Goal: Task Accomplishment & Management: Manage account settings

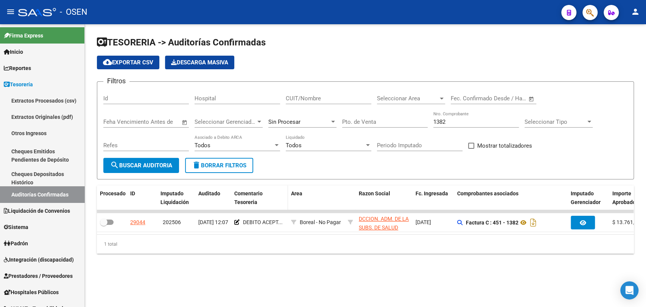
click at [268, 197] on div "Comentario Tesoreria" at bounding box center [259, 197] width 51 height 17
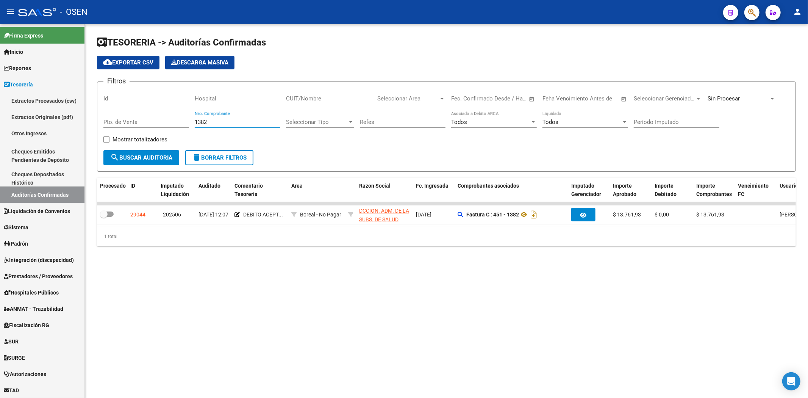
drag, startPoint x: 208, startPoint y: 121, endPoint x: 137, endPoint y: 121, distance: 71.2
click at [138, 121] on div "Filtros Id Hospital CUIT/Nombre Seleccionar Area Seleccionar Area Fecha inicio …" at bounding box center [446, 119] width 686 height 62
drag, startPoint x: 352, startPoint y: 94, endPoint x: 351, endPoint y: 90, distance: 3.9
click at [351, 90] on div "CUIT/Nombre" at bounding box center [329, 96] width 86 height 16
click at [336, 97] on input "CUIT/Nombre" at bounding box center [329, 98] width 86 height 7
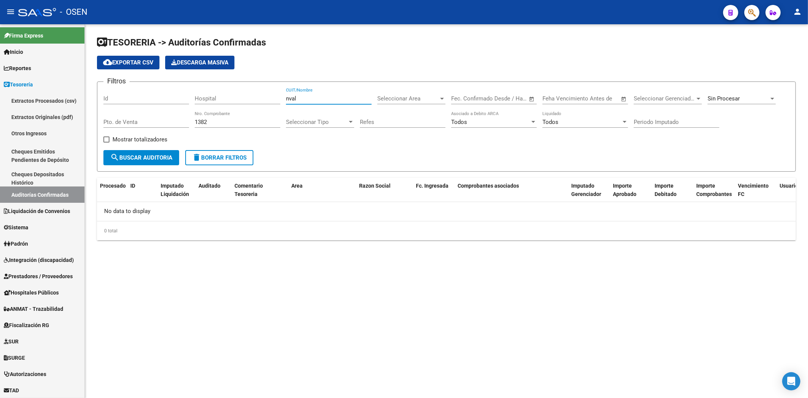
drag, startPoint x: 307, startPoint y: 96, endPoint x: 240, endPoint y: 98, distance: 67.8
click at [240, 98] on div "Filtros Id Hospital nval CUIT/Nombre Seleccionar Area Seleccionar Area Fecha in…" at bounding box center [446, 119] width 686 height 62
type input "naval"
drag, startPoint x: 208, startPoint y: 118, endPoint x: 214, endPoint y: 125, distance: 8.9
click at [213, 125] on div "1382 Nro. Comprobante" at bounding box center [238, 119] width 86 height 16
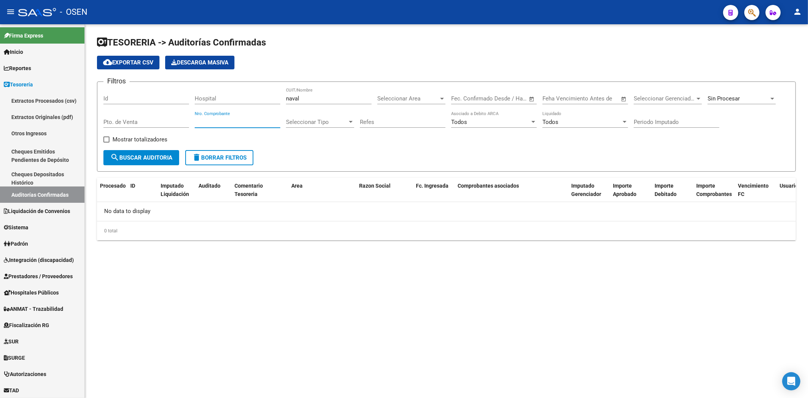
type input "1382"
click at [133, 161] on button "search Buscar Auditoria" at bounding box center [141, 157] width 76 height 15
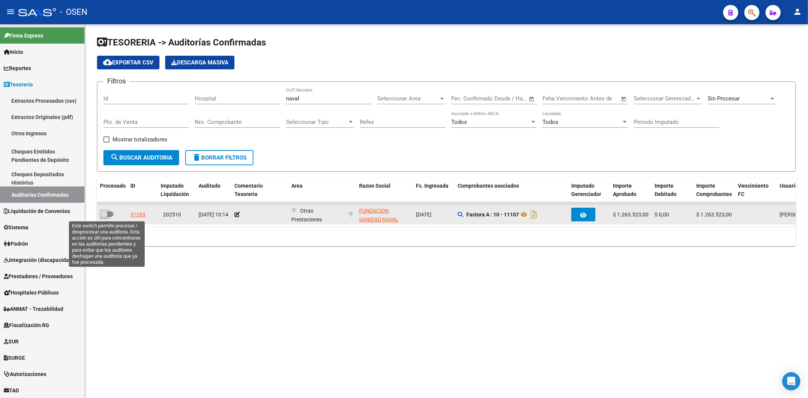
click at [102, 213] on span at bounding box center [104, 214] width 8 height 8
click at [103, 217] on input "checkbox" at bounding box center [103, 217] width 0 height 0
checkbox input "true"
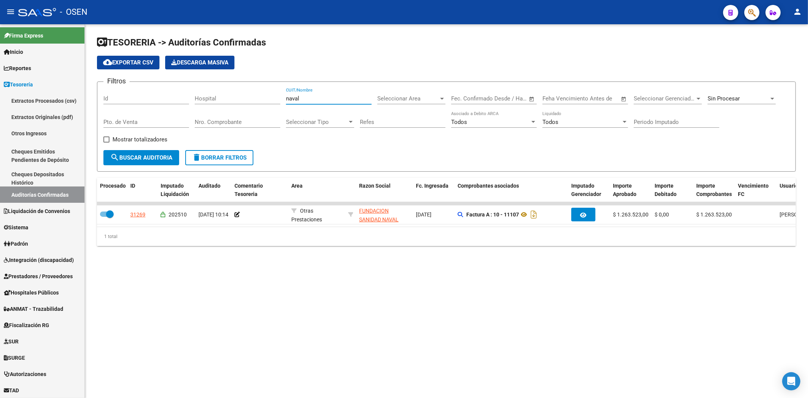
drag, startPoint x: 307, startPoint y: 101, endPoint x: 242, endPoint y: 104, distance: 64.4
click at [254, 103] on div "Filtros Id Hospital naval CUIT/Nombre Seleccionar Area Seleccionar Area Fecha i…" at bounding box center [446, 119] width 686 height 62
click at [242, 124] on input "Nro. Comprobante" at bounding box center [238, 122] width 86 height 7
type input "2912"
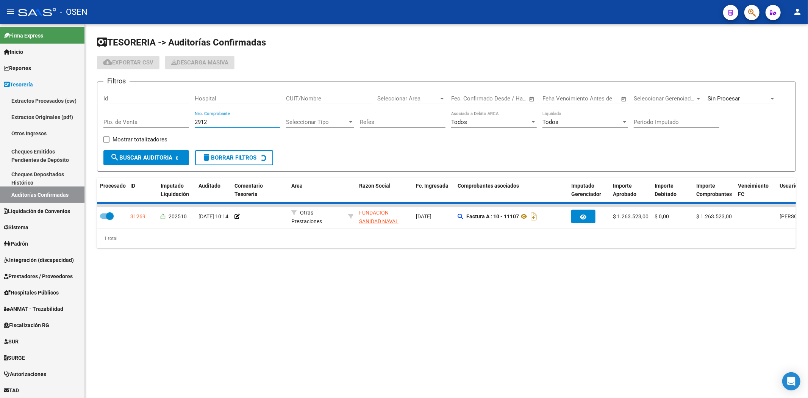
checkbox input "false"
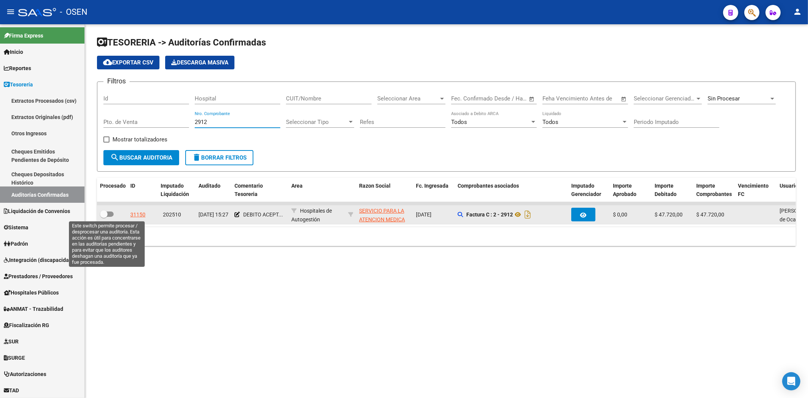
type input "2912"
click at [109, 215] on span at bounding box center [107, 213] width 14 height 5
click at [104, 217] on input "checkbox" at bounding box center [103, 217] width 0 height 0
checkbox input "true"
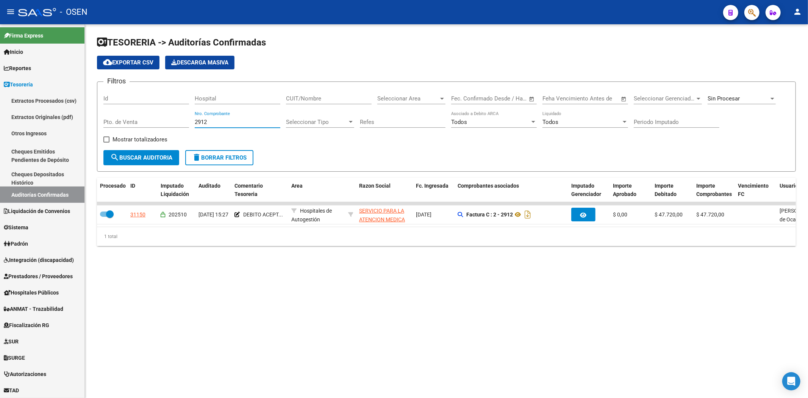
drag, startPoint x: 218, startPoint y: 120, endPoint x: 93, endPoint y: 120, distance: 125.0
click at [100, 120] on form "Filtros Id Hospital CUIT/Nombre Seleccionar Area Seleccionar Area Fecha inicio …" at bounding box center [446, 126] width 699 height 90
type input "91025"
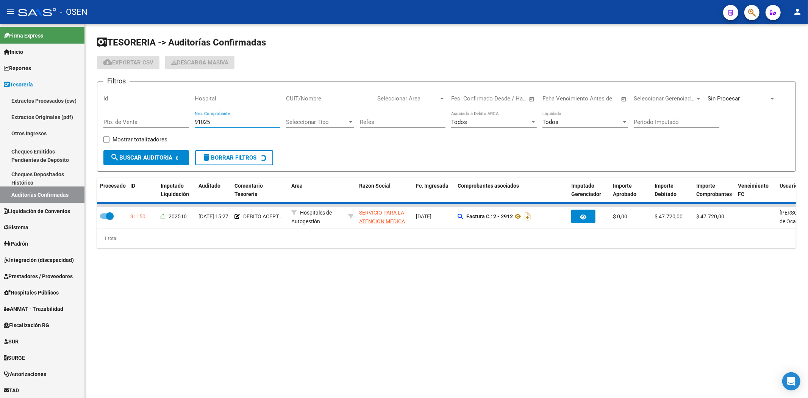
checkbox input "false"
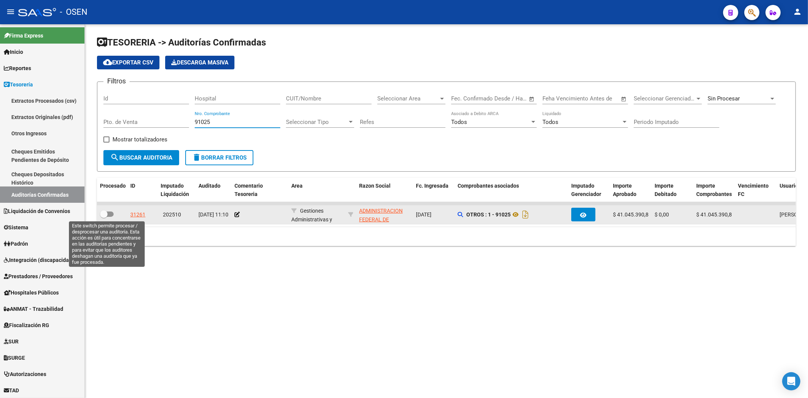
type input "91025"
click at [105, 215] on span at bounding box center [104, 214] width 8 height 8
click at [104, 217] on input "checkbox" at bounding box center [103, 217] width 0 height 0
checkbox input "true"
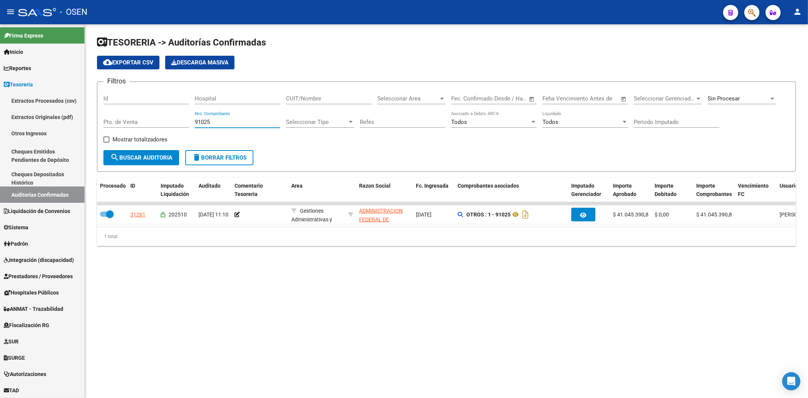
drag, startPoint x: 228, startPoint y: 123, endPoint x: 126, endPoint y: 121, distance: 102.3
click at [130, 123] on div "Filtros Id Hospital CUIT/Nombre Seleccionar Area Seleccionar Area Fecha inicio …" at bounding box center [446, 119] width 686 height 62
type input "37"
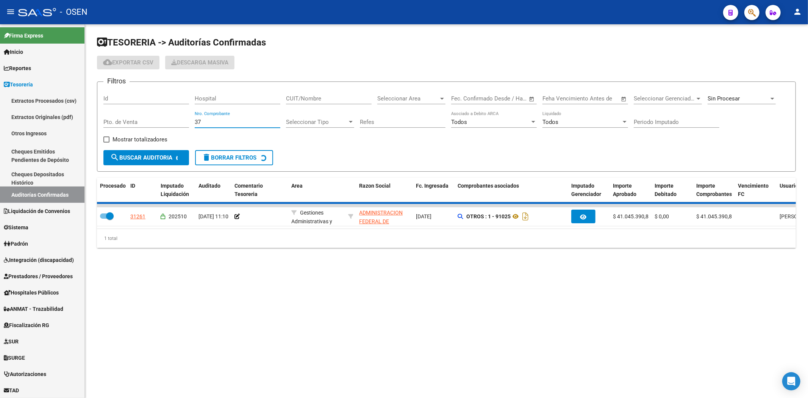
checkbox input "false"
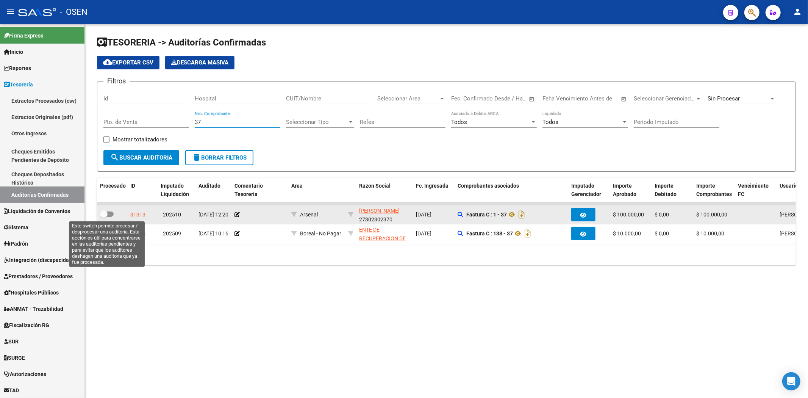
type input "37"
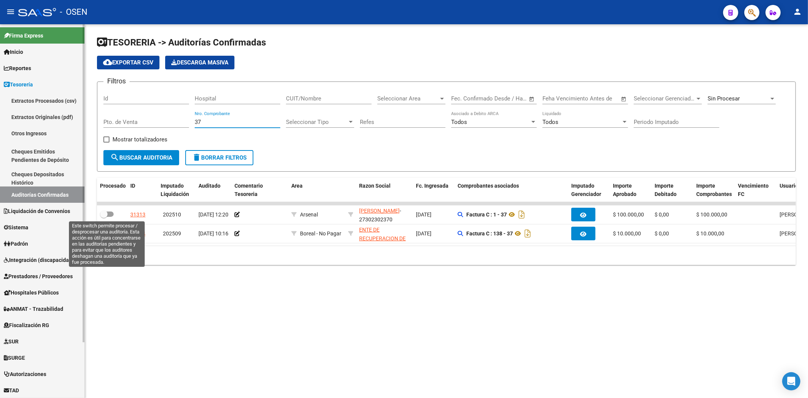
drag, startPoint x: 108, startPoint y: 211, endPoint x: 70, endPoint y: 227, distance: 42.1
click at [108, 212] on label at bounding box center [107, 213] width 14 height 9
click at [104, 217] on input "checkbox" at bounding box center [103, 217] width 0 height 0
checkbox input "true"
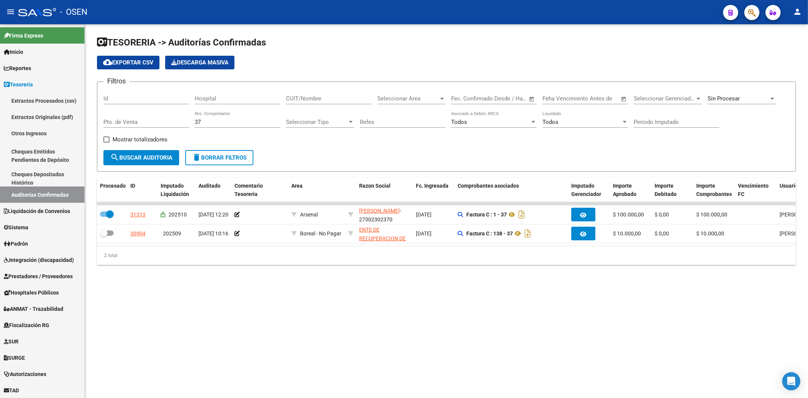
click at [204, 118] on div "37 Nro. Comprobante" at bounding box center [238, 119] width 86 height 16
drag, startPoint x: 206, startPoint y: 119, endPoint x: 173, endPoint y: 123, distance: 32.8
click at [173, 123] on div "Filtros Id Hospital CUIT/Nombre Seleccionar Area Seleccionar Area Fecha inicio …" at bounding box center [446, 119] width 686 height 62
type input "188483"
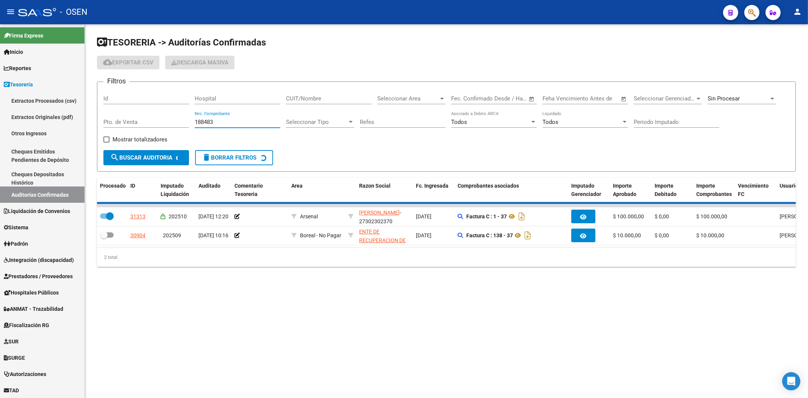
checkbox input "false"
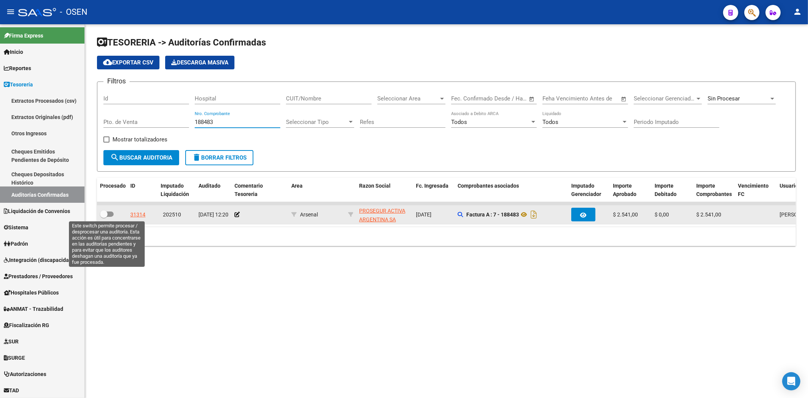
type input "188483"
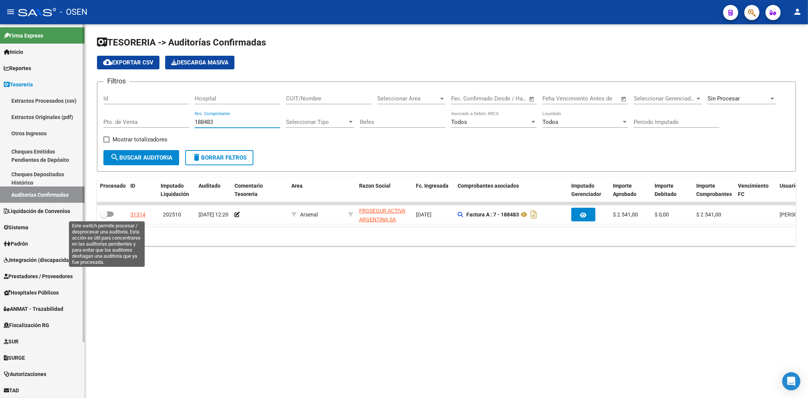
drag, startPoint x: 109, startPoint y: 214, endPoint x: 44, endPoint y: 243, distance: 71.2
click at [109, 214] on span at bounding box center [107, 213] width 14 height 5
click at [104, 217] on input "checkbox" at bounding box center [103, 217] width 0 height 0
checkbox input "true"
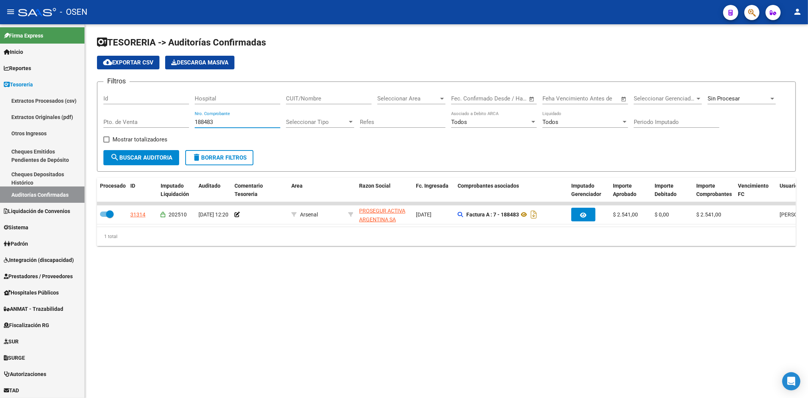
drag, startPoint x: 225, startPoint y: 120, endPoint x: 139, endPoint y: 115, distance: 85.4
click at [147, 118] on div "Filtros Id Hospital CUIT/Nombre Seleccionar Area Seleccionar Area Fecha inicio …" at bounding box center [446, 119] width 686 height 62
click at [434, 99] on span "Seleccionar Area" at bounding box center [407, 98] width 61 height 7
type input "ars"
drag, startPoint x: 429, startPoint y: 131, endPoint x: 412, endPoint y: 136, distance: 17.6
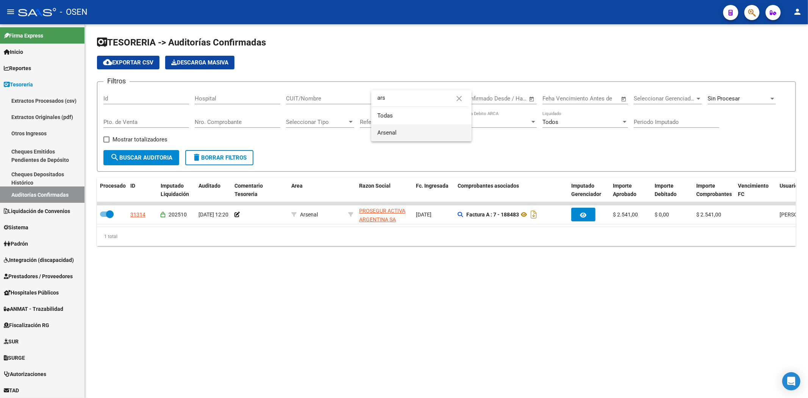
click at [426, 132] on span "Arsenal" at bounding box center [421, 132] width 88 height 17
drag, startPoint x: 150, startPoint y: 161, endPoint x: 150, endPoint y: 165, distance: 4.2
click at [150, 164] on button "search Buscar Auditoria" at bounding box center [141, 157] width 76 height 15
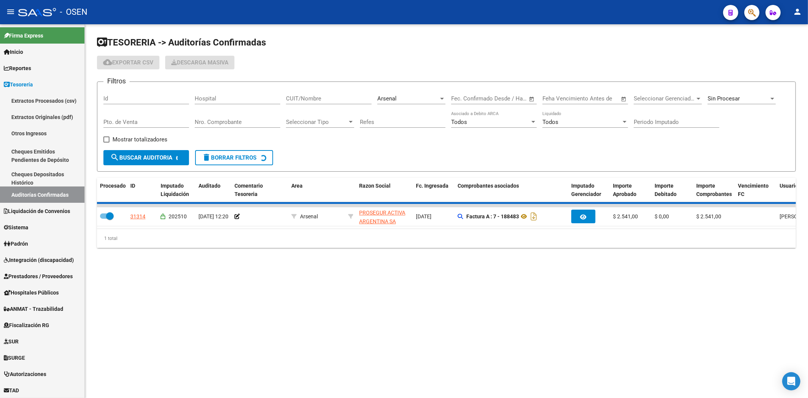
checkbox input "false"
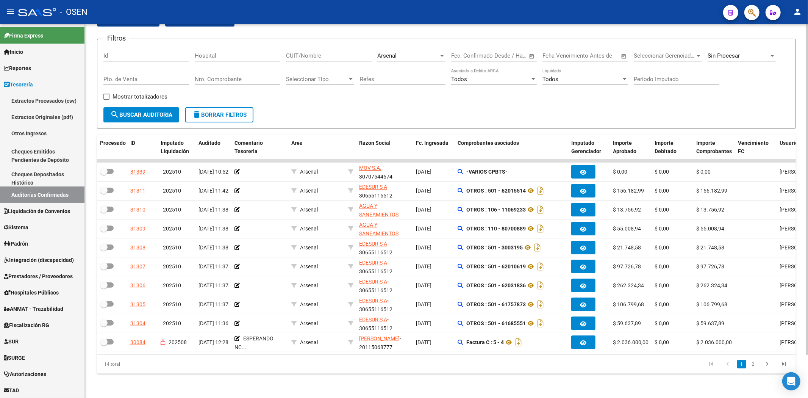
scroll to position [48, 0]
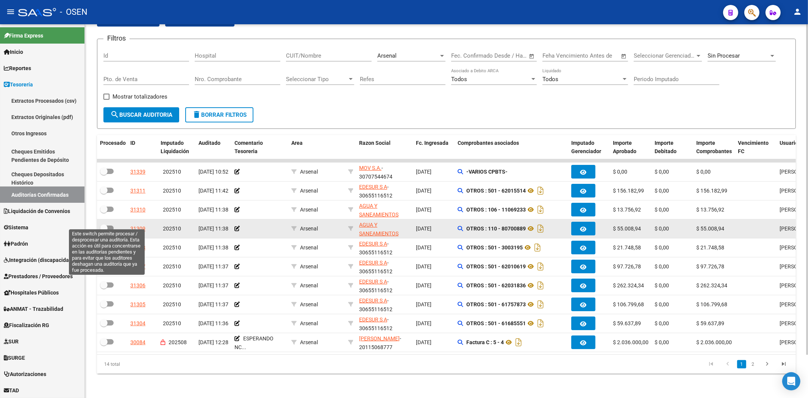
click at [109, 225] on span at bounding box center [107, 227] width 14 height 5
click at [104, 231] on input "checkbox" at bounding box center [103, 231] width 0 height 0
checkbox input "true"
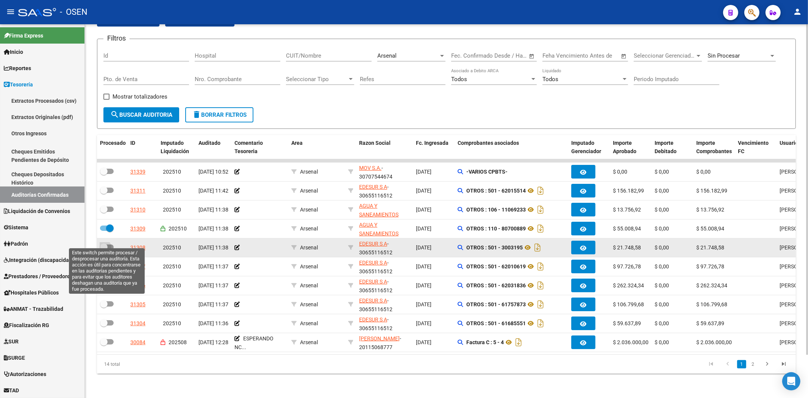
click at [105, 243] on span at bounding box center [104, 247] width 8 height 8
click at [104, 250] on input "checkbox" at bounding box center [103, 250] width 0 height 0
checkbox input "true"
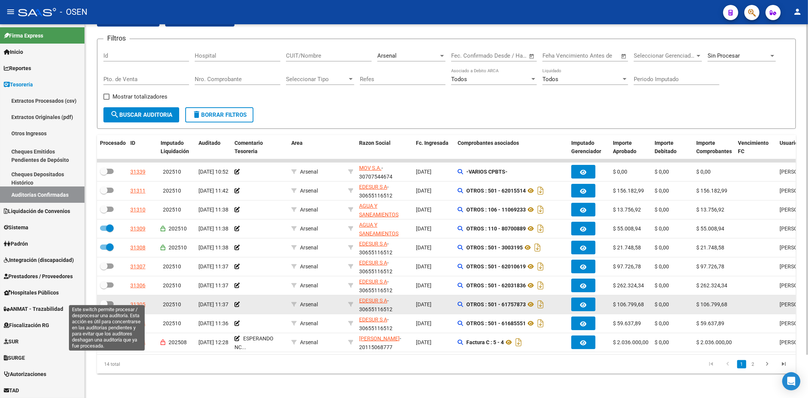
click at [108, 301] on span at bounding box center [107, 303] width 14 height 5
click at [104, 306] on input "checkbox" at bounding box center [103, 306] width 0 height 0
checkbox input "true"
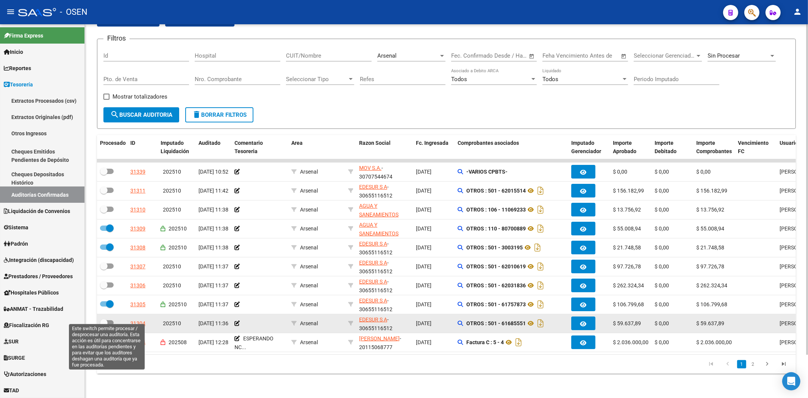
click at [100, 307] on span at bounding box center [104, 323] width 8 height 8
click at [103, 307] on input "checkbox" at bounding box center [103, 325] width 0 height 0
checkbox input "true"
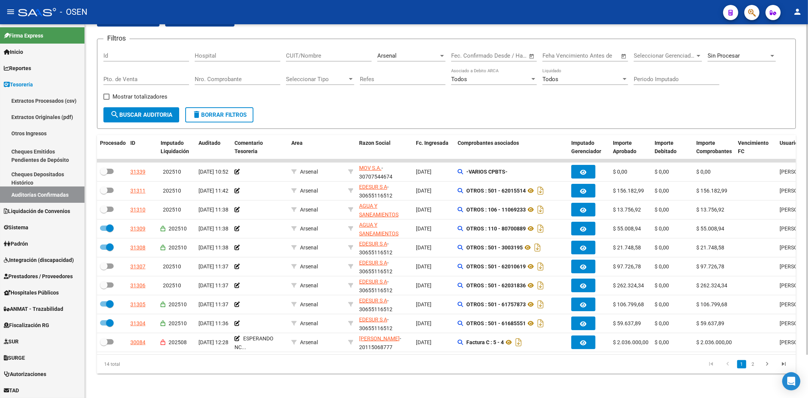
click at [138, 116] on form "Filtros Id Hospital CUIT/Nombre Arsenal Seleccionar Area Fecha inicio – Fecha f…" at bounding box center [446, 84] width 699 height 90
click at [139, 114] on button "search Buscar Auditoria" at bounding box center [141, 114] width 76 height 15
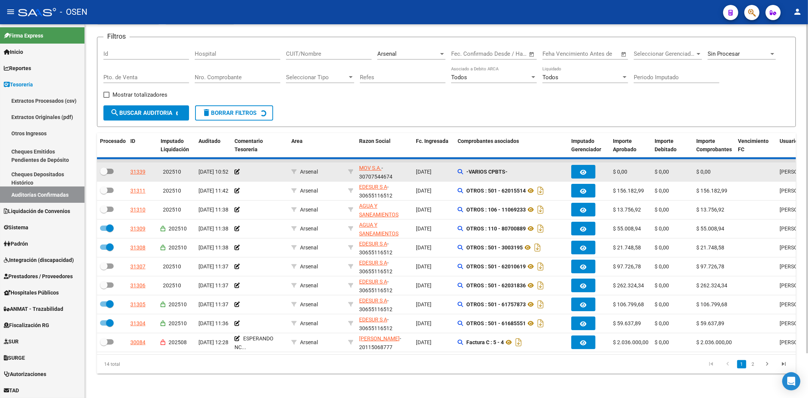
checkbox input "false"
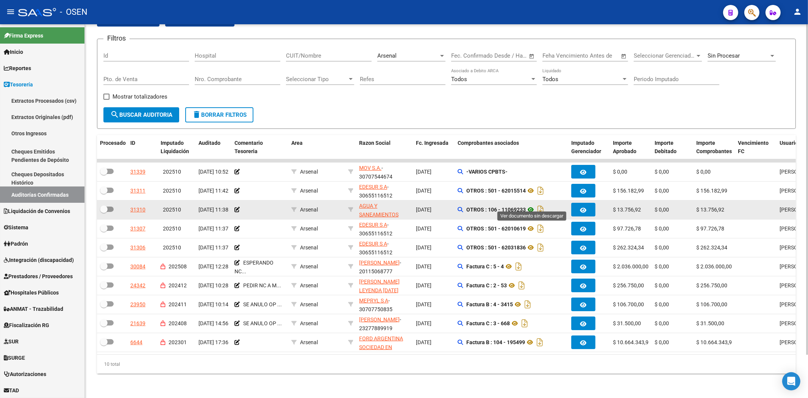
click at [531, 205] on icon at bounding box center [531, 209] width 10 height 9
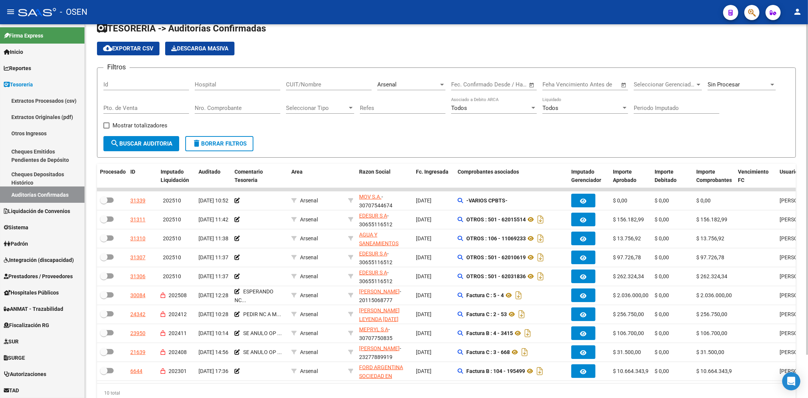
scroll to position [0, 0]
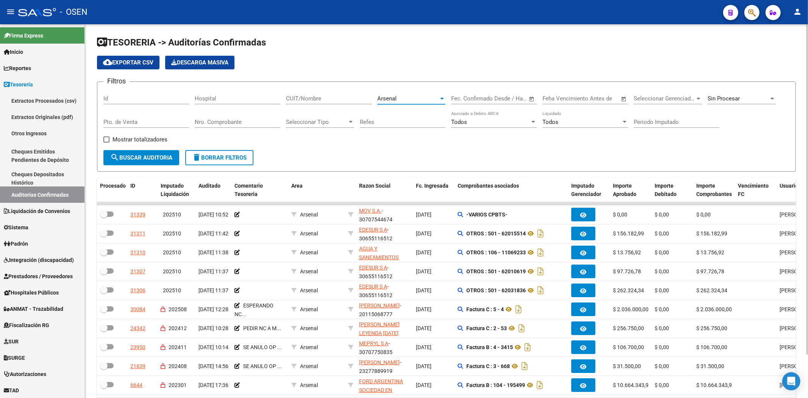
click at [422, 101] on div "Arsenal" at bounding box center [407, 98] width 61 height 7
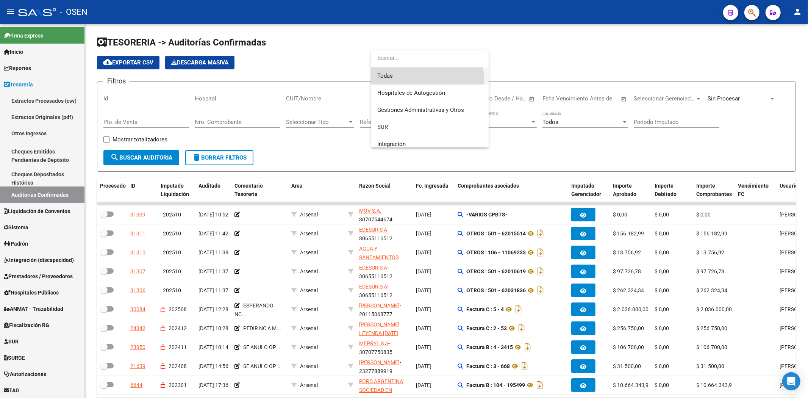
click at [419, 80] on span "Todas" at bounding box center [429, 75] width 105 height 17
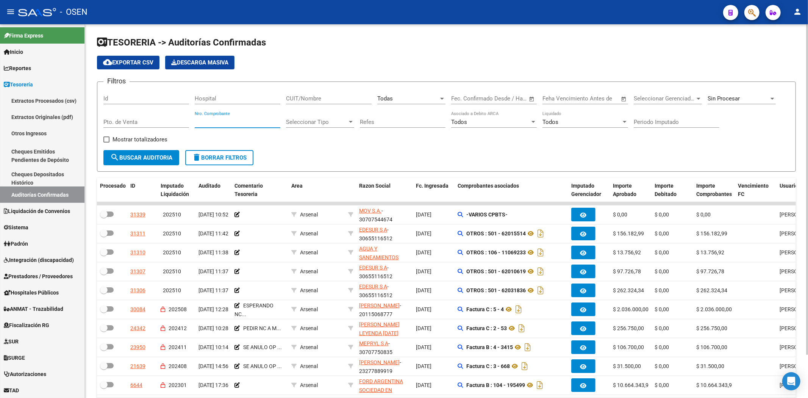
click at [245, 125] on input "Nro. Comprobante" at bounding box center [238, 122] width 86 height 7
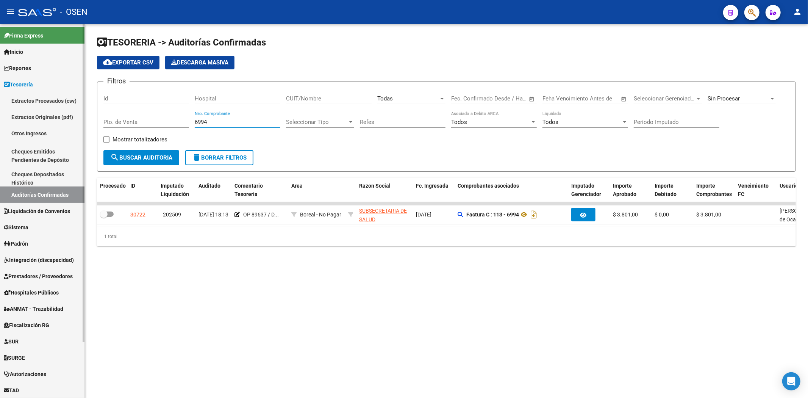
type input "6994"
click at [251, 126] on div "6994 Nro. Comprobante" at bounding box center [238, 119] width 86 height 16
drag, startPoint x: 251, startPoint y: 125, endPoint x: 170, endPoint y: 119, distance: 81.3
click at [170, 119] on div "Filtros Id Hospital CUIT/Nombre Todas Seleccionar Area Fecha inicio – Fecha fin…" at bounding box center [446, 119] width 686 height 62
click at [305, 105] on div "CUIT/Nombre" at bounding box center [329, 99] width 86 height 23
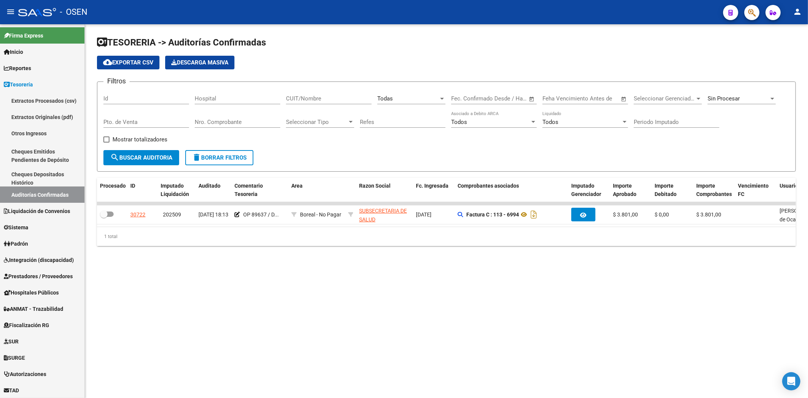
drag, startPoint x: 331, startPoint y: 91, endPoint x: 334, endPoint y: 100, distance: 9.5
click at [333, 97] on div "CUIT/Nombre" at bounding box center [329, 96] width 86 height 16
click at [334, 100] on input "CUIT/Nombre" at bounding box center [329, 98] width 86 height 7
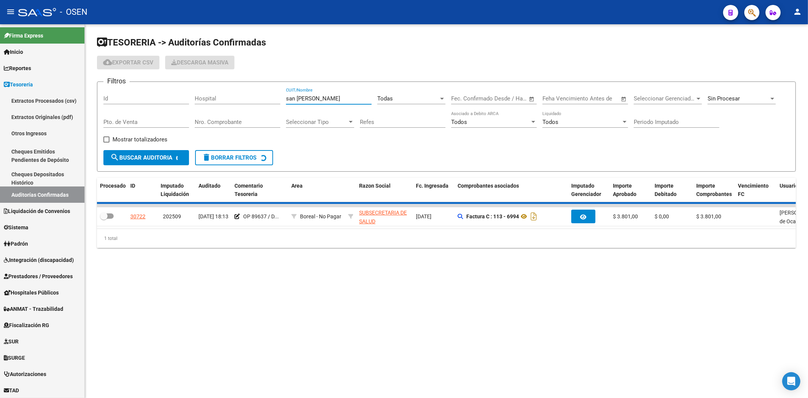
type input "san [PERSON_NAME]"
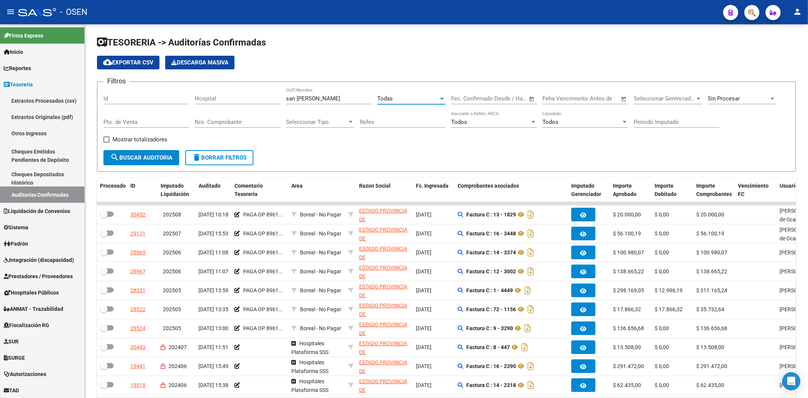
click at [414, 99] on div "Todas" at bounding box center [407, 98] width 61 height 7
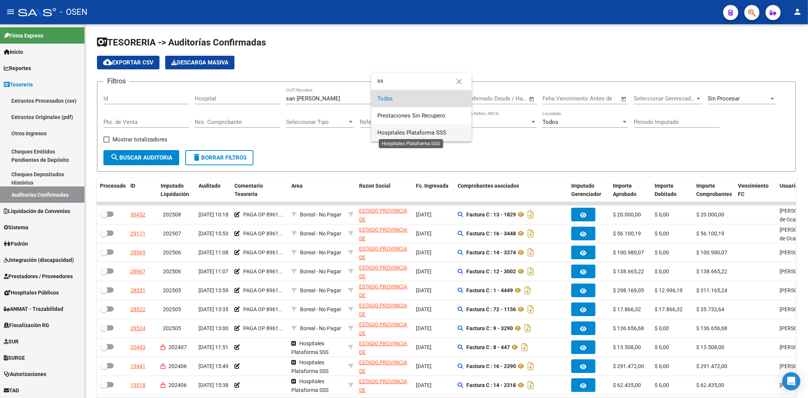
type input "ss"
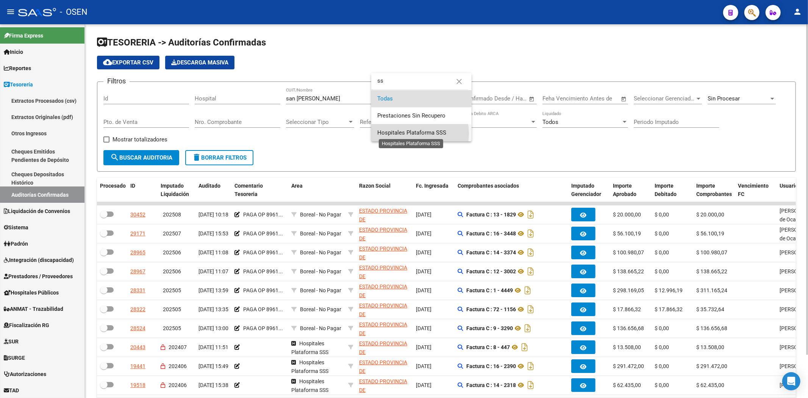
drag, startPoint x: 407, startPoint y: 133, endPoint x: 255, endPoint y: 139, distance: 152.7
click at [405, 134] on span "Hospitales Plataforma SSS" at bounding box center [411, 132] width 69 height 7
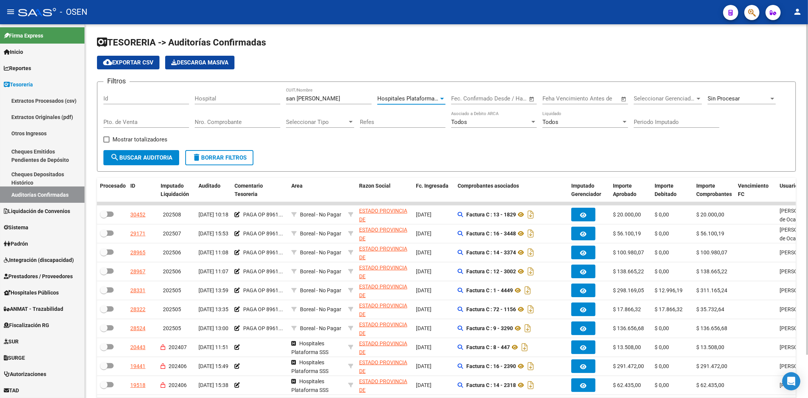
click at [172, 157] on span "search Buscar Auditoria" at bounding box center [141, 157] width 62 height 7
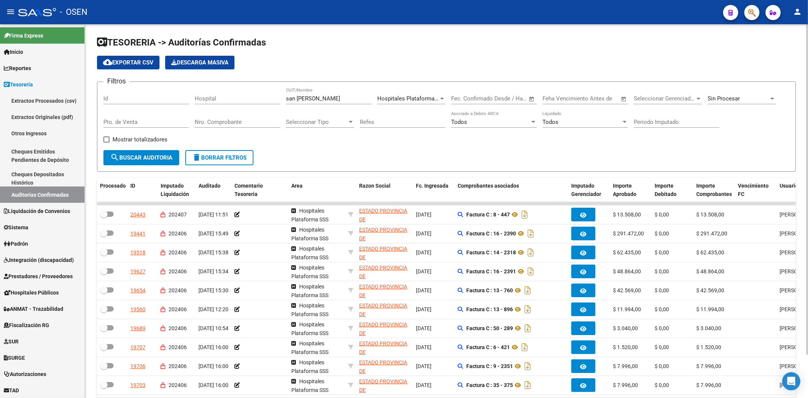
click at [238, 123] on input "Nro. Comprobante" at bounding box center [238, 122] width 86 height 7
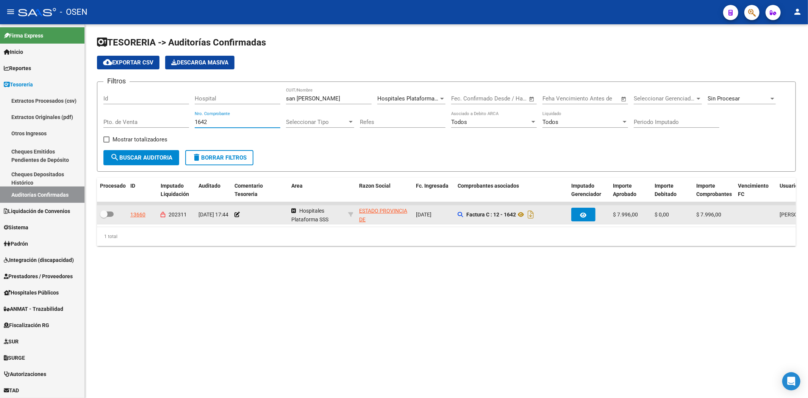
type input "1642"
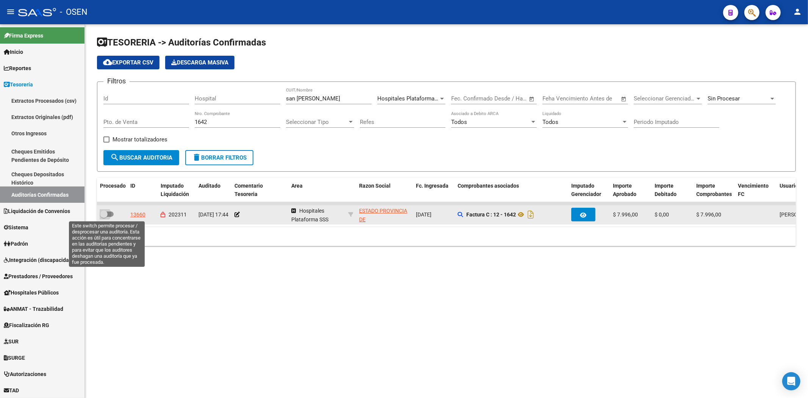
click at [101, 215] on span at bounding box center [104, 214] width 8 height 8
click at [103, 217] on input "checkbox" at bounding box center [103, 217] width 0 height 0
checkbox input "true"
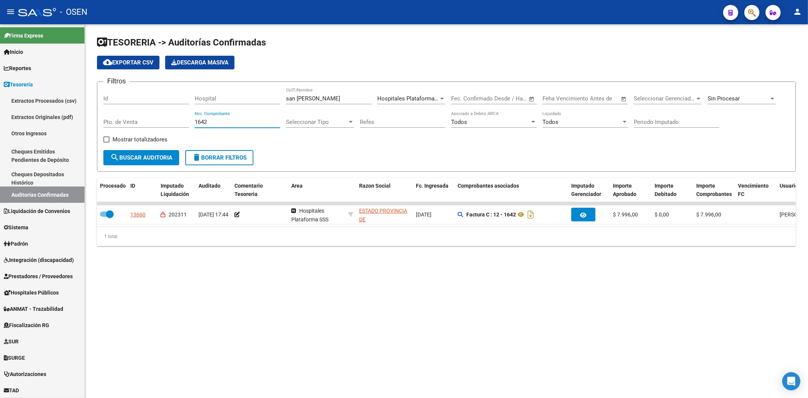
drag, startPoint x: 215, startPoint y: 122, endPoint x: 167, endPoint y: 124, distance: 48.1
click at [175, 122] on div "Filtros Id Hospital [GEOGRAPHIC_DATA][PERSON_NAME]/Nombre Hospitales Plataforma…" at bounding box center [446, 119] width 686 height 62
type input "1987"
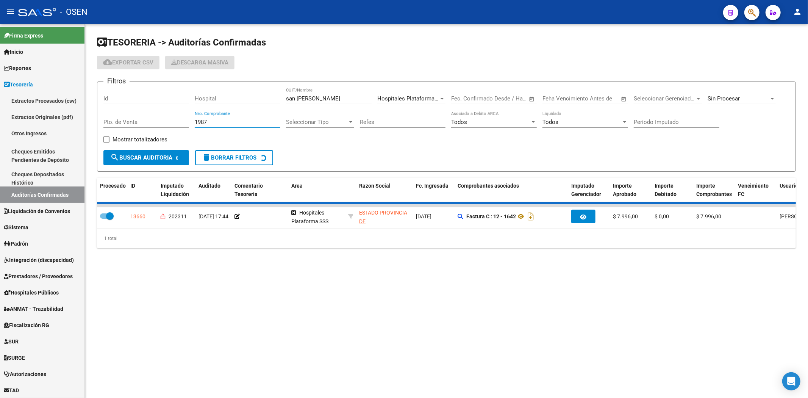
checkbox input "false"
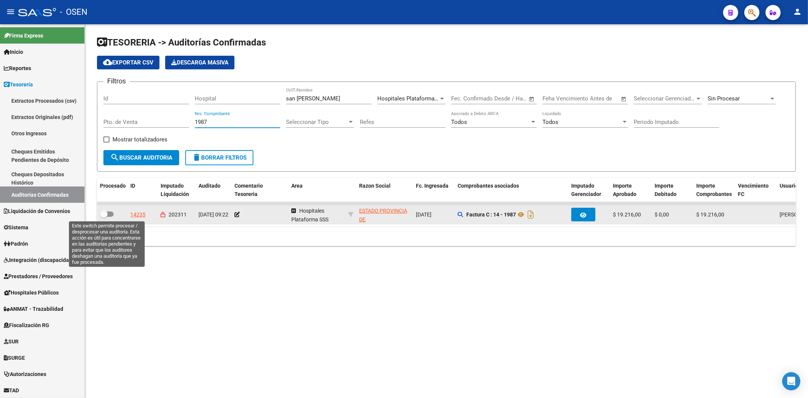
type input "1987"
click at [105, 213] on span at bounding box center [104, 214] width 8 height 8
click at [104, 217] on input "checkbox" at bounding box center [103, 217] width 0 height 0
checkbox input "true"
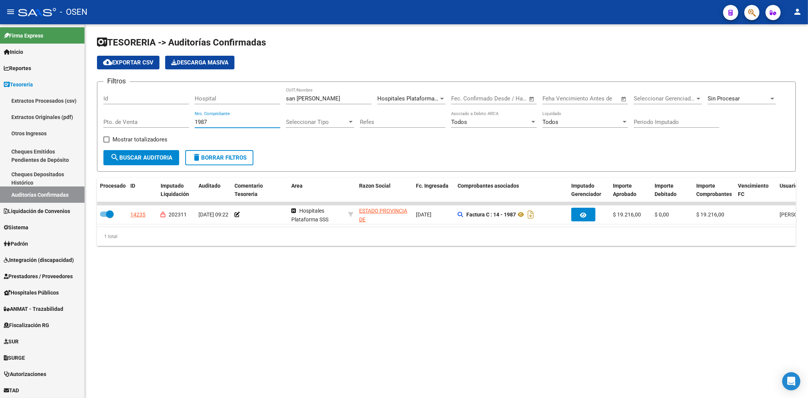
drag, startPoint x: 218, startPoint y: 120, endPoint x: 139, endPoint y: 117, distance: 79.2
click at [139, 117] on div "Filtros Id Hospital [GEOGRAPHIC_DATA][PERSON_NAME]/Nombre Hospitales Plataforma…" at bounding box center [446, 119] width 686 height 62
type input "2000"
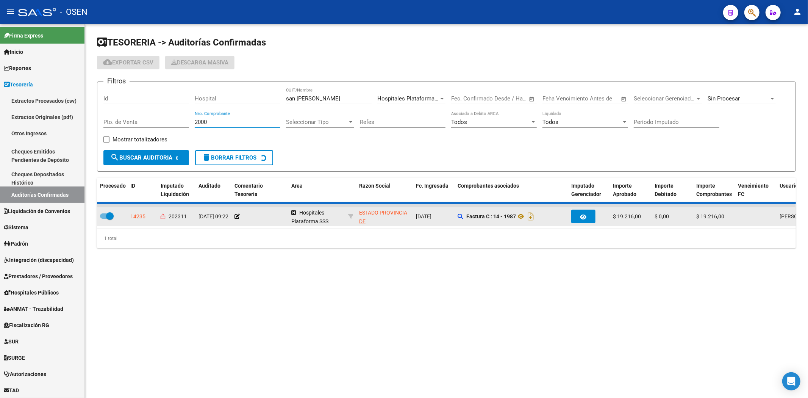
checkbox input "false"
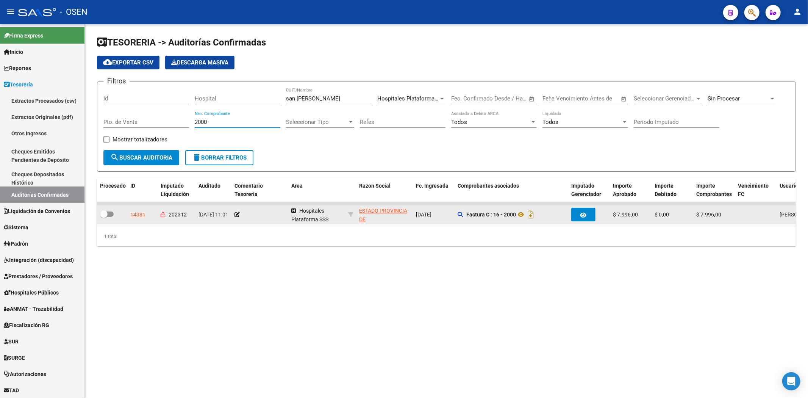
type input "2000"
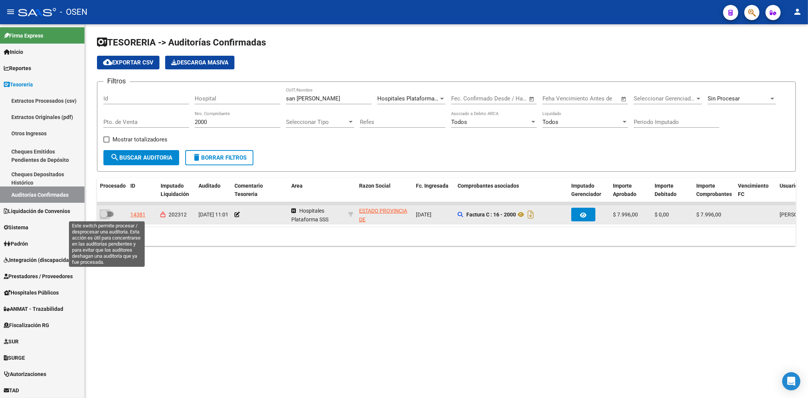
click at [100, 212] on span at bounding box center [104, 214] width 8 height 8
click at [103, 217] on input "checkbox" at bounding box center [103, 217] width 0 height 0
checkbox input "true"
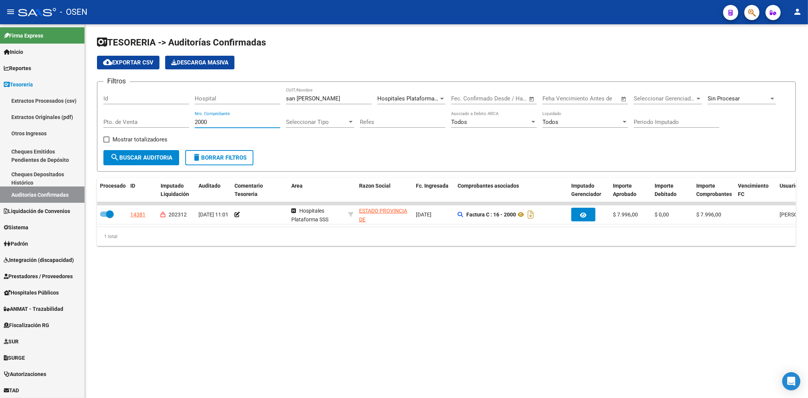
drag, startPoint x: 218, startPoint y: 121, endPoint x: 95, endPoint y: 114, distance: 122.9
click at [95, 115] on div "TESORERIA -> Auditorías Confirmadas cloud_download Exportar CSV Descarga Masiva…" at bounding box center [446, 147] width 723 height 246
type input "1703"
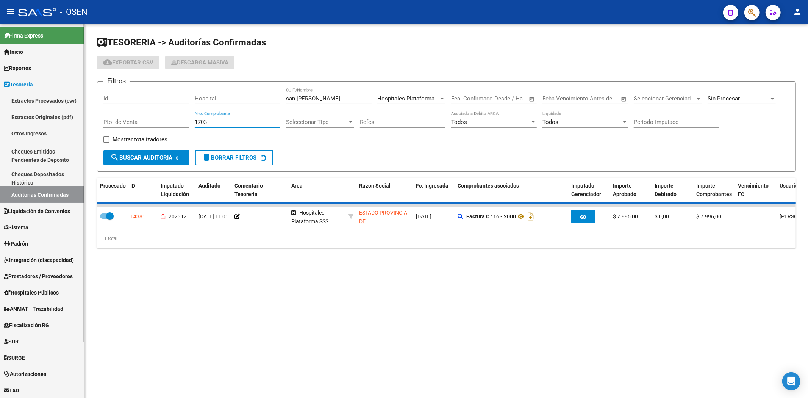
checkbox input "false"
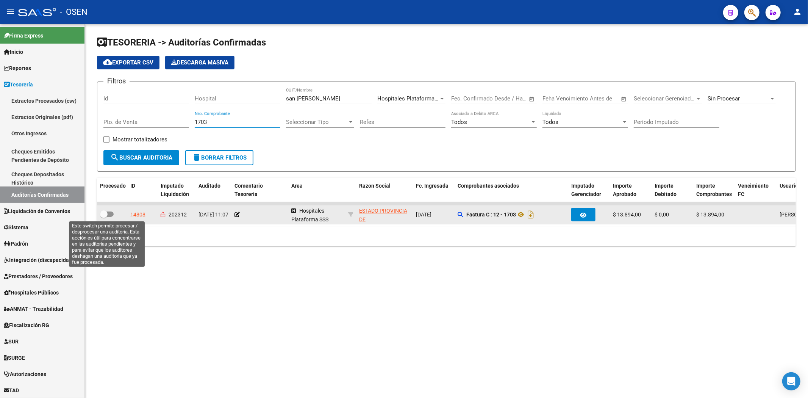
type input "1703"
click at [107, 213] on span at bounding box center [104, 214] width 8 height 8
click at [104, 217] on input "checkbox" at bounding box center [103, 217] width 0 height 0
checkbox input "true"
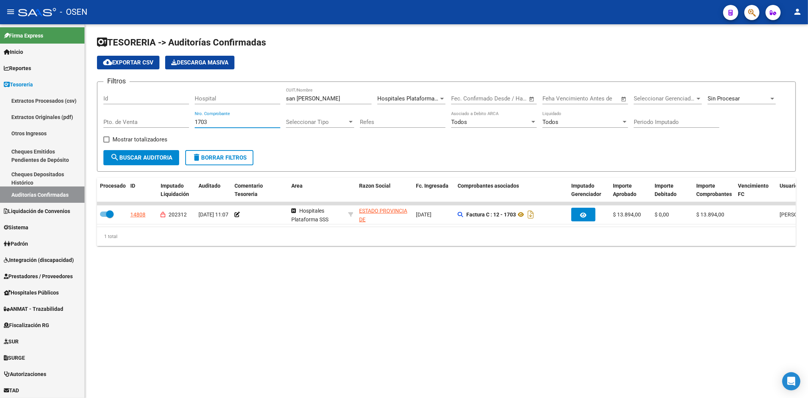
drag, startPoint x: 212, startPoint y: 119, endPoint x: 126, endPoint y: 121, distance: 86.0
click at [128, 121] on div "Filtros Id Hospital [GEOGRAPHIC_DATA][PERSON_NAME]/Nombre Hospitales Plataforma…" at bounding box center [446, 119] width 686 height 62
type input "2614"
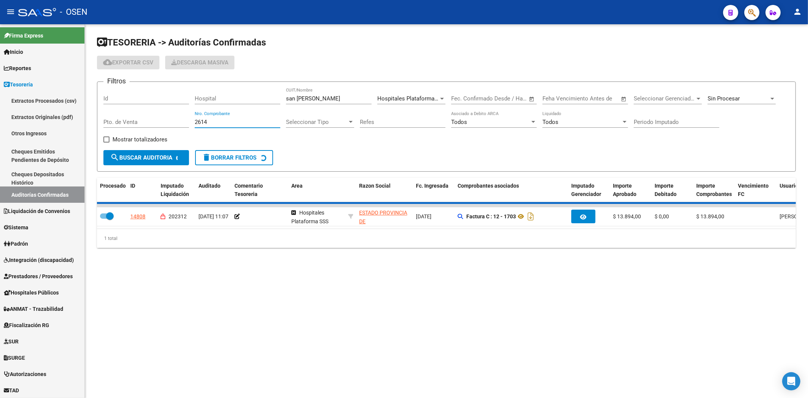
checkbox input "false"
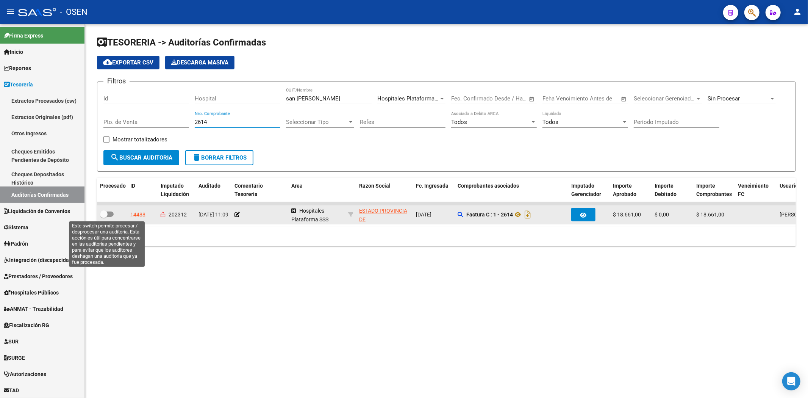
type input "2614"
click at [108, 213] on span at bounding box center [107, 213] width 14 height 5
click at [104, 217] on input "checkbox" at bounding box center [103, 217] width 0 height 0
checkbox input "true"
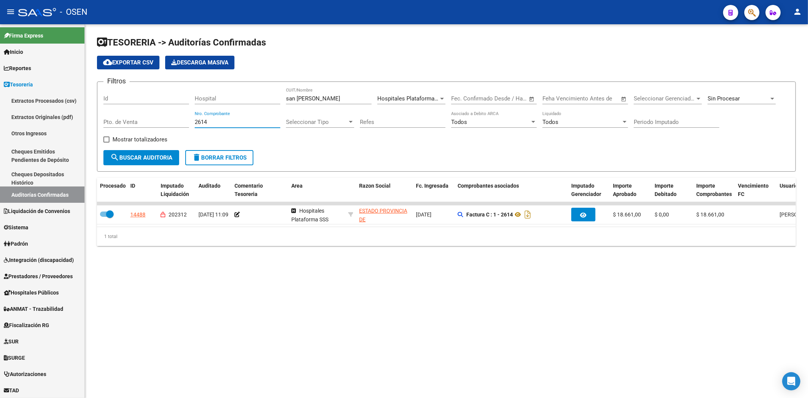
drag, startPoint x: 215, startPoint y: 119, endPoint x: 108, endPoint y: 115, distance: 107.2
click at [108, 115] on div "Filtros Id Hospital [GEOGRAPHIC_DATA][PERSON_NAME]/Nombre Hospitales Plataforma…" at bounding box center [446, 119] width 686 height 62
type input "662"
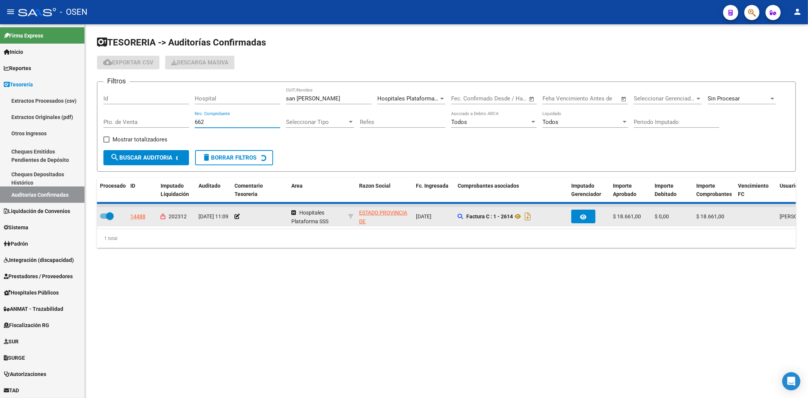
checkbox input "false"
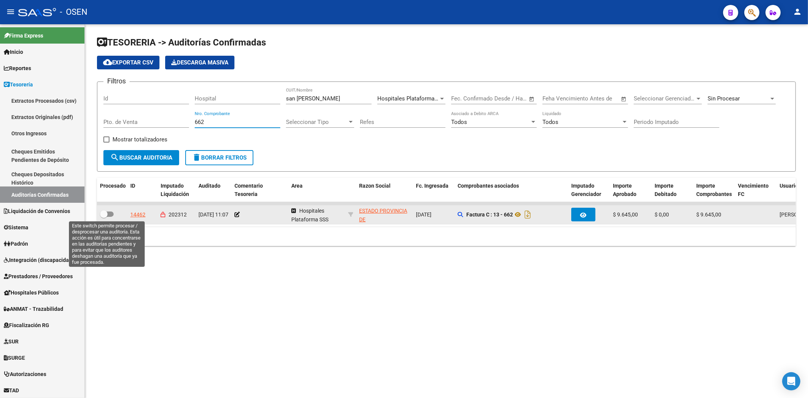
type input "662"
click at [106, 217] on span at bounding box center [104, 214] width 8 height 8
click at [104, 217] on input "checkbox" at bounding box center [103, 217] width 0 height 0
checkbox input "true"
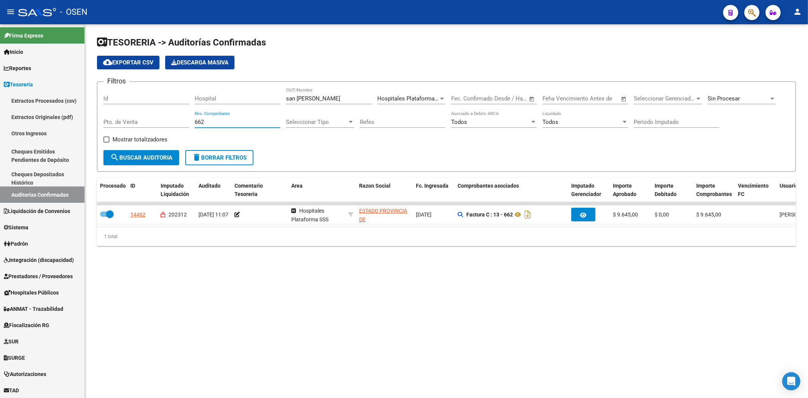
drag, startPoint x: 208, startPoint y: 120, endPoint x: 112, endPoint y: 120, distance: 95.0
click at [112, 120] on div "Filtros Id Hospital [GEOGRAPHIC_DATA][PERSON_NAME]/Nombre Hospitales Plataforma…" at bounding box center [446, 119] width 686 height 62
type input "2042"
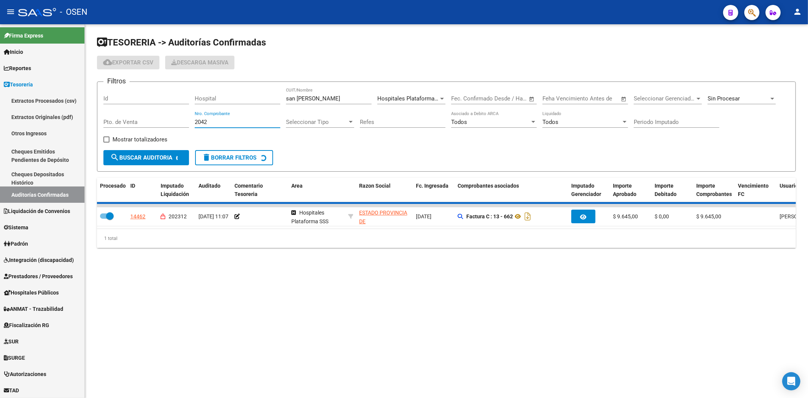
checkbox input "false"
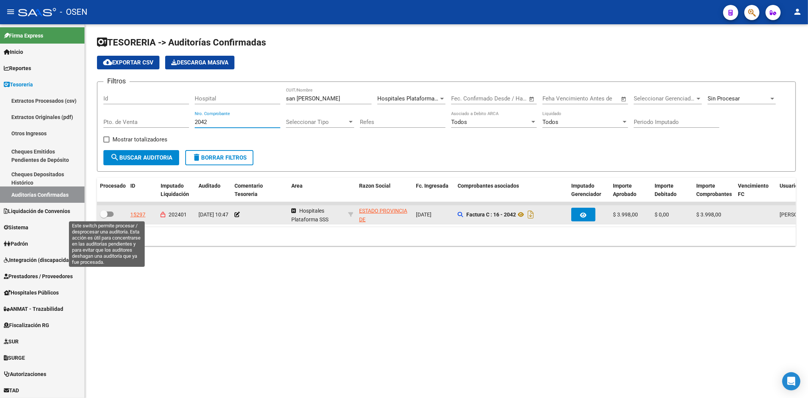
type input "2042"
click at [108, 214] on span at bounding box center [107, 213] width 14 height 5
click at [104, 217] on input "checkbox" at bounding box center [103, 217] width 0 height 0
checkbox input "true"
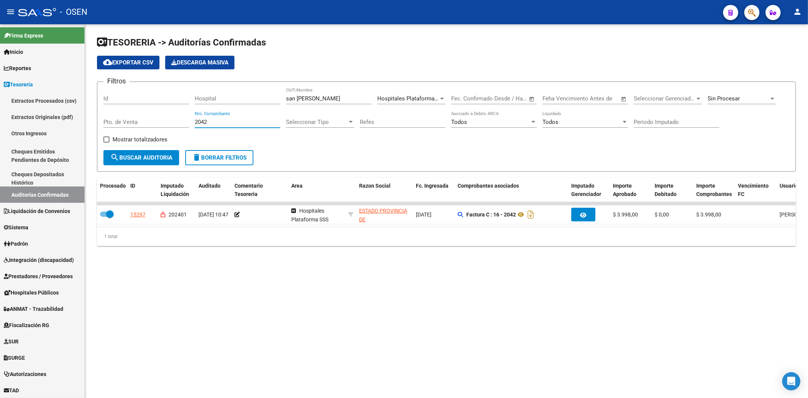
drag, startPoint x: 217, startPoint y: 120, endPoint x: 173, endPoint y: 119, distance: 43.2
click at [173, 119] on div "Filtros Id Hospital [GEOGRAPHIC_DATA][PERSON_NAME]/Nombre Hospitales Plataforma…" at bounding box center [446, 119] width 686 height 62
type input "2578"
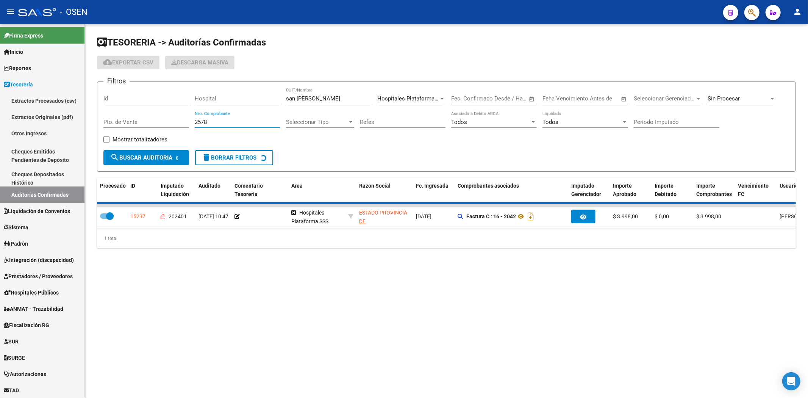
checkbox input "false"
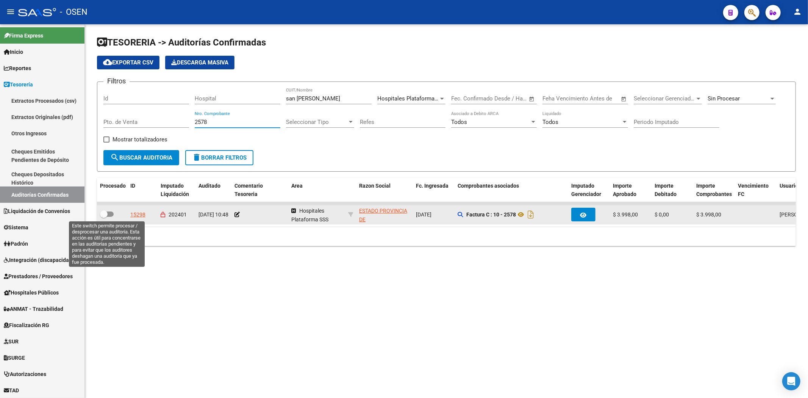
type input "2578"
click at [104, 214] on span at bounding box center [104, 214] width 8 height 8
click at [104, 217] on input "checkbox" at bounding box center [103, 217] width 0 height 0
checkbox input "true"
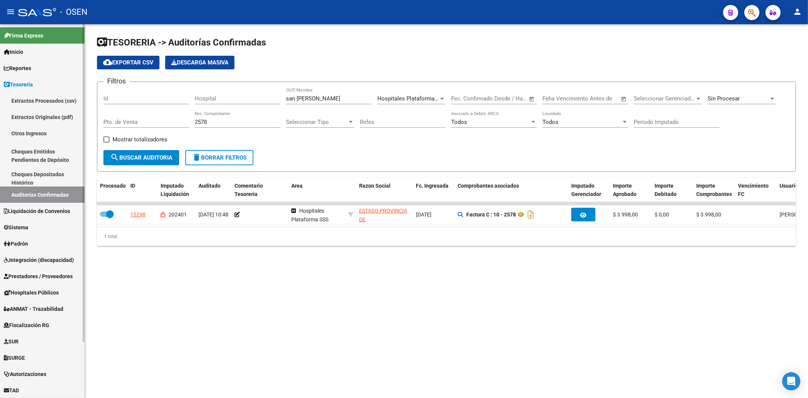
drag, startPoint x: 226, startPoint y: 120, endPoint x: 58, endPoint y: 118, distance: 168.1
click at [58, 118] on mat-sidenav-container "Firma Express Inicio Calendario SSS Instructivos Contacto OS Reportes Tablero d…" at bounding box center [404, 210] width 808 height 373
type input "2135"
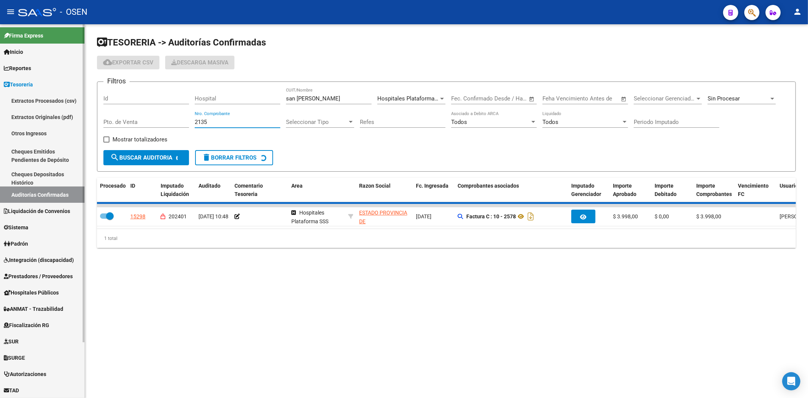
checkbox input "false"
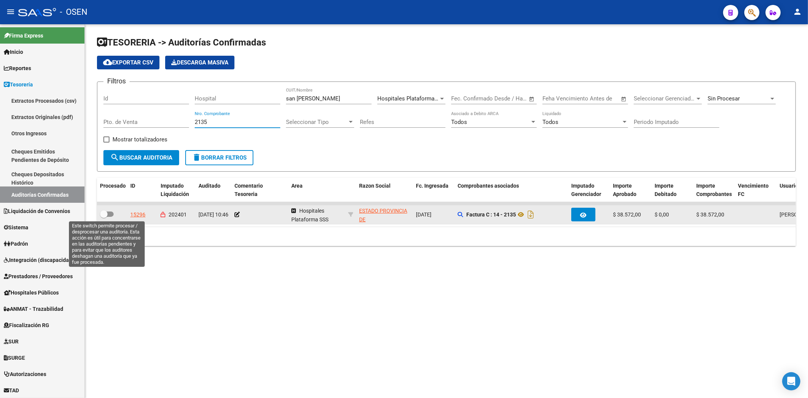
type input "2135"
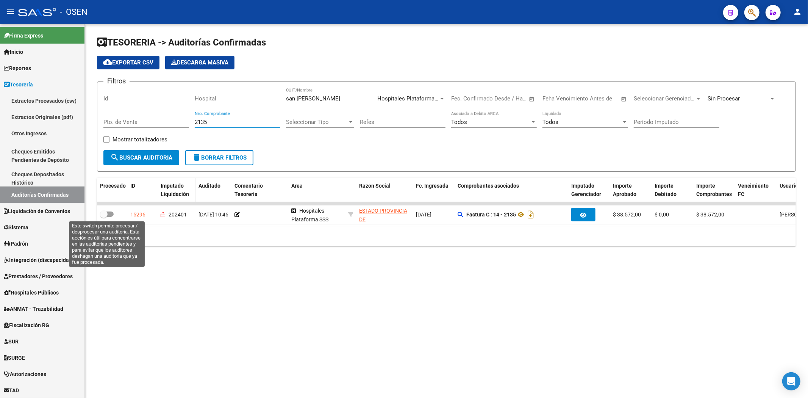
drag, startPoint x: 104, startPoint y: 211, endPoint x: 164, endPoint y: 179, distance: 67.9
click at [104, 211] on span at bounding box center [104, 214] width 8 height 8
click at [104, 217] on input "checkbox" at bounding box center [103, 217] width 0 height 0
checkbox input "true"
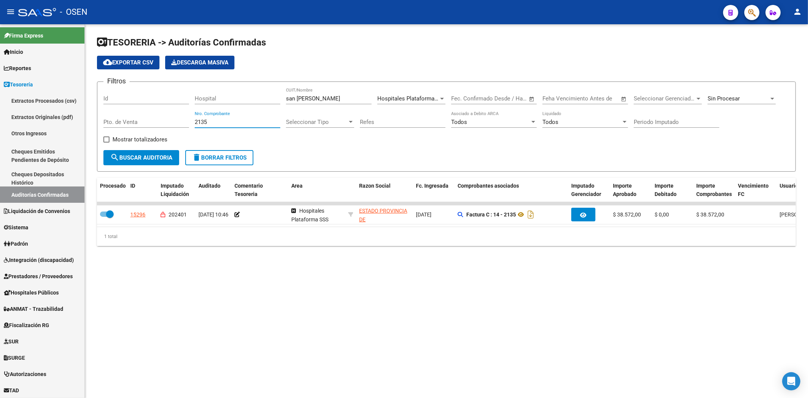
drag, startPoint x: 222, startPoint y: 122, endPoint x: 148, endPoint y: 120, distance: 73.5
click at [148, 120] on div "Filtros Id Hospital [GEOGRAPHIC_DATA][PERSON_NAME]/Nombre Hospitales Plataforma…" at bounding box center [446, 119] width 686 height 62
type input "1385"
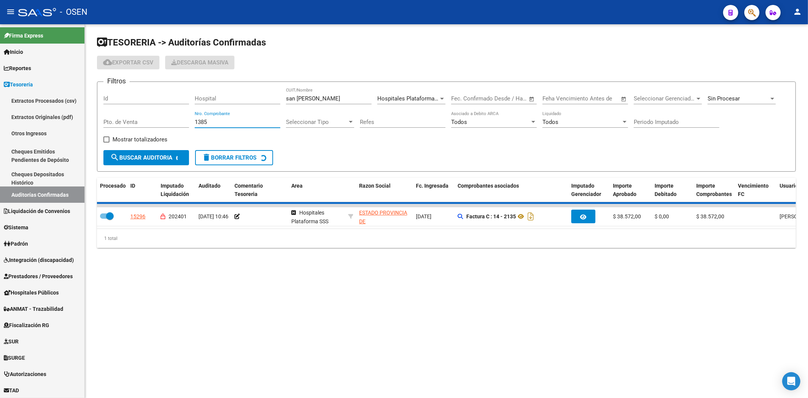
checkbox input "false"
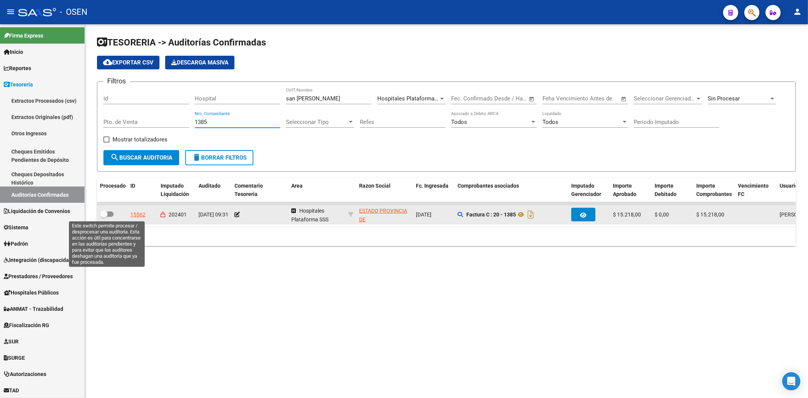
type input "1385"
click at [108, 214] on span at bounding box center [107, 213] width 14 height 5
click at [104, 217] on input "checkbox" at bounding box center [103, 217] width 0 height 0
checkbox input "true"
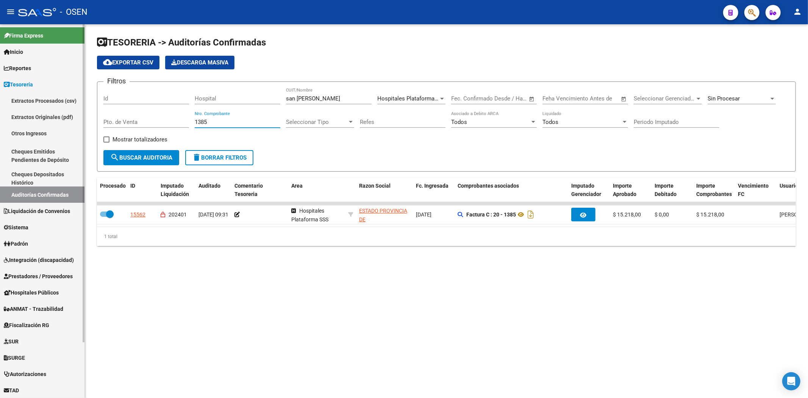
drag, startPoint x: 225, startPoint y: 119, endPoint x: 6, endPoint y: 117, distance: 218.5
click at [30, 117] on mat-sidenav-container "Firma Express Inicio Calendario SSS Instructivos Contacto OS Reportes Tablero d…" at bounding box center [404, 210] width 808 height 373
click at [216, 118] on div "1385 Nro. Comprobante" at bounding box center [238, 119] width 86 height 16
click at [227, 122] on input "1385" at bounding box center [238, 122] width 86 height 7
type input "1"
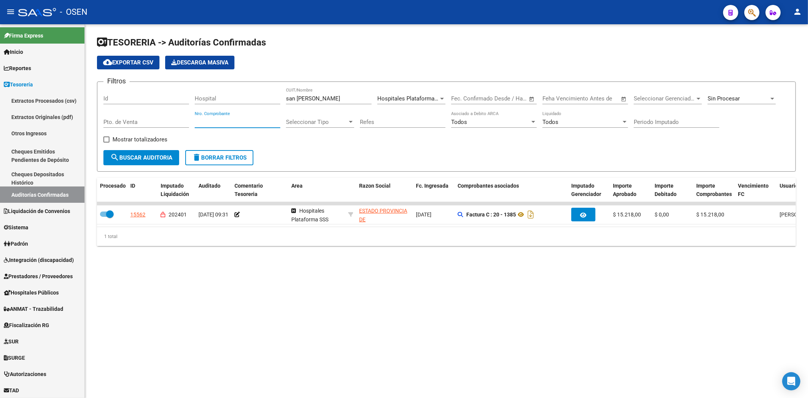
type input "1"
type input "2713"
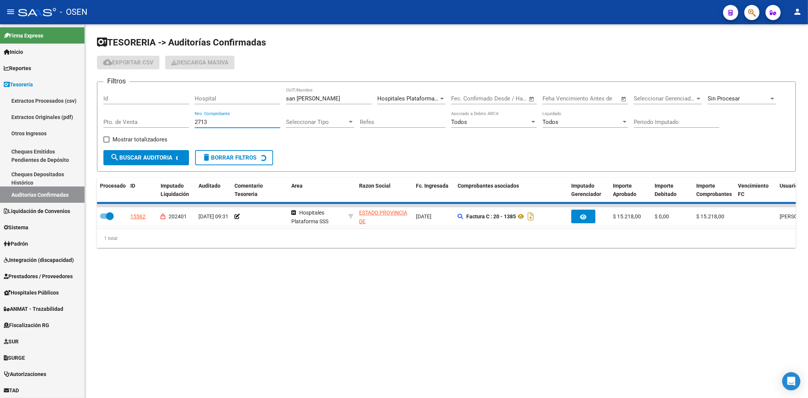
checkbox input "false"
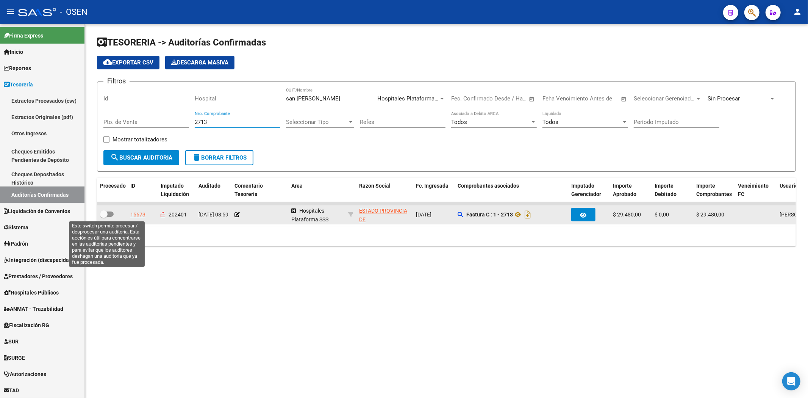
type input "2713"
click at [103, 217] on span at bounding box center [104, 214] width 8 height 8
click at [103, 217] on input "checkbox" at bounding box center [103, 217] width 0 height 0
checkbox input "true"
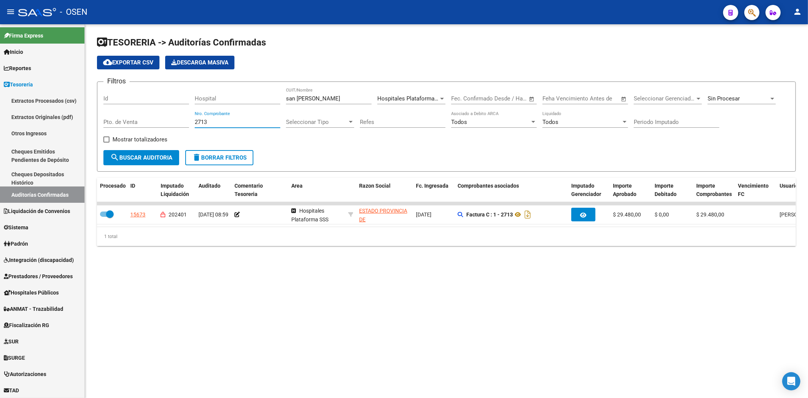
drag, startPoint x: 232, startPoint y: 123, endPoint x: 184, endPoint y: 116, distance: 49.0
click at [184, 116] on div "Filtros Id Hospital [GEOGRAPHIC_DATA][PERSON_NAME]/Nombre Hospitales Plataforma…" at bounding box center [446, 119] width 686 height 62
type input "2006"
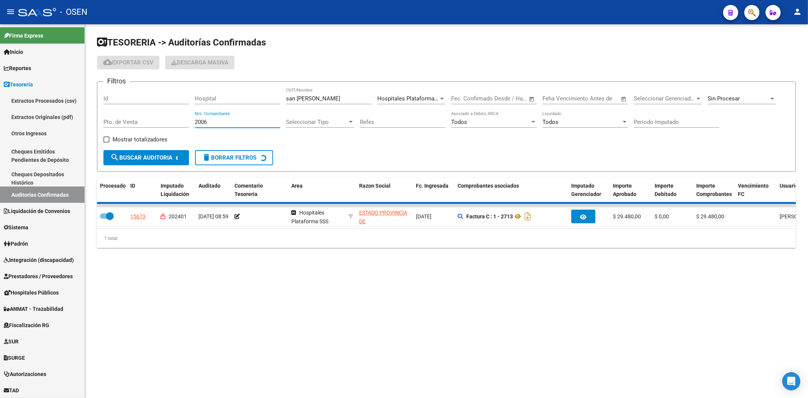
checkbox input "false"
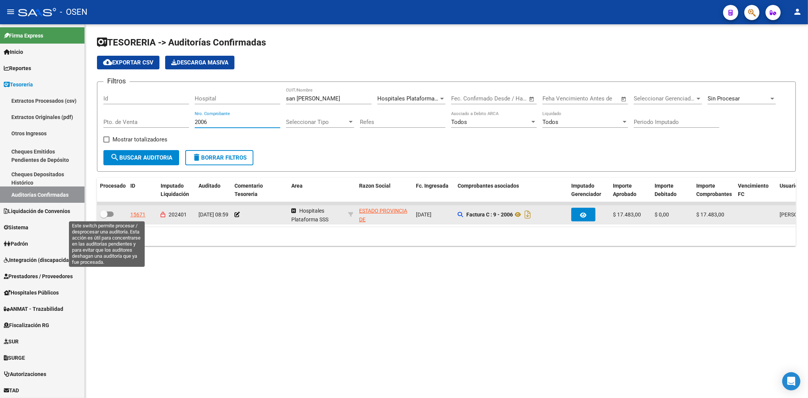
type input "2006"
click at [105, 212] on span at bounding box center [104, 214] width 8 height 8
click at [104, 217] on input "checkbox" at bounding box center [103, 217] width 0 height 0
checkbox input "true"
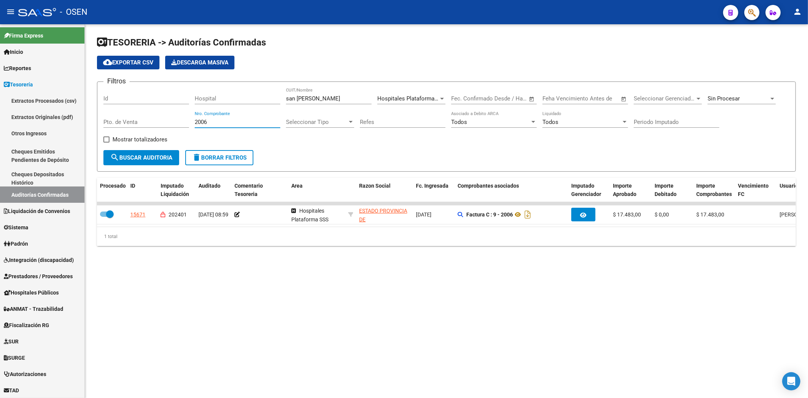
drag, startPoint x: 219, startPoint y: 120, endPoint x: 88, endPoint y: 101, distance: 132.0
click at [91, 103] on div "TESORERIA -> Auditorías Confirmadas cloud_download Exportar CSV Descarga Masiva…" at bounding box center [446, 147] width 723 height 246
type input "2020"
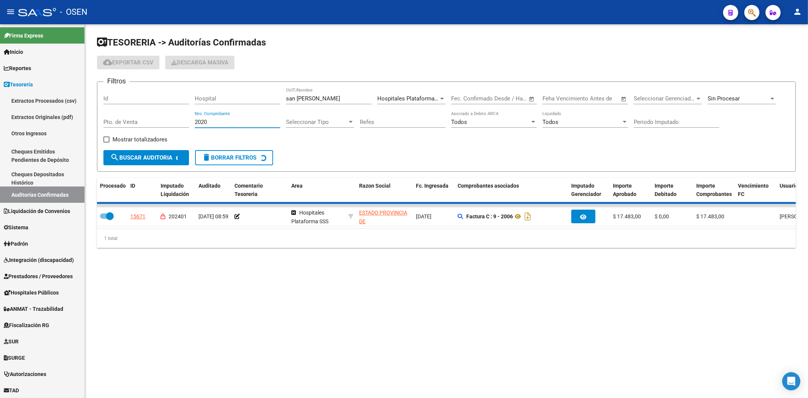
checkbox input "false"
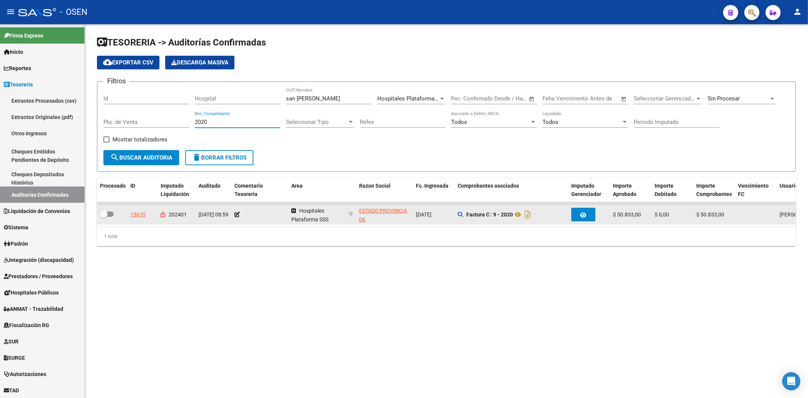
type input "2020"
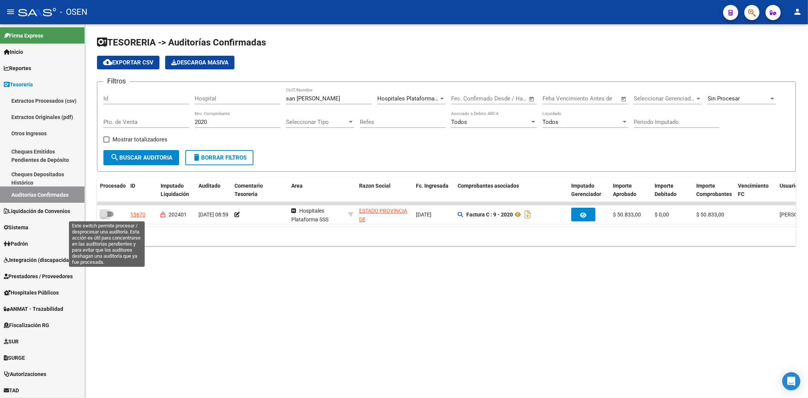
drag, startPoint x: 104, startPoint y: 216, endPoint x: 162, endPoint y: 151, distance: 87.4
click at [104, 214] on span at bounding box center [104, 214] width 8 height 8
click at [104, 217] on input "checkbox" at bounding box center [103, 217] width 0 height 0
checkbox input "true"
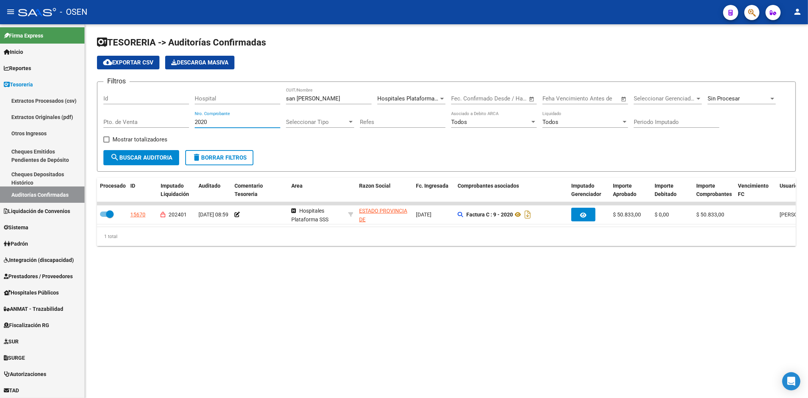
drag, startPoint x: 213, startPoint y: 122, endPoint x: 191, endPoint y: 116, distance: 22.8
click at [165, 124] on div "Filtros Id Hospital [GEOGRAPHIC_DATA][PERSON_NAME]/Nombre Hospitales Plataforma…" at bounding box center [446, 119] width 686 height 62
type input "346"
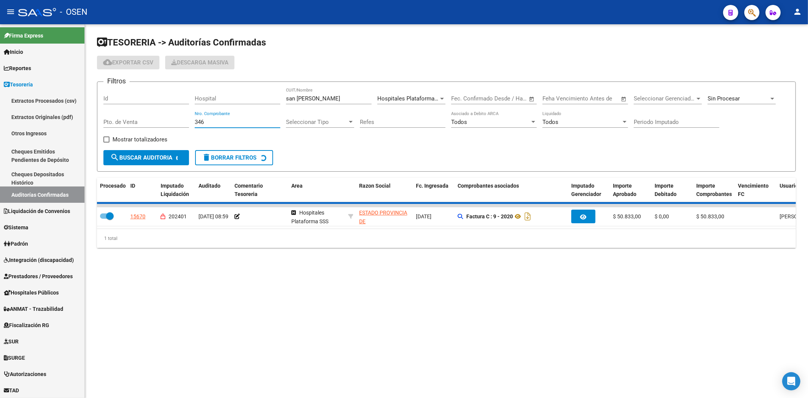
checkbox input "false"
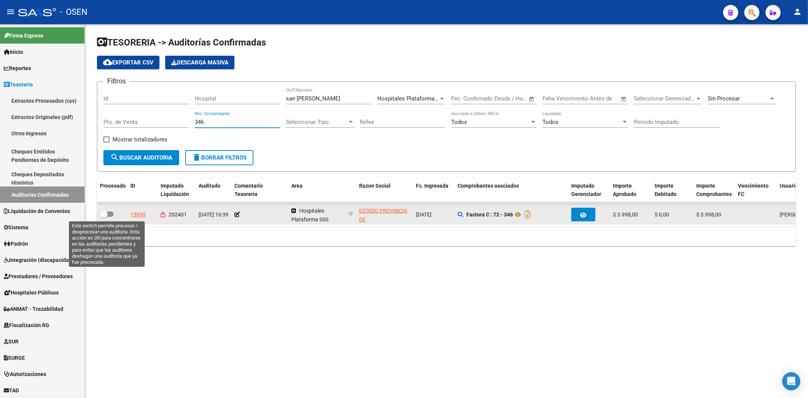
type input "346"
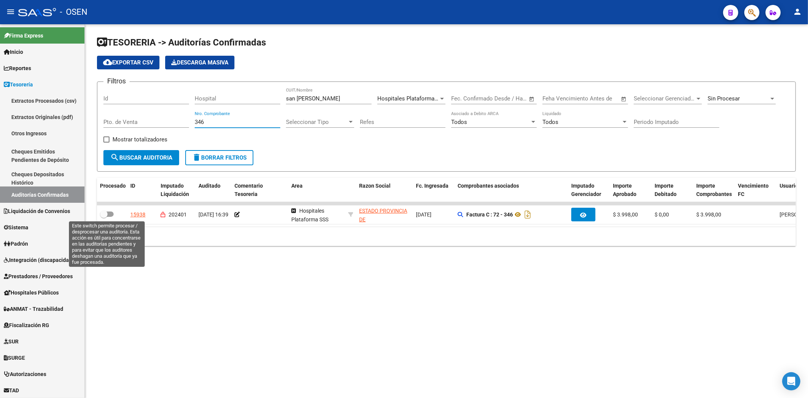
drag, startPoint x: 105, startPoint y: 214, endPoint x: 176, endPoint y: 165, distance: 86.3
click at [105, 214] on span at bounding box center [104, 214] width 8 height 8
click at [104, 217] on input "checkbox" at bounding box center [103, 217] width 0 height 0
checkbox input "true"
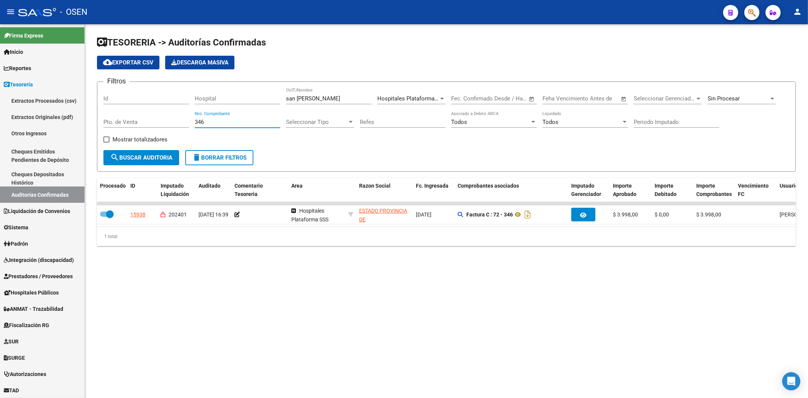
drag, startPoint x: 218, startPoint y: 122, endPoint x: 123, endPoint y: 120, distance: 94.3
click at [126, 122] on div "Filtros Id Hospital [GEOGRAPHIC_DATA][PERSON_NAME]/Nombre Hospitales Plataforma…" at bounding box center [446, 119] width 686 height 62
type input "2644"
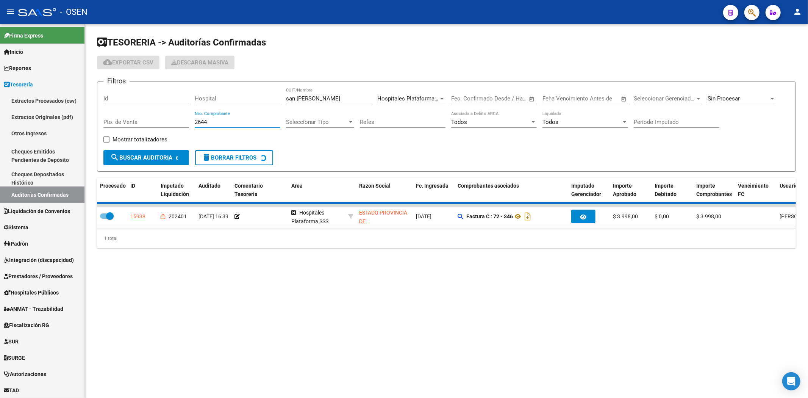
checkbox input "false"
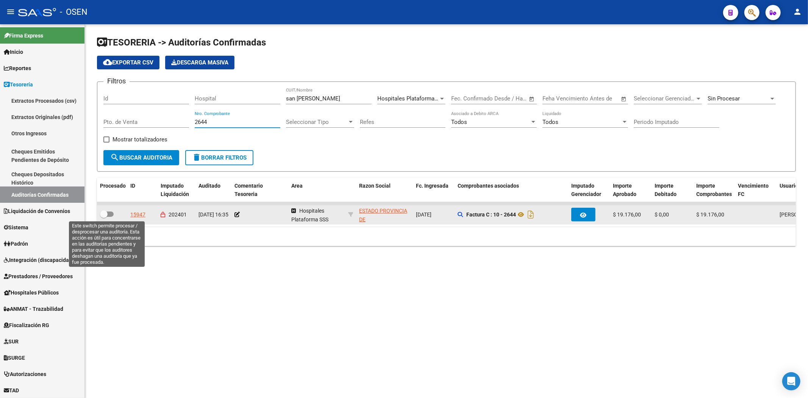
type input "2644"
click at [108, 214] on span at bounding box center [107, 213] width 14 height 5
click at [104, 217] on input "checkbox" at bounding box center [103, 217] width 0 height 0
checkbox input "true"
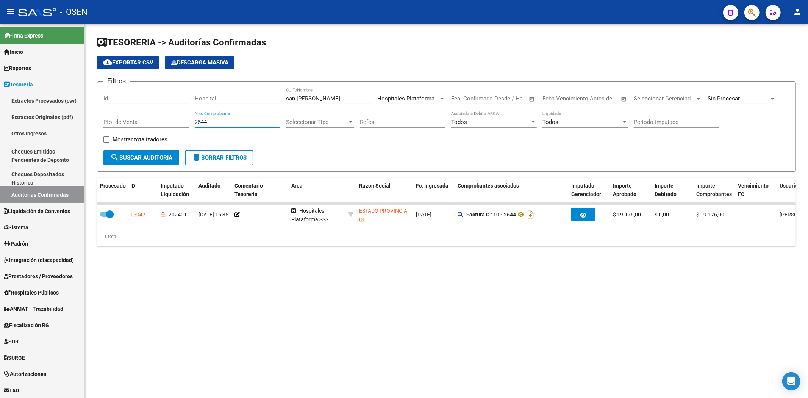
drag, startPoint x: 217, startPoint y: 119, endPoint x: 148, endPoint y: 119, distance: 69.7
click at [148, 119] on div "Filtros Id Hospital [GEOGRAPHIC_DATA][PERSON_NAME]/Nombre Hospitales Plataforma…" at bounding box center [446, 119] width 686 height 62
type input "1782"
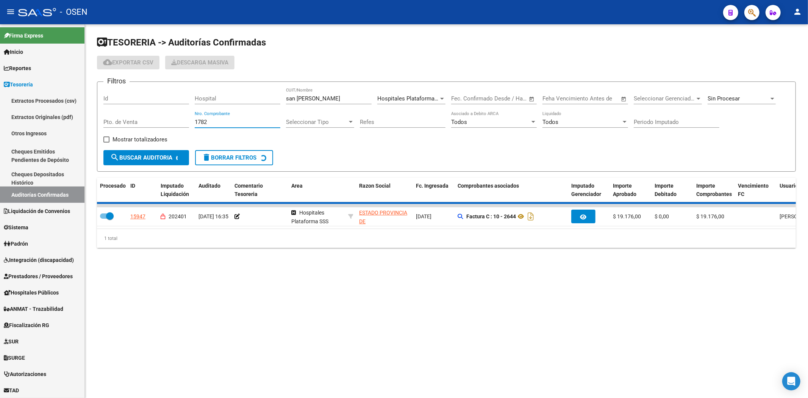
checkbox input "false"
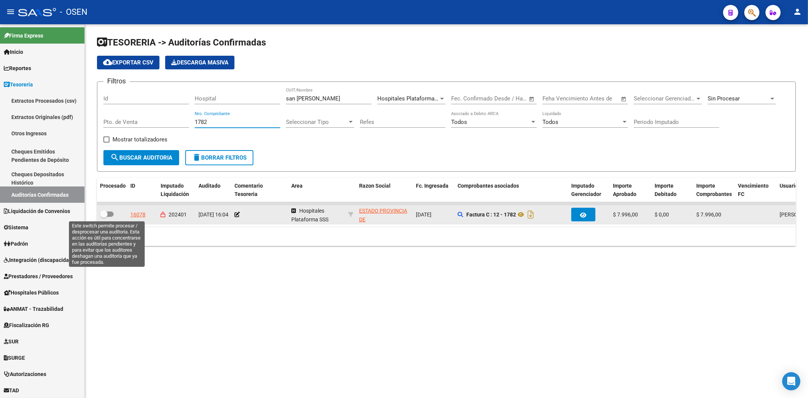
type input "1782"
click at [108, 211] on label at bounding box center [107, 213] width 14 height 9
click at [104, 217] on input "checkbox" at bounding box center [103, 217] width 0 height 0
checkbox input "true"
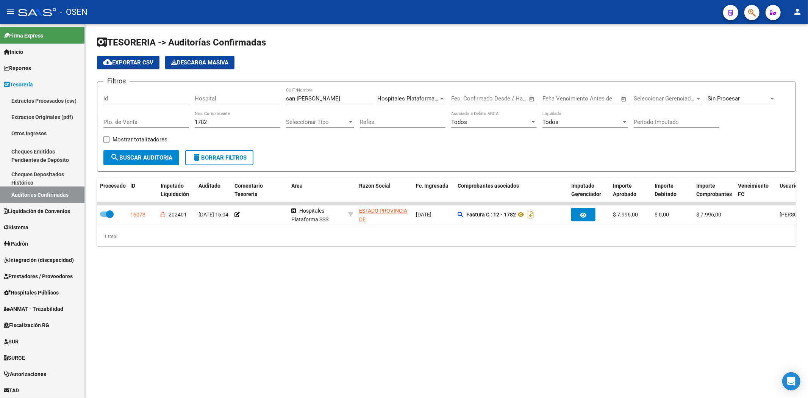
drag, startPoint x: 218, startPoint y: 120, endPoint x: 122, endPoint y: 120, distance: 96.2
click at [123, 120] on div "Filtros Id Hospital [GEOGRAPHIC_DATA][PERSON_NAME]/Nombre Hospitales Plataforma…" at bounding box center [446, 119] width 686 height 62
type input "2819"
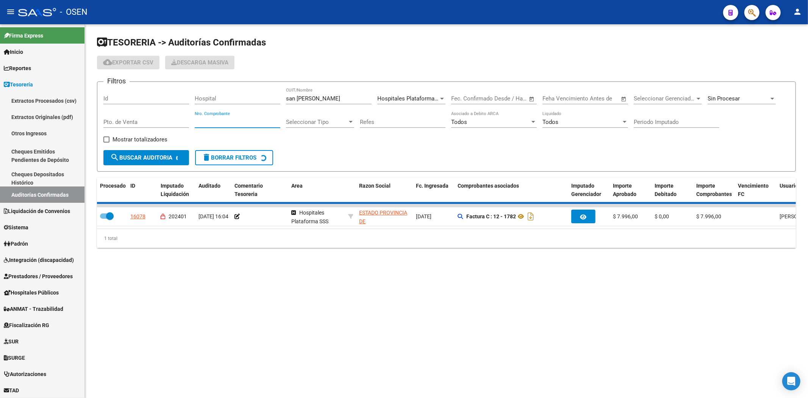
checkbox input "false"
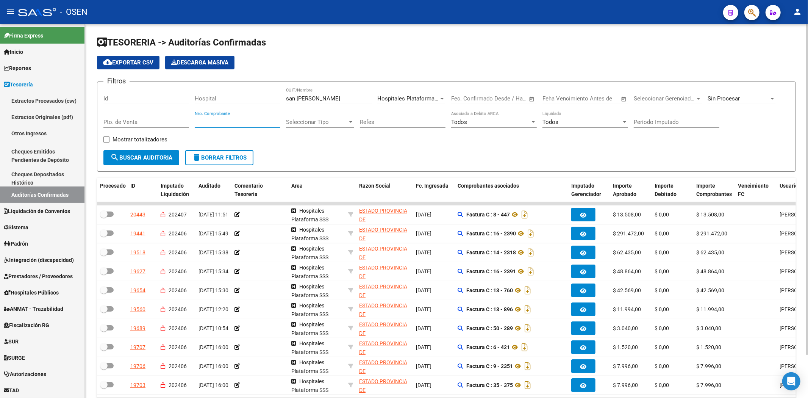
drag, startPoint x: 207, startPoint y: 132, endPoint x: 214, endPoint y: 124, distance: 11.0
click at [207, 132] on div "Nro. Comprobante" at bounding box center [238, 122] width 86 height 23
click at [217, 119] on input "Nro. Comprobante" at bounding box center [238, 122] width 86 height 7
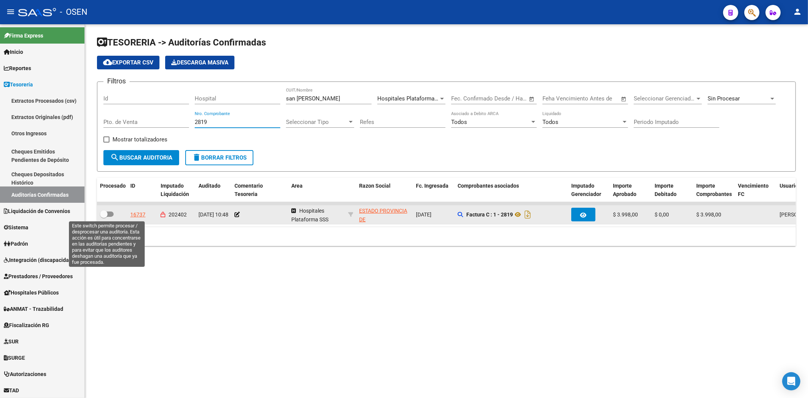
type input "2819"
click at [110, 214] on span at bounding box center [107, 213] width 14 height 5
click at [104, 217] on input "checkbox" at bounding box center [103, 217] width 0 height 0
checkbox input "true"
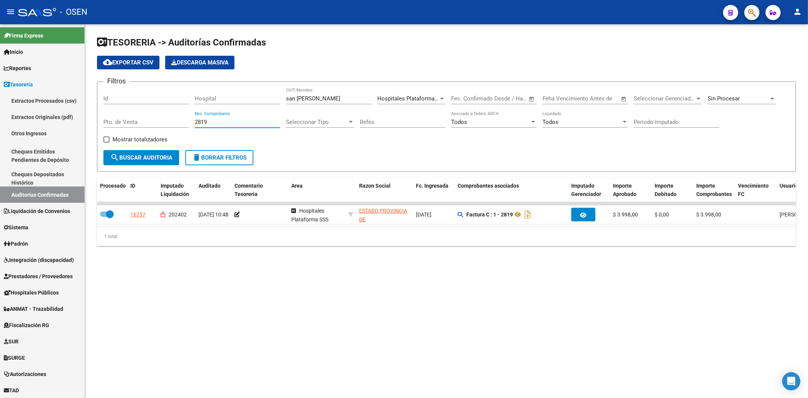
drag, startPoint x: 222, startPoint y: 123, endPoint x: 92, endPoint y: 124, distance: 129.9
click at [92, 124] on div "TESORERIA -> Auditorías Confirmadas cloud_download Exportar CSV Descarga Masiva…" at bounding box center [446, 147] width 723 height 246
type input "2183"
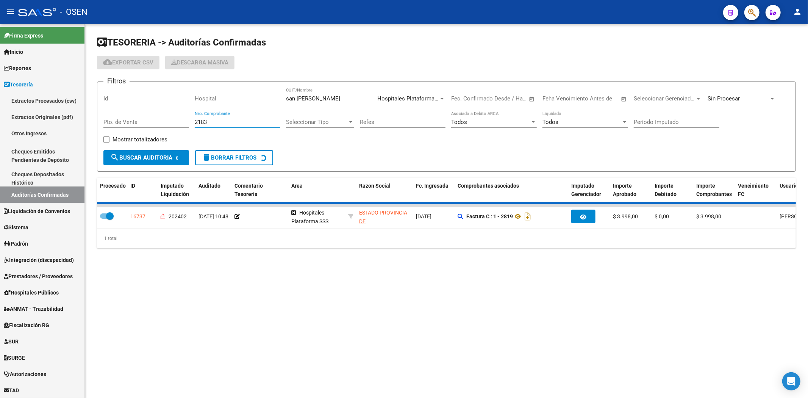
checkbox input "false"
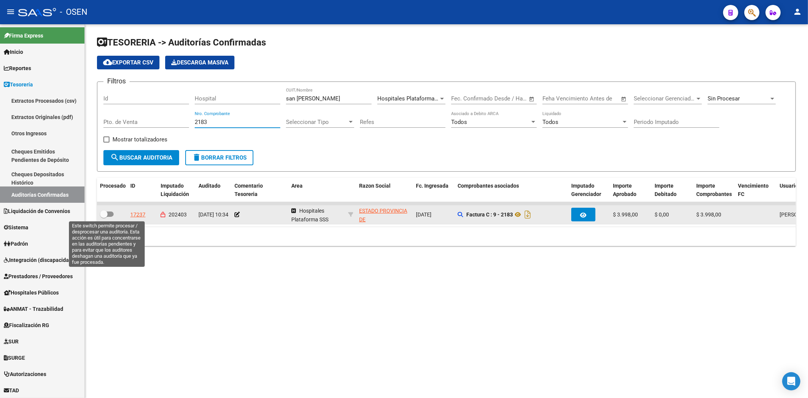
type input "2183"
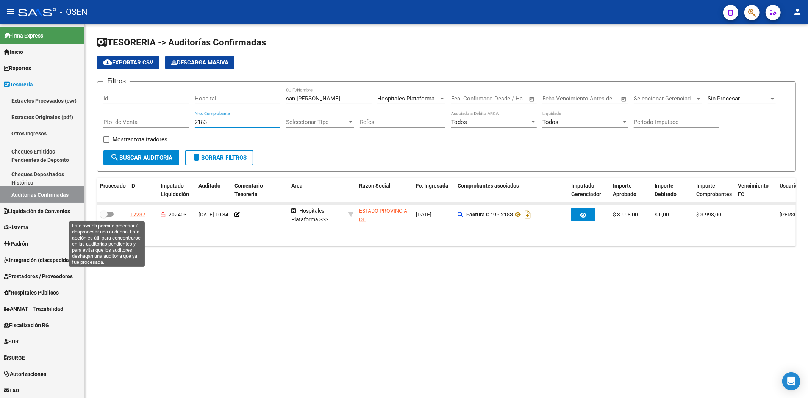
drag, startPoint x: 105, startPoint y: 213, endPoint x: 120, endPoint y: 202, distance: 18.7
click at [105, 213] on span at bounding box center [104, 214] width 8 height 8
click at [104, 217] on input "checkbox" at bounding box center [103, 217] width 0 height 0
checkbox input "true"
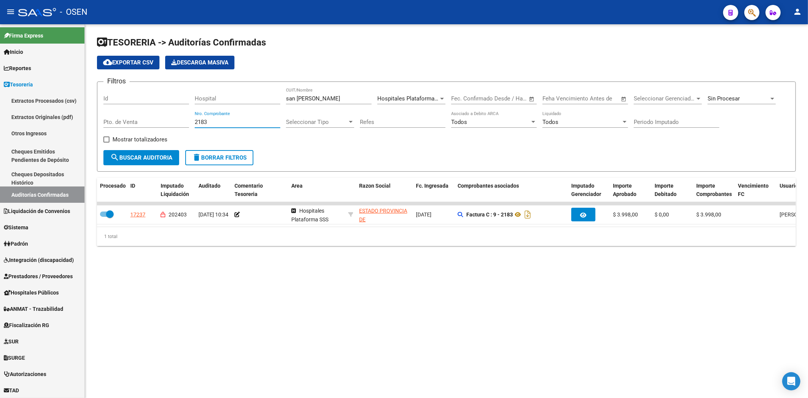
drag, startPoint x: 224, startPoint y: 122, endPoint x: 148, endPoint y: 122, distance: 75.7
click at [148, 122] on div "Filtros Id Hospital [GEOGRAPHIC_DATA][PERSON_NAME]/Nombre Hospitales Plataforma…" at bounding box center [446, 119] width 686 height 62
type input "267"
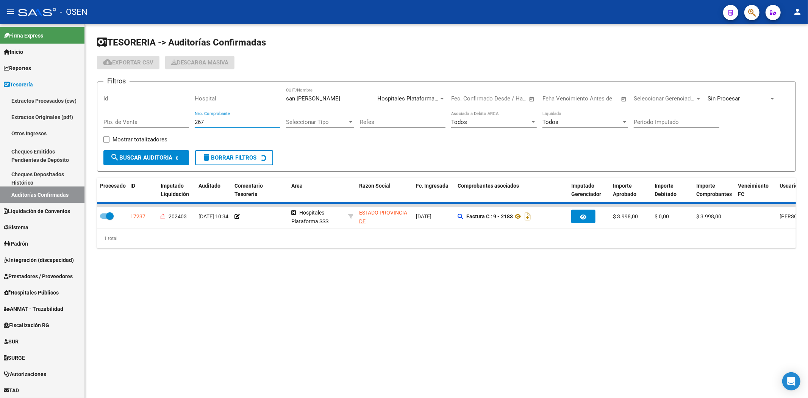
checkbox input "false"
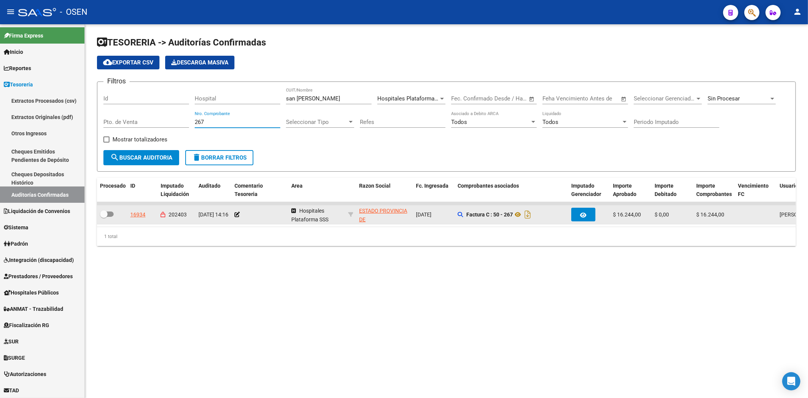
type input "267"
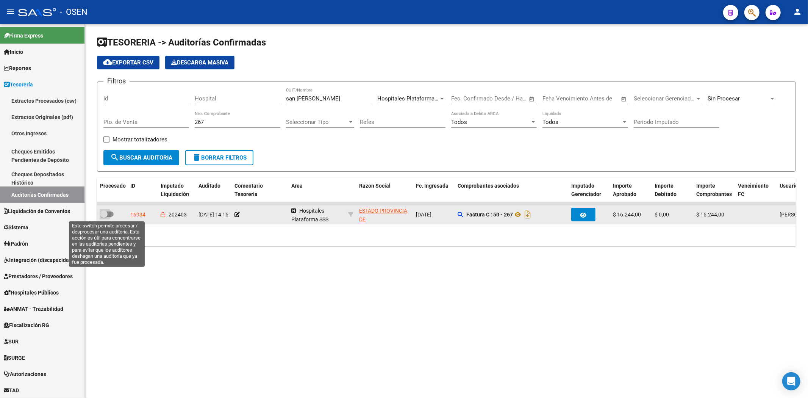
click at [106, 214] on span at bounding box center [104, 214] width 8 height 8
click at [104, 217] on input "checkbox" at bounding box center [103, 217] width 0 height 0
checkbox input "true"
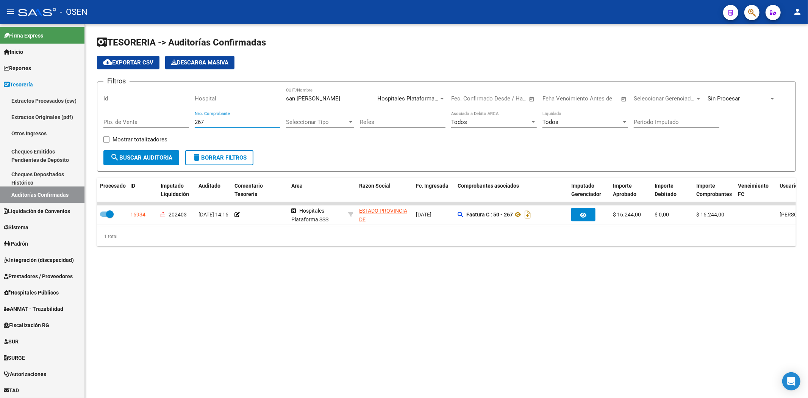
drag, startPoint x: 231, startPoint y: 123, endPoint x: 120, endPoint y: 123, distance: 111.3
click at [120, 123] on div "Filtros Id Hospital [GEOGRAPHIC_DATA][PERSON_NAME]/Nombre Hospitales Plataforma…" at bounding box center [446, 119] width 686 height 62
type input "2162"
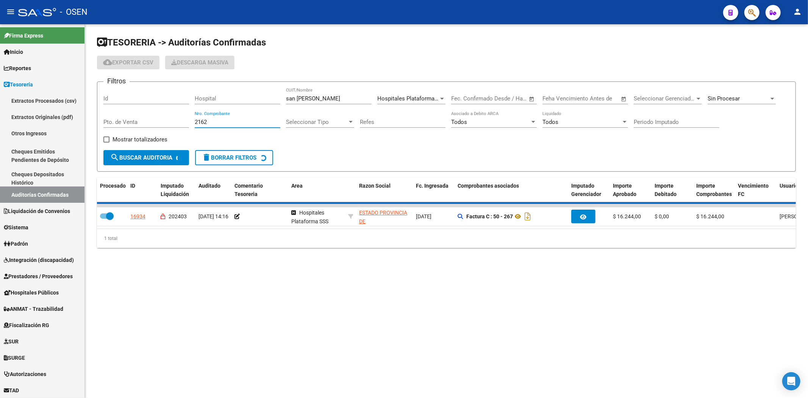
checkbox input "false"
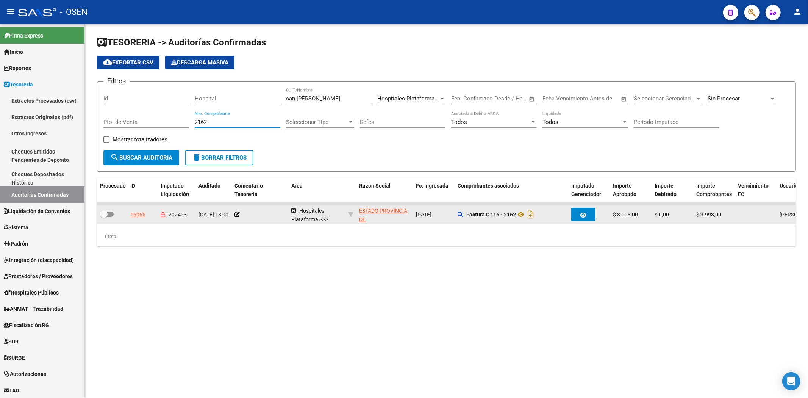
type input "2162"
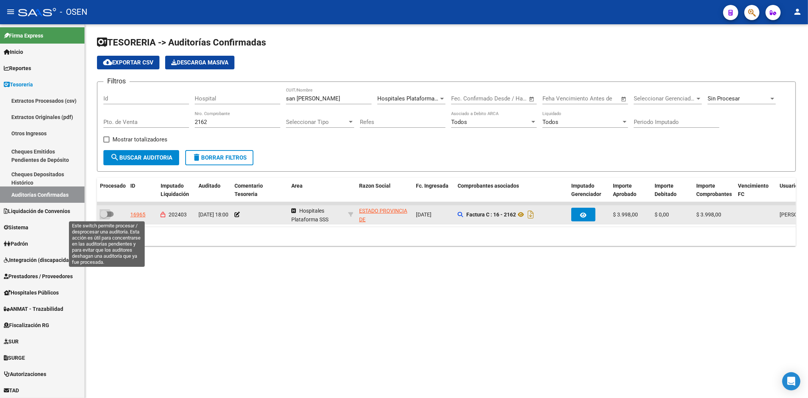
click at [110, 216] on span at bounding box center [107, 213] width 14 height 5
click at [104, 217] on input "checkbox" at bounding box center [103, 217] width 0 height 0
checkbox input "true"
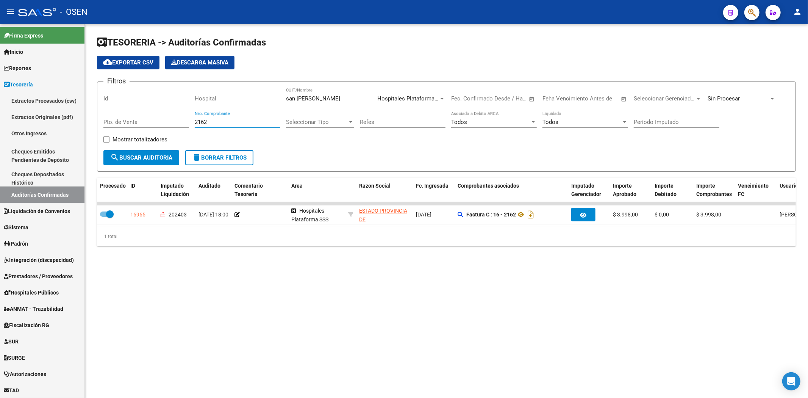
drag, startPoint x: 210, startPoint y: 124, endPoint x: 142, endPoint y: 119, distance: 68.4
click at [152, 120] on div "Filtros Id Hospital [GEOGRAPHIC_DATA][PERSON_NAME]/Nombre Hospitales Plataforma…" at bounding box center [446, 119] width 686 height 62
type input "1888"
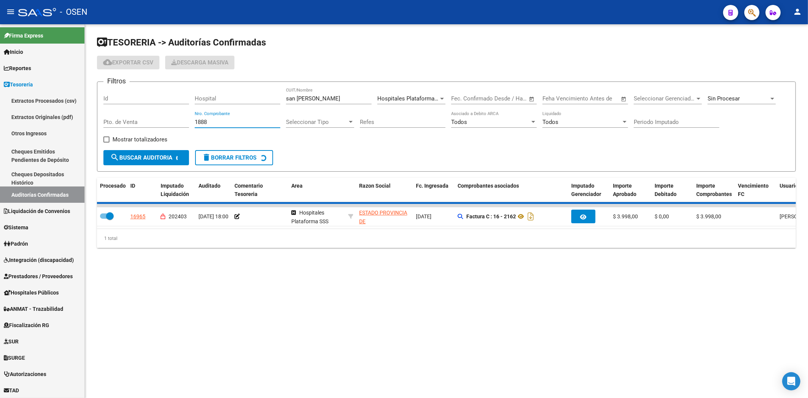
checkbox input "false"
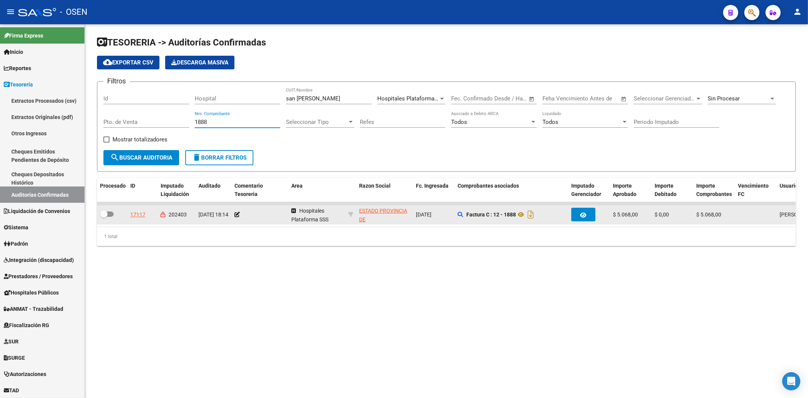
click at [104, 208] on datatable-body-cell at bounding box center [112, 214] width 30 height 19
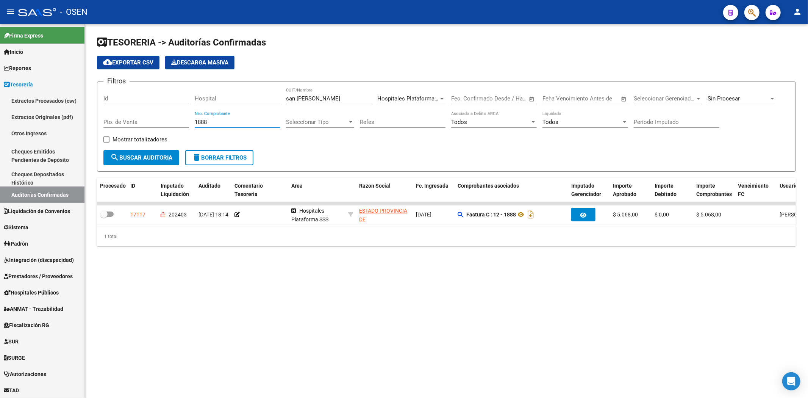
drag, startPoint x: 217, startPoint y: 124, endPoint x: 130, endPoint y: 126, distance: 87.1
click at [153, 124] on div "Filtros Id Hospital [GEOGRAPHIC_DATA][PERSON_NAME]/Nombre Hospitales Plataforma…" at bounding box center [446, 119] width 686 height 62
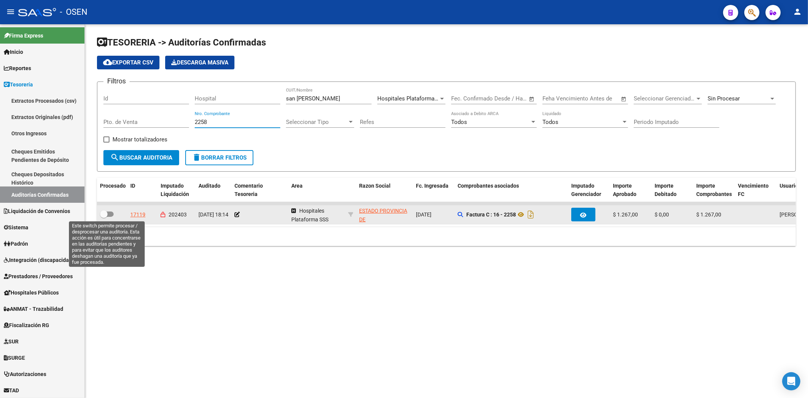
type input "2258"
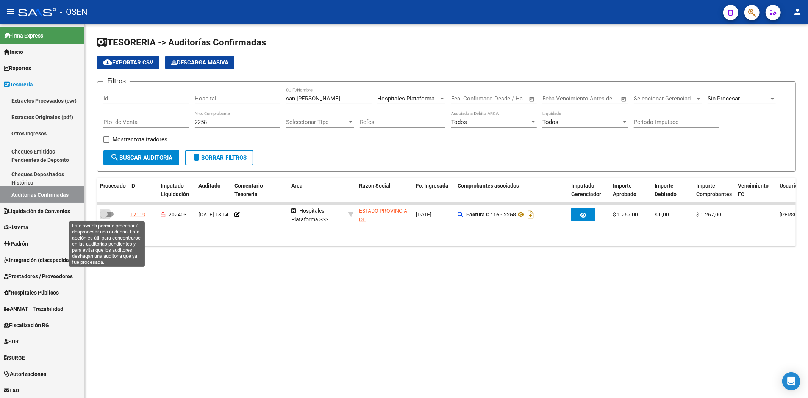
drag, startPoint x: 105, startPoint y: 215, endPoint x: 215, endPoint y: 135, distance: 135.5
click at [107, 213] on span at bounding box center [104, 214] width 8 height 8
click at [104, 217] on input "checkbox" at bounding box center [103, 217] width 0 height 0
checkbox input "true"
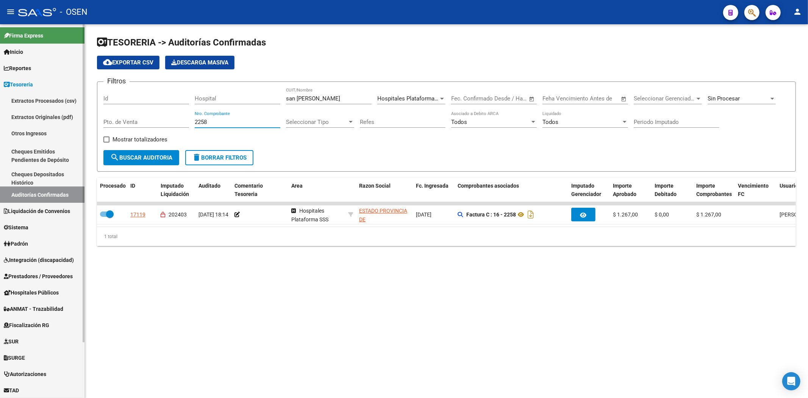
drag, startPoint x: 217, startPoint y: 119, endPoint x: 63, endPoint y: 123, distance: 153.8
click at [80, 121] on mat-sidenav-container "Firma Express Inicio Calendario SSS Instructivos Contacto OS Reportes Tablero d…" at bounding box center [404, 210] width 808 height 373
type input "2203"
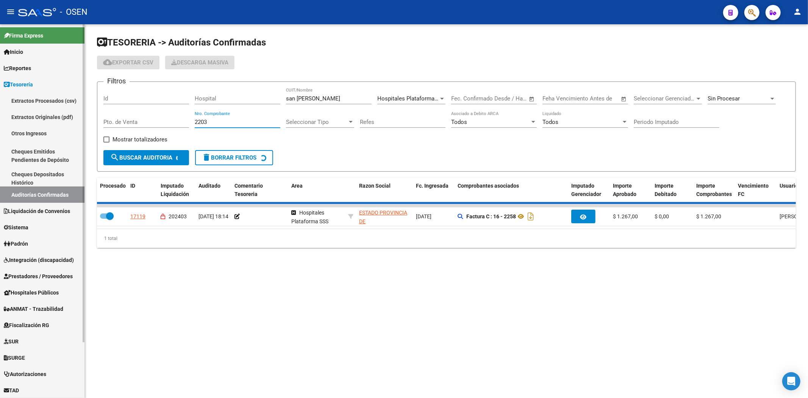
checkbox input "false"
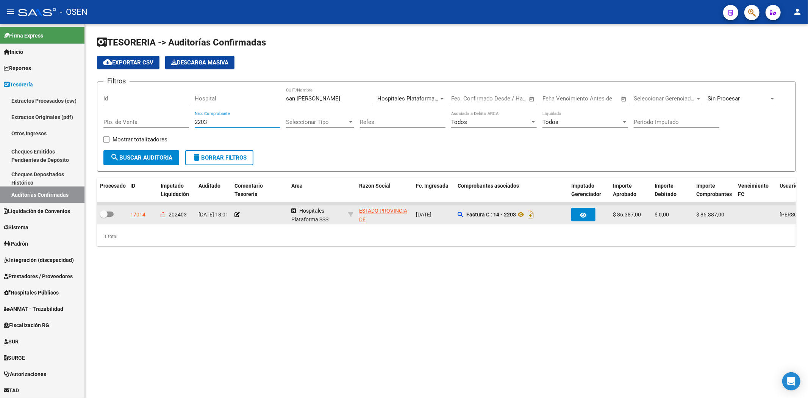
type input "2203"
click at [102, 209] on datatable-body-cell at bounding box center [112, 214] width 30 height 19
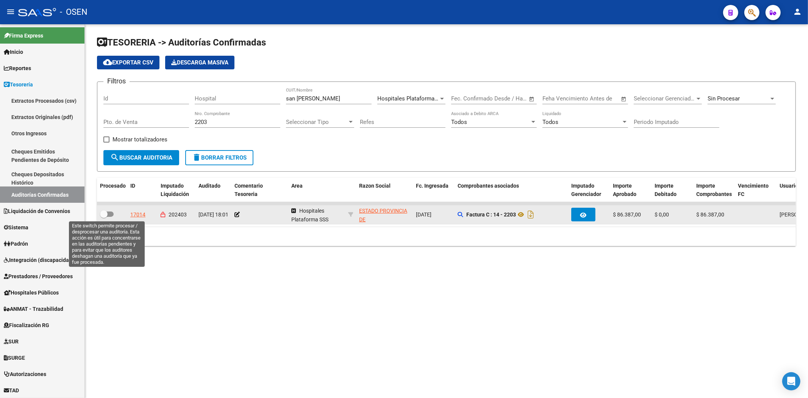
click at [103, 211] on span at bounding box center [104, 214] width 8 height 8
click at [103, 217] on input "checkbox" at bounding box center [103, 217] width 0 height 0
checkbox input "true"
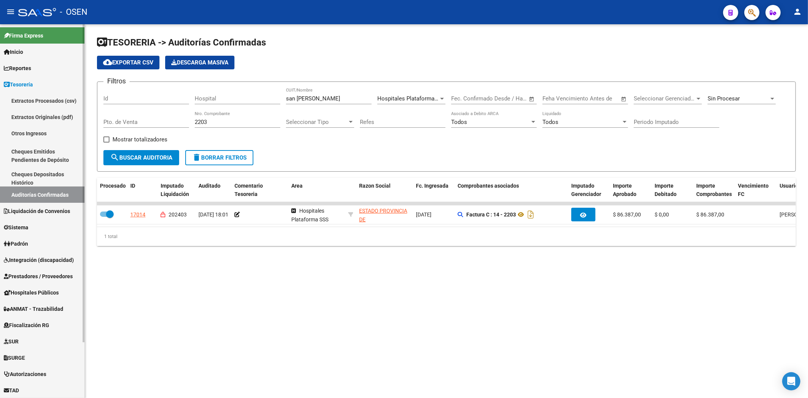
drag, startPoint x: 232, startPoint y: 116, endPoint x: 64, endPoint y: 116, distance: 167.7
click at [64, 116] on mat-sidenav-container "Firma Express Inicio Calendario SSS Instructivos Contacto OS Reportes Tablero d…" at bounding box center [404, 210] width 808 height 373
drag, startPoint x: 210, startPoint y: 123, endPoint x: 230, endPoint y: 121, distance: 19.7
click at [211, 123] on input "2203" at bounding box center [238, 122] width 86 height 7
drag, startPoint x: 230, startPoint y: 121, endPoint x: 69, endPoint y: 119, distance: 160.6
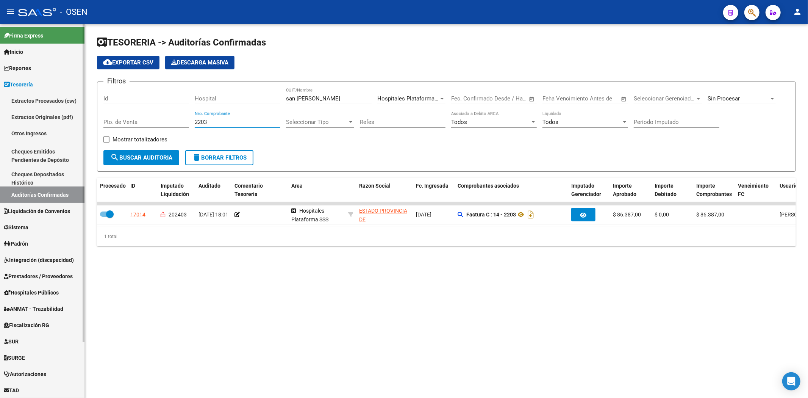
click at [133, 123] on div "Filtros Id Hospital [GEOGRAPHIC_DATA][PERSON_NAME]/Nombre Hospitales Plataforma…" at bounding box center [446, 119] width 686 height 62
type input "456"
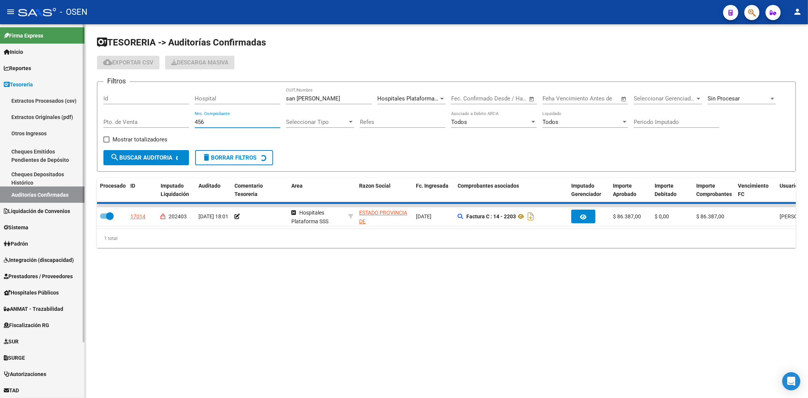
checkbox input "false"
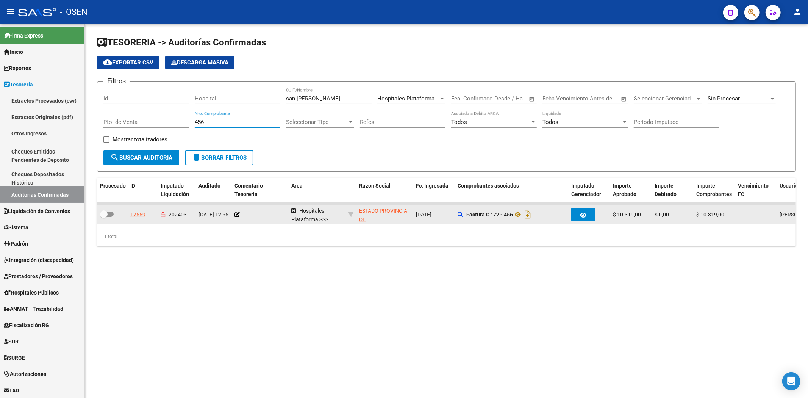
type input "456"
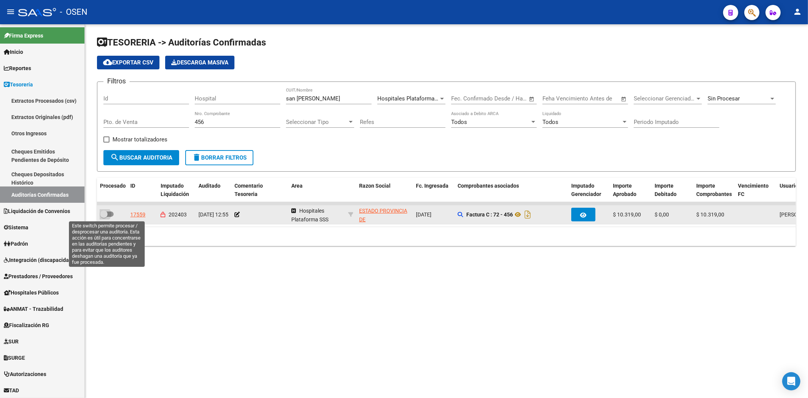
click at [105, 209] on label at bounding box center [107, 213] width 14 height 9
click at [104, 217] on input "checkbox" at bounding box center [103, 217] width 0 height 0
checkbox input "true"
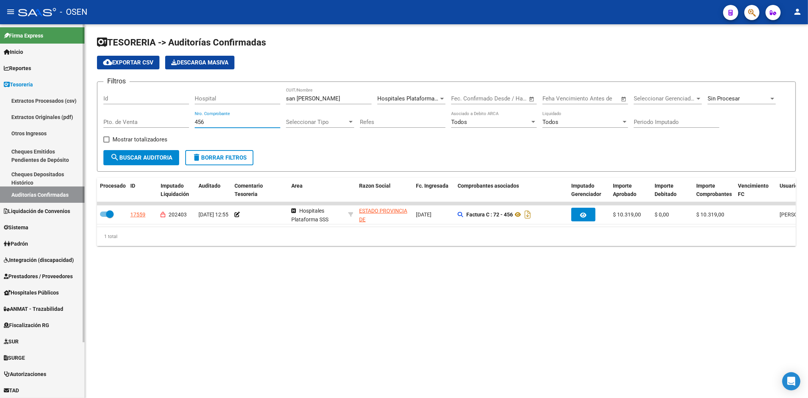
drag, startPoint x: 237, startPoint y: 122, endPoint x: 81, endPoint y: 124, distance: 156.0
click at [84, 123] on mat-sidenav-container "Firma Express Inicio Calendario SSS Instructivos Contacto OS Reportes Tablero d…" at bounding box center [404, 210] width 808 height 373
type input "899"
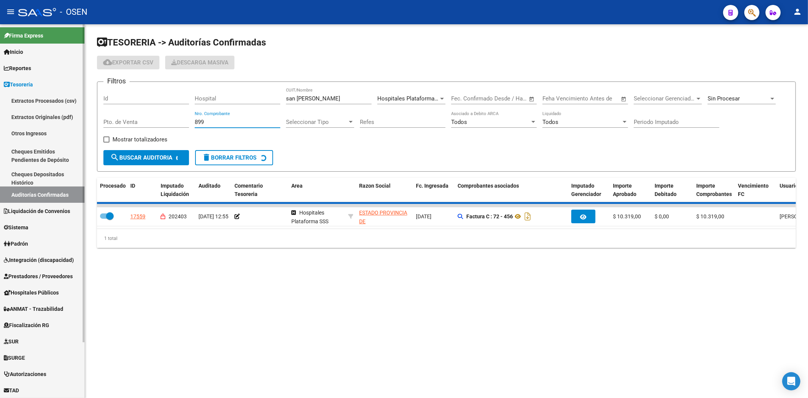
checkbox input "false"
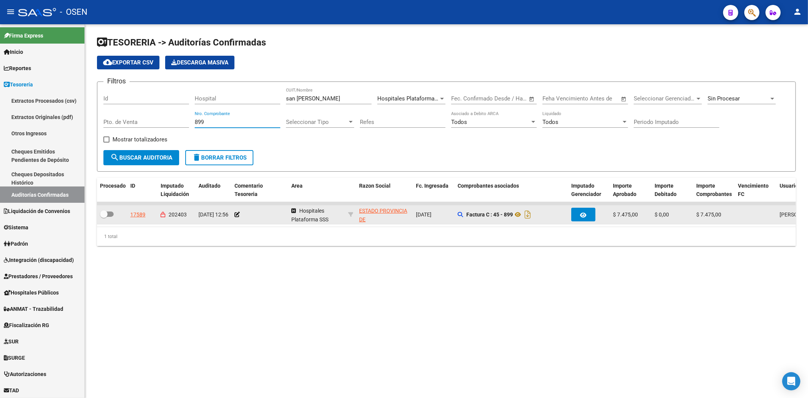
type input "899"
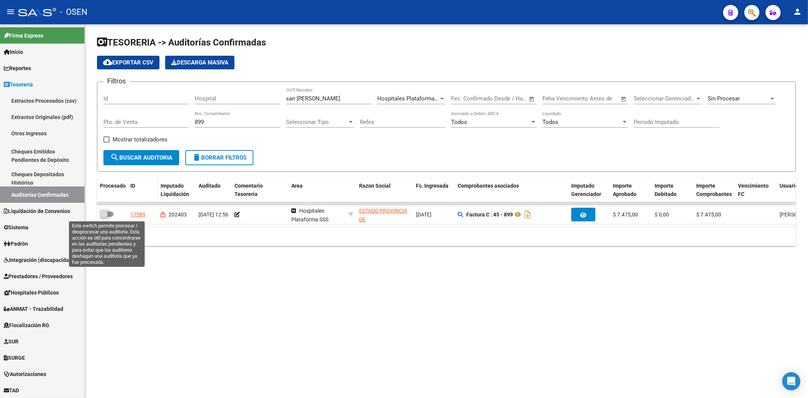
drag, startPoint x: 107, startPoint y: 214, endPoint x: 133, endPoint y: 198, distance: 31.3
click at [107, 214] on span at bounding box center [104, 214] width 8 height 8
click at [104, 217] on input "checkbox" at bounding box center [103, 217] width 0 height 0
checkbox input "true"
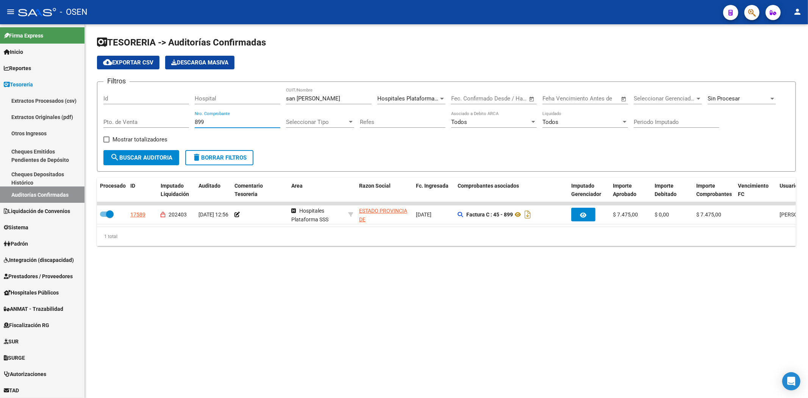
drag, startPoint x: 214, startPoint y: 122, endPoint x: 148, endPoint y: 120, distance: 65.9
click at [148, 120] on div "Filtros Id Hospital [GEOGRAPHIC_DATA][PERSON_NAME]/Nombre Hospitales Plataforma…" at bounding box center [446, 119] width 686 height 62
type input "1932"
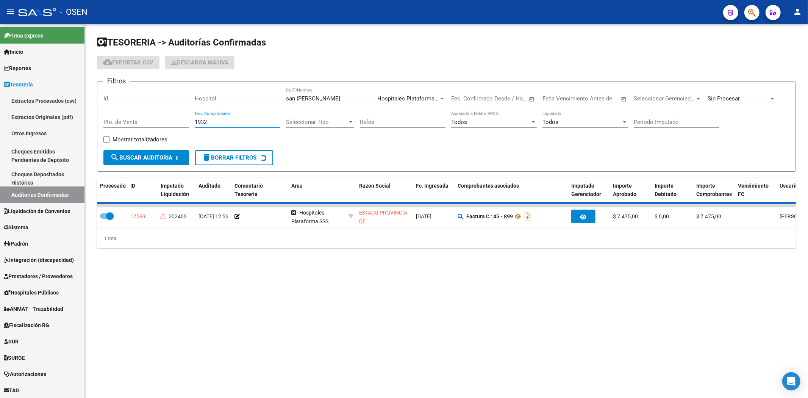
checkbox input "false"
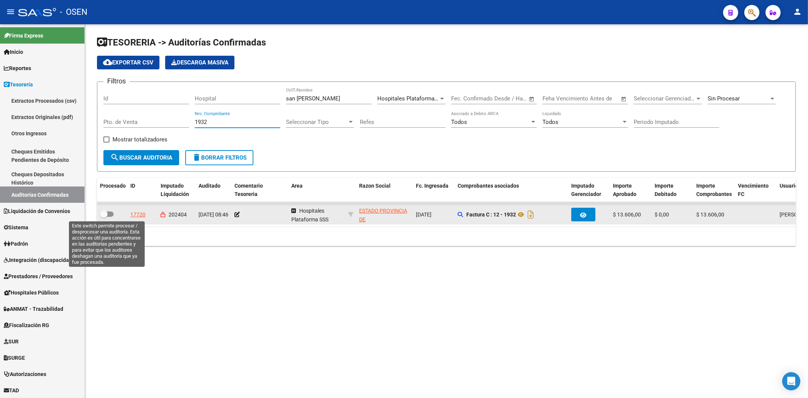
type input "1932"
click at [106, 217] on span at bounding box center [104, 214] width 8 height 8
click at [104, 217] on input "checkbox" at bounding box center [103, 217] width 0 height 0
checkbox input "true"
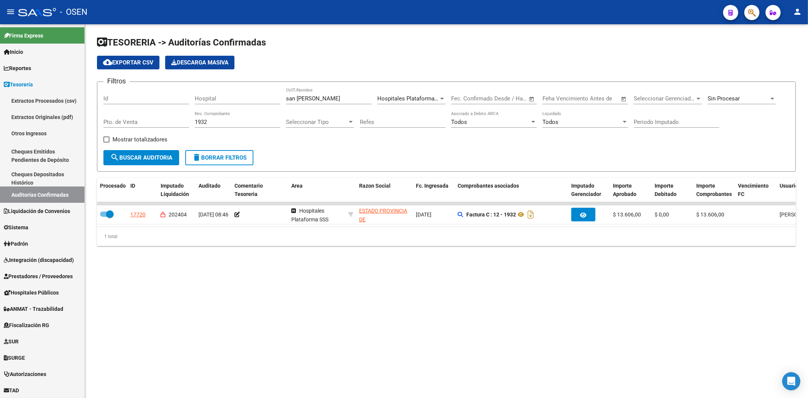
drag, startPoint x: 217, startPoint y: 124, endPoint x: 118, endPoint y: 124, distance: 98.8
click at [118, 124] on div "Filtros Id Hospital [GEOGRAPHIC_DATA][PERSON_NAME]/Nombre Hospitales Plataforma…" at bounding box center [446, 119] width 686 height 62
type input "2081"
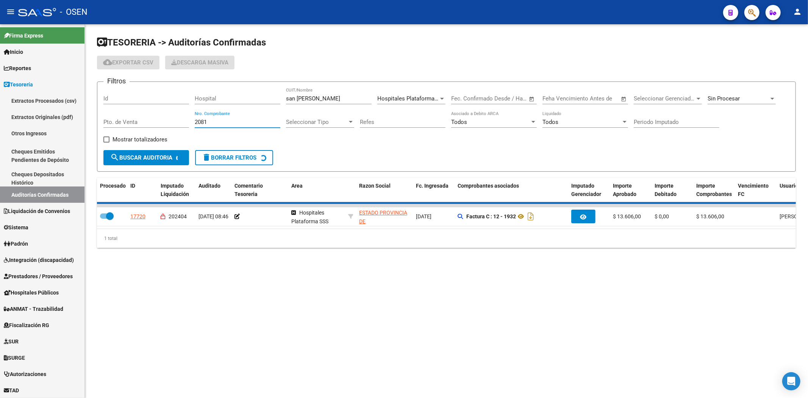
checkbox input "false"
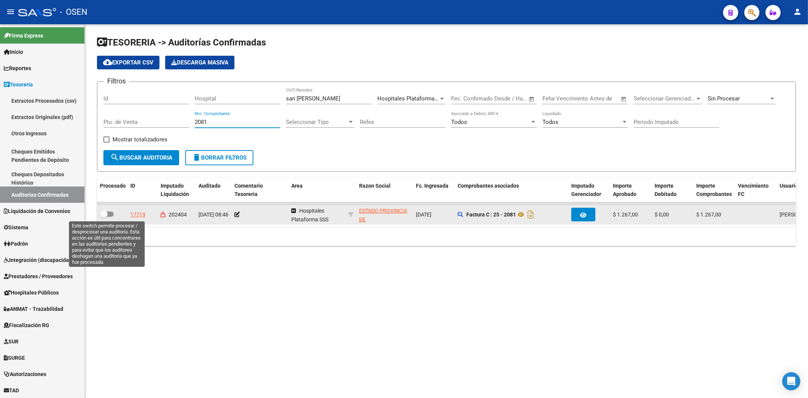
type input "2081"
drag, startPoint x: 100, startPoint y: 212, endPoint x: 103, endPoint y: 211, distance: 4.0
click at [101, 212] on span at bounding box center [104, 214] width 8 height 8
click at [103, 217] on input "checkbox" at bounding box center [103, 217] width 0 height 0
checkbox input "true"
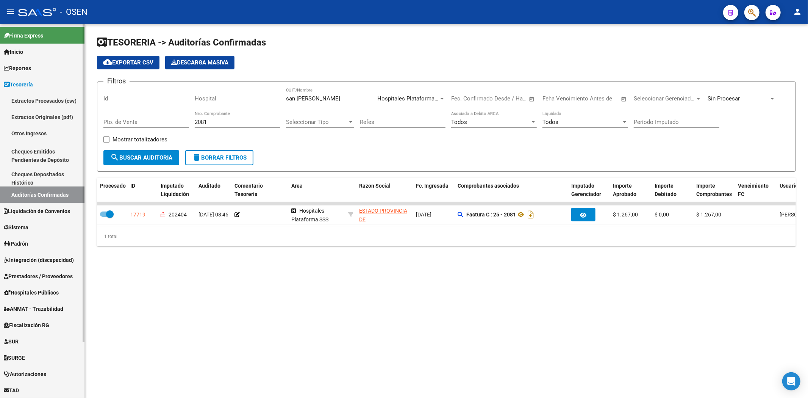
drag, startPoint x: 230, startPoint y: 122, endPoint x: 47, endPoint y: 114, distance: 183.5
click at [47, 114] on mat-sidenav-container "Firma Express Inicio Calendario SSS Instructivos Contacto OS Reportes Tablero d…" at bounding box center [404, 210] width 808 height 373
type input "139"
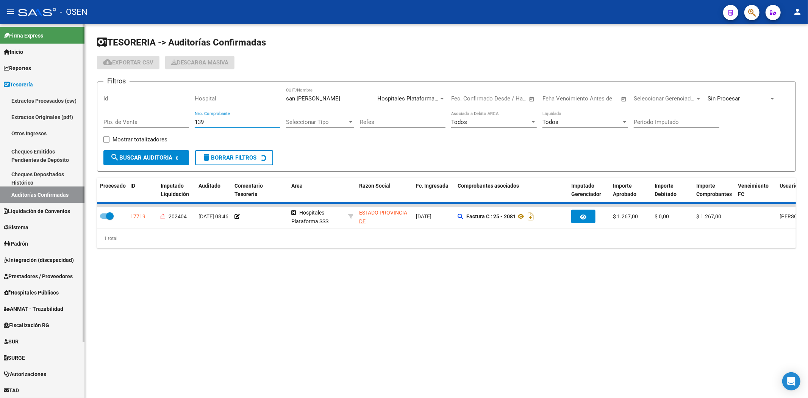
checkbox input "false"
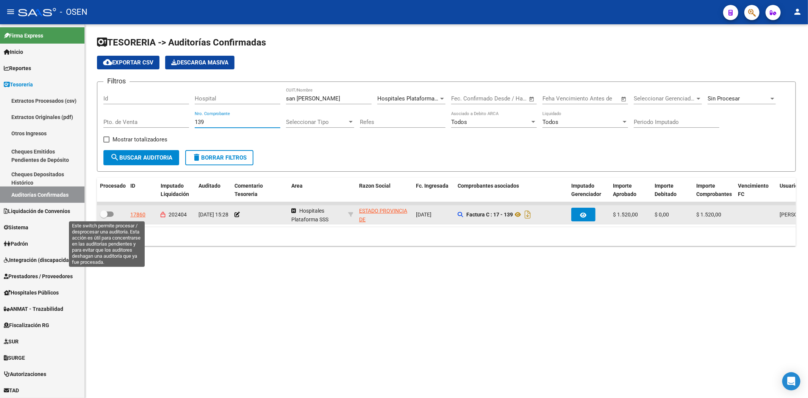
type input "139"
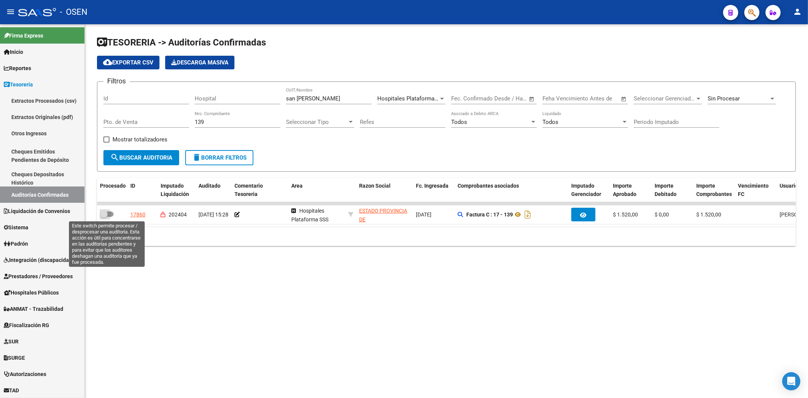
drag, startPoint x: 107, startPoint y: 216, endPoint x: 209, endPoint y: 135, distance: 129.9
click at [107, 215] on span at bounding box center [104, 214] width 8 height 8
click at [104, 217] on input "checkbox" at bounding box center [103, 217] width 0 height 0
checkbox input "true"
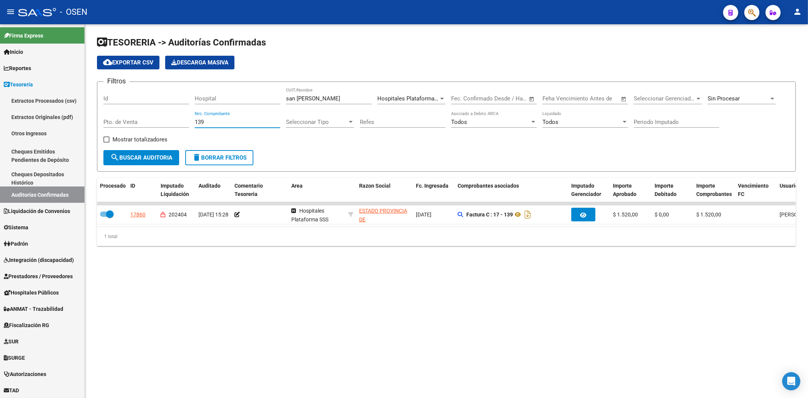
drag, startPoint x: 226, startPoint y: 119, endPoint x: 157, endPoint y: 123, distance: 69.0
click at [159, 122] on div "Filtros Id Hospital [GEOGRAPHIC_DATA][PERSON_NAME]/Nombre Hospitales Plataforma…" at bounding box center [446, 119] width 686 height 62
type input "2328"
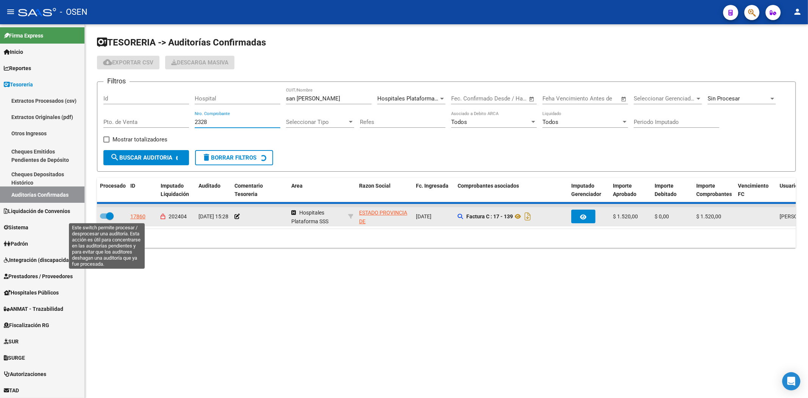
checkbox input "false"
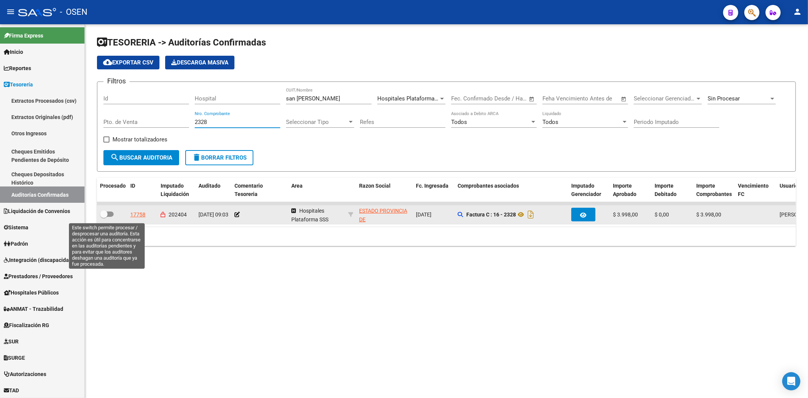
type input "2328"
click at [109, 217] on label at bounding box center [107, 213] width 14 height 9
click at [104, 217] on input "checkbox" at bounding box center [103, 217] width 0 height 0
checkbox input "true"
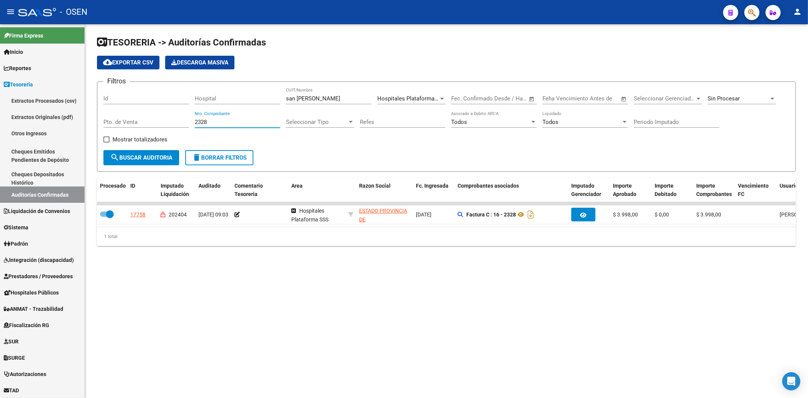
drag, startPoint x: 218, startPoint y: 122, endPoint x: 96, endPoint y: 123, distance: 122.7
click at [112, 123] on div "Filtros Id Hospital [GEOGRAPHIC_DATA][PERSON_NAME]/Nombre Hospitales Plataforma…" at bounding box center [446, 119] width 686 height 62
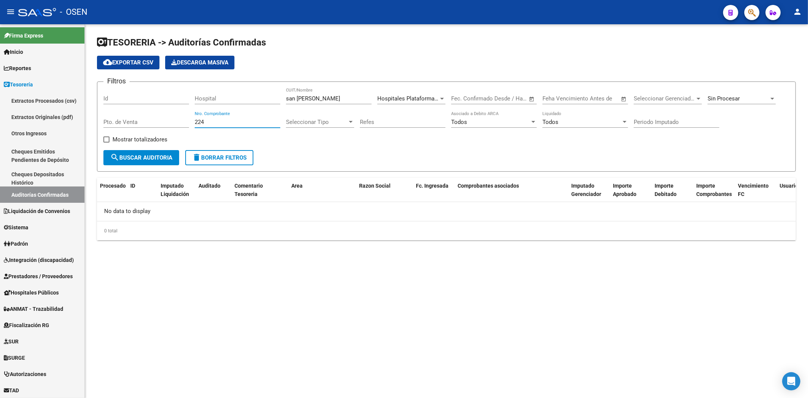
click at [228, 120] on input "224" at bounding box center [238, 122] width 86 height 7
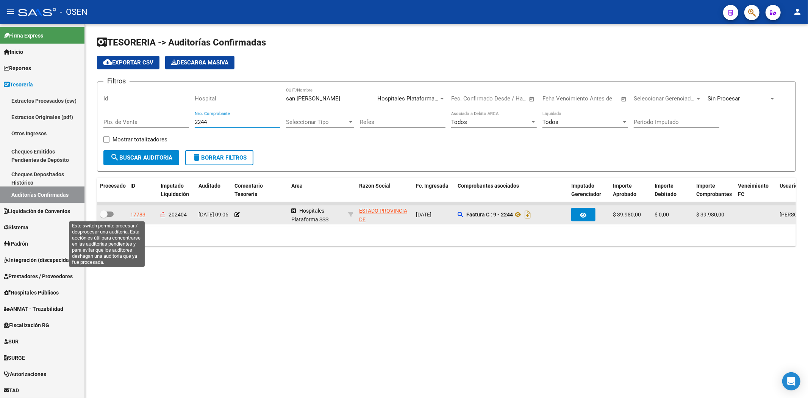
type input "2244"
click at [109, 212] on span at bounding box center [107, 213] width 14 height 5
click at [104, 217] on input "checkbox" at bounding box center [103, 217] width 0 height 0
checkbox input "true"
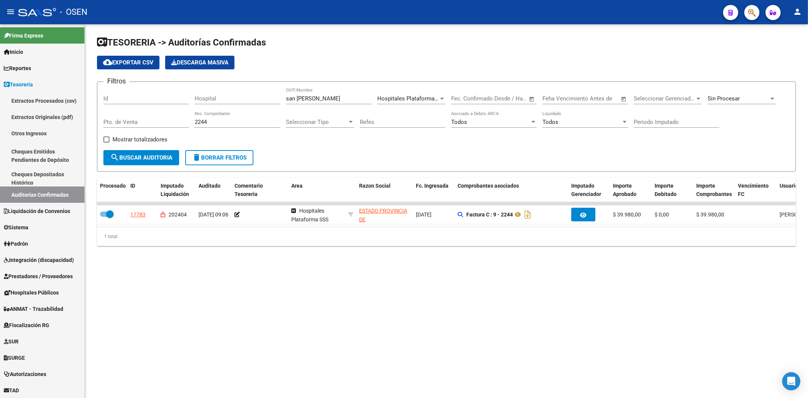
drag, startPoint x: 243, startPoint y: 120, endPoint x: -49, endPoint y: 130, distance: 291.7
click at [0, 130] on html "menu - OSEN person Firma Express Inicio Calendario SSS Instructivos Contacto OS…" at bounding box center [404, 199] width 808 height 398
type input "760"
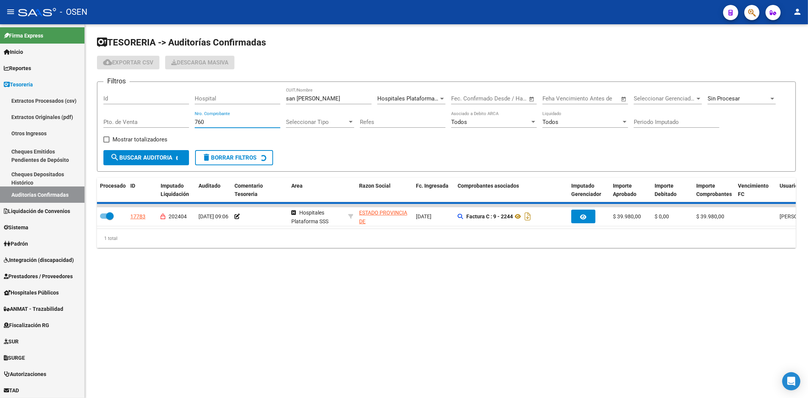
checkbox input "false"
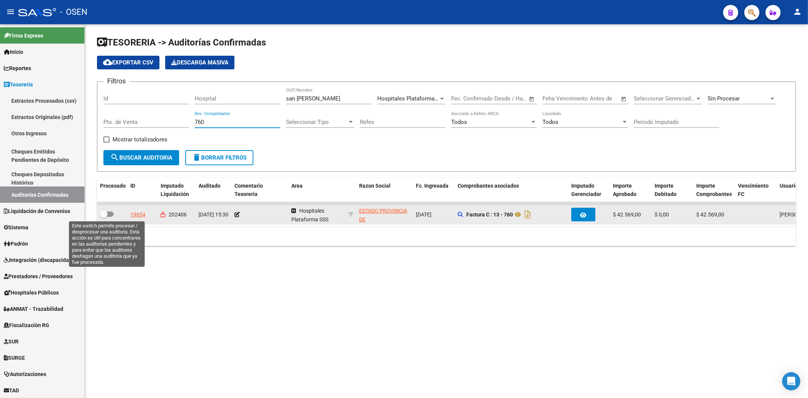
type input "760"
click at [108, 215] on label at bounding box center [107, 213] width 14 height 9
click at [104, 217] on input "checkbox" at bounding box center [103, 217] width 0 height 0
checkbox input "true"
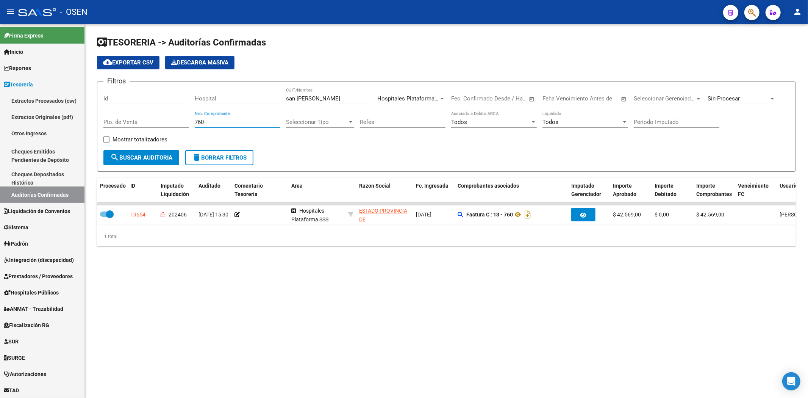
drag, startPoint x: 214, startPoint y: 122, endPoint x: 97, endPoint y: 123, distance: 117.4
click at [97, 123] on form "Filtros Id Hospital [GEOGRAPHIC_DATA][PERSON_NAME]/Nombre Hospitales Plataforma…" at bounding box center [446, 126] width 699 height 90
type input "360"
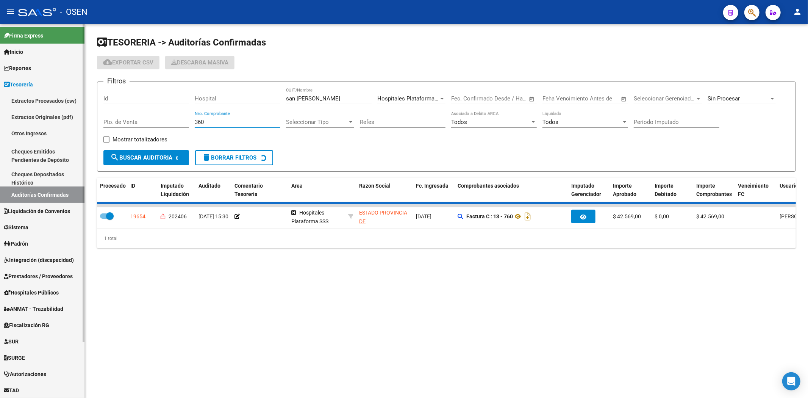
checkbox input "false"
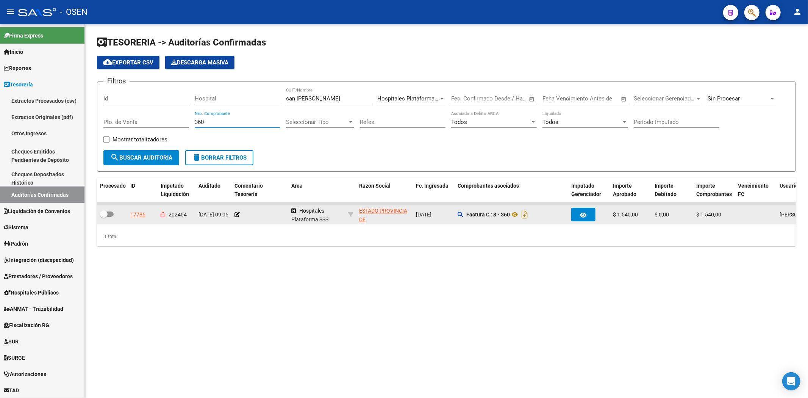
type input "360"
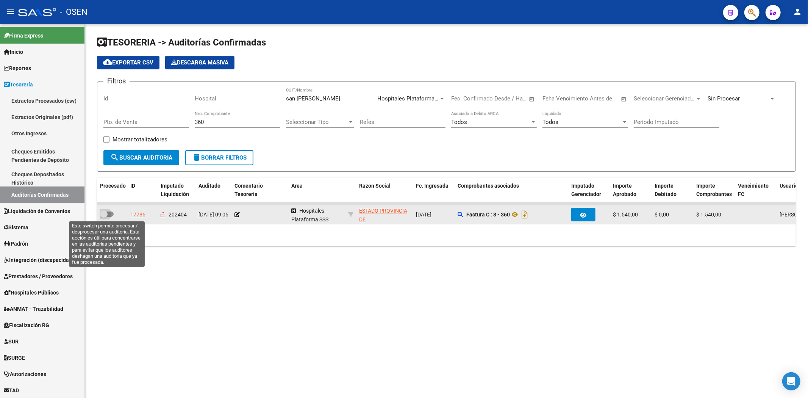
click at [108, 210] on label at bounding box center [107, 213] width 14 height 9
click at [104, 217] on input "checkbox" at bounding box center [103, 217] width 0 height 0
checkbox input "true"
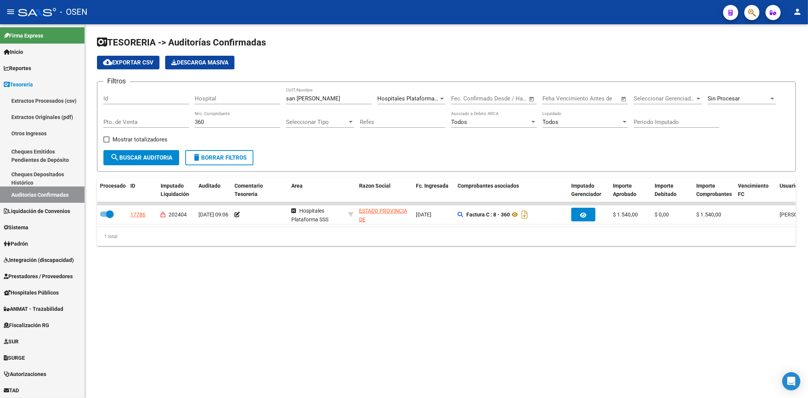
drag, startPoint x: 231, startPoint y: 120, endPoint x: 168, endPoint y: 123, distance: 63.3
click at [169, 123] on div "Filtros Id Hospital [GEOGRAPHIC_DATA][PERSON_NAME]/Nombre Hospitales Plataforma…" at bounding box center [446, 119] width 686 height 62
type input "881"
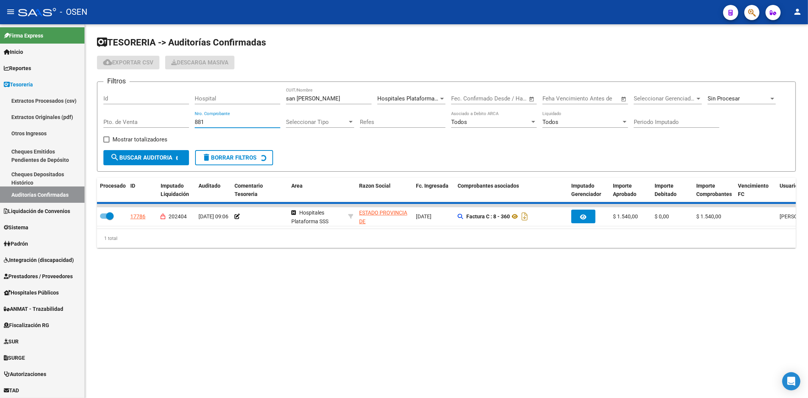
checkbox input "false"
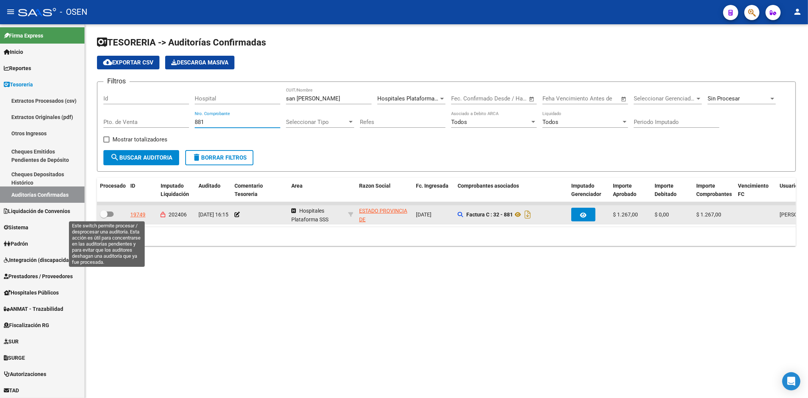
type input "881"
click at [105, 215] on span at bounding box center [104, 214] width 8 height 8
click at [104, 217] on input "checkbox" at bounding box center [103, 217] width 0 height 0
checkbox input "true"
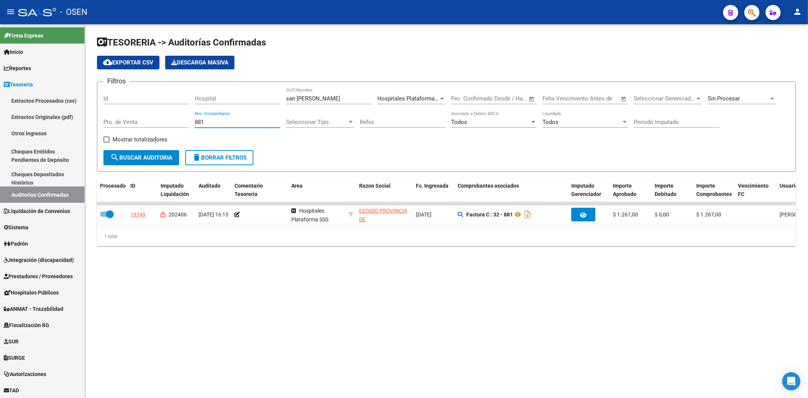
drag, startPoint x: 228, startPoint y: 124, endPoint x: 109, endPoint y: 127, distance: 119.3
click at [126, 124] on div "Filtros Id Hospital [GEOGRAPHIC_DATA][PERSON_NAME]/Nombre Hospitales Plataforma…" at bounding box center [446, 119] width 686 height 62
type input "2318"
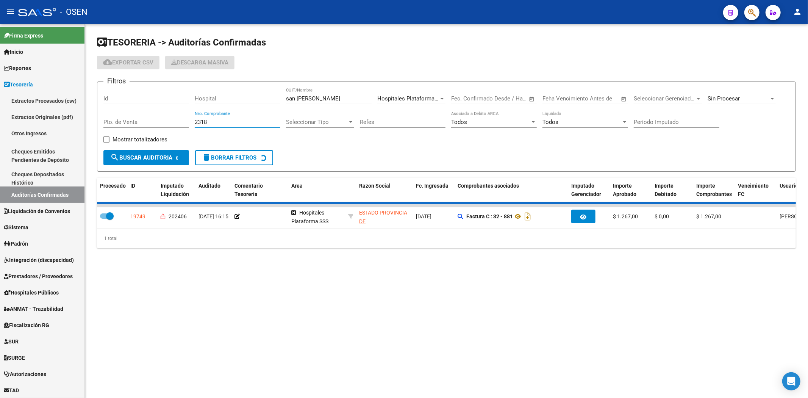
checkbox input "false"
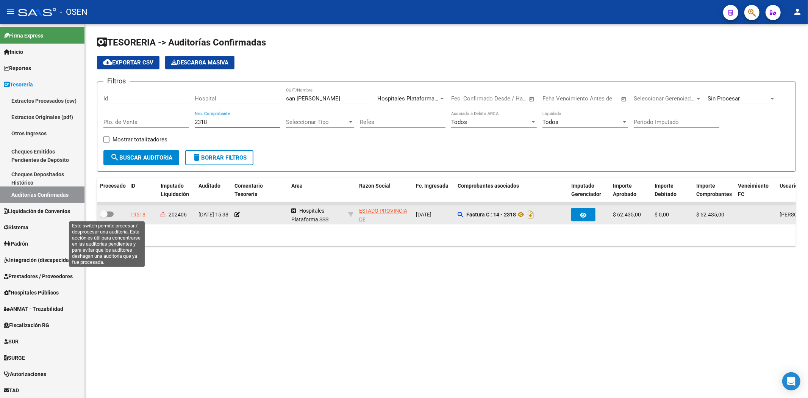
type input "2318"
click at [100, 210] on span at bounding box center [104, 214] width 8 height 8
click at [103, 217] on input "checkbox" at bounding box center [103, 217] width 0 height 0
checkbox input "true"
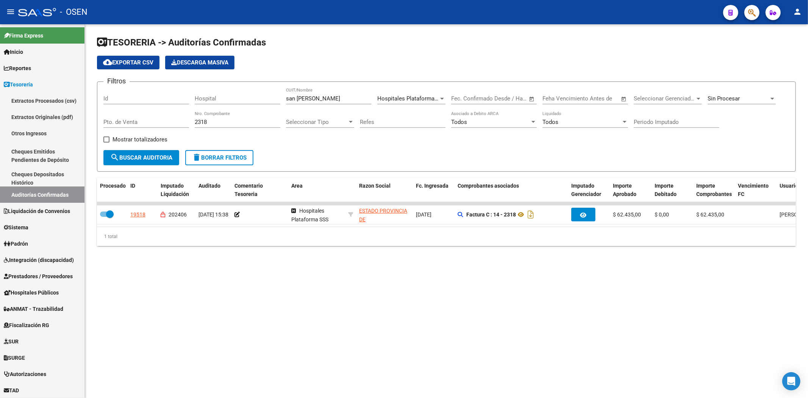
click at [231, 117] on div "2318 Nro. Comprobante" at bounding box center [238, 119] width 86 height 16
drag, startPoint x: 228, startPoint y: 120, endPoint x: 147, endPoint y: 120, distance: 81.0
click at [148, 120] on div "Filtros Id Hospital [GEOGRAPHIC_DATA][PERSON_NAME]/Nombre Hospitales Plataforma…" at bounding box center [446, 119] width 686 height 62
type input "2390"
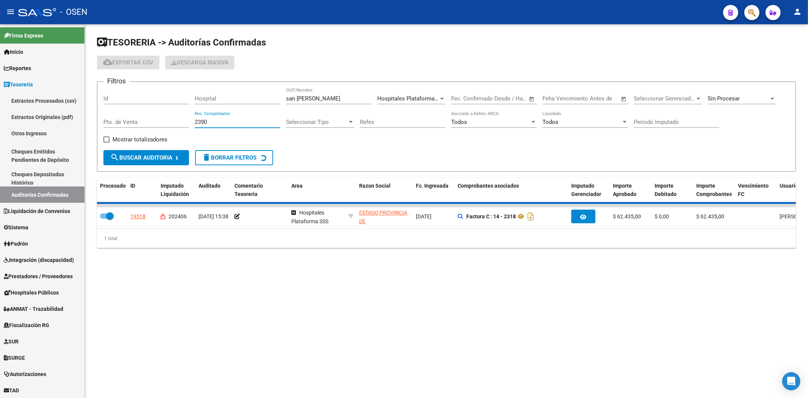
checkbox input "false"
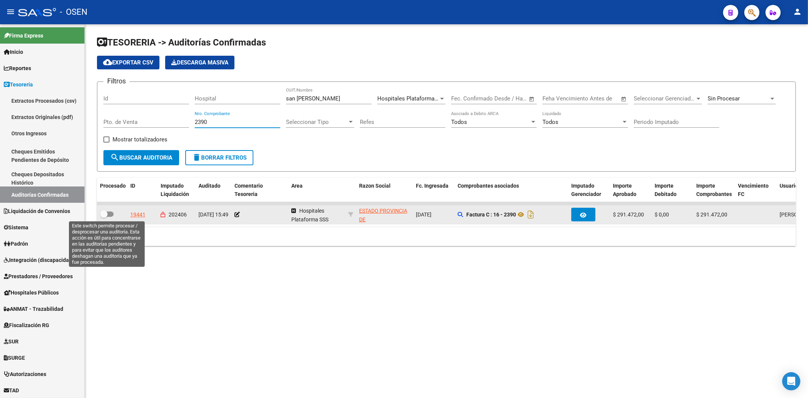
type input "2390"
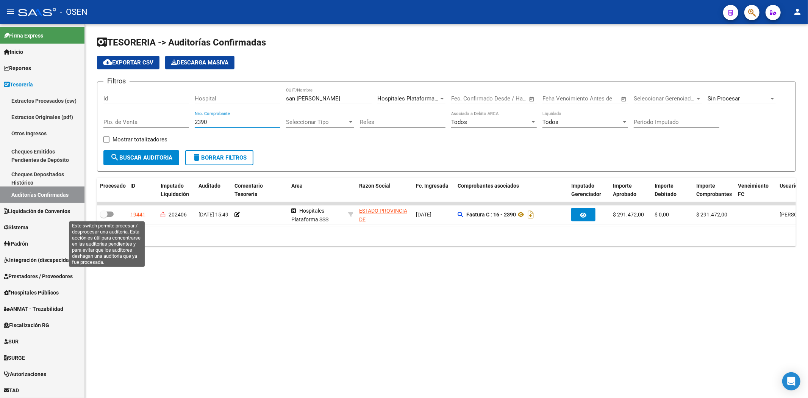
drag, startPoint x: 106, startPoint y: 216, endPoint x: 178, endPoint y: 165, distance: 87.8
click at [106, 216] on span at bounding box center [104, 214] width 8 height 8
click at [104, 217] on input "checkbox" at bounding box center [103, 217] width 0 height 0
checkbox input "true"
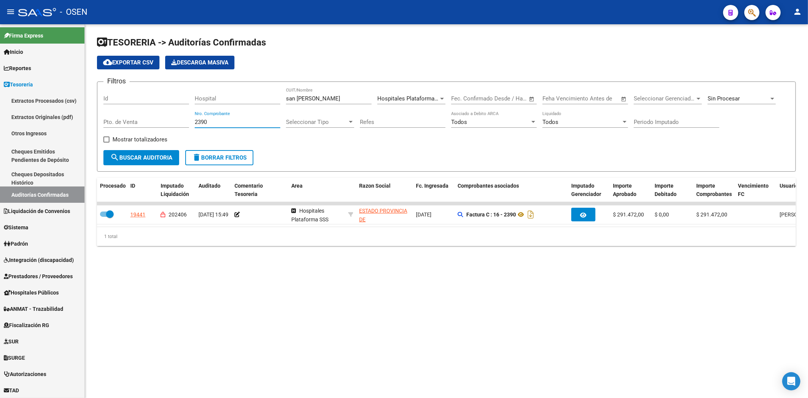
drag, startPoint x: 211, startPoint y: 121, endPoint x: 116, endPoint y: 115, distance: 95.3
click at [133, 115] on div "Filtros Id Hospital [GEOGRAPHIC_DATA][PERSON_NAME]/Nombre Hospitales Plataforma…" at bounding box center [446, 119] width 686 height 62
type input "2391"
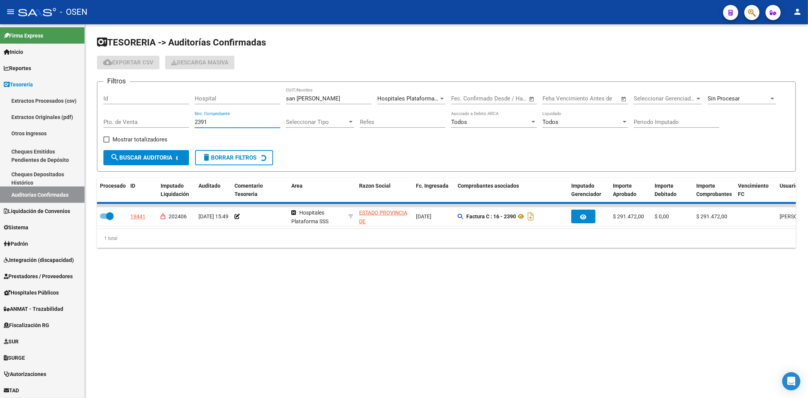
checkbox input "false"
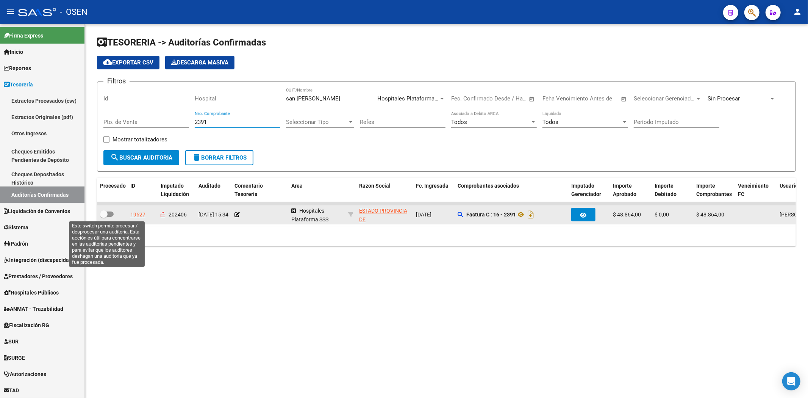
type input "2391"
click at [110, 218] on div at bounding box center [112, 214] width 24 height 10
click at [107, 214] on span at bounding box center [104, 214] width 8 height 8
click at [104, 217] on input "checkbox" at bounding box center [103, 217] width 0 height 0
checkbox input "true"
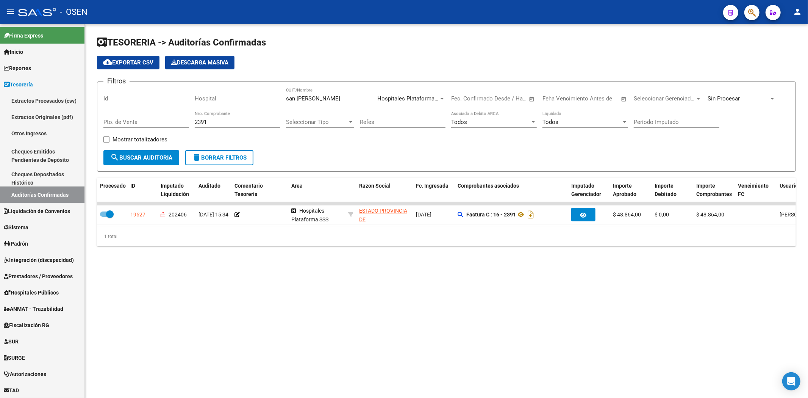
drag, startPoint x: 214, startPoint y: 122, endPoint x: 120, endPoint y: 122, distance: 94.3
click at [120, 122] on div "Filtros Id Hospital [GEOGRAPHIC_DATA][PERSON_NAME]/Nombre Hospitales Plataforma…" at bounding box center [446, 119] width 686 height 62
type input "1582"
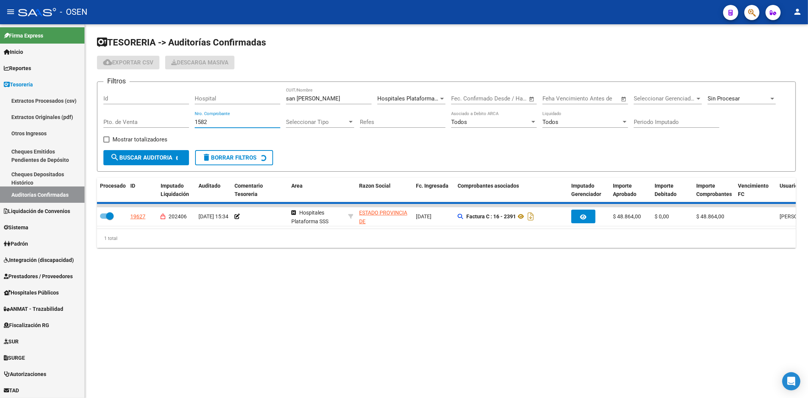
checkbox input "false"
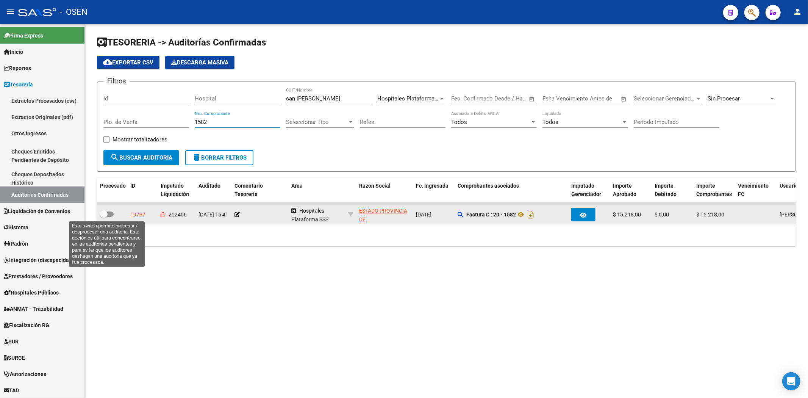
type input "1582"
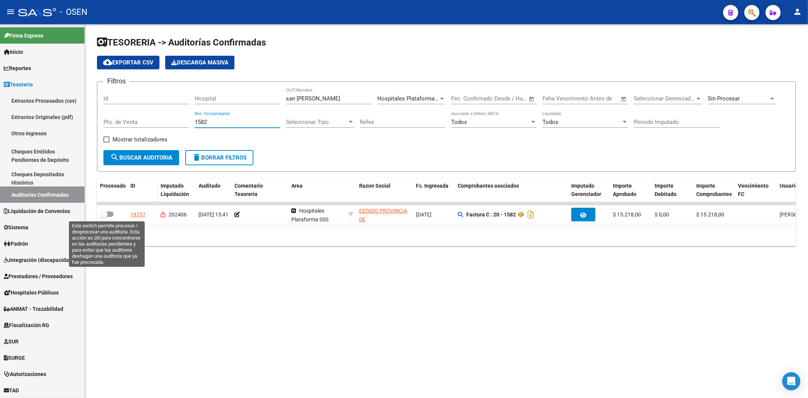
drag, startPoint x: 107, startPoint y: 214, endPoint x: 135, endPoint y: 196, distance: 33.3
click at [107, 214] on span at bounding box center [104, 214] width 8 height 8
click at [104, 217] on input "checkbox" at bounding box center [103, 217] width 0 height 0
checkbox input "true"
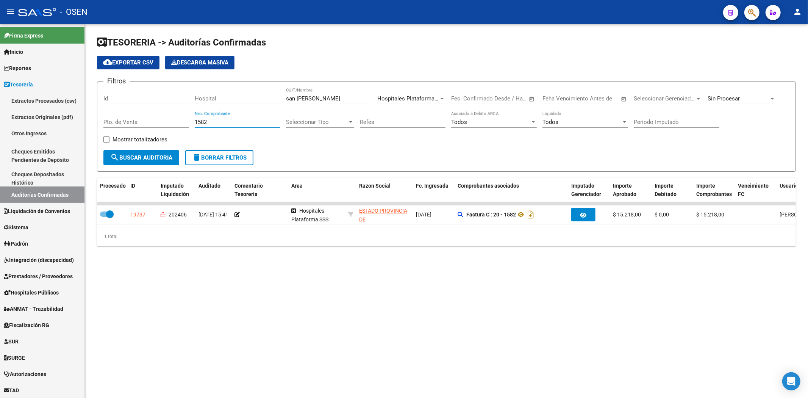
drag, startPoint x: 217, startPoint y: 125, endPoint x: 128, endPoint y: 113, distance: 90.2
click at [128, 113] on div "Filtros Id Hospital [GEOGRAPHIC_DATA][PERSON_NAME]/Nombre Hospitales Plataforma…" at bounding box center [446, 119] width 686 height 62
type input "512"
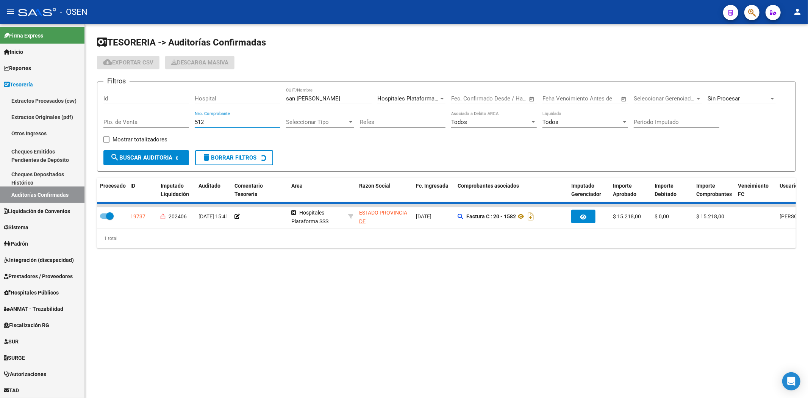
checkbox input "false"
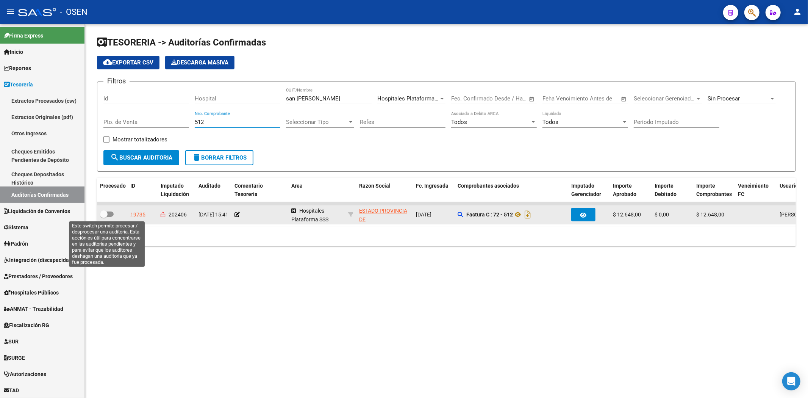
type input "512"
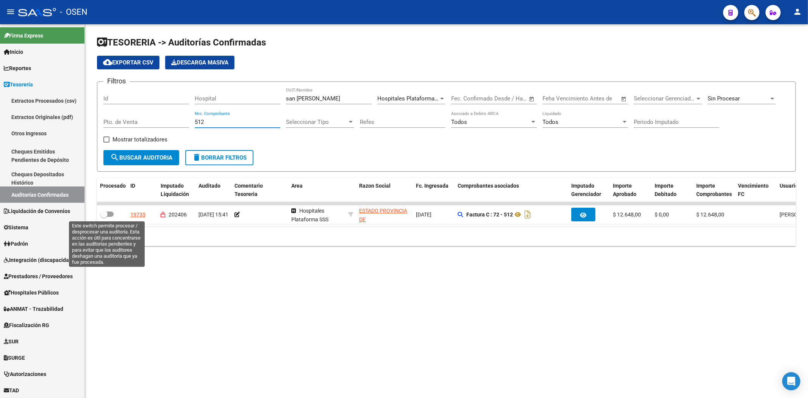
drag, startPoint x: 105, startPoint y: 212, endPoint x: 195, endPoint y: 172, distance: 98.5
click at [110, 211] on span at bounding box center [107, 213] width 14 height 5
click at [104, 217] on input "checkbox" at bounding box center [103, 217] width 0 height 0
checkbox input "true"
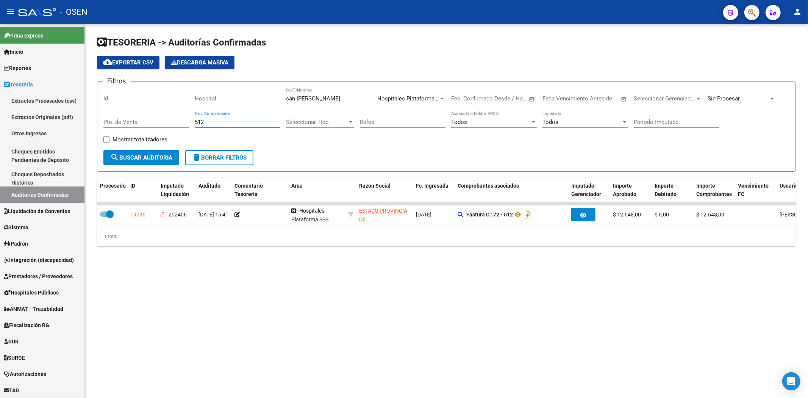
drag, startPoint x: 217, startPoint y: 123, endPoint x: 129, endPoint y: 122, distance: 87.5
click at [141, 118] on div "Filtros Id Hospital [GEOGRAPHIC_DATA][PERSON_NAME]/Nombre Hospitales Plataforma…" at bounding box center [446, 119] width 686 height 62
type input "830"
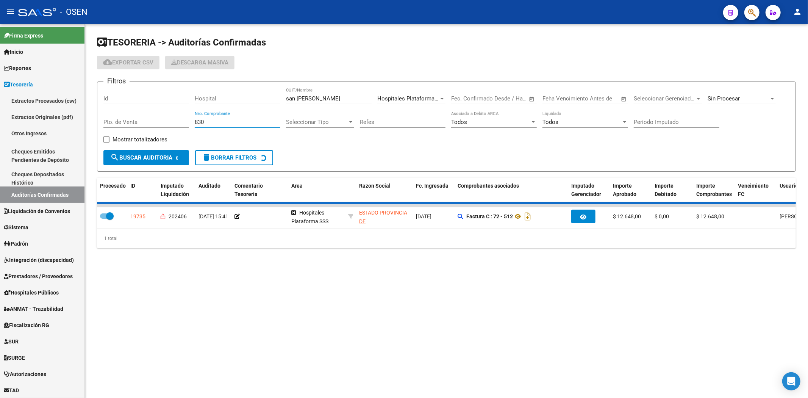
checkbox input "false"
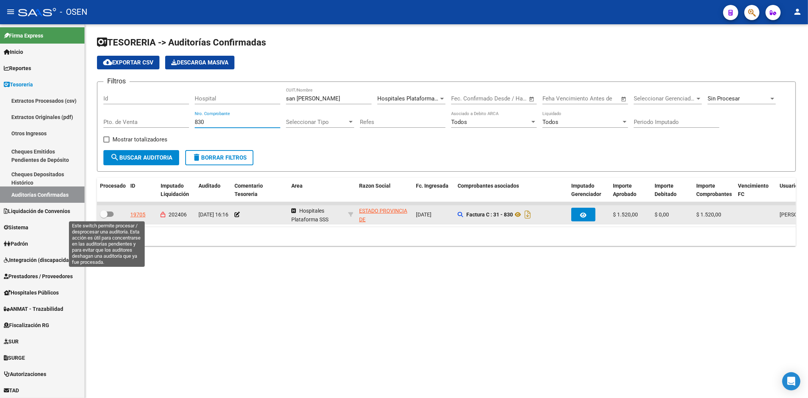
type input "830"
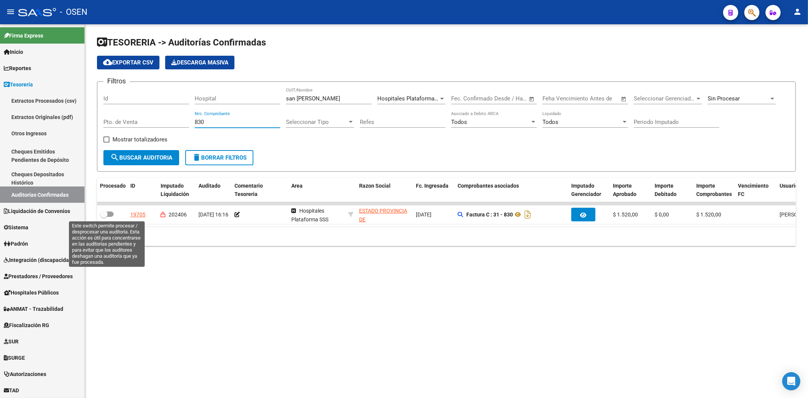
drag, startPoint x: 106, startPoint y: 214, endPoint x: 196, endPoint y: 176, distance: 96.9
click at [112, 214] on span at bounding box center [107, 213] width 14 height 5
click at [104, 217] on input "checkbox" at bounding box center [103, 217] width 0 height 0
checkbox input "true"
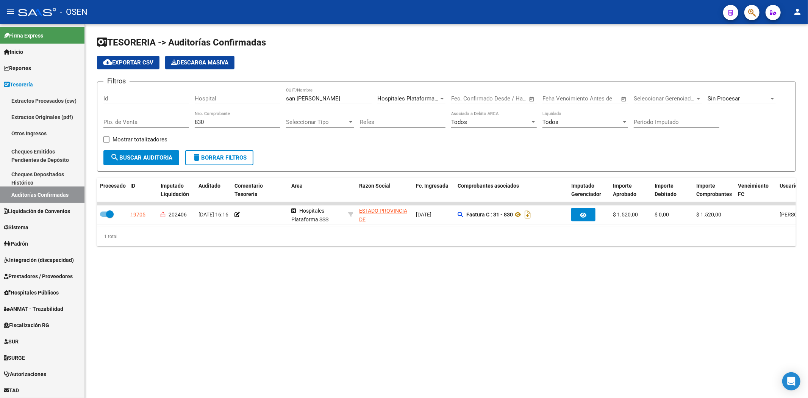
drag, startPoint x: 218, startPoint y: 122, endPoint x: 145, endPoint y: 122, distance: 72.3
click at [145, 122] on div "Filtros Id Hospital [GEOGRAPHIC_DATA][PERSON_NAME]/Nombre Hospitales Plataforma…" at bounding box center [446, 119] width 686 height 62
type input "421"
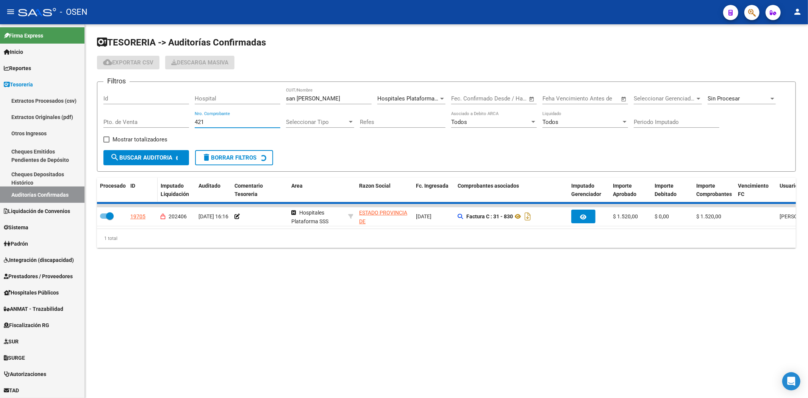
checkbox input "false"
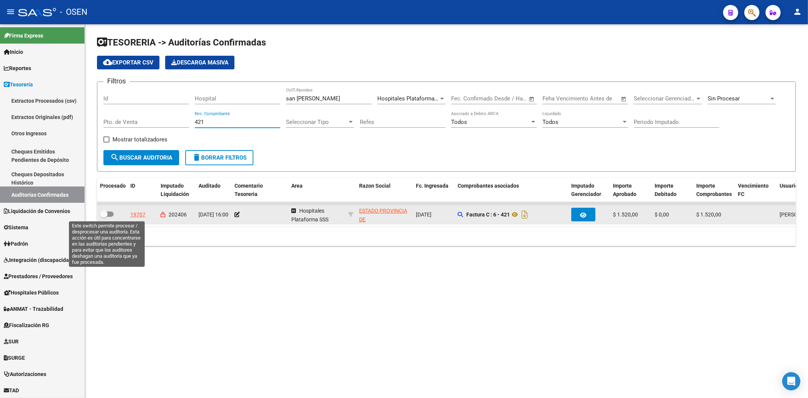
type input "421"
click at [111, 213] on span at bounding box center [107, 213] width 14 height 5
click at [104, 217] on input "checkbox" at bounding box center [103, 217] width 0 height 0
checkbox input "true"
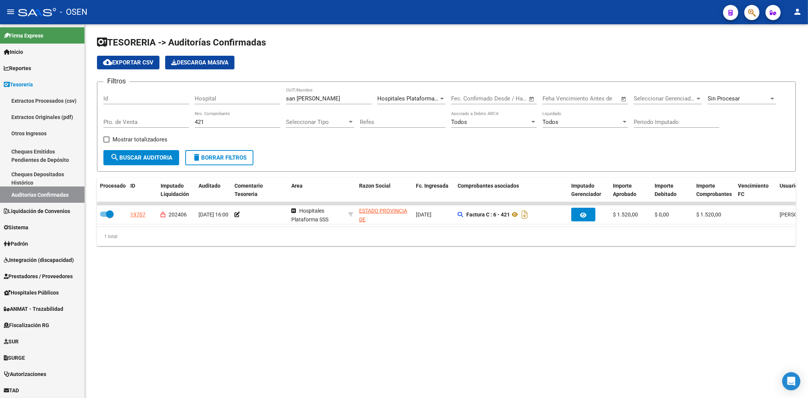
drag, startPoint x: 213, startPoint y: 123, endPoint x: 150, endPoint y: 122, distance: 63.2
click at [150, 122] on div "Filtros Id Hospital [GEOGRAPHIC_DATA][PERSON_NAME]/Nombre Hospitales Plataforma…" at bounding box center [446, 119] width 686 height 62
type input "2393"
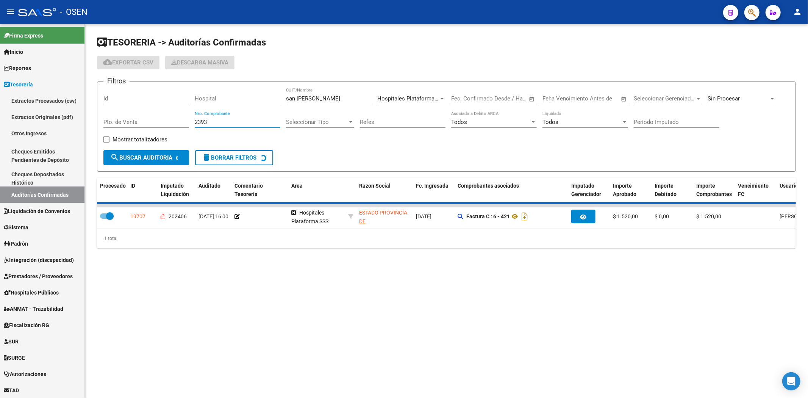
checkbox input "false"
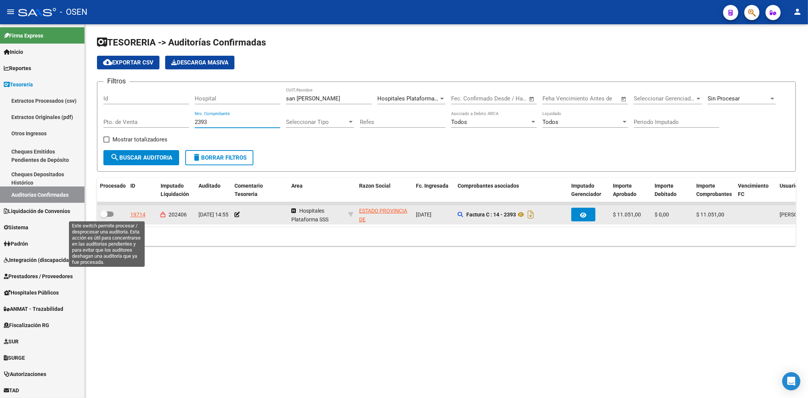
type input "2393"
click at [106, 213] on span at bounding box center [104, 214] width 8 height 8
click at [104, 217] on input "checkbox" at bounding box center [103, 217] width 0 height 0
checkbox input "true"
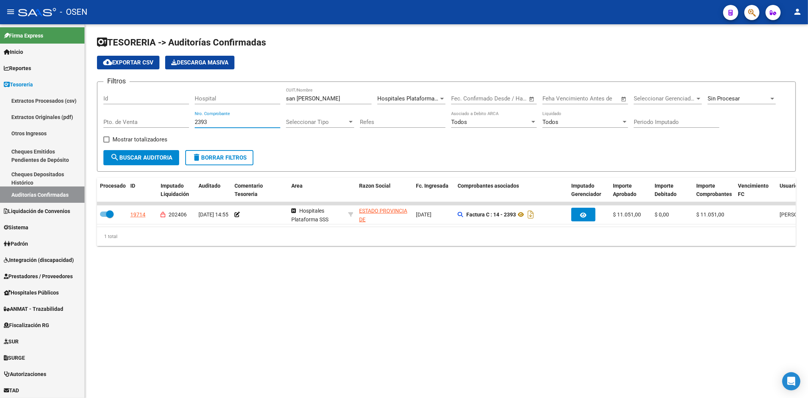
drag, startPoint x: 225, startPoint y: 120, endPoint x: 114, endPoint y: 114, distance: 111.8
click at [114, 114] on div "Filtros Id Hospital [GEOGRAPHIC_DATA][PERSON_NAME]/Nombre Hospitales Plataforma…" at bounding box center [446, 119] width 686 height 62
type input "2351"
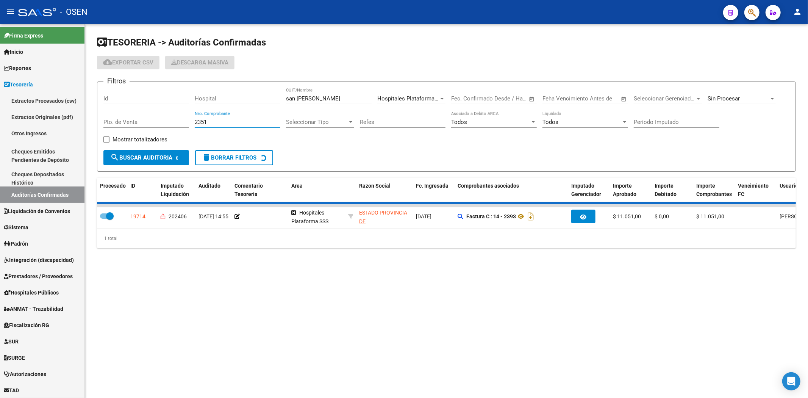
checkbox input "false"
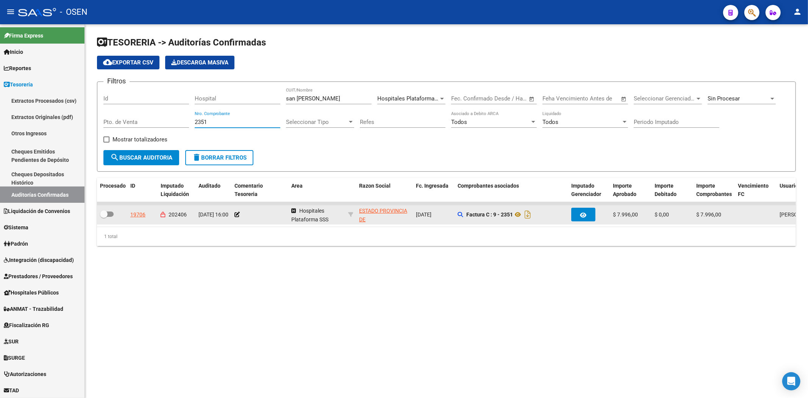
type input "2351"
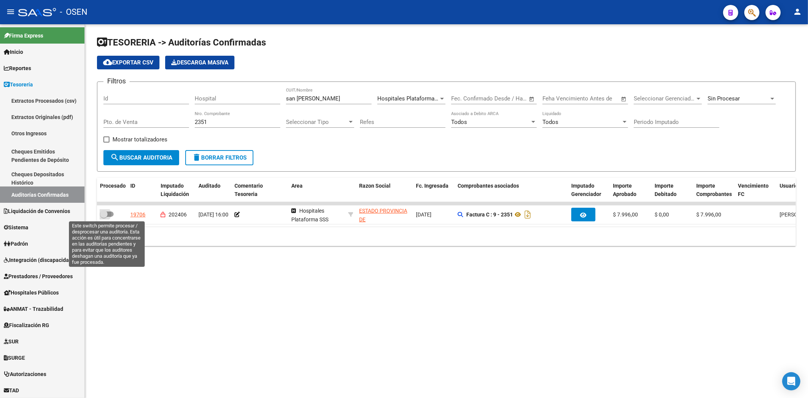
drag, startPoint x: 105, startPoint y: 211, endPoint x: 202, endPoint y: 145, distance: 117.3
click at [106, 210] on span at bounding box center [104, 214] width 8 height 8
click at [104, 217] on input "checkbox" at bounding box center [103, 217] width 0 height 0
checkbox input "true"
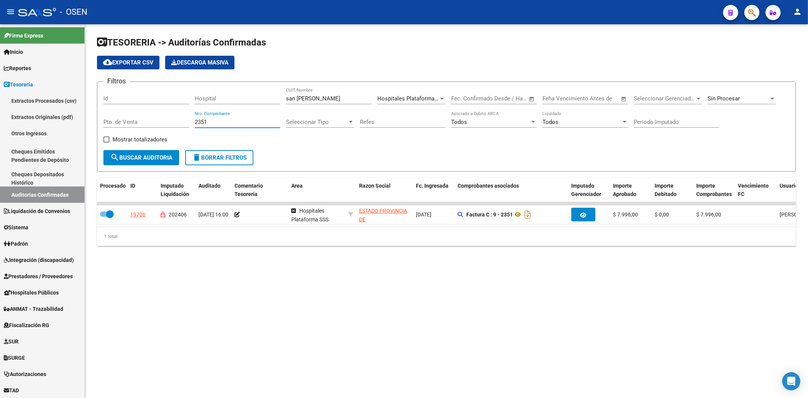
drag, startPoint x: 230, startPoint y: 122, endPoint x: 116, endPoint y: 119, distance: 113.7
click at [118, 119] on div "Filtros Id Hospital [GEOGRAPHIC_DATA][PERSON_NAME]/Nombre Hospitales Plataforma…" at bounding box center [446, 119] width 686 height 62
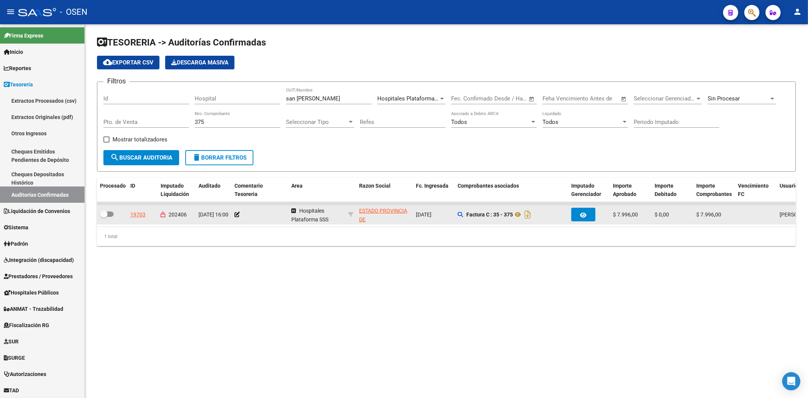
drag, startPoint x: 104, startPoint y: 209, endPoint x: 105, endPoint y: 216, distance: 7.6
click at [104, 209] on datatable-body-cell at bounding box center [112, 214] width 30 height 19
click at [106, 220] on datatable-body-cell at bounding box center [112, 214] width 30 height 19
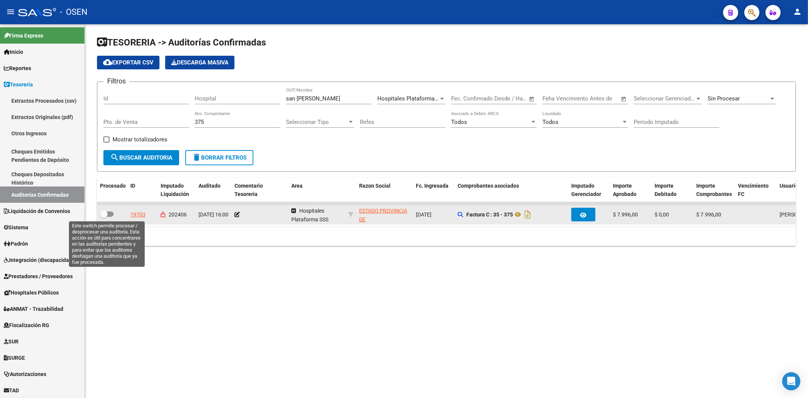
click at [106, 210] on span at bounding box center [104, 214] width 8 height 8
click at [104, 217] on input "checkbox" at bounding box center [103, 217] width 0 height 0
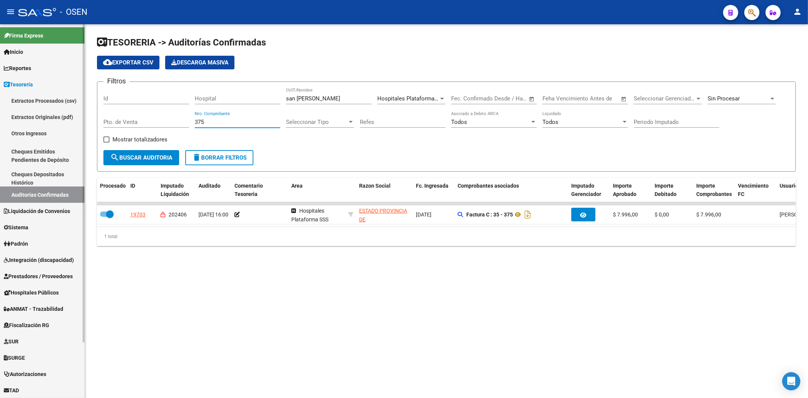
drag, startPoint x: 218, startPoint y: 120, endPoint x: 51, endPoint y: 118, distance: 167.0
click at [62, 116] on mat-sidenav-container "Firma Express Inicio Calendario SSS Instructivos Contacto OS Reportes Tablero d…" at bounding box center [404, 210] width 808 height 373
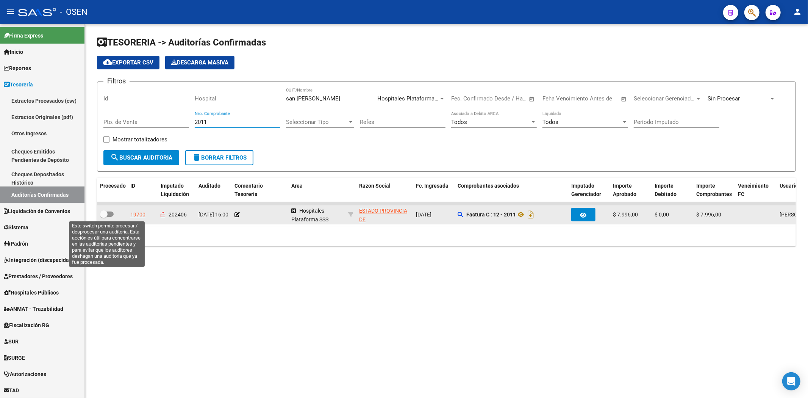
click at [107, 214] on span at bounding box center [104, 214] width 8 height 8
click at [104, 217] on input "checkbox" at bounding box center [103, 217] width 0 height 0
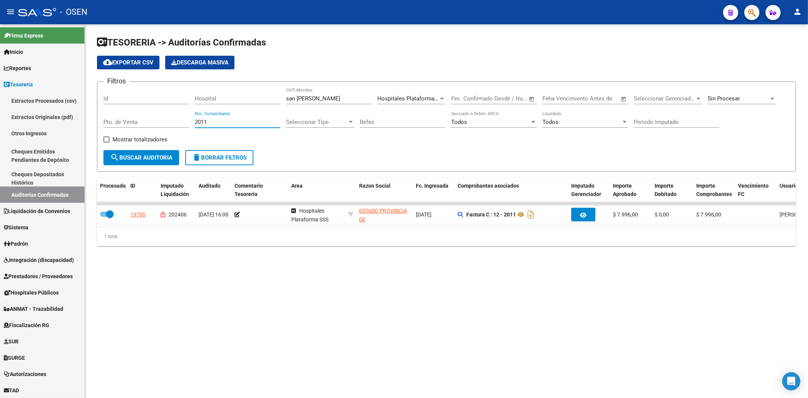
drag, startPoint x: 211, startPoint y: 125, endPoint x: 97, endPoint y: 109, distance: 115.1
click at [111, 111] on div "Filtros Id Hospital [GEOGRAPHIC_DATA][PERSON_NAME]/Nombre Hospitales Plataforma…" at bounding box center [446, 119] width 686 height 62
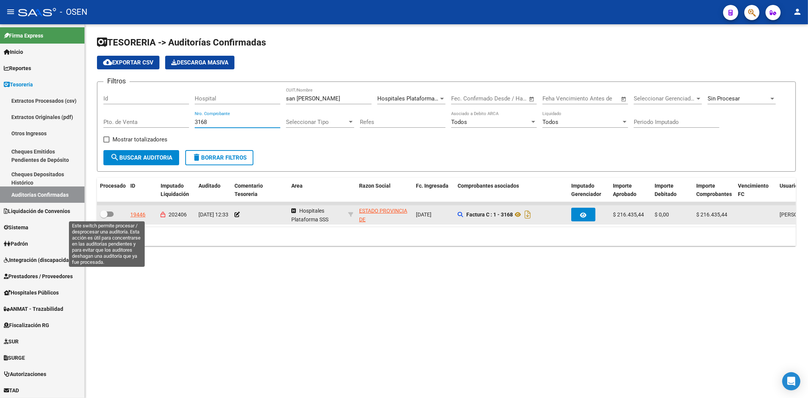
click at [107, 210] on span at bounding box center [104, 214] width 8 height 8
click at [104, 217] on input "checkbox" at bounding box center [103, 217] width 0 height 0
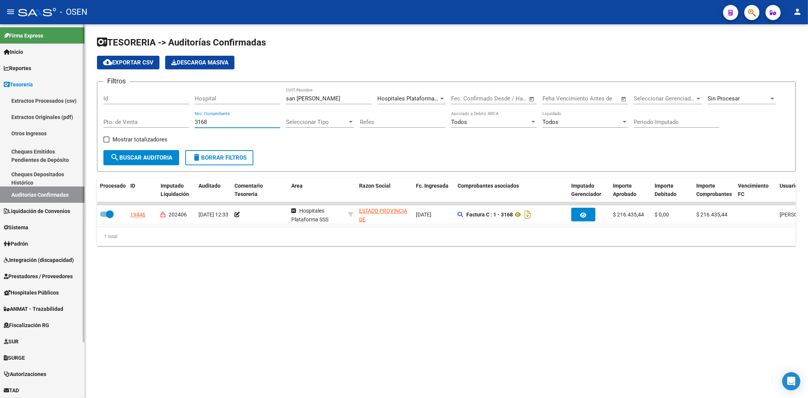
drag, startPoint x: 209, startPoint y: 120, endPoint x: 48, endPoint y: 95, distance: 163.1
click at [121, 114] on div "Filtros Id Hospital [GEOGRAPHIC_DATA][PERSON_NAME]/Nombre Hospitales Plataforma…" at bounding box center [446, 119] width 686 height 62
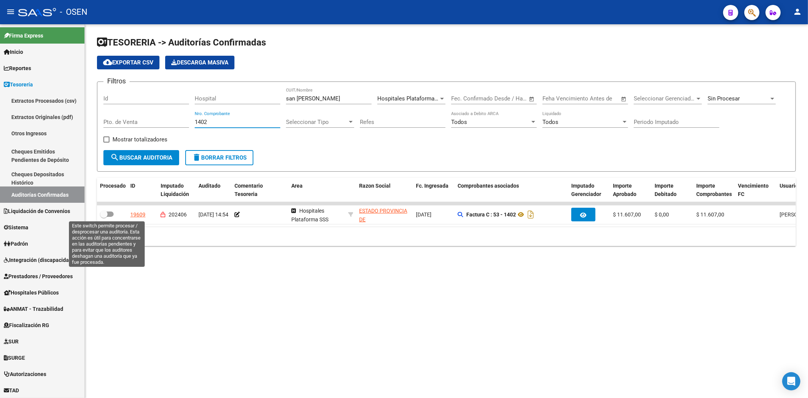
drag, startPoint x: 106, startPoint y: 211, endPoint x: 206, endPoint y: 158, distance: 113.3
click at [108, 211] on span at bounding box center [107, 213] width 14 height 5
click at [104, 217] on input "checkbox" at bounding box center [103, 217] width 0 height 0
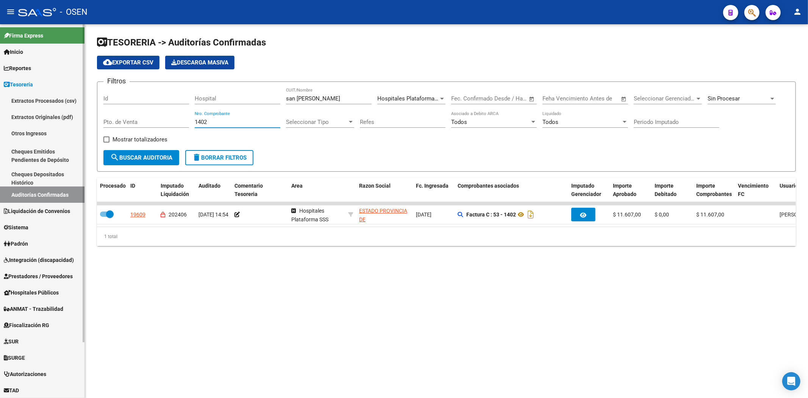
drag, startPoint x: 235, startPoint y: 122, endPoint x: 69, endPoint y: 93, distance: 169.0
click at [93, 101] on div "TESORERIA -> Auditorías Confirmadas cloud_download Exportar CSV Descarga Masiva…" at bounding box center [446, 147] width 723 height 246
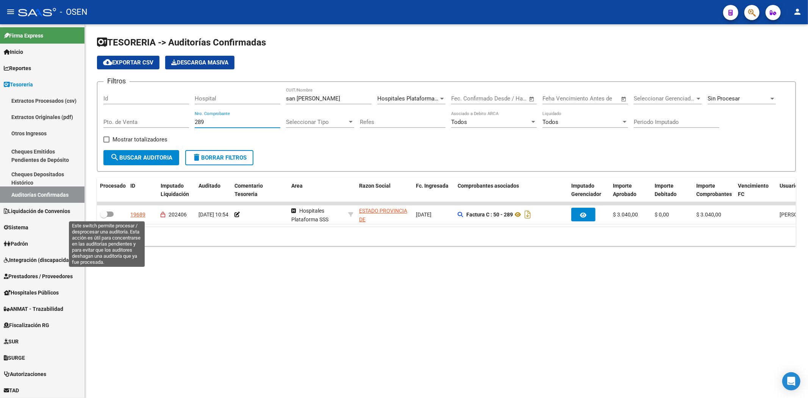
drag, startPoint x: 106, startPoint y: 210, endPoint x: 201, endPoint y: 160, distance: 107.9
click at [107, 210] on span at bounding box center [104, 214] width 8 height 8
click at [104, 217] on input "checkbox" at bounding box center [103, 217] width 0 height 0
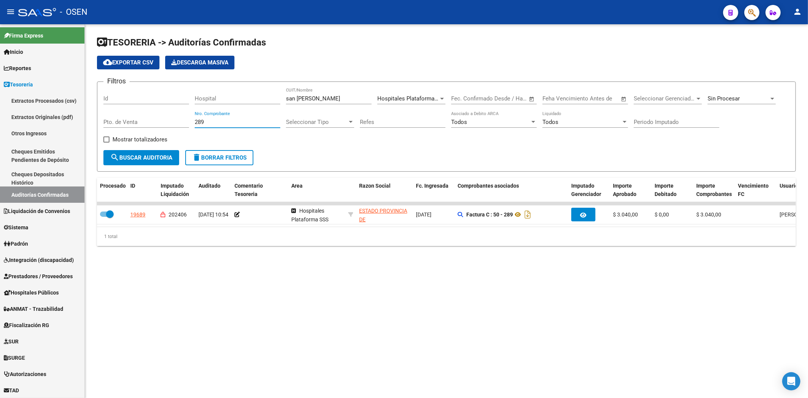
drag, startPoint x: 215, startPoint y: 122, endPoint x: 137, endPoint y: 120, distance: 78.0
click at [137, 120] on div "Filtros Id Hospital [GEOGRAPHIC_DATA][PERSON_NAME]/Nombre Hospitales Plataforma…" at bounding box center [446, 119] width 686 height 62
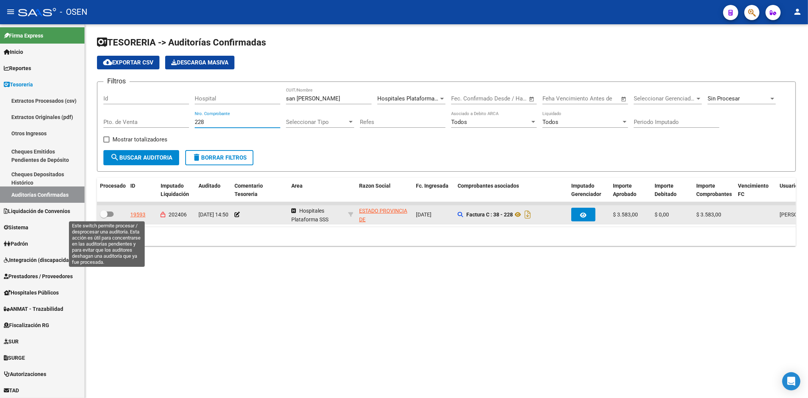
click at [108, 215] on span at bounding box center [107, 213] width 14 height 5
click at [104, 217] on input "checkbox" at bounding box center [103, 217] width 0 height 0
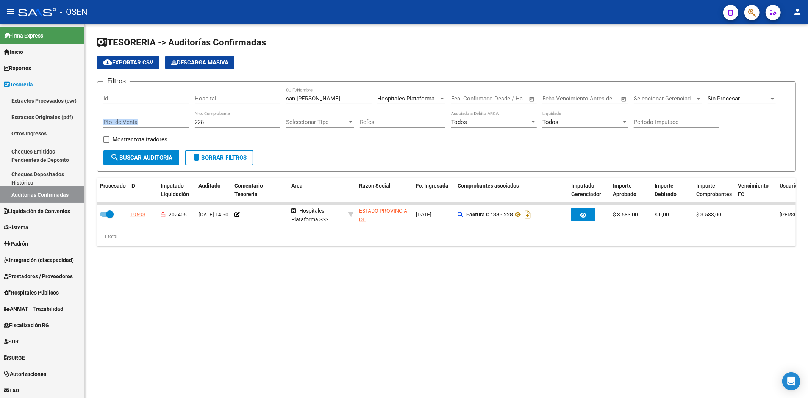
drag, startPoint x: 214, startPoint y: 118, endPoint x: 164, endPoint y: 122, distance: 50.1
click at [161, 122] on div "Filtros Id Hospital [GEOGRAPHIC_DATA][PERSON_NAME]/Nombre Hospitales Plataforma…" at bounding box center [446, 119] width 686 height 62
drag, startPoint x: 222, startPoint y: 122, endPoint x: 112, endPoint y: 108, distance: 111.1
click at [130, 108] on div "Filtros Id Hospital [GEOGRAPHIC_DATA][PERSON_NAME]/Nombre Hospitales Plataforma…" at bounding box center [446, 119] width 686 height 62
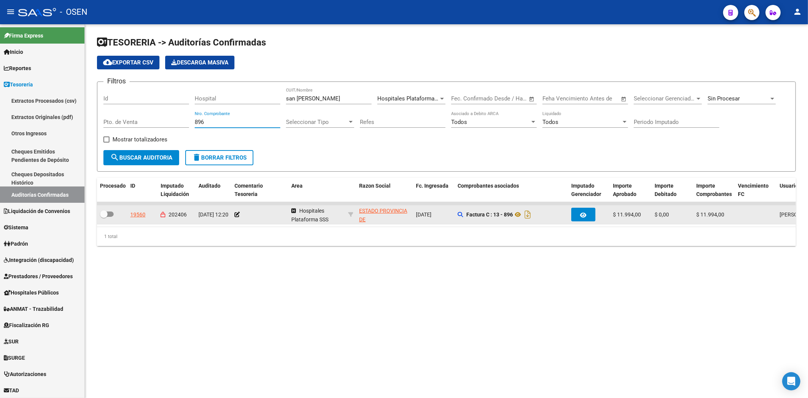
drag, startPoint x: 107, startPoint y: 209, endPoint x: 107, endPoint y: 213, distance: 4.5
click at [107, 213] on datatable-body-cell at bounding box center [112, 214] width 30 height 19
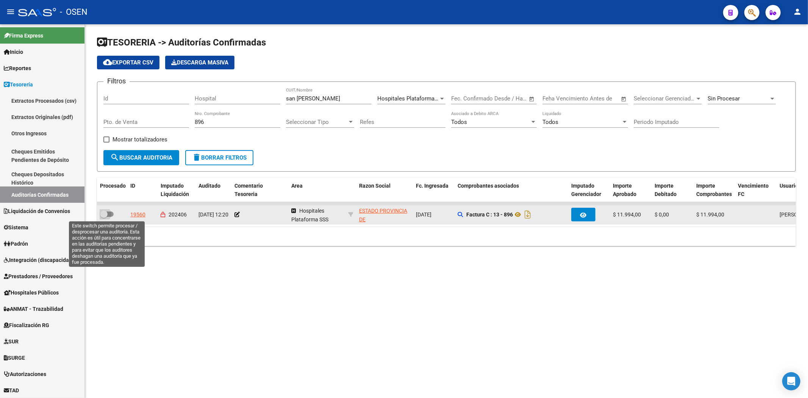
click at [107, 214] on span at bounding box center [104, 214] width 8 height 8
click at [104, 217] on input "checkbox" at bounding box center [103, 217] width 0 height 0
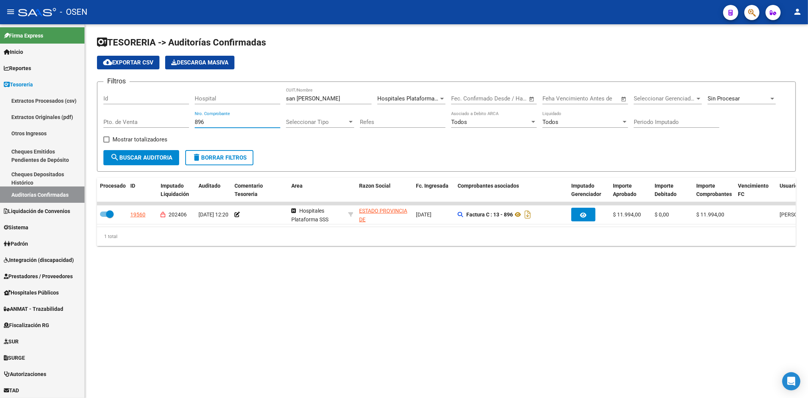
drag, startPoint x: 217, startPoint y: 123, endPoint x: 158, endPoint y: 115, distance: 59.2
click at [163, 116] on div "Filtros Id Hospital [GEOGRAPHIC_DATA][PERSON_NAME]/Nombre Hospitales Plataforma…" at bounding box center [446, 119] width 686 height 62
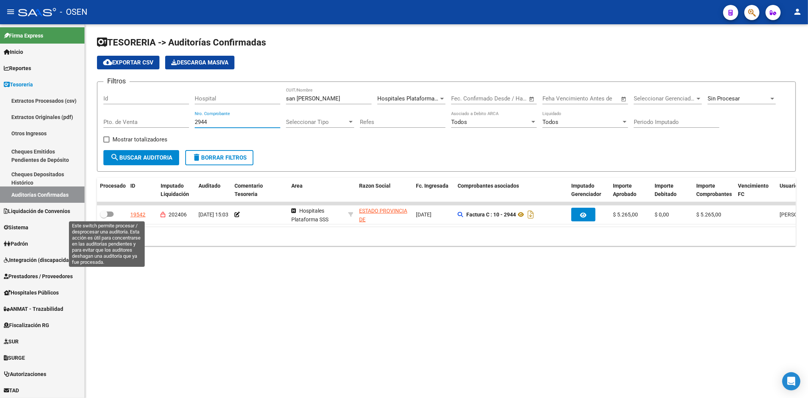
drag, startPoint x: 105, startPoint y: 211, endPoint x: 184, endPoint y: 153, distance: 98.6
click at [107, 211] on span at bounding box center [104, 214] width 8 height 8
click at [104, 217] on input "checkbox" at bounding box center [103, 217] width 0 height 0
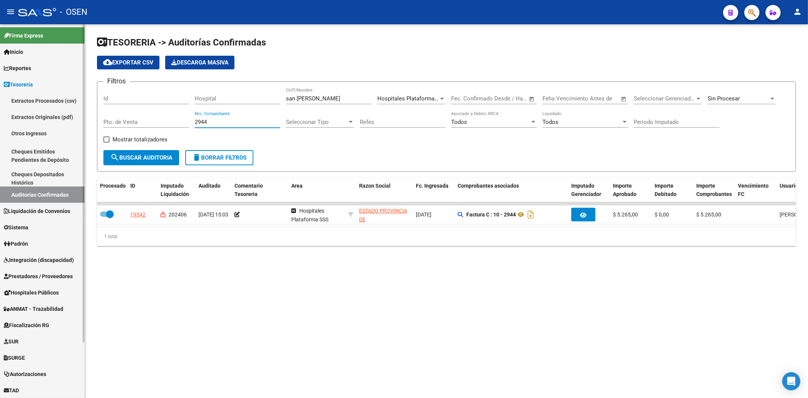
drag, startPoint x: 223, startPoint y: 122, endPoint x: 15, endPoint y: 99, distance: 209.5
click at [108, 114] on div "Filtros Id Hospital [GEOGRAPHIC_DATA][PERSON_NAME]/Nombre Hospitales Plataforma…" at bounding box center [446, 119] width 686 height 62
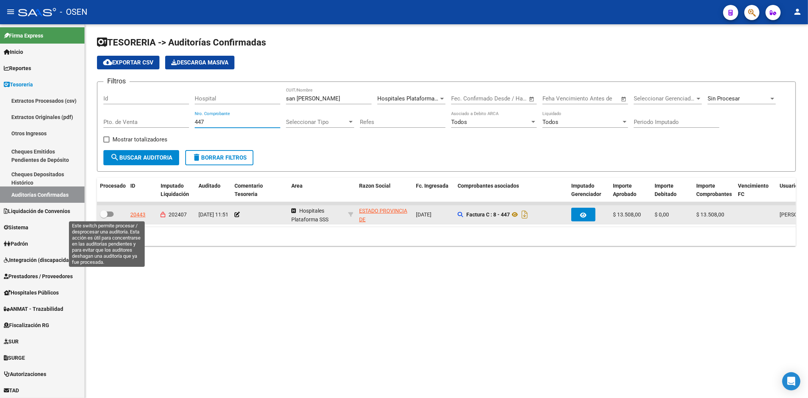
click at [103, 214] on span at bounding box center [104, 214] width 8 height 8
click at [103, 217] on input "checkbox" at bounding box center [103, 217] width 0 height 0
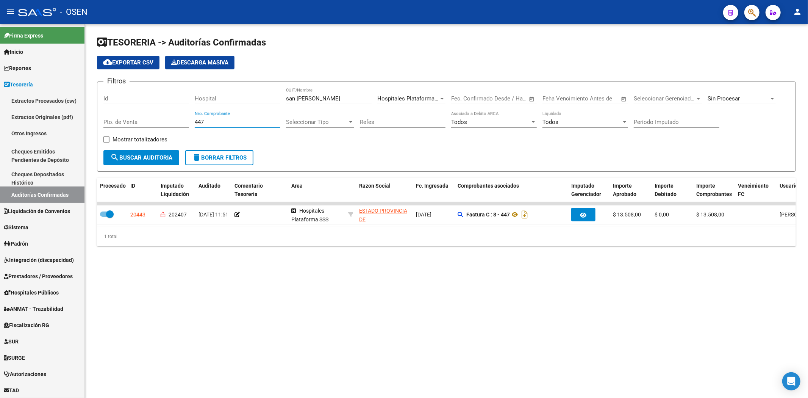
drag, startPoint x: 218, startPoint y: 119, endPoint x: 133, endPoint y: 120, distance: 85.6
click at [139, 119] on div "Filtros Id Hospital [GEOGRAPHIC_DATA][PERSON_NAME]/Nombre Hospitales Plataforma…" at bounding box center [446, 119] width 686 height 62
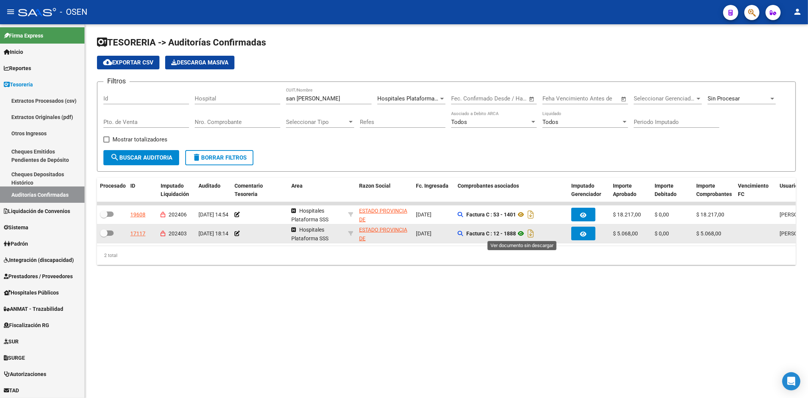
click at [523, 235] on icon at bounding box center [521, 233] width 10 height 9
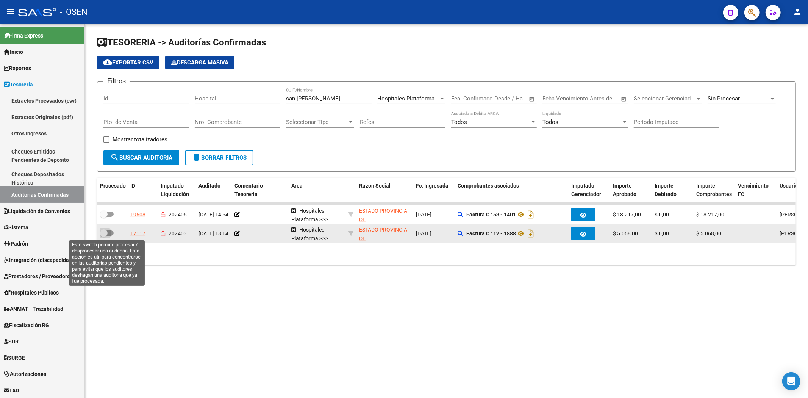
click at [108, 231] on span at bounding box center [107, 232] width 14 height 5
click at [104, 236] on input "checkbox" at bounding box center [103, 236] width 0 height 0
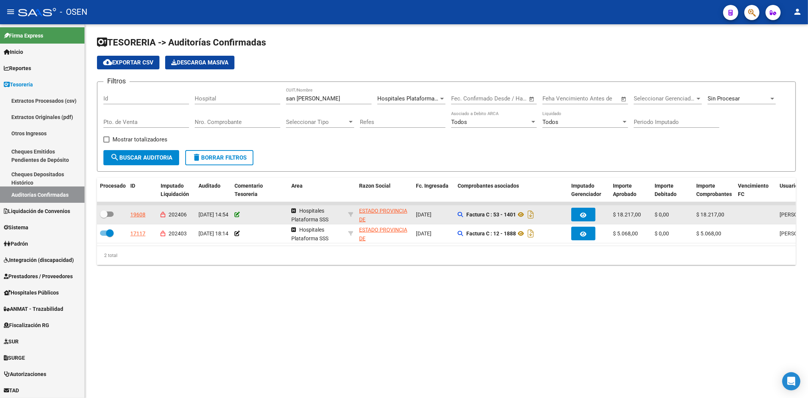
click at [237, 214] on icon at bounding box center [236, 214] width 5 height 5
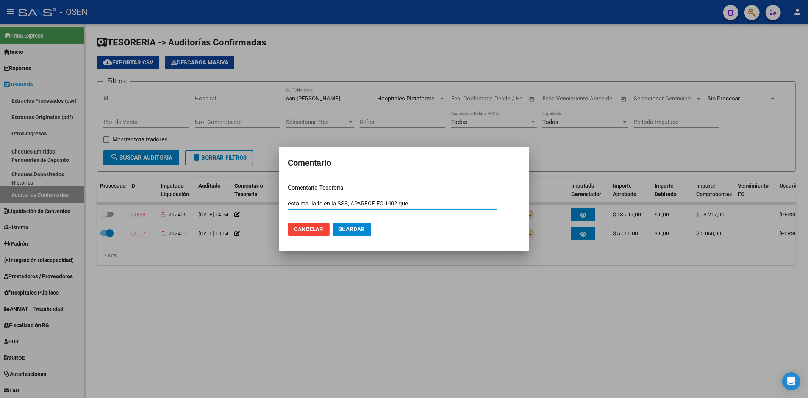
drag, startPoint x: 396, startPoint y: 202, endPoint x: 423, endPoint y: 206, distance: 27.6
click at [423, 206] on input "esta mal la fc en la SSS, APARECE FC 1402 que" at bounding box center [392, 203] width 209 height 7
click at [332, 222] on button "Guardar" at bounding box center [351, 229] width 39 height 14
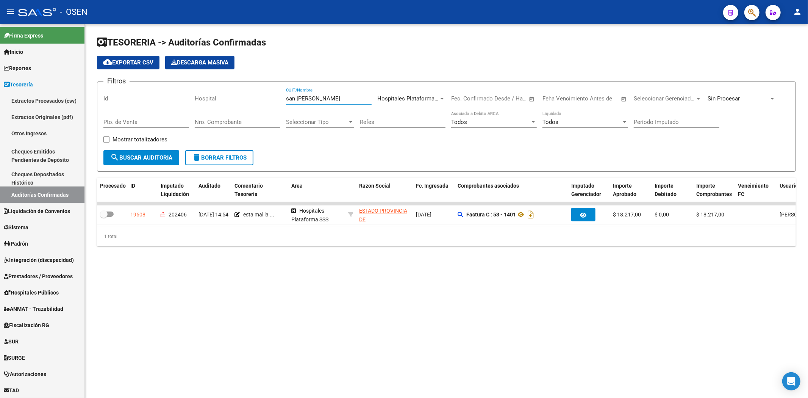
drag, startPoint x: 319, startPoint y: 97, endPoint x: 387, endPoint y: 96, distance: 68.2
click at [270, 96] on div "Filtros Id Hospital [GEOGRAPHIC_DATA][PERSON_NAME]/Nombre Hospitales Plataforma…" at bounding box center [446, 119] width 686 height 62
click at [460, 97] on input "text" at bounding box center [466, 98] width 31 height 7
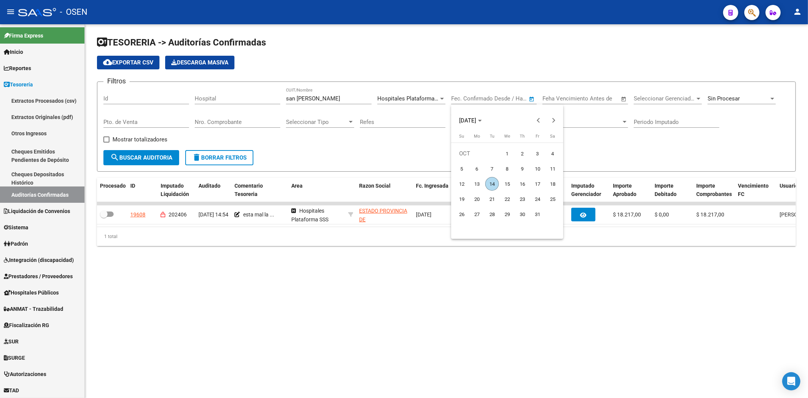
click at [424, 97] on div at bounding box center [404, 199] width 808 height 398
click at [427, 96] on span "Hospitales Plataforma SSS" at bounding box center [411, 98] width 69 height 7
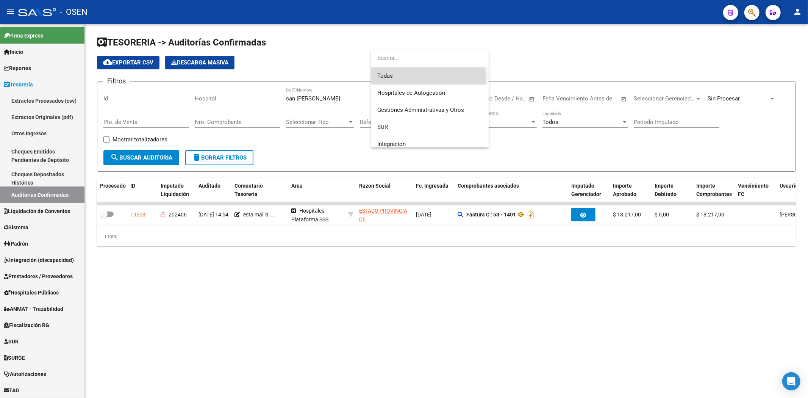
drag, startPoint x: 428, startPoint y: 78, endPoint x: 352, endPoint y: 100, distance: 79.0
click at [424, 78] on span "Todas" at bounding box center [429, 75] width 105 height 17
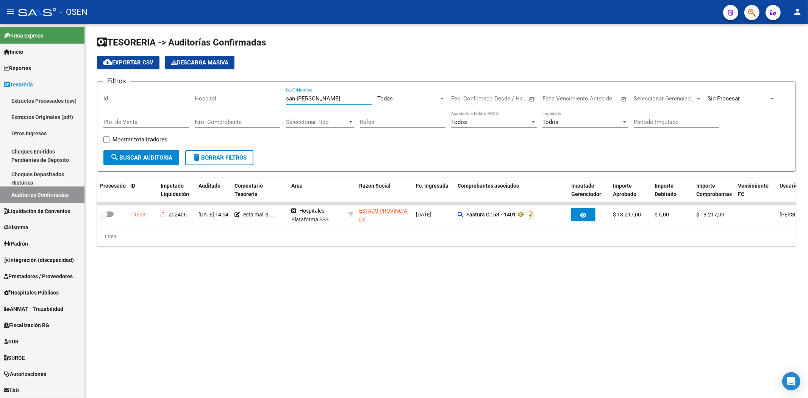
drag, startPoint x: 329, startPoint y: 98, endPoint x: 192, endPoint y: 92, distance: 137.6
click at [207, 97] on div "Filtros Id Hospital [GEOGRAPHIC_DATA][PERSON_NAME]/Nombre Todas Seleccionar Are…" at bounding box center [446, 119] width 686 height 62
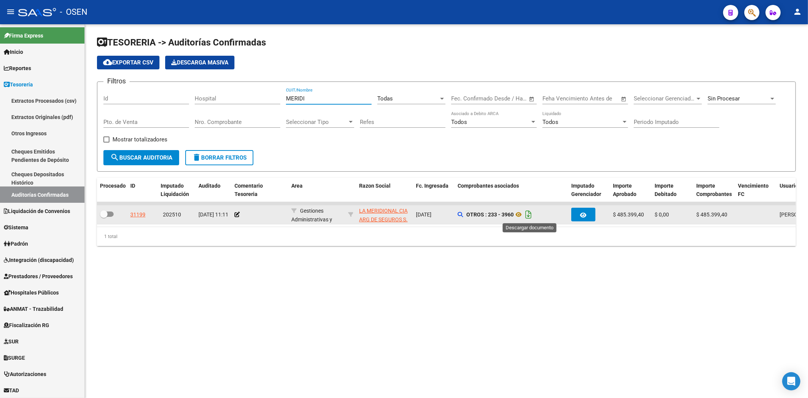
click at [528, 215] on icon "Descargar documento" at bounding box center [528, 214] width 10 height 12
click at [521, 215] on icon at bounding box center [518, 214] width 10 height 9
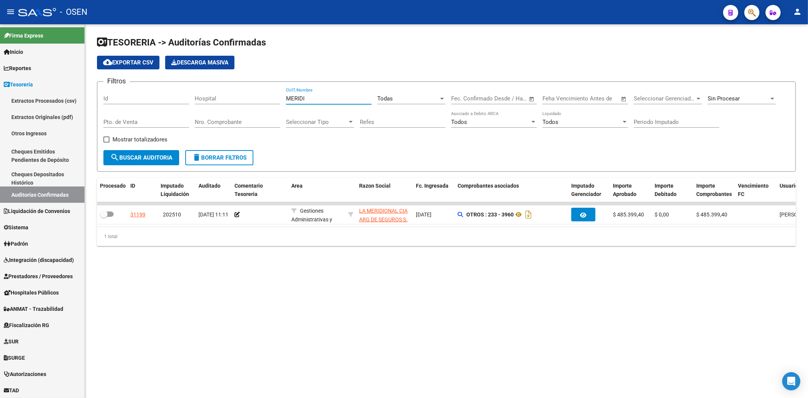
drag, startPoint x: 327, startPoint y: 97, endPoint x: 156, endPoint y: 102, distance: 171.2
click at [157, 103] on div "Filtros Id Hospital MERIDI CUIT/Nombre Todas Seleccionar Area Fecha inicio – Fe…" at bounding box center [446, 119] width 686 height 62
click at [399, 94] on div "Todas Seleccionar Area" at bounding box center [411, 96] width 68 height 16
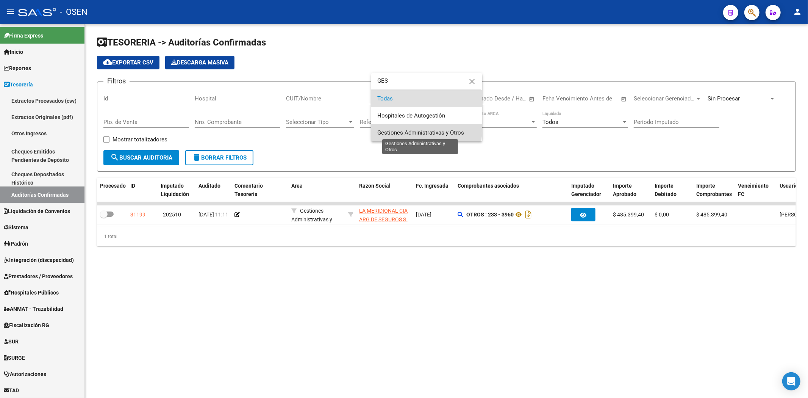
drag, startPoint x: 425, startPoint y: 130, endPoint x: 228, endPoint y: 154, distance: 198.0
click at [424, 131] on span "Gestiones Administrativas y Otros" at bounding box center [420, 132] width 87 height 7
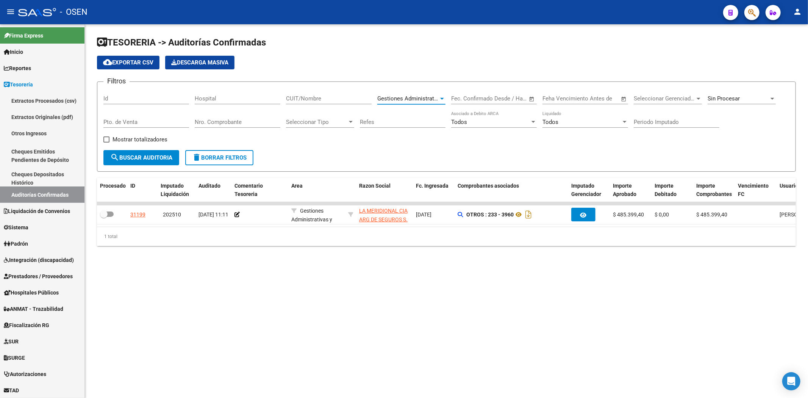
click at [154, 164] on button "search Buscar Auditoria" at bounding box center [141, 157] width 76 height 15
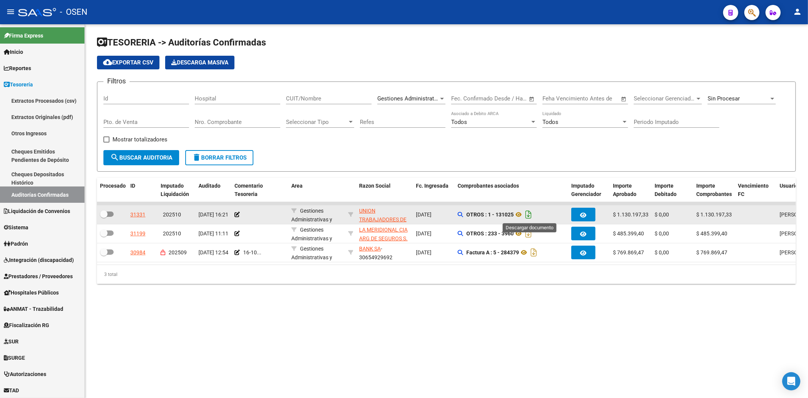
click at [532, 216] on icon "Descargar documento" at bounding box center [528, 214] width 10 height 12
click at [436, 97] on span "Gestiones Administrativas y Otros" at bounding box center [420, 98] width 87 height 7
drag, startPoint x: 434, startPoint y: 91, endPoint x: 265, endPoint y: 136, distance: 174.8
click at [433, 91] on span "Centro Médico" at bounding box center [421, 92] width 88 height 17
drag, startPoint x: 160, startPoint y: 142, endPoint x: 210, endPoint y: 150, distance: 51.0
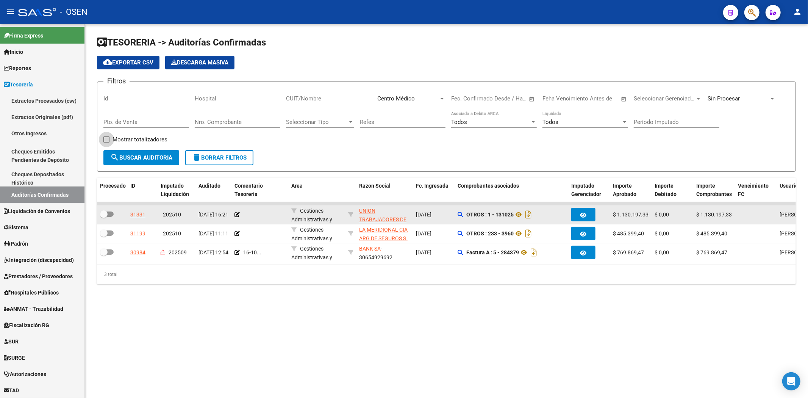
click at [160, 142] on span "Mostrar totalizadores" at bounding box center [139, 139] width 55 height 9
click at [106, 142] on input "Mostrar totalizadores" at bounding box center [106, 142] width 0 height 0
click at [160, 156] on span "search Buscar Auditoria" at bounding box center [141, 157] width 62 height 7
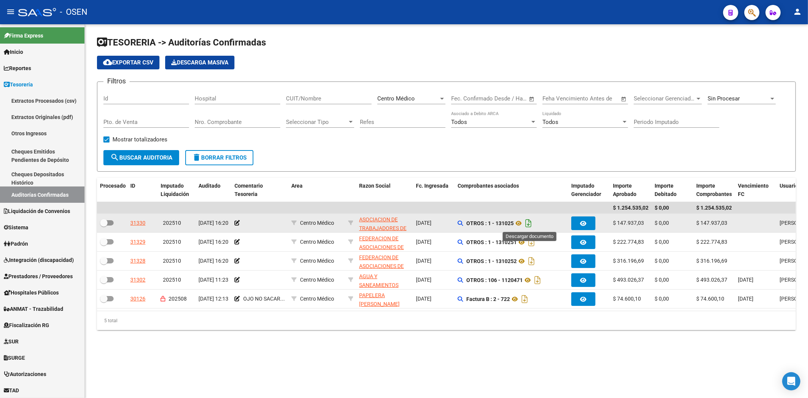
click at [528, 219] on icon "Descargar documento" at bounding box center [528, 223] width 10 height 12
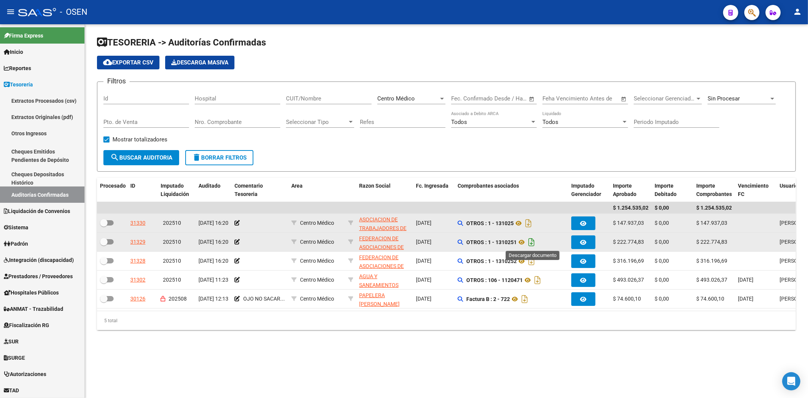
click at [535, 242] on icon "Descargar documento" at bounding box center [531, 242] width 10 height 12
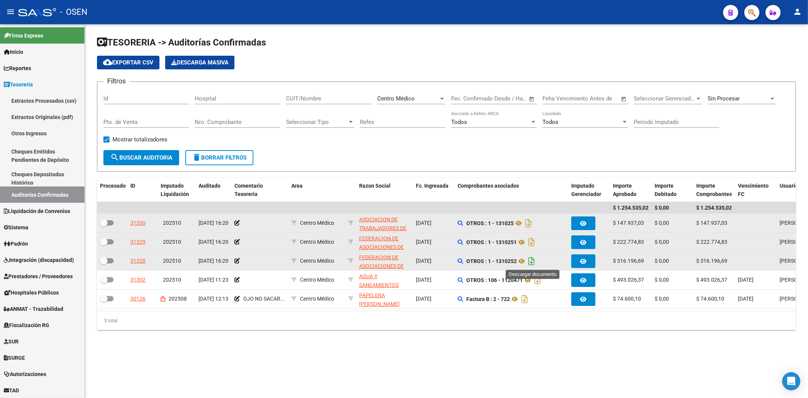
click at [534, 260] on icon "Descargar documento" at bounding box center [531, 261] width 10 height 12
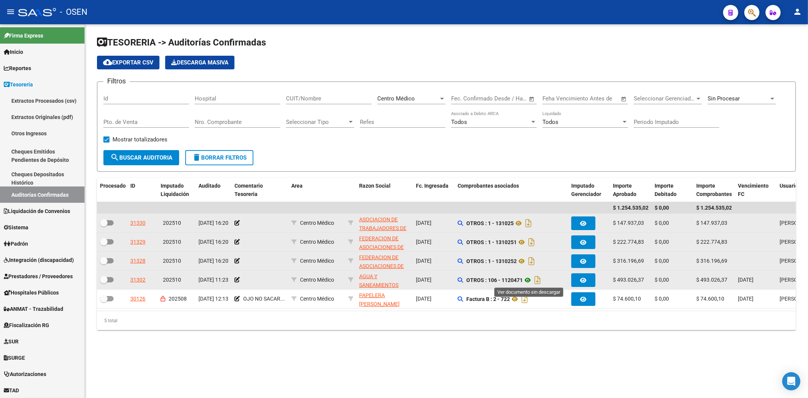
click at [527, 277] on icon at bounding box center [528, 279] width 10 height 9
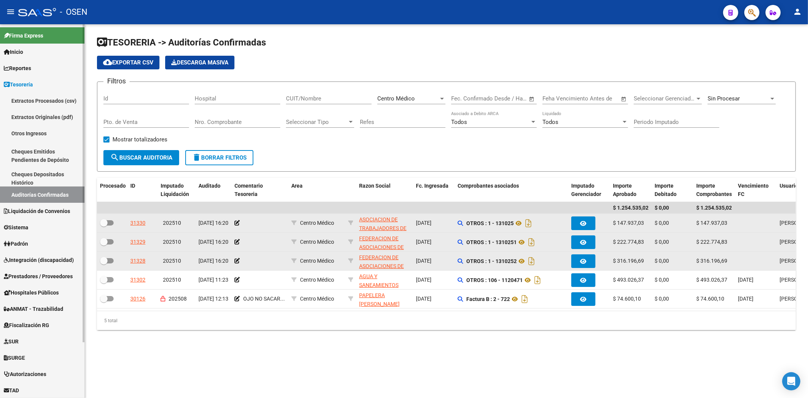
click at [44, 279] on span "Prestadores / Proveedores" at bounding box center [38, 276] width 69 height 8
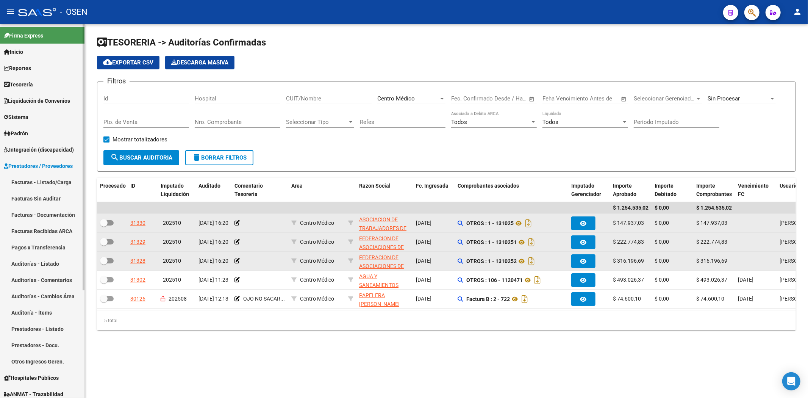
click at [59, 180] on link "Facturas - Listado/Carga" at bounding box center [42, 182] width 84 height 16
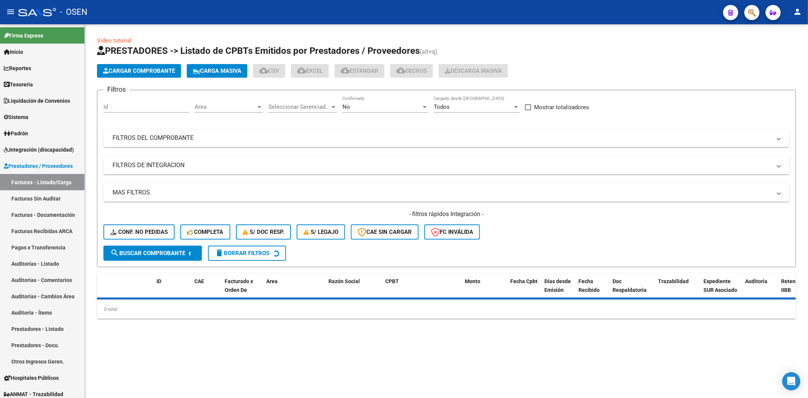
click at [231, 105] on span "Area" at bounding box center [225, 106] width 61 height 7
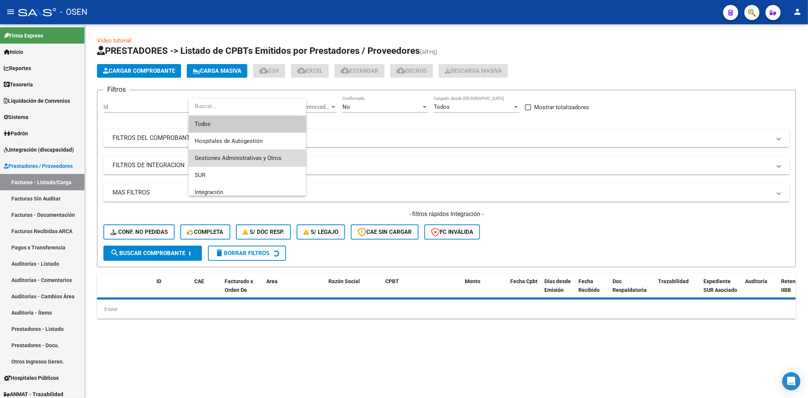
click at [259, 153] on span "Gestiones Administrativas y Otros" at bounding box center [247, 158] width 105 height 17
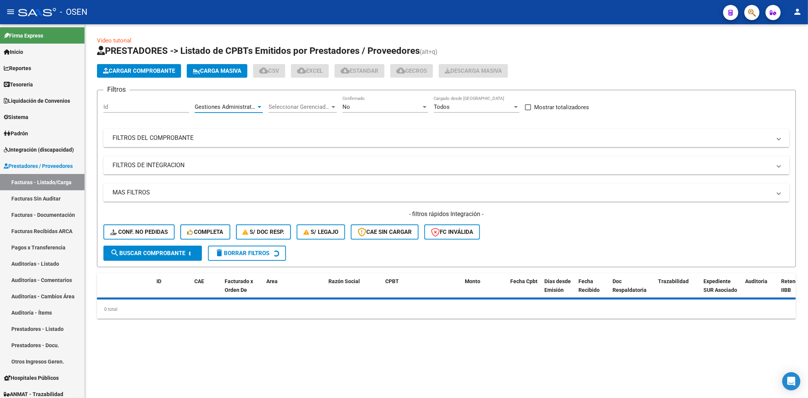
click at [244, 107] on span "Gestiones Administrativas y Otros" at bounding box center [238, 106] width 87 height 7
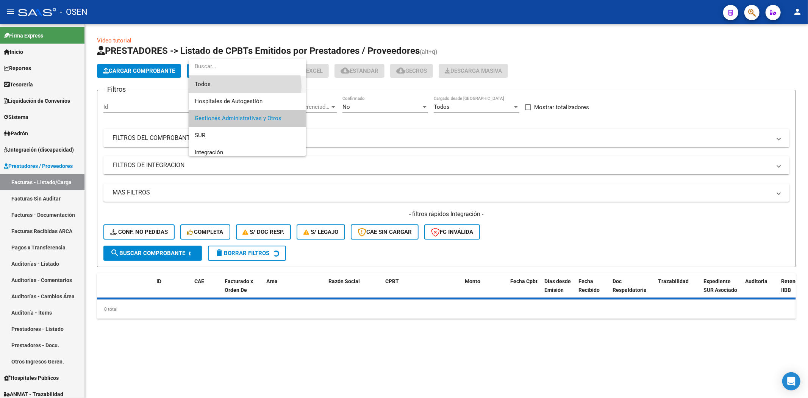
drag, startPoint x: 242, startPoint y: 86, endPoint x: 298, endPoint y: 90, distance: 56.1
click at [242, 86] on span "Todos" at bounding box center [247, 84] width 105 height 17
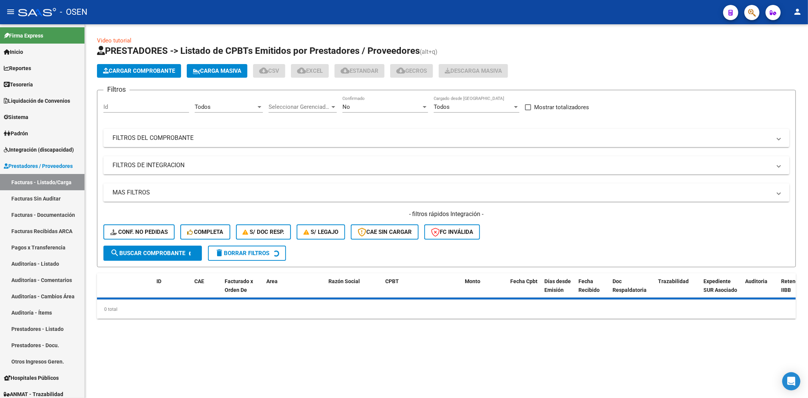
click at [355, 112] on div "No Confirmado" at bounding box center [385, 104] width 86 height 16
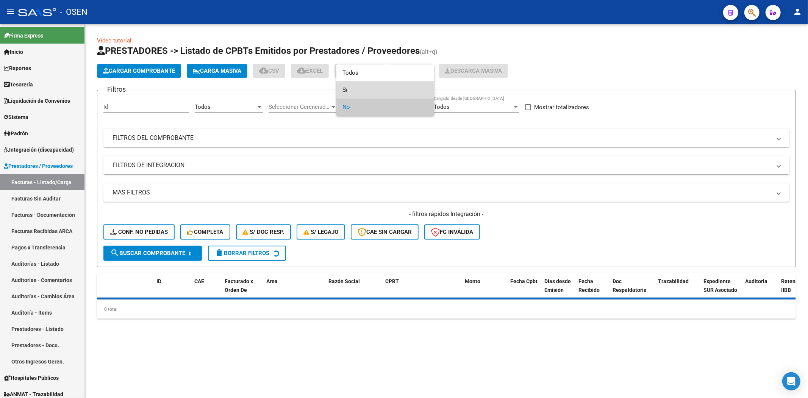
click at [359, 94] on span "Si" at bounding box center [385, 89] width 86 height 17
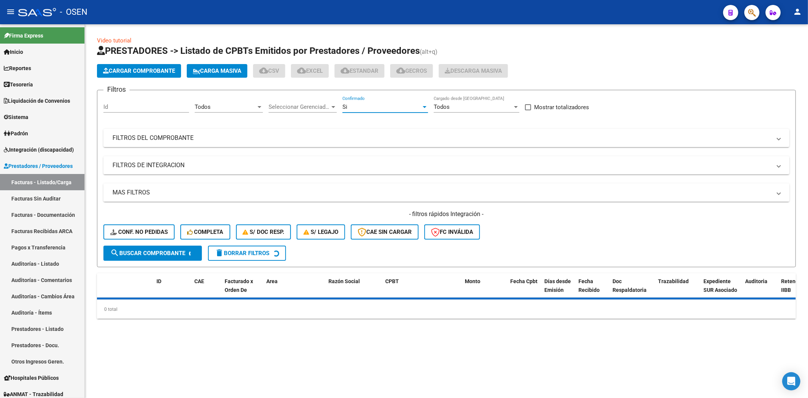
click at [254, 186] on mat-expansion-panel-header "MAS FILTROS" at bounding box center [446, 192] width 686 height 18
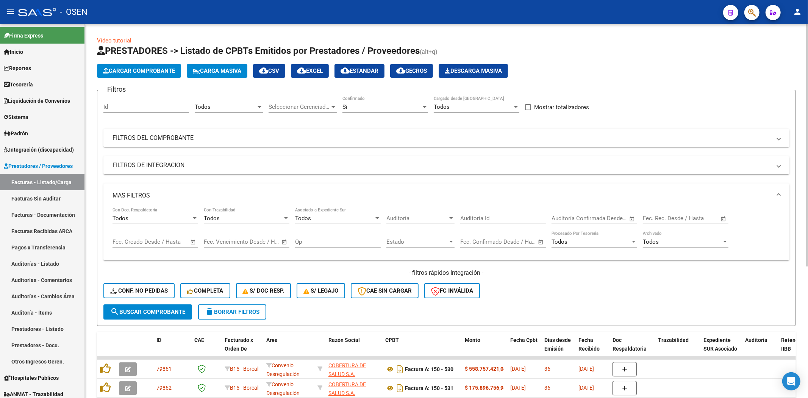
click at [629, 217] on span "Open calendar" at bounding box center [632, 218] width 18 height 18
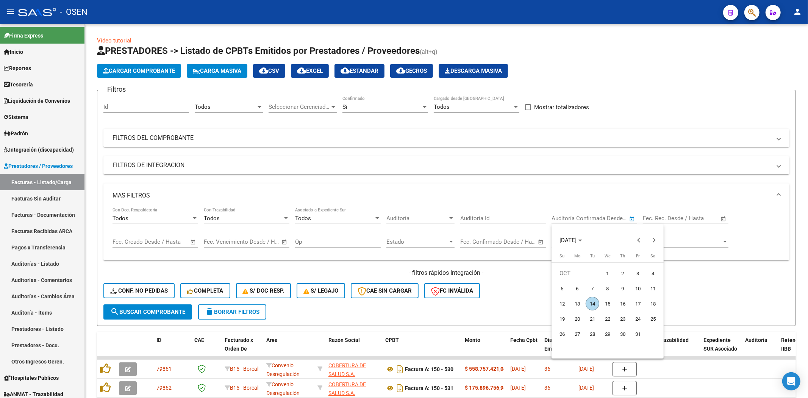
click at [576, 304] on span "13" at bounding box center [577, 303] width 14 height 14
click at [590, 301] on span "14" at bounding box center [592, 303] width 14 height 14
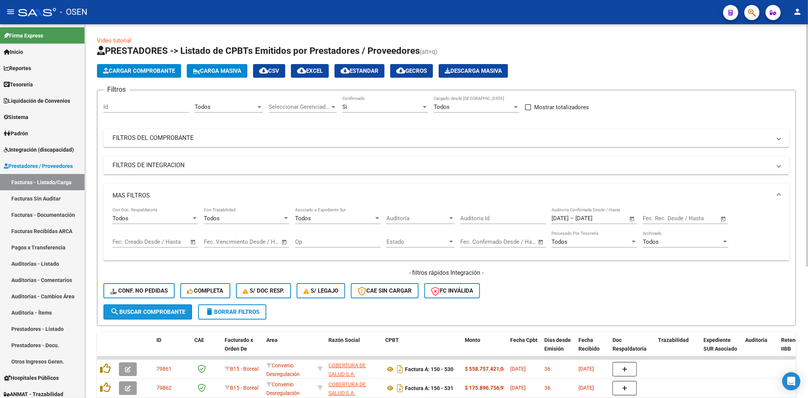
click at [157, 307] on span "search Buscar Comprobante" at bounding box center [147, 311] width 75 height 7
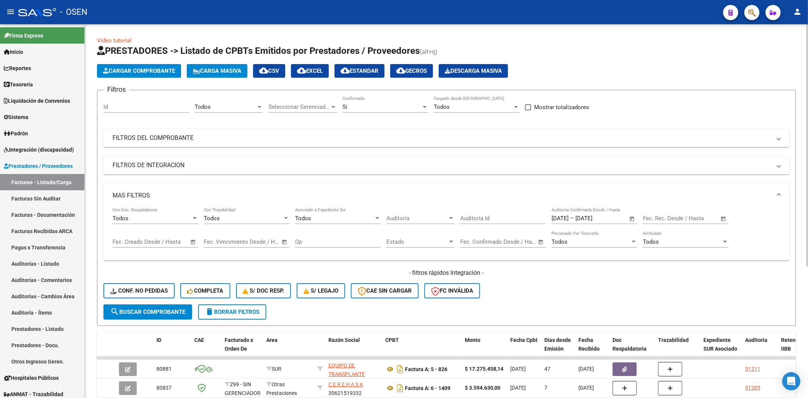
click at [282, 75] on button "cloud_download CSV" at bounding box center [269, 71] width 32 height 14
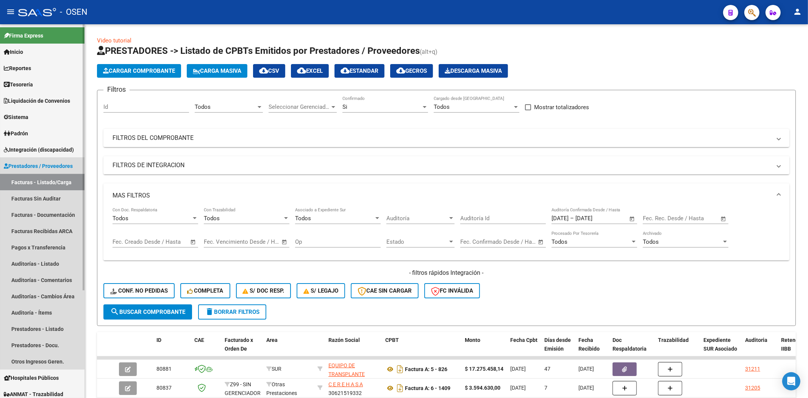
click at [19, 175] on link "Facturas - Listado/Carga" at bounding box center [42, 182] width 84 height 16
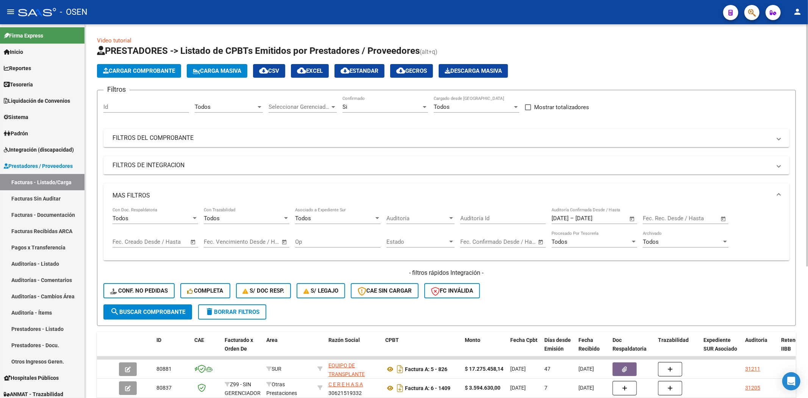
click at [353, 101] on div "Si Confirmado" at bounding box center [385, 104] width 86 height 16
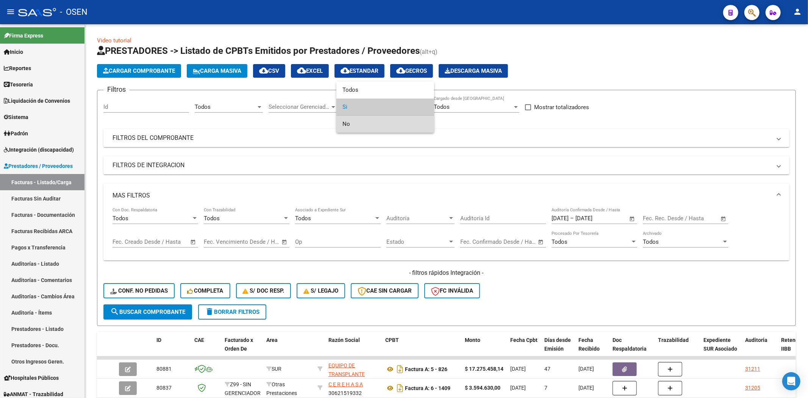
drag, startPoint x: 350, startPoint y: 123, endPoint x: 115, endPoint y: 163, distance: 238.1
click at [335, 127] on div "Todos Si No" at bounding box center [404, 199] width 808 height 398
click at [36, 200] on div at bounding box center [404, 199] width 808 height 398
click at [36, 200] on link "Facturas Sin Auditar" at bounding box center [42, 198] width 84 height 16
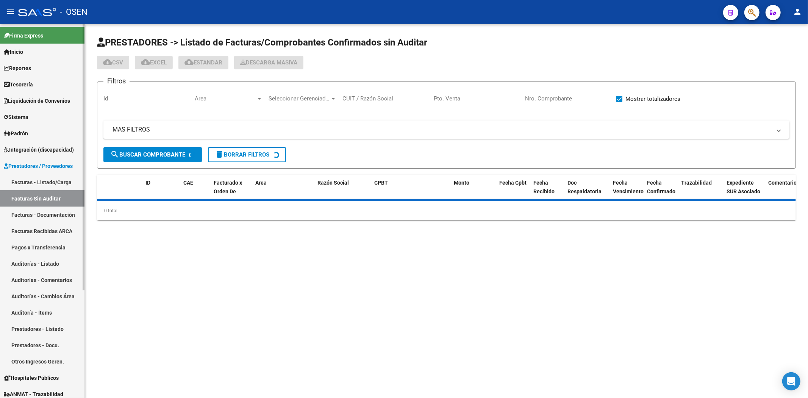
click at [52, 185] on link "Facturas - Listado/Carga" at bounding box center [42, 182] width 84 height 16
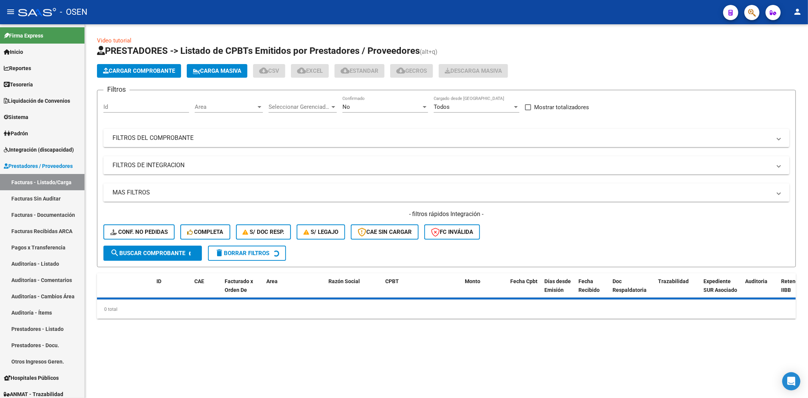
click at [226, 193] on mat-panel-title "MAS FILTROS" at bounding box center [441, 192] width 658 height 8
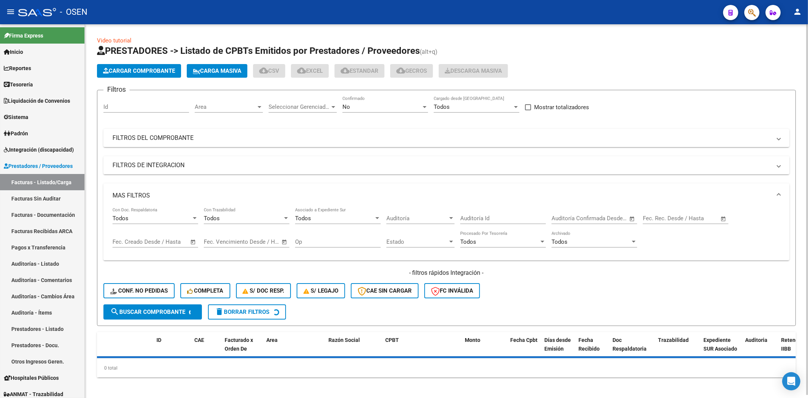
click at [187, 240] on span "Open calendar" at bounding box center [193, 242] width 18 height 18
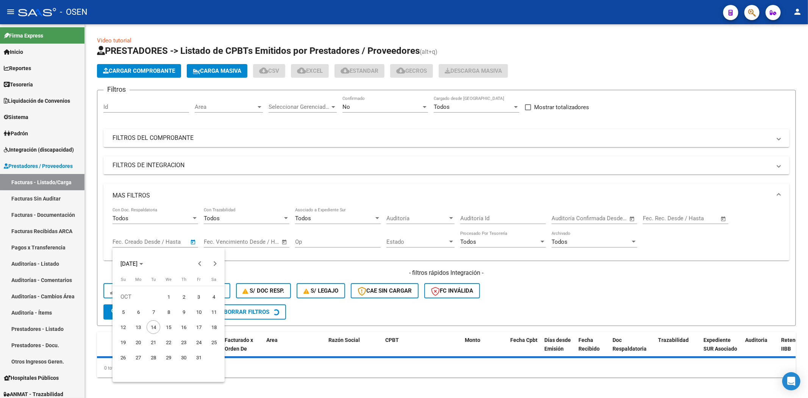
click at [142, 307] on span "13" at bounding box center [138, 327] width 14 height 14
click at [156, 307] on span "14" at bounding box center [154, 327] width 14 height 14
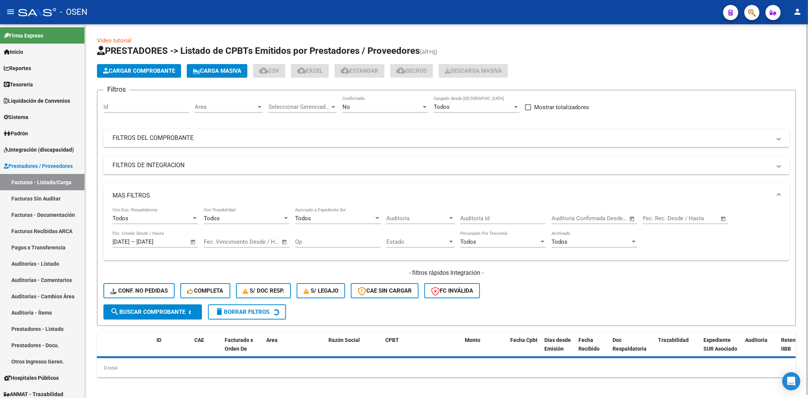
click at [148, 307] on span "search Buscar Comprobante" at bounding box center [147, 311] width 75 height 7
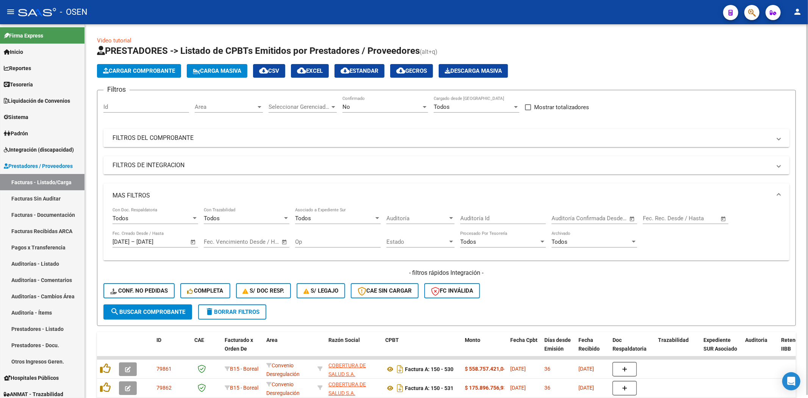
click at [217, 136] on mat-panel-title "FILTROS DEL COMPROBANTE" at bounding box center [441, 138] width 658 height 8
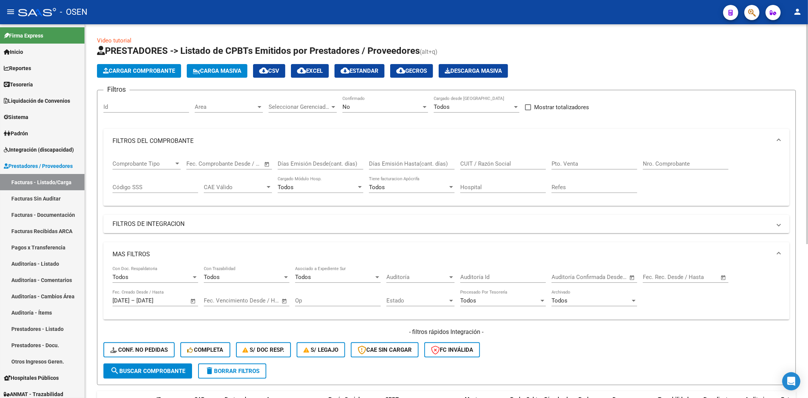
click at [181, 166] on app-drop-down-list "Comprobante Tipo Comprobante Tipo" at bounding box center [149, 164] width 74 height 23
click at [176, 166] on div at bounding box center [177, 164] width 7 height 6
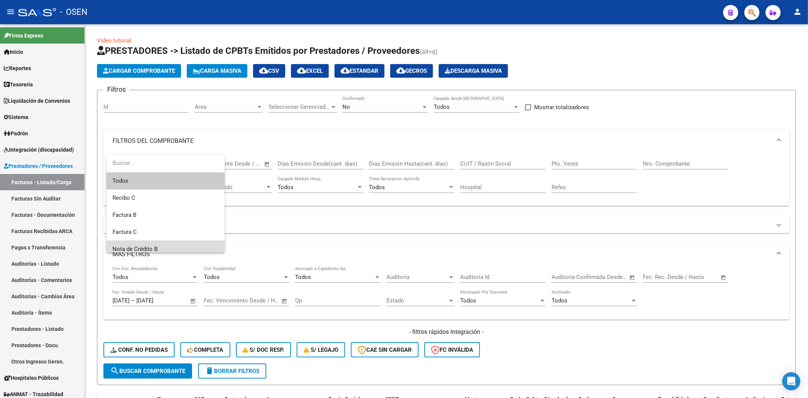
click at [198, 245] on span "Nota de Crédito B" at bounding box center [165, 248] width 106 height 17
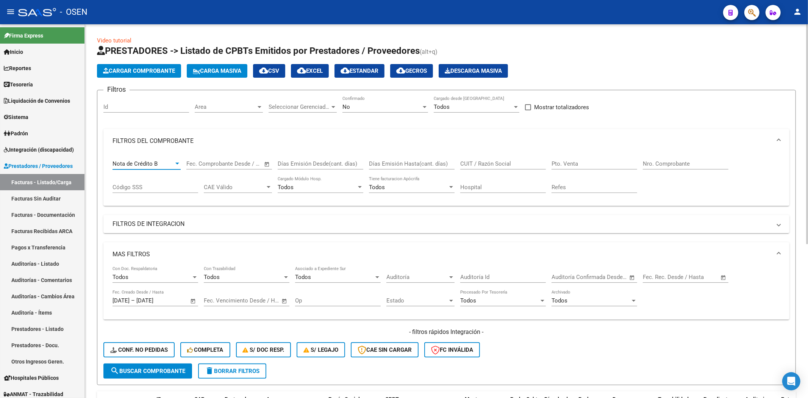
scroll to position [140, 0]
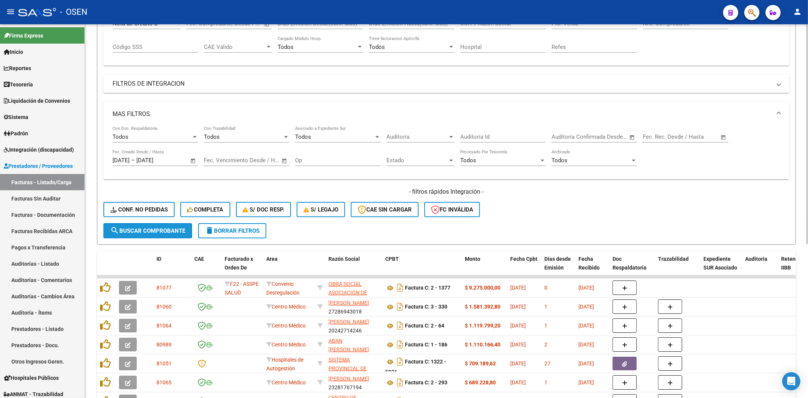
click at [179, 231] on span "search Buscar Comprobante" at bounding box center [147, 230] width 75 height 7
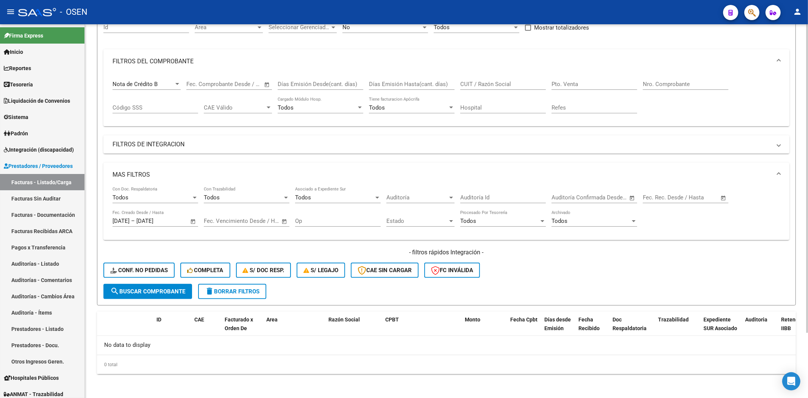
scroll to position [0, 0]
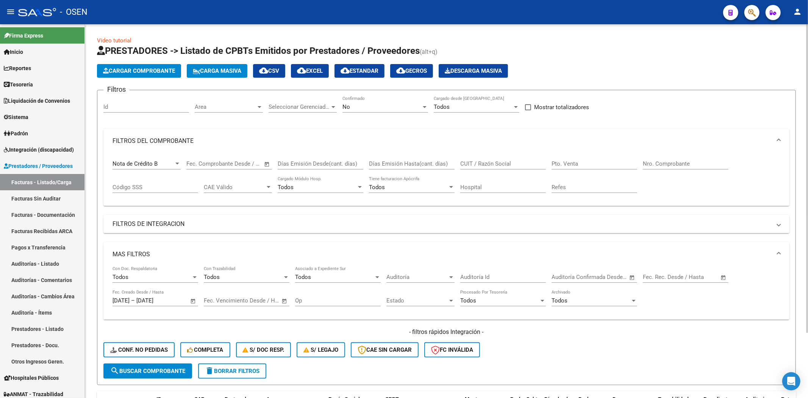
click at [174, 158] on div "Nota de Crédito B Comprobante Tipo" at bounding box center [146, 161] width 68 height 16
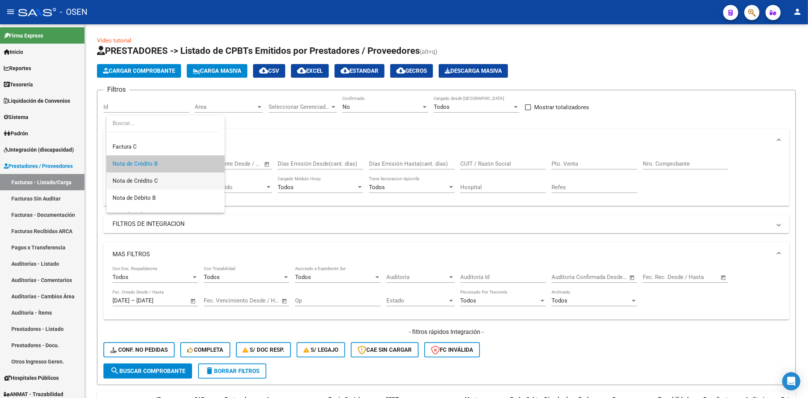
click at [172, 176] on span "Nota de Crédito C" at bounding box center [165, 180] width 106 height 17
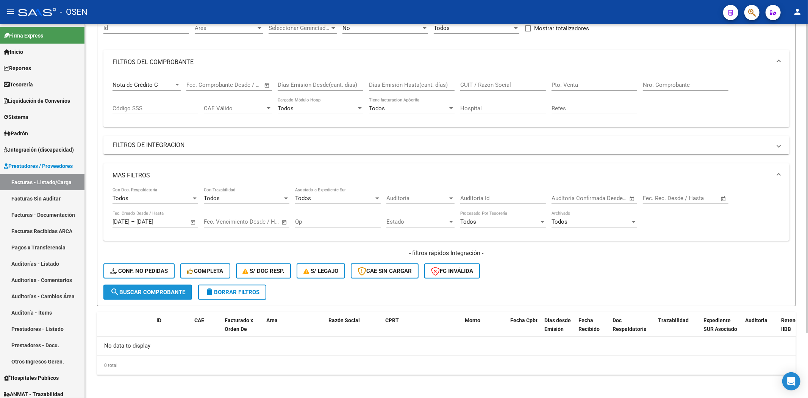
click at [179, 291] on span "search Buscar Comprobante" at bounding box center [147, 292] width 75 height 7
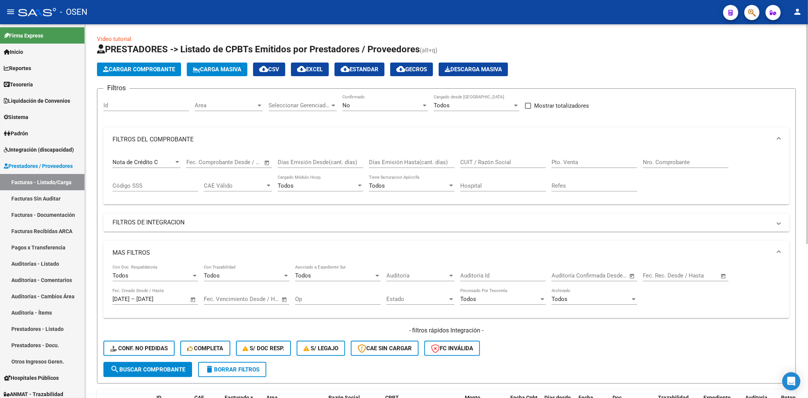
scroll to position [0, 0]
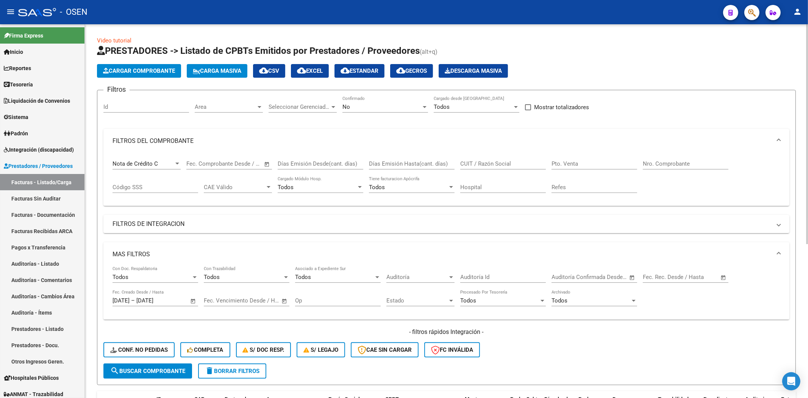
drag, startPoint x: 268, startPoint y: 69, endPoint x: 274, endPoint y: 76, distance: 9.4
click at [268, 70] on mat-icon "cloud_download" at bounding box center [263, 70] width 9 height 9
click at [169, 165] on div "Nota de Crédito C" at bounding box center [142, 163] width 61 height 7
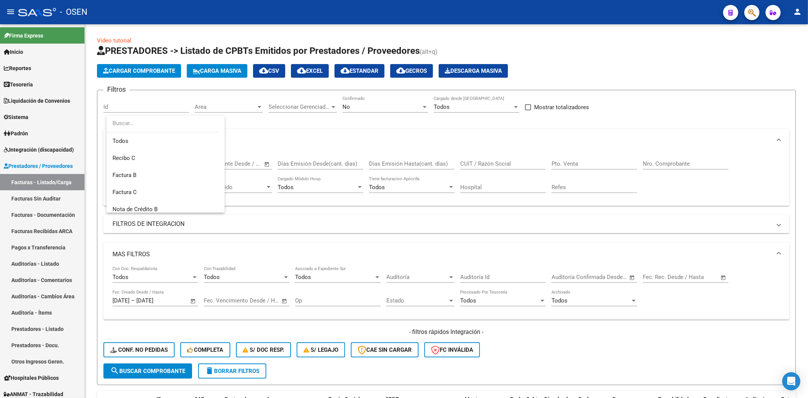
scroll to position [62, 0]
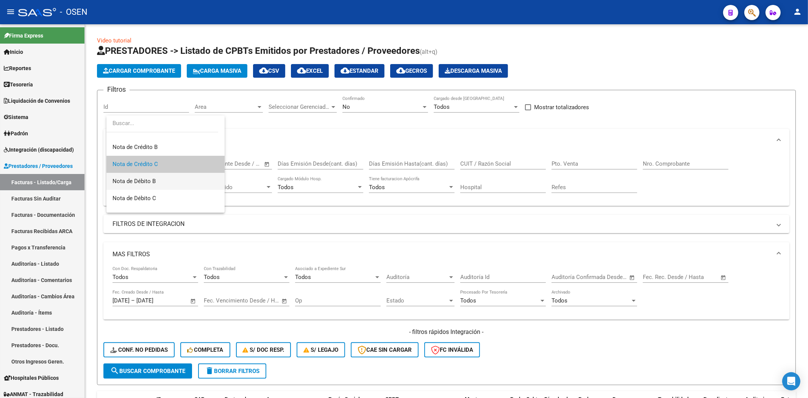
click at [168, 179] on span "Nota de Débito B" at bounding box center [165, 181] width 106 height 17
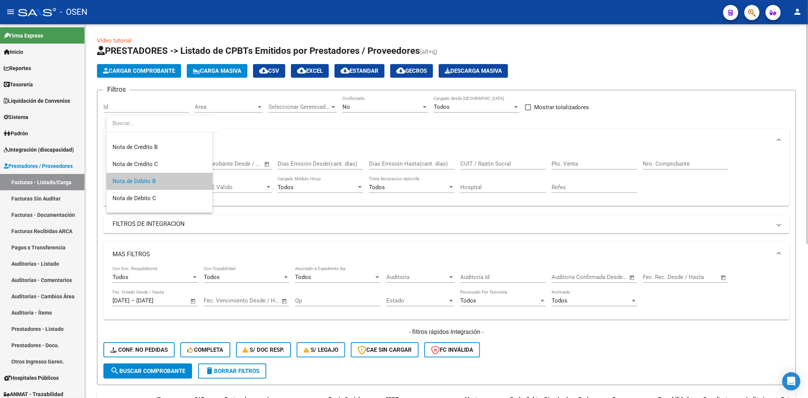
scroll to position [140, 0]
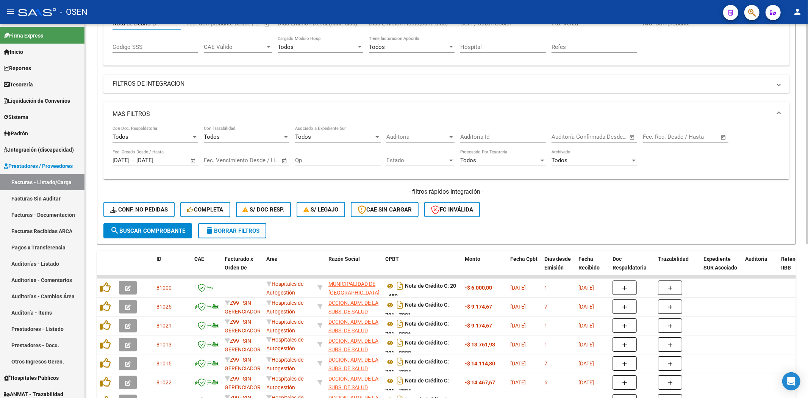
click at [176, 225] on button "search Buscar Comprobante" at bounding box center [147, 230] width 89 height 15
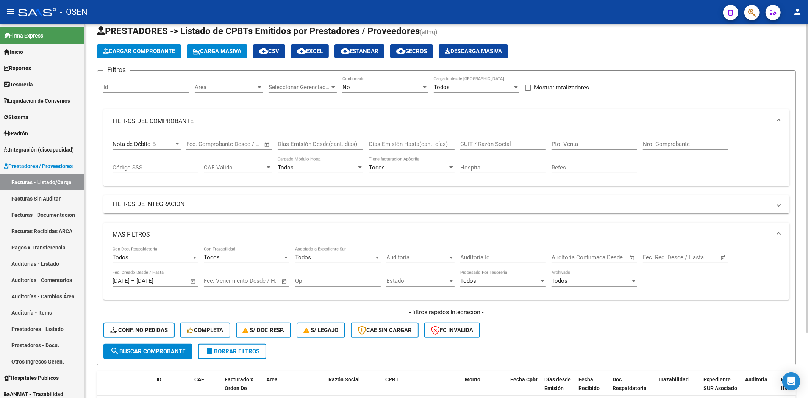
scroll to position [0, 0]
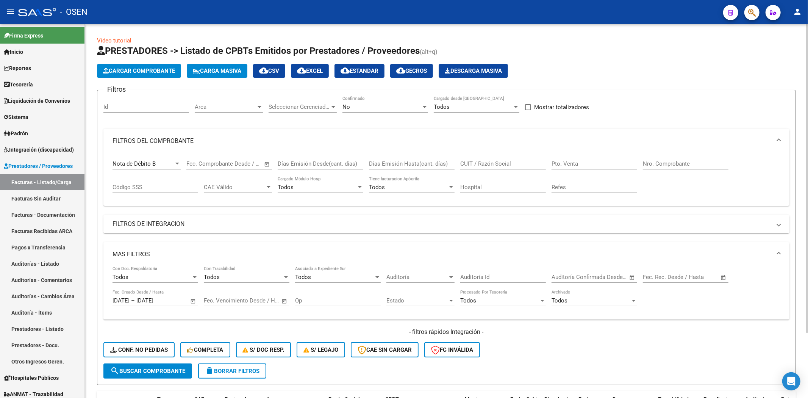
click at [172, 159] on div "Nota de Débito B Comprobante Tipo" at bounding box center [146, 161] width 68 height 16
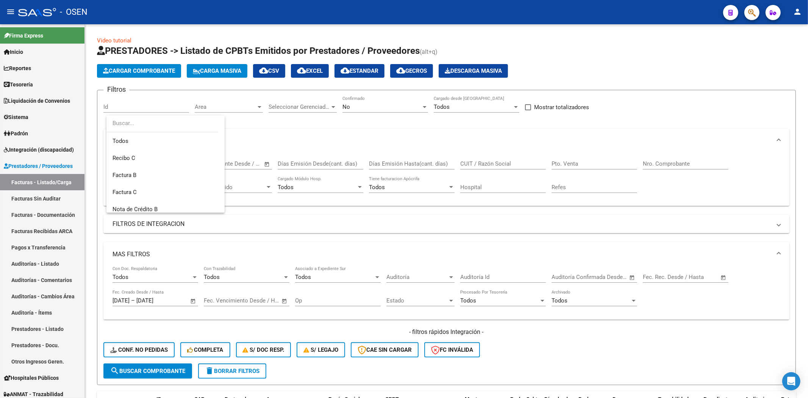
scroll to position [80, 0]
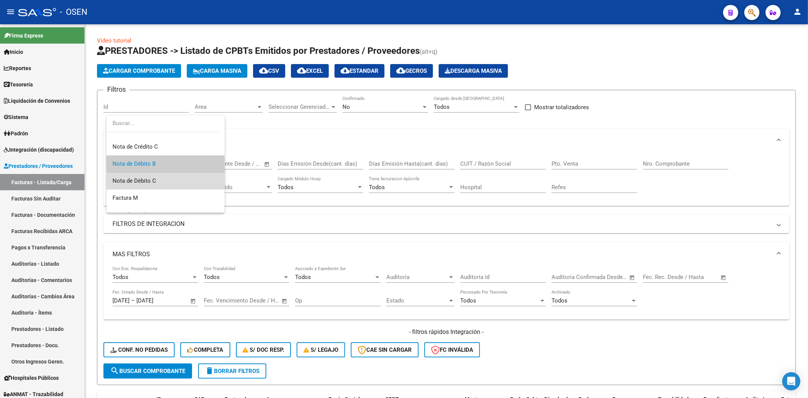
click at [171, 181] on span "Nota de Débito C" at bounding box center [165, 180] width 106 height 17
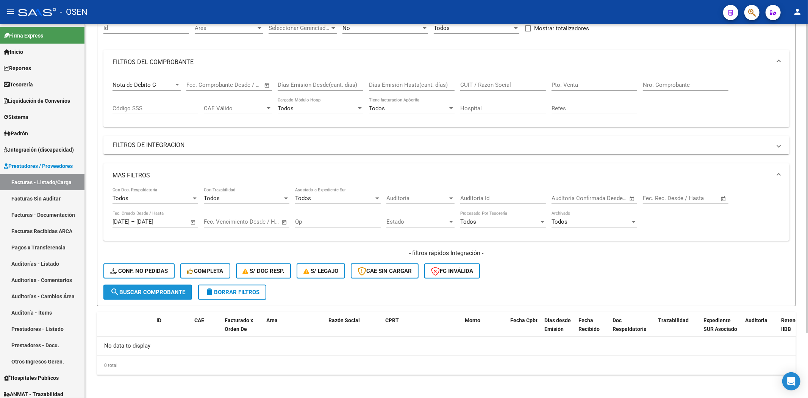
click at [168, 284] on button "search Buscar Comprobante" at bounding box center [147, 291] width 89 height 15
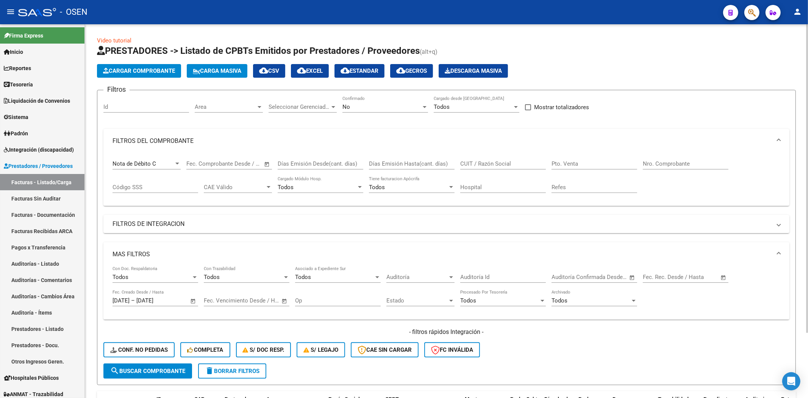
click at [180, 165] on div at bounding box center [177, 164] width 7 height 6
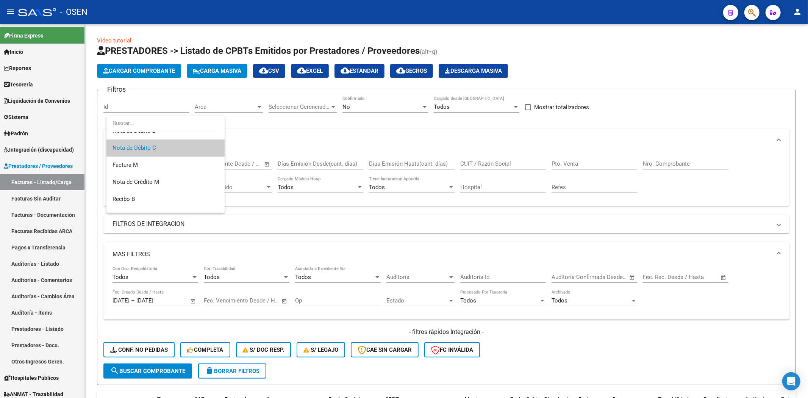
scroll to position [120, 0]
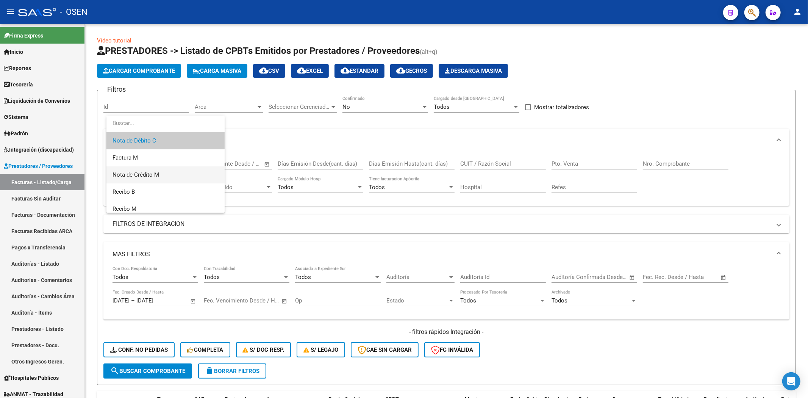
click at [163, 172] on span "Nota de Crédito M" at bounding box center [165, 174] width 106 height 17
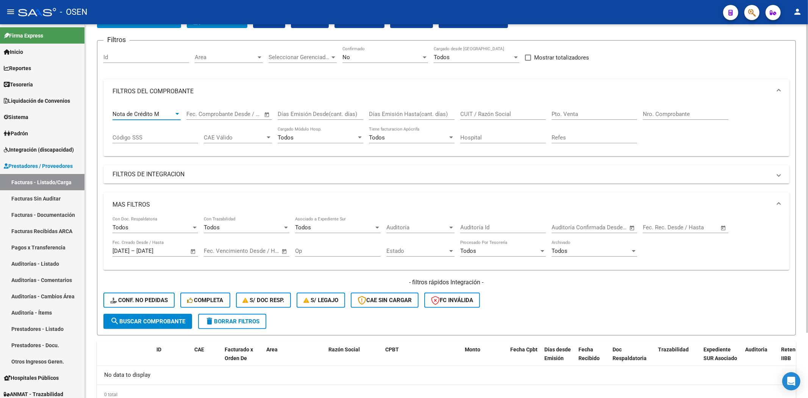
scroll to position [79, 0]
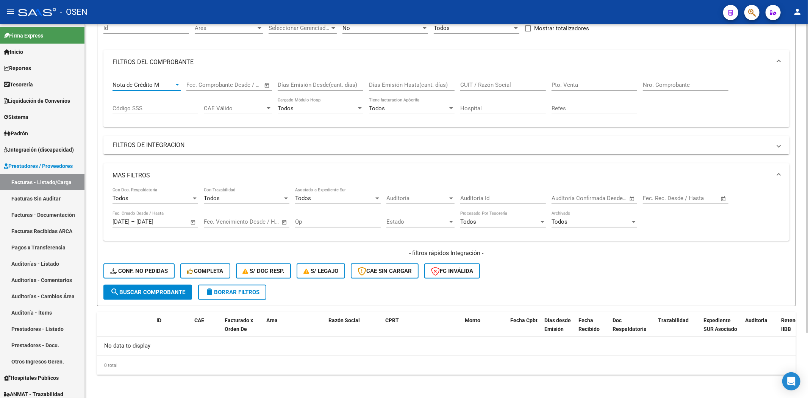
click at [179, 289] on span "search Buscar Comprobante" at bounding box center [147, 292] width 75 height 7
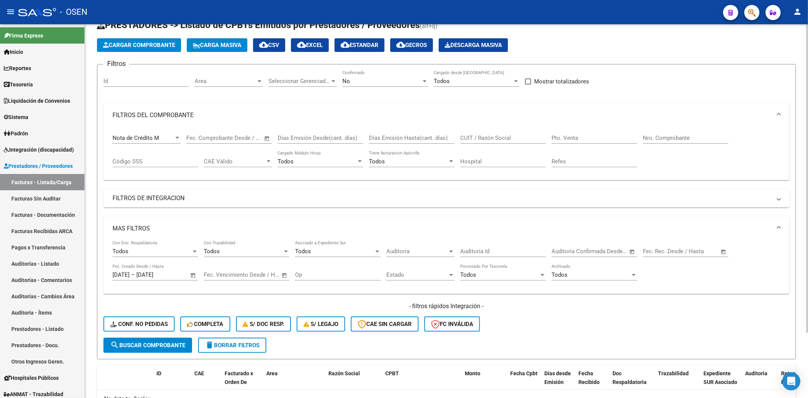
scroll to position [0, 0]
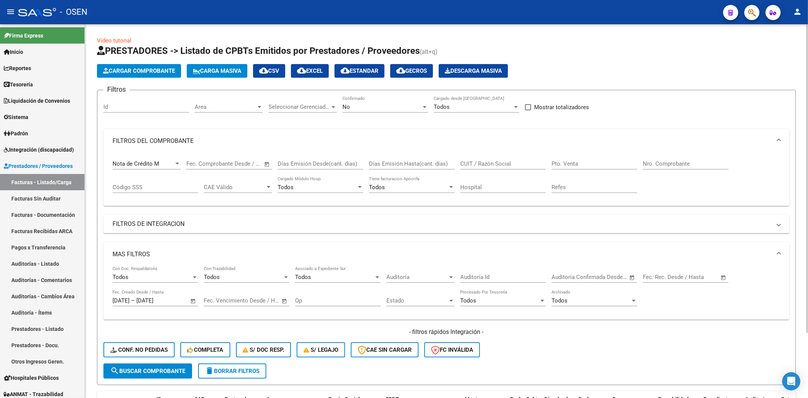
click at [173, 169] on div "Nota de Crédito M Comprobante Tipo" at bounding box center [146, 161] width 68 height 16
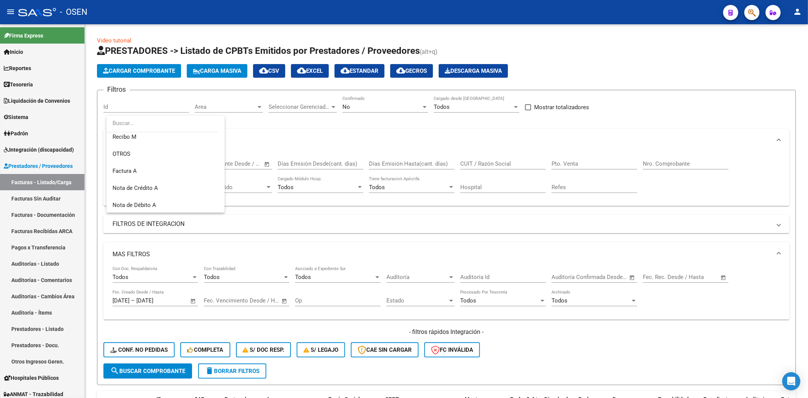
scroll to position [208, 0]
click at [175, 172] on span "Nota de Crédito A" at bounding box center [165, 171] width 106 height 17
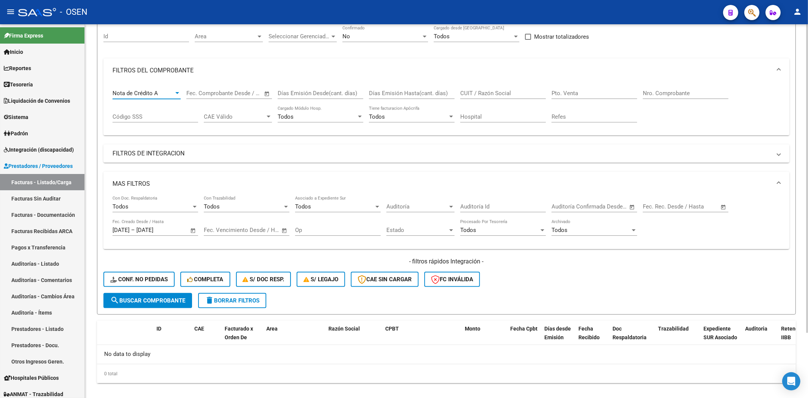
scroll to position [79, 0]
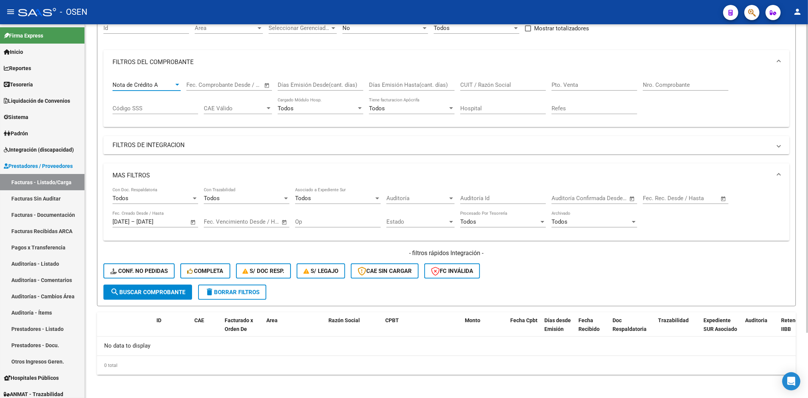
click at [141, 282] on div "- filtros rápidos Integración - Conf. no pedidas Completa S/ Doc Resp. S/ legaj…" at bounding box center [446, 267] width 686 height 36
click at [146, 289] on span "search Buscar Comprobante" at bounding box center [147, 292] width 75 height 7
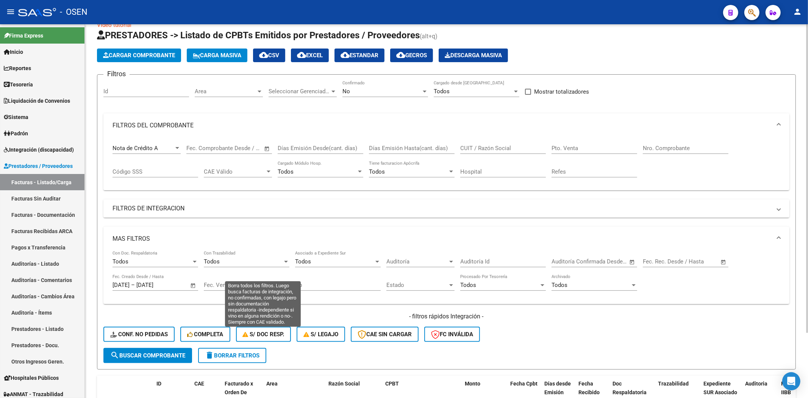
scroll to position [0, 0]
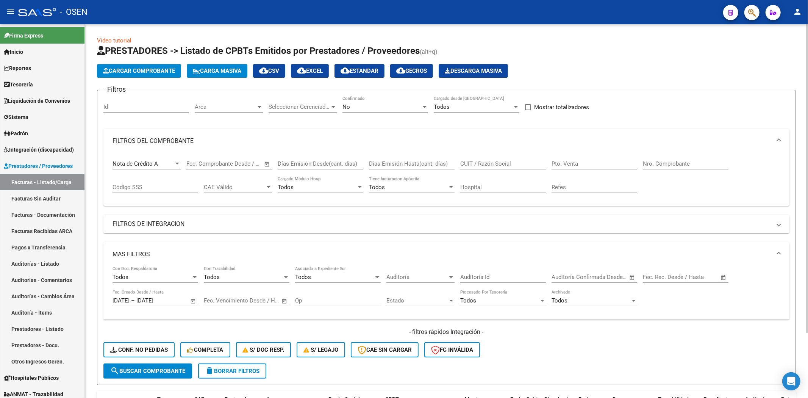
click at [165, 154] on div "Nota de Crédito A Comprobante Tipo" at bounding box center [146, 161] width 68 height 16
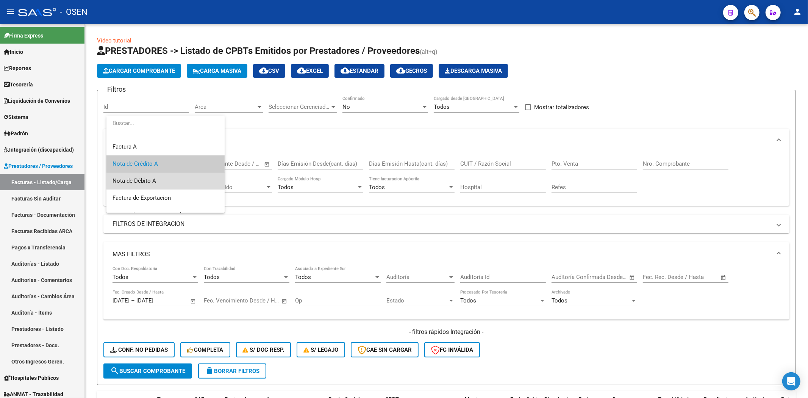
click at [169, 180] on span "Nota de Débito A" at bounding box center [165, 180] width 106 height 17
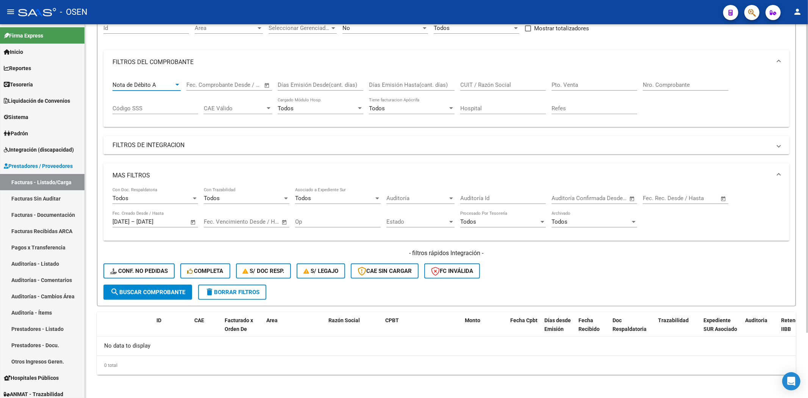
click at [172, 296] on button "search Buscar Comprobante" at bounding box center [147, 291] width 89 height 15
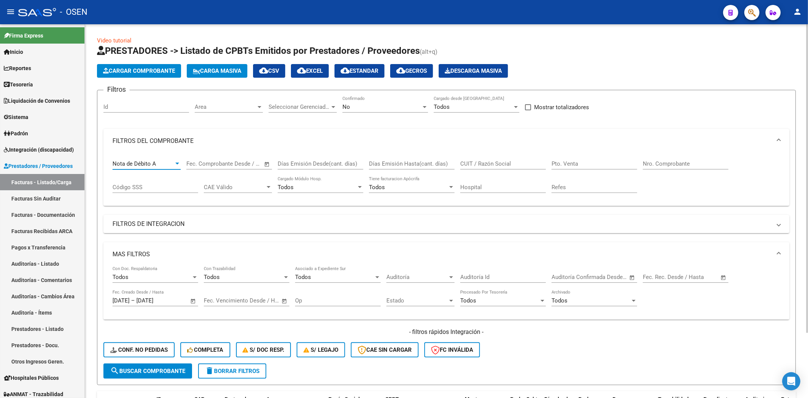
click at [170, 163] on div "Nota de Débito A" at bounding box center [142, 163] width 61 height 7
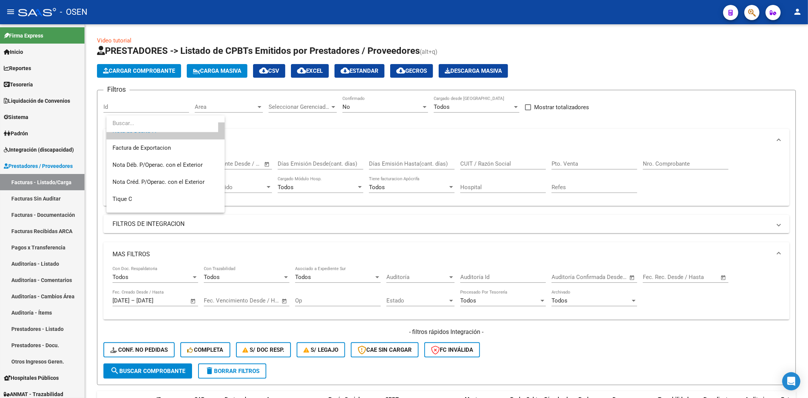
click at [352, 142] on div at bounding box center [404, 199] width 808 height 398
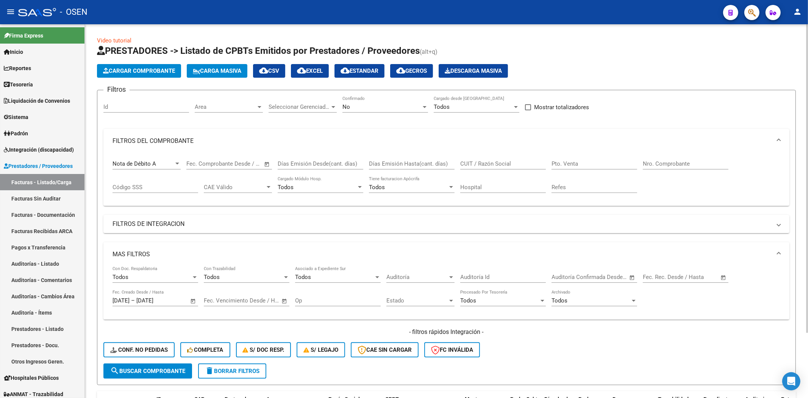
click at [152, 34] on div "Video tutorial PRESTADORES -> Listado de CPBTs Emitidos por Prestadores / Prove…" at bounding box center [446, 250] width 723 height 453
click at [157, 163] on div "Nota de Débito A" at bounding box center [142, 163] width 61 height 7
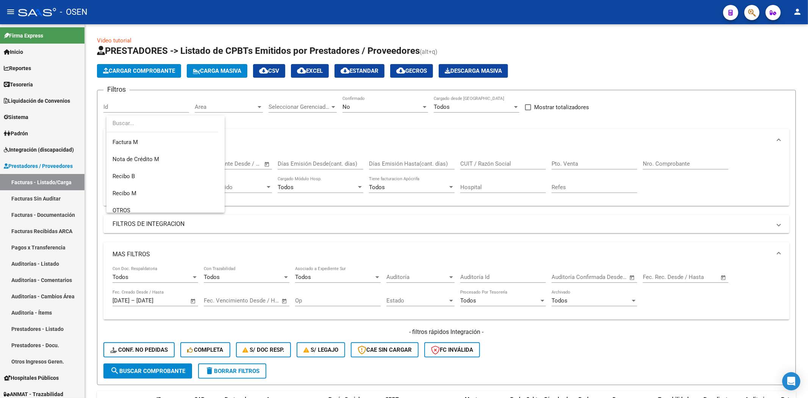
scroll to position [38, 0]
click at [30, 201] on div at bounding box center [404, 199] width 808 height 398
click at [36, 194] on link "Facturas Sin Auditar" at bounding box center [42, 198] width 84 height 16
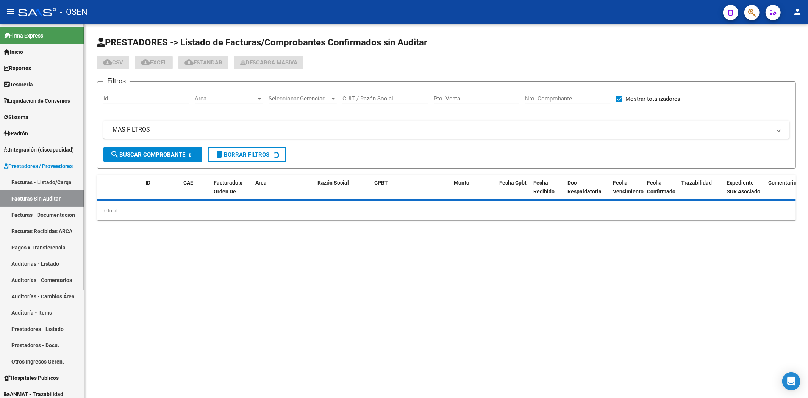
click at [47, 179] on link "Facturas - Listado/Carga" at bounding box center [42, 182] width 84 height 16
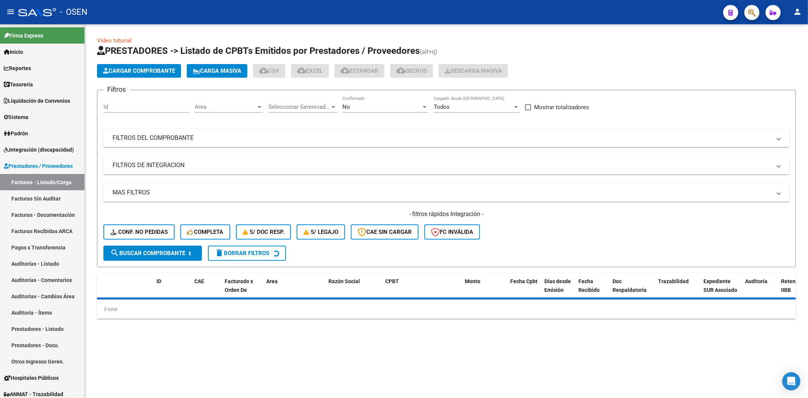
click at [242, 141] on mat-panel-title "FILTROS DEL COMPROBANTE" at bounding box center [441, 138] width 658 height 8
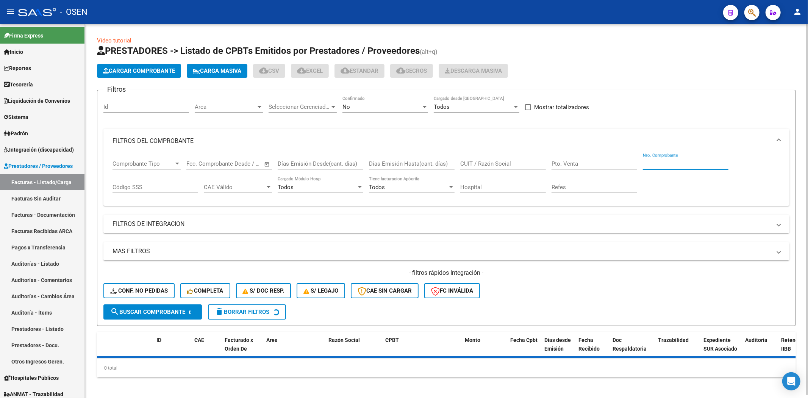
click at [646, 161] on input "Nro. Comprobante" at bounding box center [686, 163] width 86 height 7
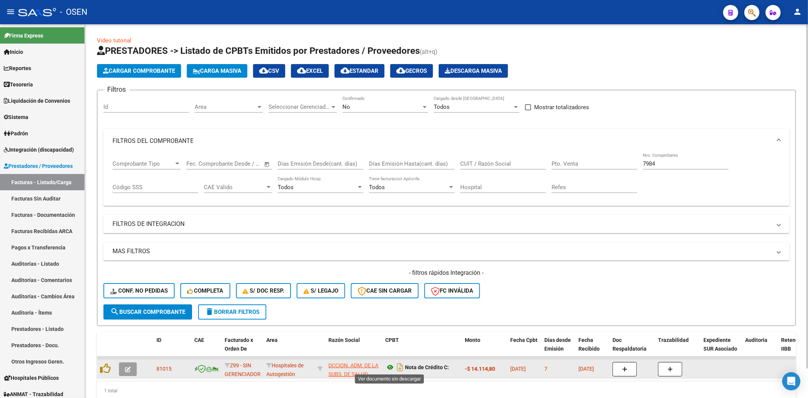
click at [393, 307] on icon at bounding box center [390, 366] width 10 height 9
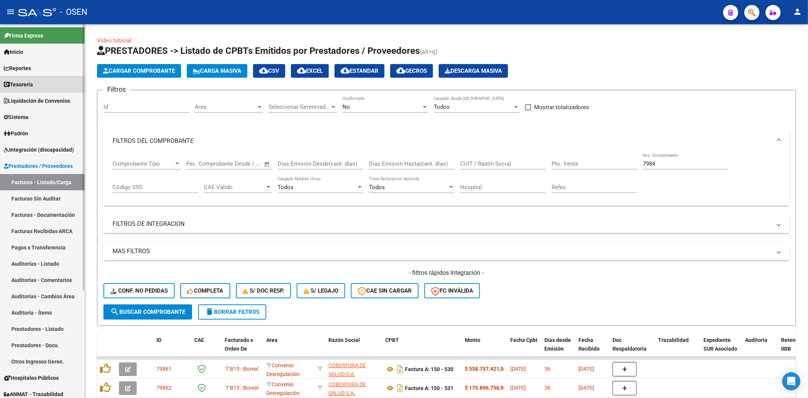
click at [56, 79] on link "Tesorería" at bounding box center [42, 84] width 84 height 16
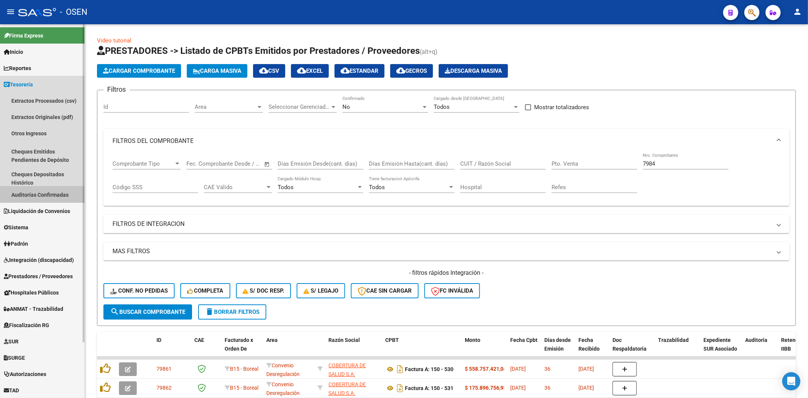
click at [61, 188] on link "Auditorías Confirmadas" at bounding box center [42, 194] width 84 height 16
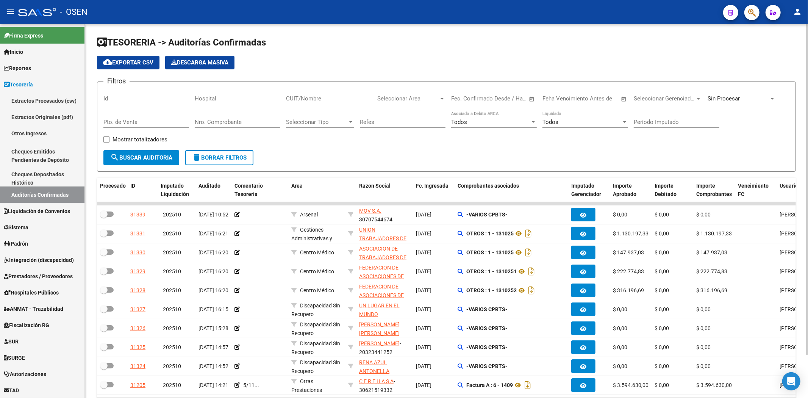
click at [237, 120] on input "Nro. Comprobante" at bounding box center [238, 122] width 86 height 7
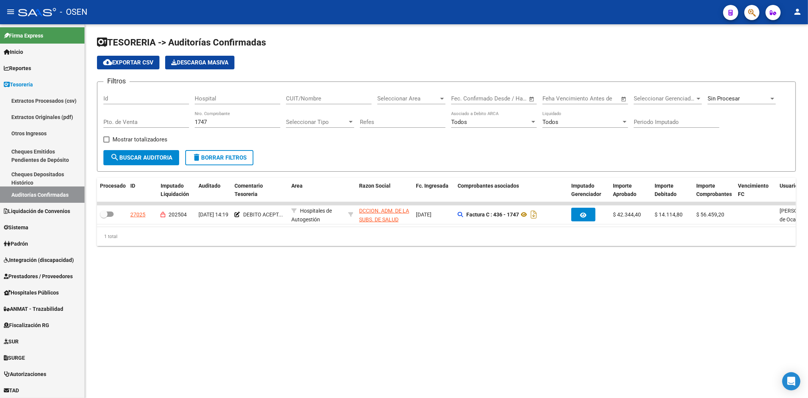
click at [226, 118] on div "1747 Nro. Comprobante" at bounding box center [238, 119] width 86 height 16
drag, startPoint x: 228, startPoint y: 118, endPoint x: 207, endPoint y: 120, distance: 21.7
click at [160, 118] on div "Filtros Id Hospital CUIT/Nombre Seleccionar Area Seleccionar Area Fecha inicio …" at bounding box center [446, 119] width 686 height 62
drag, startPoint x: 219, startPoint y: 124, endPoint x: 100, endPoint y: 115, distance: 118.8
click at [100, 122] on form "Filtros Id Hospital CUIT/Nombre Seleccionar Area Seleccionar Area Fecha inicio …" at bounding box center [446, 126] width 699 height 90
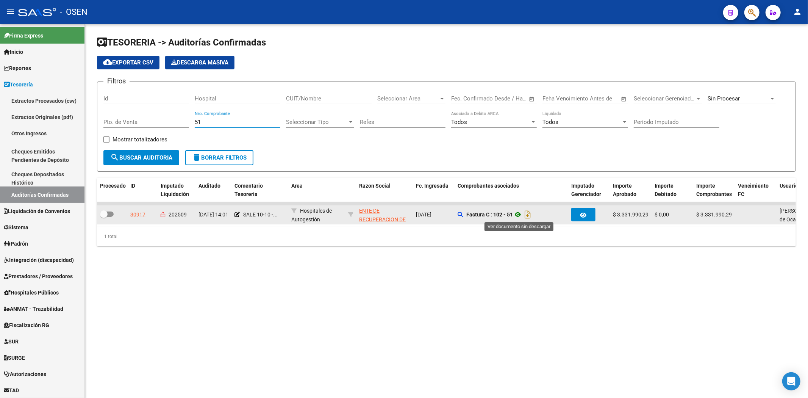
click at [519, 211] on icon at bounding box center [518, 214] width 10 height 9
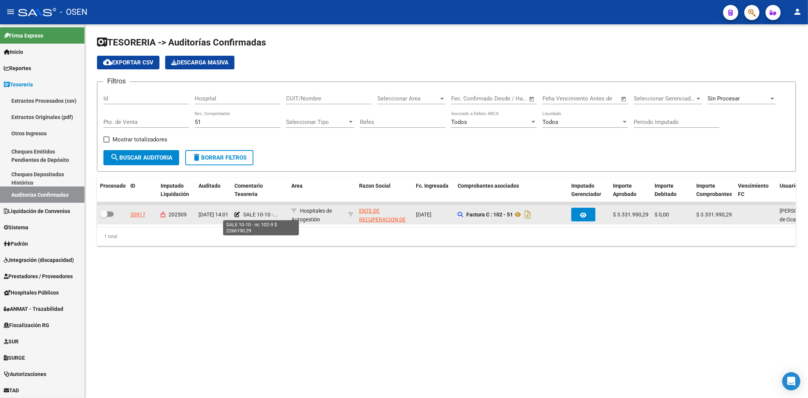
click at [265, 217] on div "SALE 10-10 -..." at bounding box center [259, 214] width 51 height 9
click at [236, 216] on icon at bounding box center [236, 214] width 5 height 5
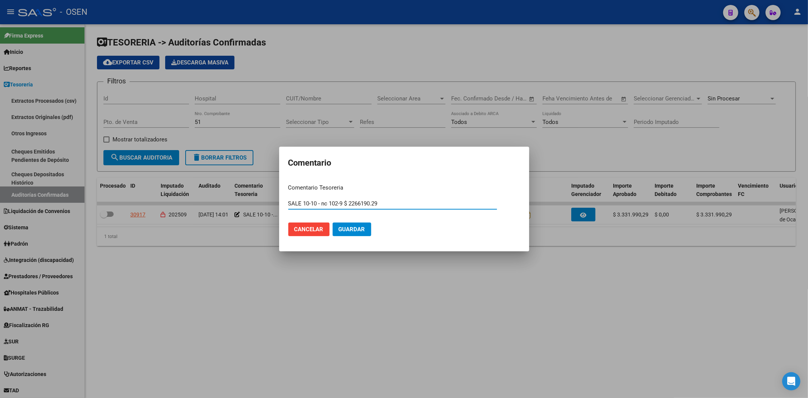
click at [146, 307] on div at bounding box center [404, 199] width 808 height 398
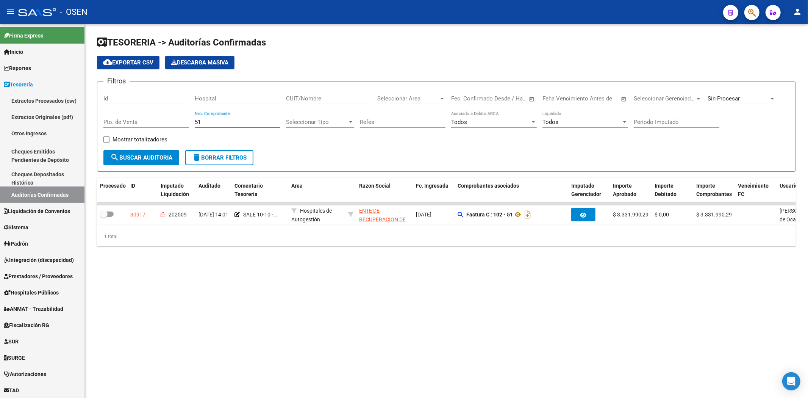
drag, startPoint x: 216, startPoint y: 125, endPoint x: 167, endPoint y: 123, distance: 48.9
click at [167, 125] on div "Filtros Id Hospital CUIT/Nombre Seleccionar Area Seleccionar Area Fecha inicio …" at bounding box center [446, 119] width 686 height 62
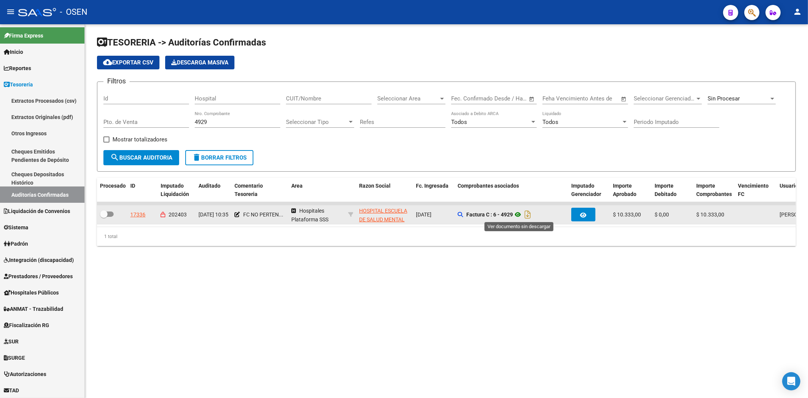
click at [519, 213] on icon at bounding box center [518, 214] width 10 height 9
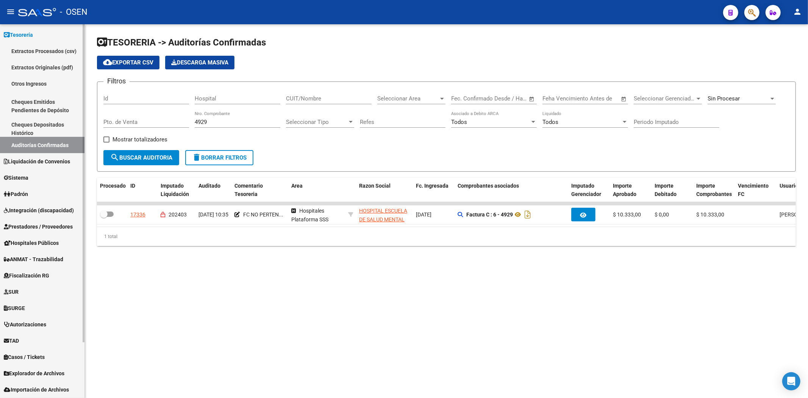
scroll to position [65, 0]
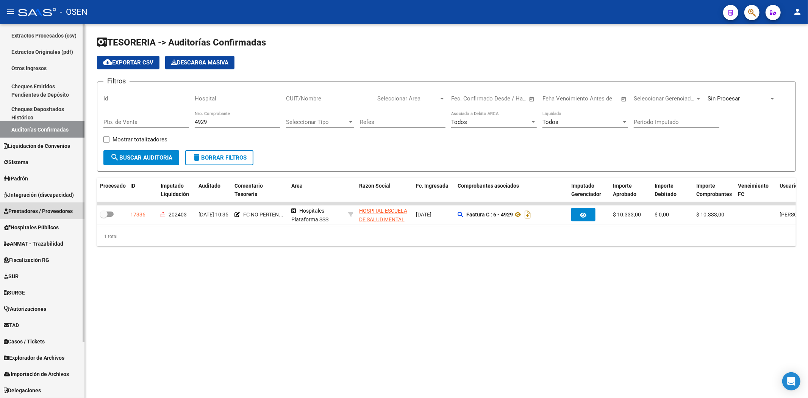
click at [53, 211] on span "Prestadores / Proveedores" at bounding box center [38, 211] width 69 height 8
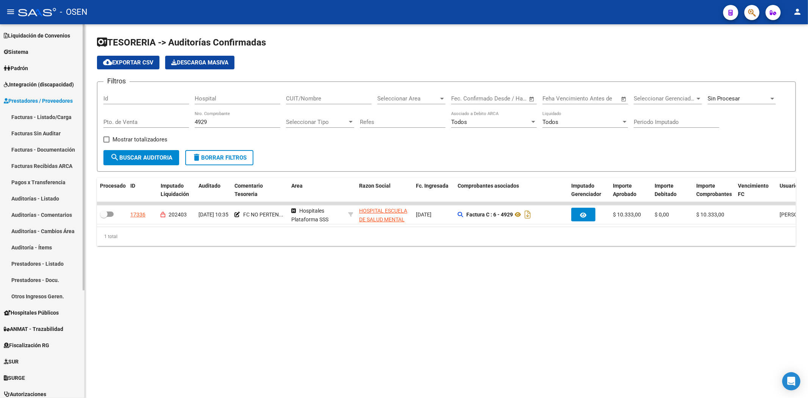
click at [58, 118] on link "Facturas - Listado/Carga" at bounding box center [42, 117] width 84 height 16
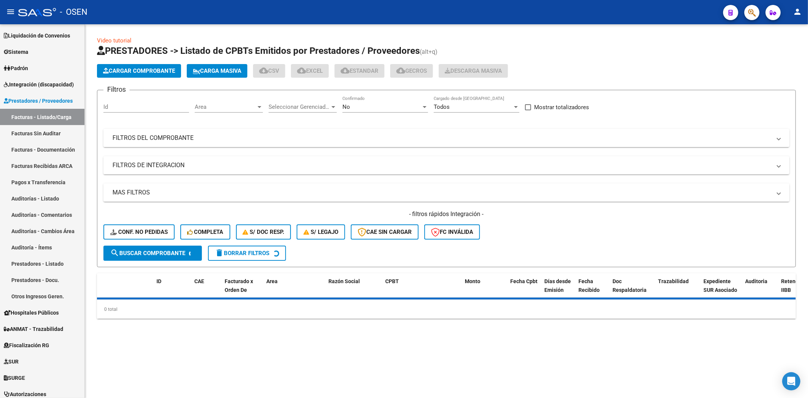
click at [200, 140] on mat-panel-title "FILTROS DEL COMPROBANTE" at bounding box center [441, 138] width 658 height 8
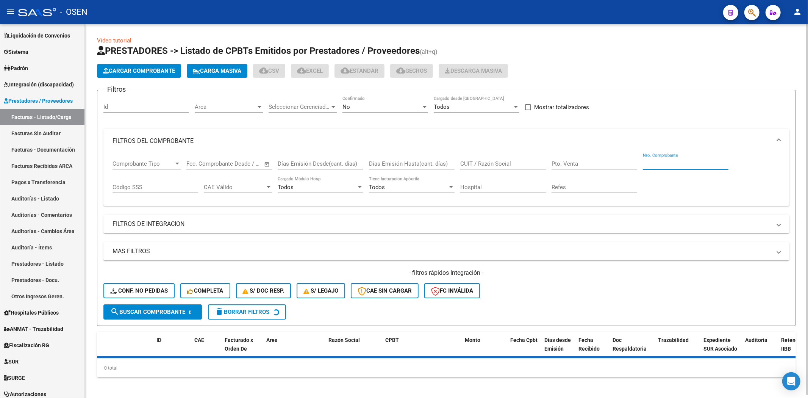
click at [646, 166] on input "Nro. Comprobante" at bounding box center [686, 163] width 86 height 7
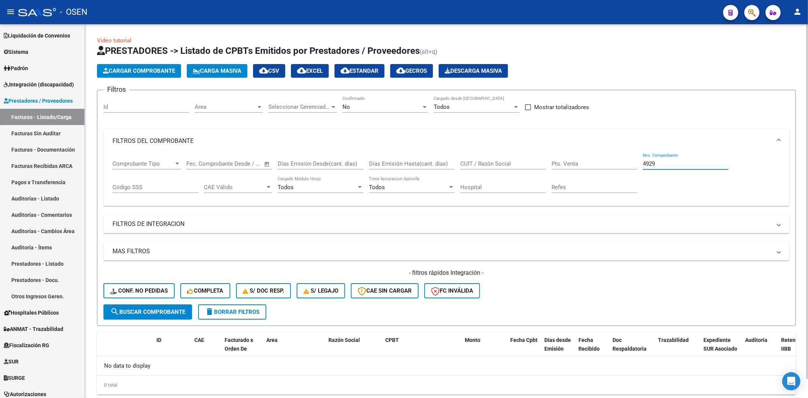
click at [161, 307] on span "search Buscar Comprobante" at bounding box center [147, 311] width 75 height 7
click at [360, 111] on div "No Confirmado" at bounding box center [385, 104] width 86 height 16
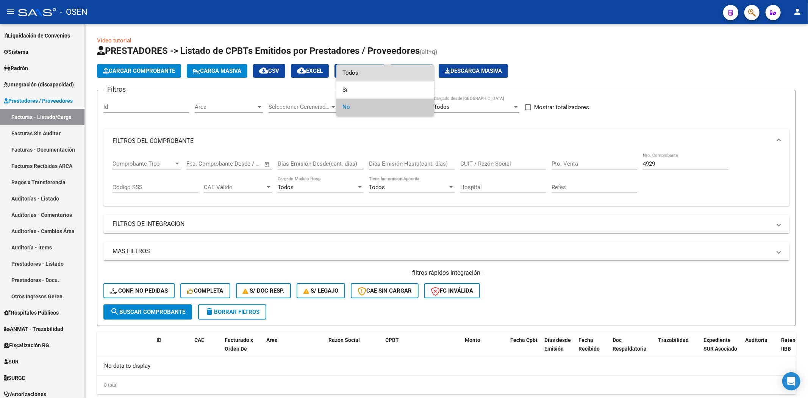
click at [375, 69] on span "Todos" at bounding box center [385, 72] width 86 height 17
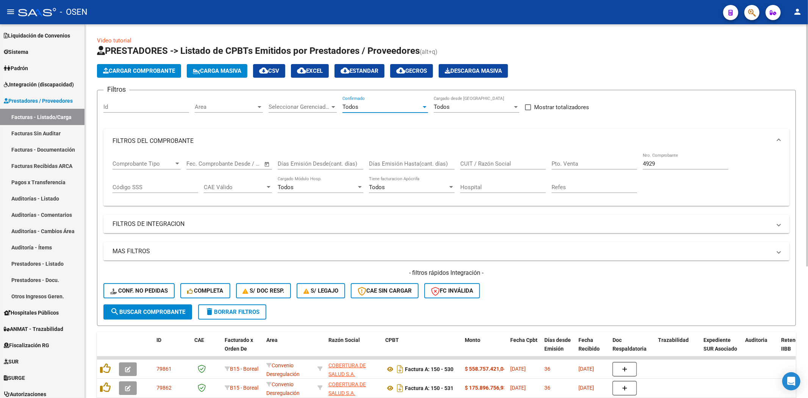
click at [165, 307] on span "search Buscar Comprobante" at bounding box center [147, 311] width 75 height 7
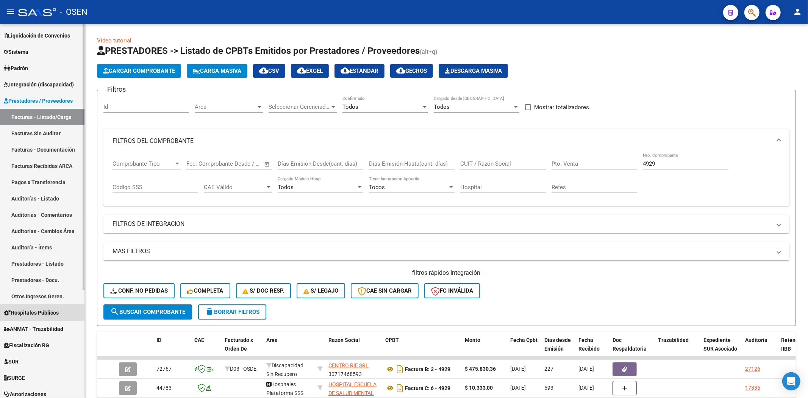
click at [36, 307] on span "Hospitales Públicos" at bounding box center [31, 312] width 55 height 8
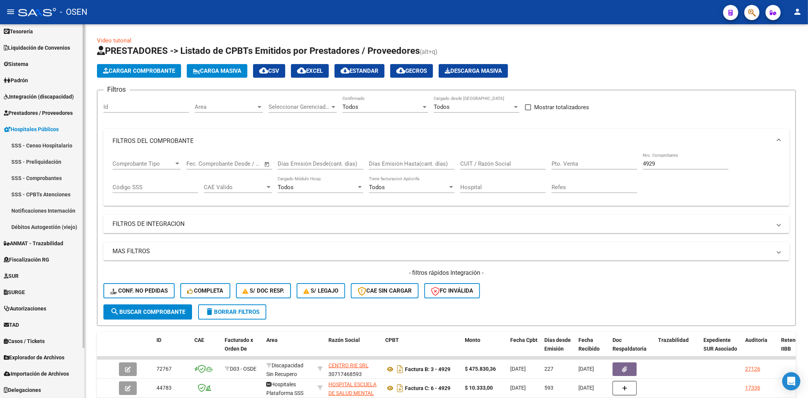
scroll to position [53, 0]
click at [61, 226] on link "Débitos Autogestión (viejo)" at bounding box center [42, 226] width 84 height 16
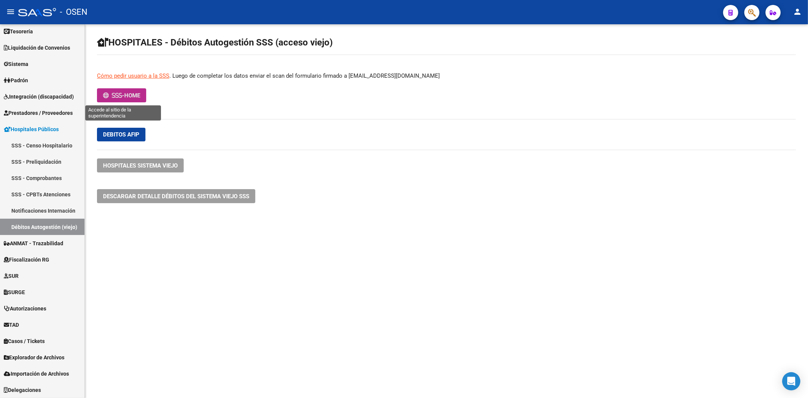
click at [112, 97] on icon at bounding box center [113, 95] width 3 height 6
click at [16, 134] on link "Hospitales Públicos" at bounding box center [42, 129] width 84 height 16
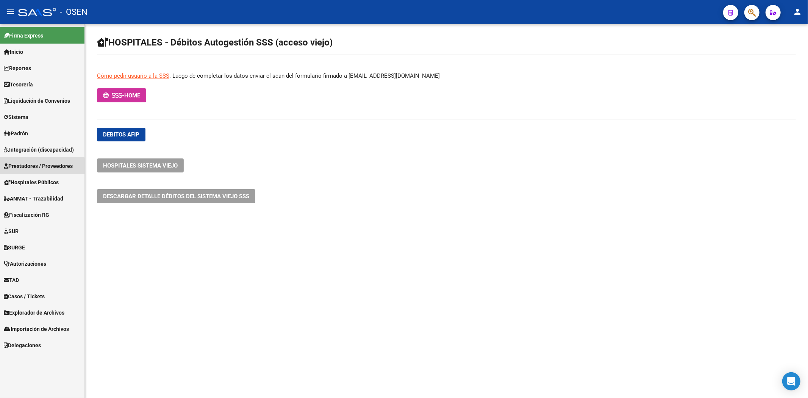
click at [31, 167] on span "Prestadores / Proveedores" at bounding box center [38, 166] width 69 height 8
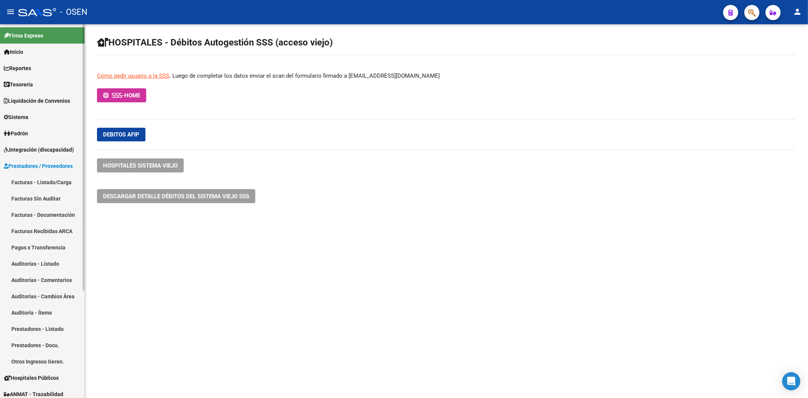
click at [39, 230] on link "Facturas Recibidas ARCA" at bounding box center [42, 231] width 84 height 16
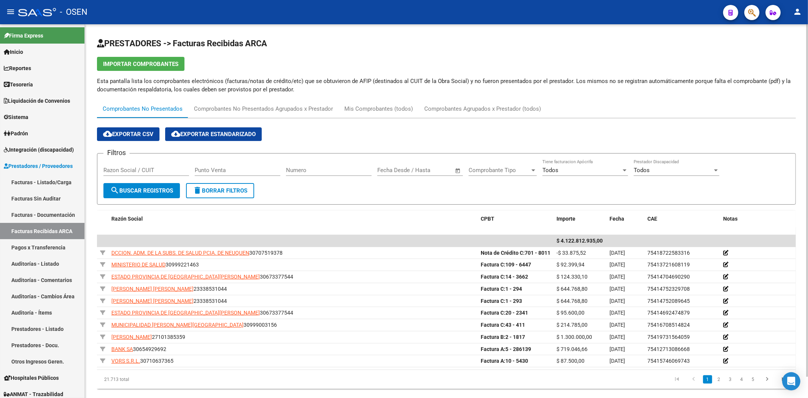
click at [329, 171] on input "Numero" at bounding box center [329, 170] width 86 height 7
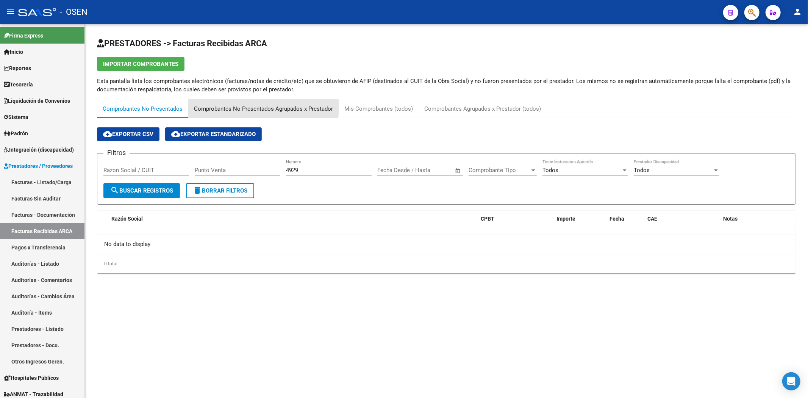
click at [254, 107] on div "Comprobantes No Presentados Agrupados x Prestador" at bounding box center [263, 109] width 139 height 8
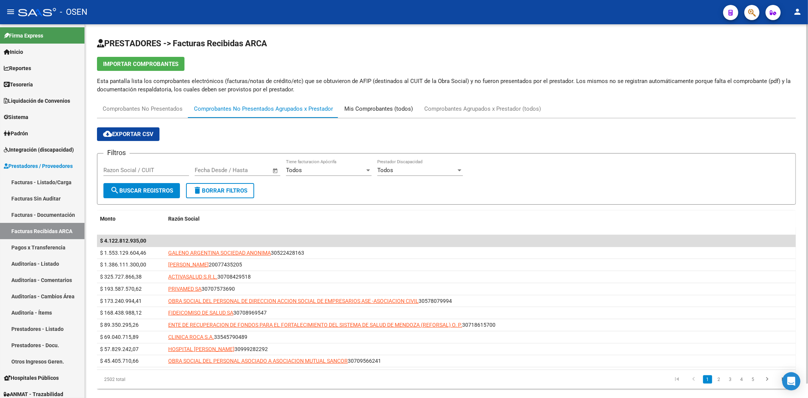
click at [384, 105] on div "Mis Comprobantes (todos)" at bounding box center [378, 109] width 69 height 8
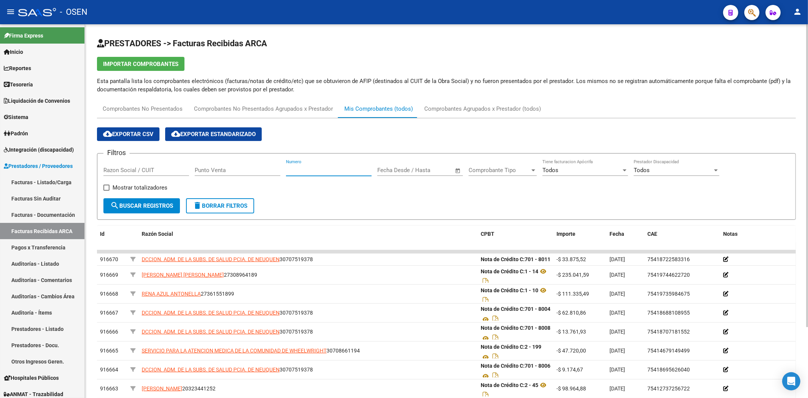
click at [323, 170] on input "Numero" at bounding box center [329, 170] width 86 height 7
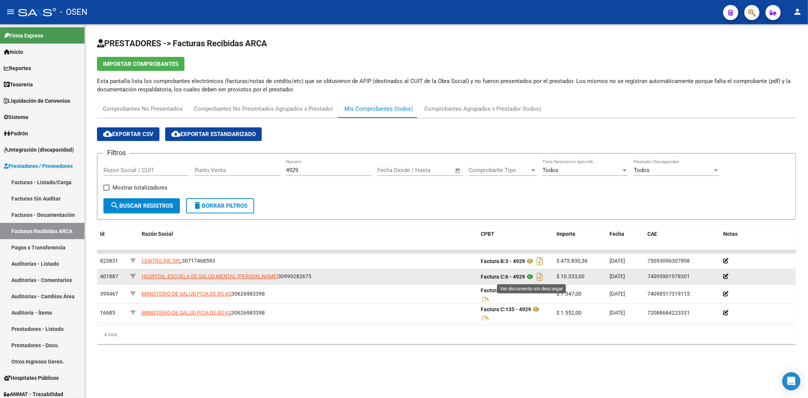
click at [531, 279] on icon at bounding box center [530, 276] width 10 height 9
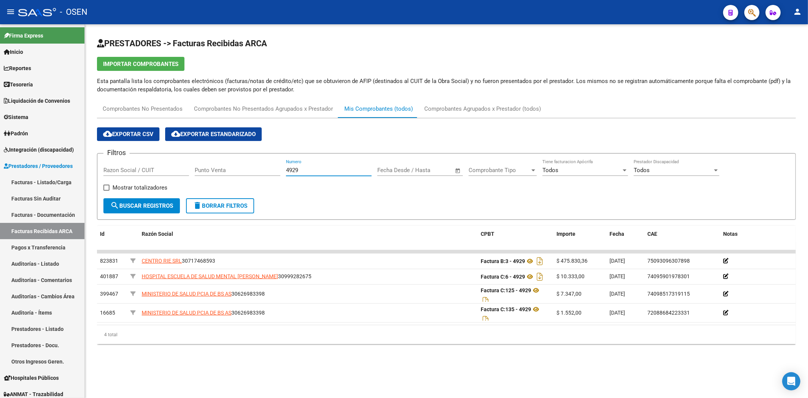
click at [300, 170] on input "4929" at bounding box center [329, 170] width 86 height 7
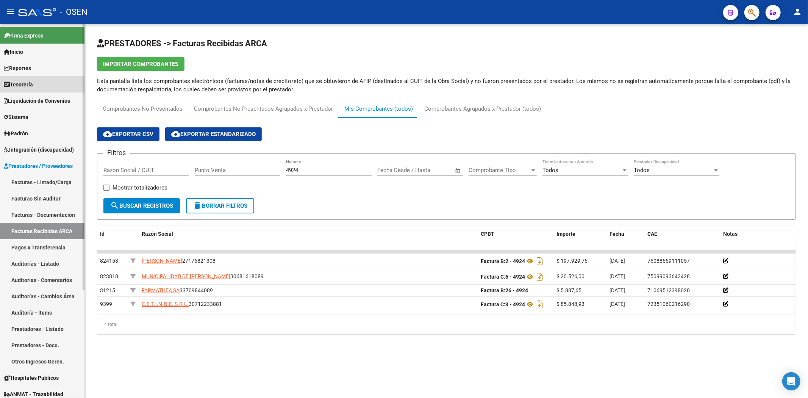
click at [51, 87] on link "Tesorería" at bounding box center [42, 84] width 84 height 16
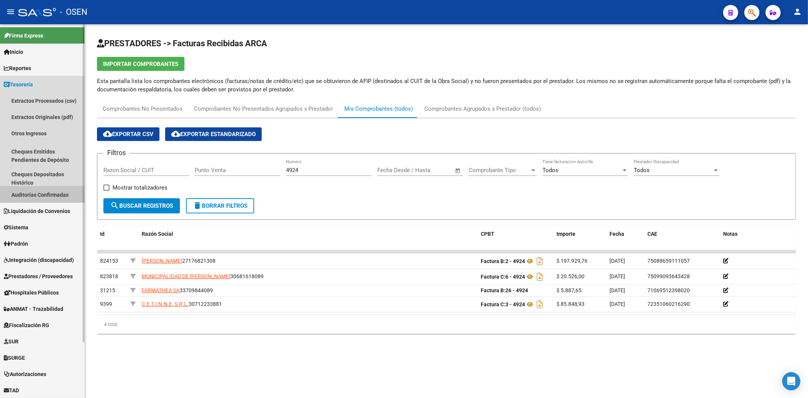
click at [61, 196] on link "Auditorías Confirmadas" at bounding box center [42, 194] width 84 height 16
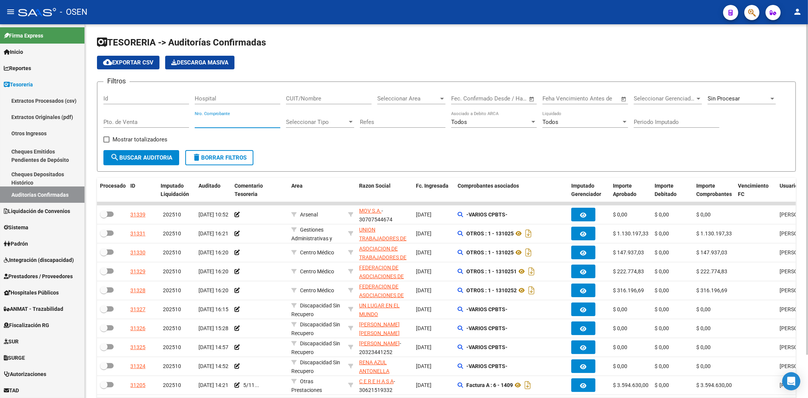
click at [261, 119] on input "Nro. Comprobante" at bounding box center [238, 122] width 86 height 7
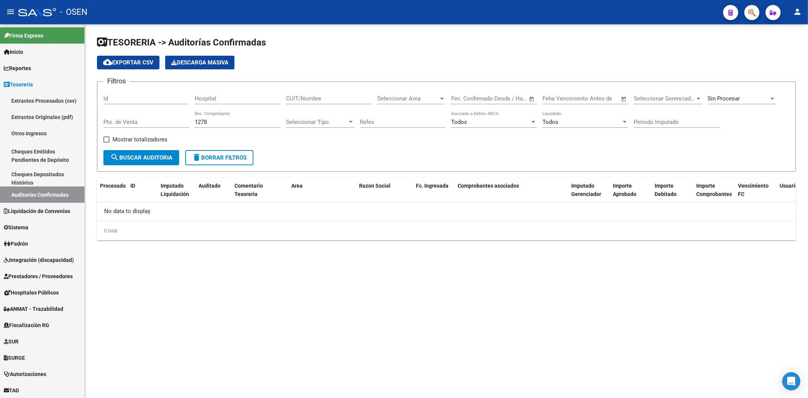
drag, startPoint x: 233, startPoint y: 126, endPoint x: 230, endPoint y: 122, distance: 5.3
click at [231, 124] on div "1278 Nro. Comprobante" at bounding box center [238, 119] width 86 height 16
drag, startPoint x: 198, startPoint y: 124, endPoint x: 98, endPoint y: 114, distance: 101.2
click at [114, 123] on div "Filtros Id Hospital CUIT/Nombre Seleccionar Area Seleccionar Area Fecha inicio …" at bounding box center [446, 119] width 686 height 62
drag, startPoint x: 211, startPoint y: 125, endPoint x: 134, endPoint y: 126, distance: 77.6
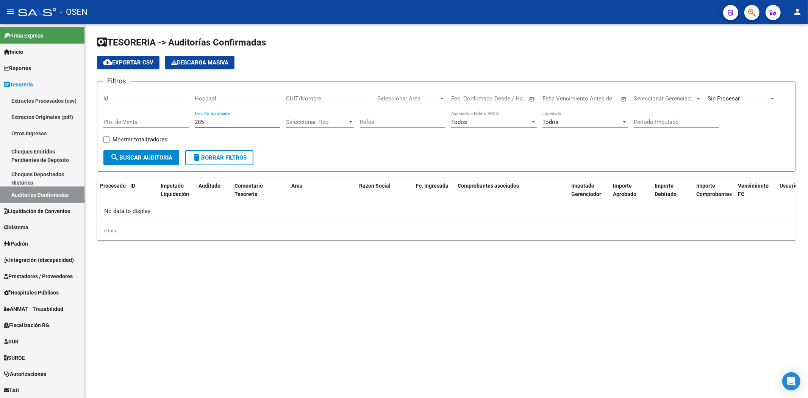
click at [142, 128] on div "Filtros Id Hospital CUIT/Nombre Seleccionar Area Seleccionar Area Fecha inicio …" at bounding box center [446, 119] width 686 height 62
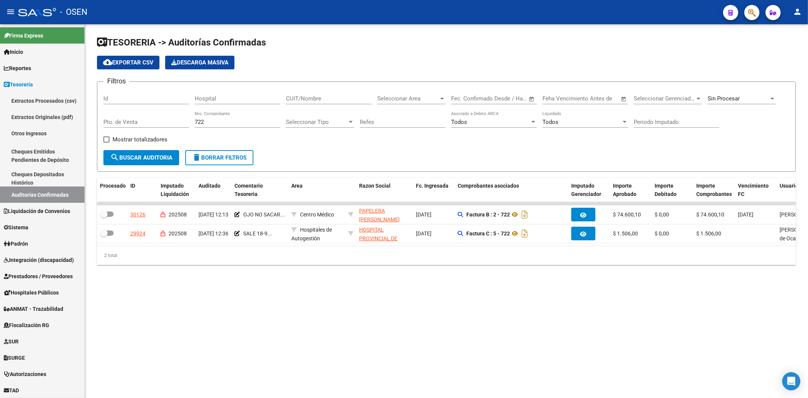
drag, startPoint x: 442, startPoint y: 245, endPoint x: 456, endPoint y: 245, distance: 14.4
click at [456, 245] on datatable-body "30126 202508 [DATE] 12:13 OJO NO SACAR... Centro Médico PAPELERA [PERSON_NAME] …" at bounding box center [446, 224] width 699 height 44
drag, startPoint x: 217, startPoint y: 119, endPoint x: 186, endPoint y: 117, distance: 30.4
click at [186, 117] on div "Filtros Id Hospital CUIT/Nombre Seleccionar Area Seleccionar Area Fecha inicio …" at bounding box center [446, 119] width 686 height 62
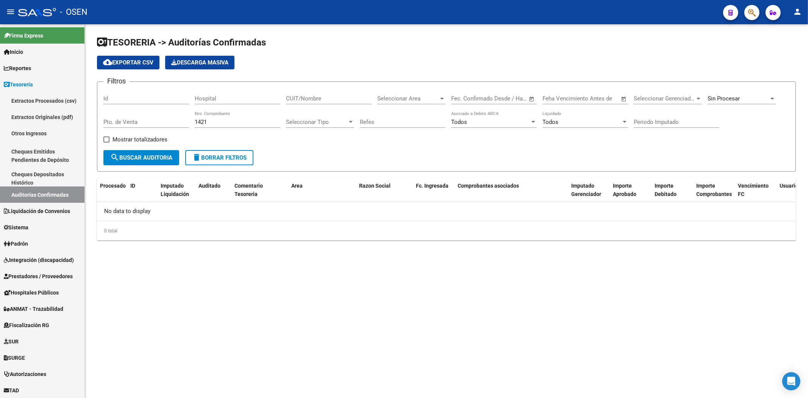
drag, startPoint x: 211, startPoint y: 118, endPoint x: 216, endPoint y: 118, distance: 4.5
click at [214, 118] on div "1421 Nro. Comprobante" at bounding box center [238, 119] width 86 height 16
drag, startPoint x: 216, startPoint y: 118, endPoint x: 196, endPoint y: 116, distance: 20.2
click at [158, 117] on div "Filtros Id Hospital CUIT/Nombre Seleccionar Area Seleccionar Area Fecha inicio …" at bounding box center [446, 119] width 686 height 62
drag, startPoint x: 216, startPoint y: 120, endPoint x: 230, endPoint y: 123, distance: 14.5
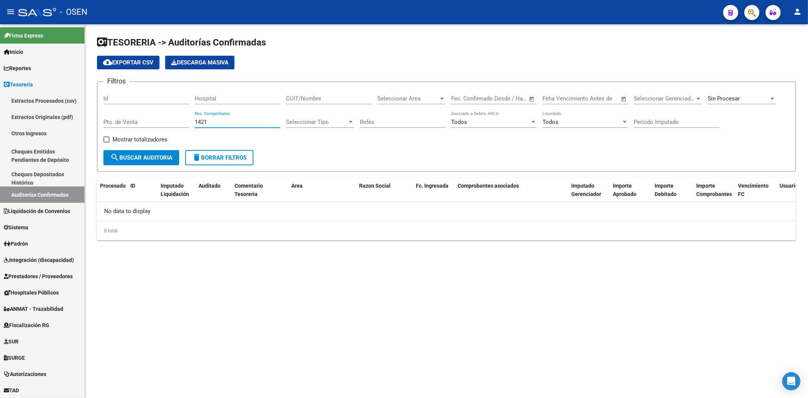
click at [217, 120] on input "1421" at bounding box center [238, 122] width 86 height 7
drag, startPoint x: 230, startPoint y: 123, endPoint x: 149, endPoint y: 113, distance: 82.1
click at [164, 122] on div "Filtros Id Hospital CUIT/Nombre Seleccionar Area Seleccionar Area Fecha inicio …" at bounding box center [446, 119] width 686 height 62
drag, startPoint x: 213, startPoint y: 122, endPoint x: 137, endPoint y: 103, distance: 77.7
click at [141, 119] on div "Filtros Id Hospital CUIT/Nombre Seleccionar Area Seleccionar Area Fecha inicio …" at bounding box center [446, 119] width 686 height 62
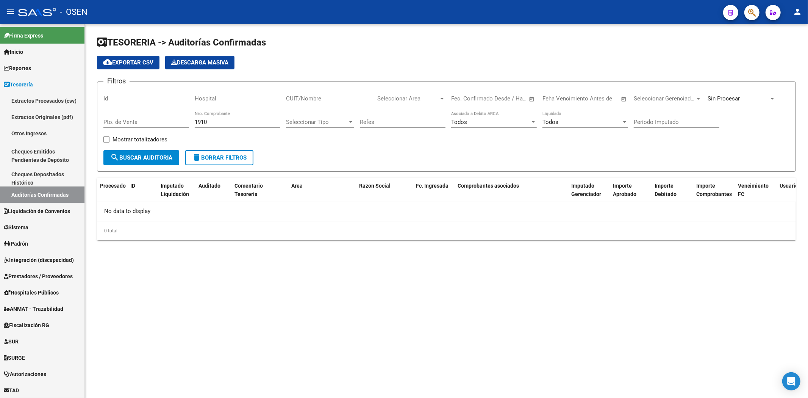
click at [356, 307] on mat-sidenav-content "TESORERIA -> Auditorías Confirmadas cloud_download Exportar CSV Descarga Masiva…" at bounding box center [446, 210] width 723 height 373
drag, startPoint x: 224, startPoint y: 122, endPoint x: 137, endPoint y: 115, distance: 87.0
click at [142, 120] on div "Filtros Id Hospital CUIT/Nombre Seleccionar Area Seleccionar Area Fecha inicio …" at bounding box center [446, 119] width 686 height 62
click at [646, 92] on div "Sin Procesar" at bounding box center [741, 96] width 68 height 16
drag, startPoint x: 732, startPoint y: 65, endPoint x: 495, endPoint y: 119, distance: 242.3
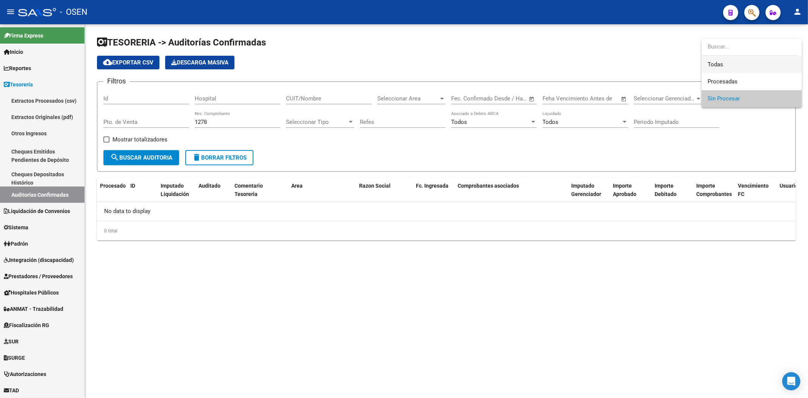
click at [646, 69] on span "Todas" at bounding box center [751, 64] width 88 height 17
click at [145, 164] on button "search Buscar Auditoria" at bounding box center [141, 157] width 76 height 15
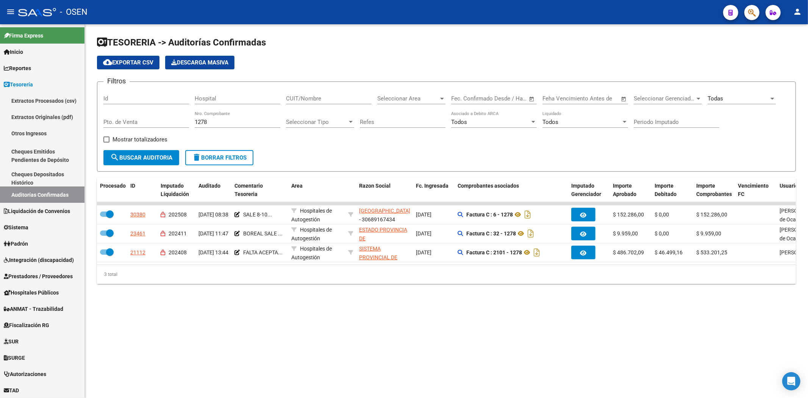
drag, startPoint x: 169, startPoint y: 378, endPoint x: 179, endPoint y: 358, distance: 22.2
click at [169, 307] on mat-sidenav-content "TESORERIA -> Auditorías Confirmadas cloud_download Exportar CSV Descarga Masiva…" at bounding box center [446, 210] width 723 height 373
drag, startPoint x: 217, startPoint y: 123, endPoint x: 157, endPoint y: 115, distance: 61.1
click at [159, 117] on div "Filtros Id Hospital CUIT/Nombre Seleccionar Area Seleccionar Area Fecha inicio …" at bounding box center [446, 119] width 686 height 62
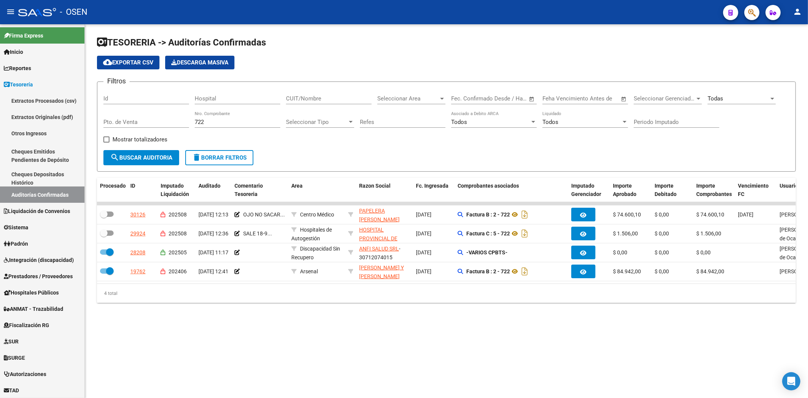
click at [228, 307] on mat-sidenav-content "TESORERIA -> Auditorías Confirmadas cloud_download Exportar CSV Descarga Masiva…" at bounding box center [446, 210] width 723 height 373
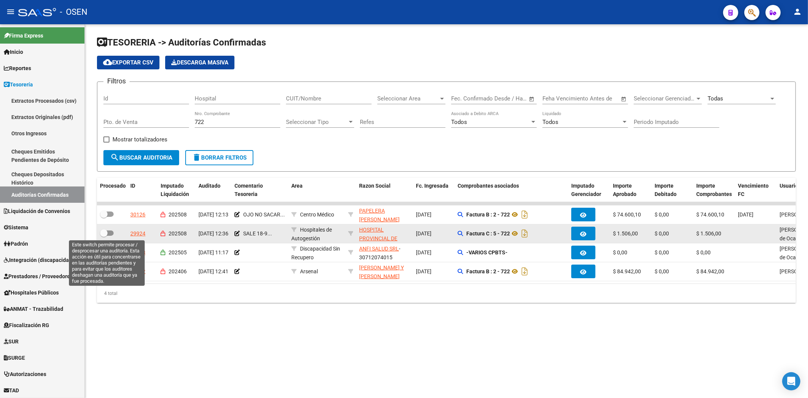
click at [103, 234] on span at bounding box center [104, 233] width 8 height 8
click at [103, 236] on input "checkbox" at bounding box center [103, 236] width 0 height 0
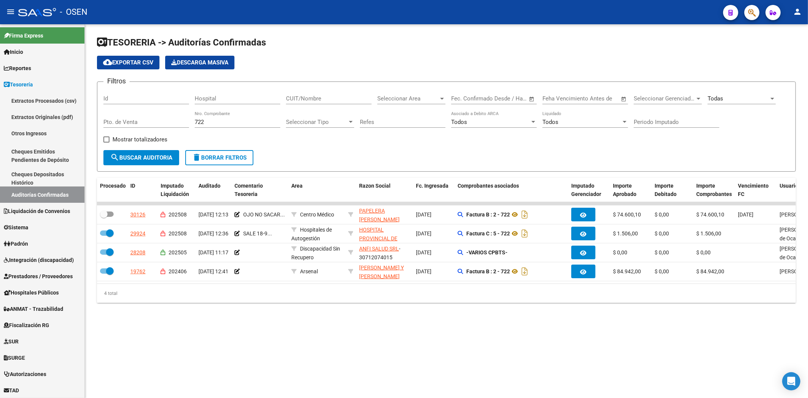
drag, startPoint x: 448, startPoint y: 384, endPoint x: 438, endPoint y: 357, distance: 28.6
click at [447, 307] on mat-sidenav-content "TESORERIA -> Auditorías Confirmadas cloud_download Exportar CSV Descarga Masiva…" at bounding box center [446, 210] width 723 height 373
drag, startPoint x: 148, startPoint y: 125, endPoint x: 101, endPoint y: 122, distance: 47.1
click at [102, 124] on form "Filtros Id Hospital CUIT/Nombre Seleccionar Area Seleccionar Area Fecha inicio …" at bounding box center [446, 126] width 699 height 90
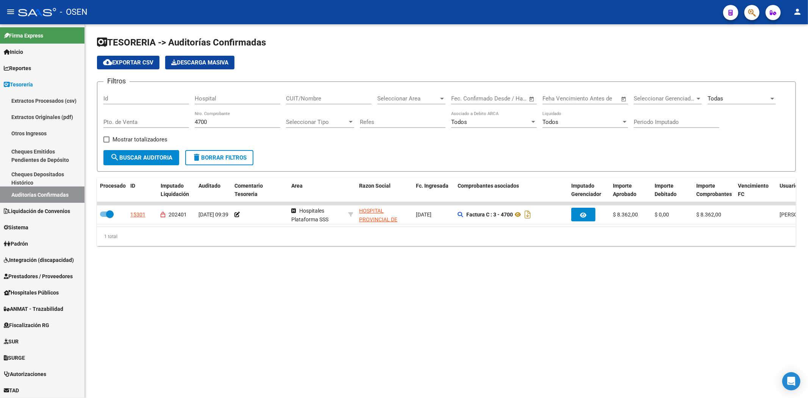
click at [137, 279] on mat-sidenav-content "TESORERIA -> Auditorías Confirmadas cloud_download Exportar CSV Descarga Masiva…" at bounding box center [446, 210] width 723 height 373
drag, startPoint x: 170, startPoint y: 122, endPoint x: 36, endPoint y: 112, distance: 134.0
click at [35, 123] on mat-sidenav-container "Firma Express Inicio Calendario SSS Instructivos Contacto OS Reportes Tablero d…" at bounding box center [404, 210] width 808 height 373
click at [318, 102] on input "CUIT/Nombre" at bounding box center [329, 98] width 86 height 7
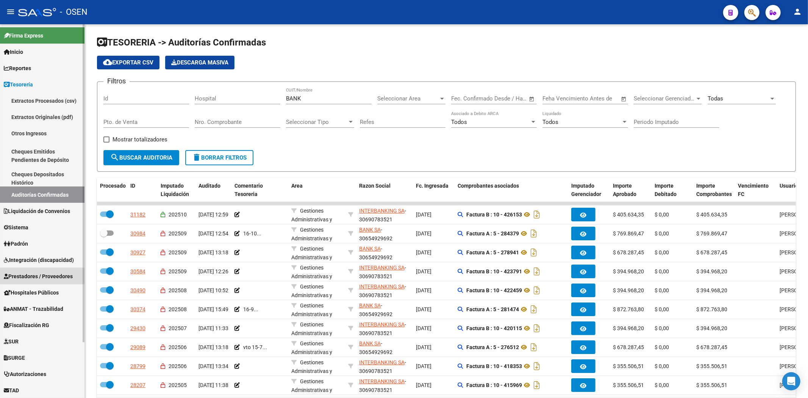
click at [44, 278] on span "Prestadores / Proveedores" at bounding box center [38, 276] width 69 height 8
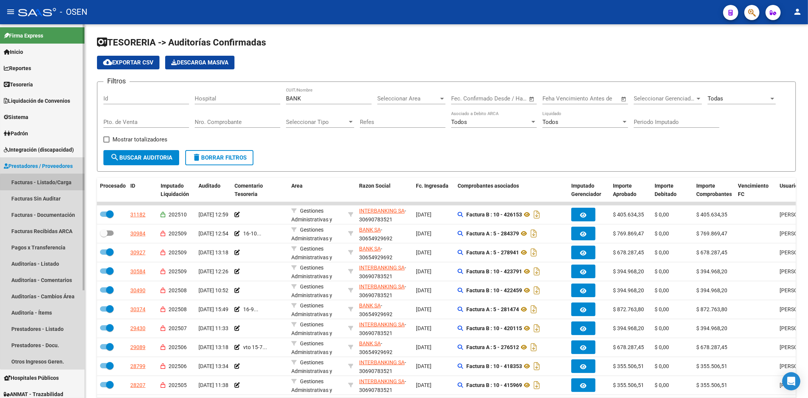
click at [47, 183] on link "Facturas - Listado/Carga" at bounding box center [42, 182] width 84 height 16
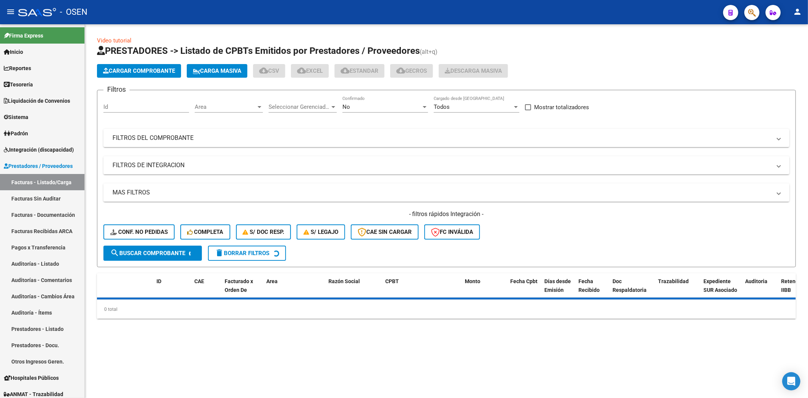
click at [137, 76] on button "Cargar Comprobante" at bounding box center [139, 71] width 84 height 14
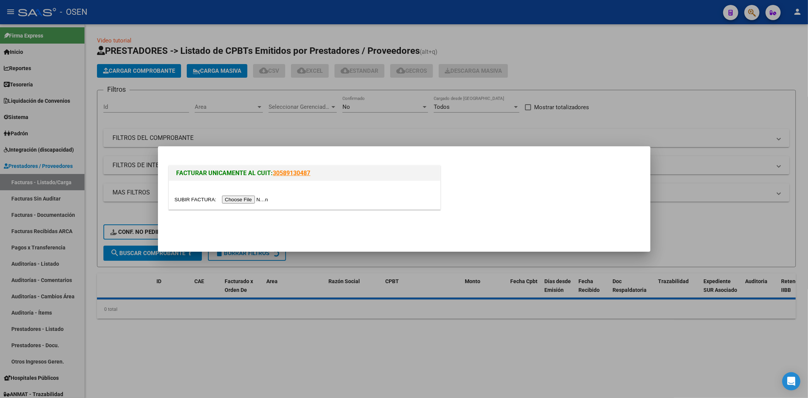
click at [238, 203] on input "file" at bounding box center [223, 199] width 96 height 8
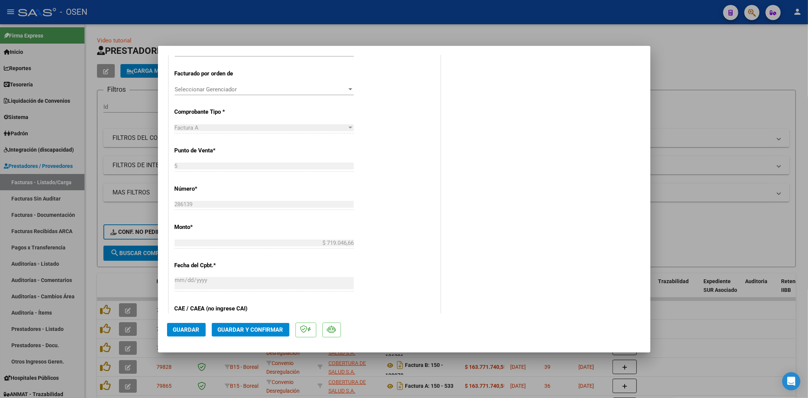
scroll to position [281, 0]
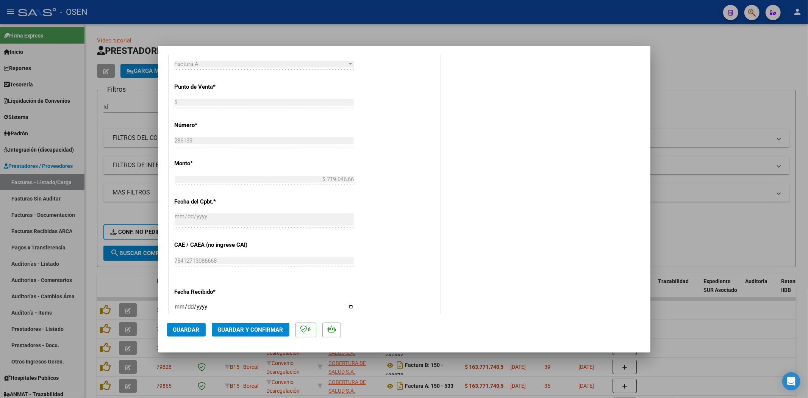
drag, startPoint x: 268, startPoint y: 342, endPoint x: 269, endPoint y: 336, distance: 6.2
click at [268, 307] on mat-dialog-actions "Guardar Guardar y Confirmar" at bounding box center [404, 328] width 474 height 30
click at [275, 307] on span "Guardar y Confirmar" at bounding box center [251, 329] width 66 height 7
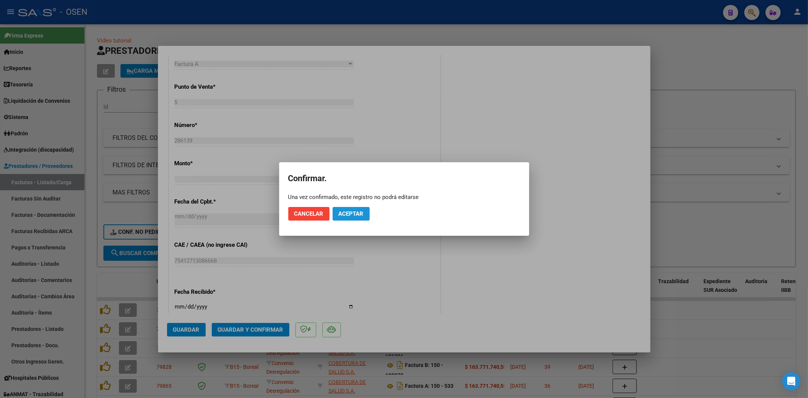
click at [365, 217] on button "Aceptar" at bounding box center [350, 214] width 37 height 14
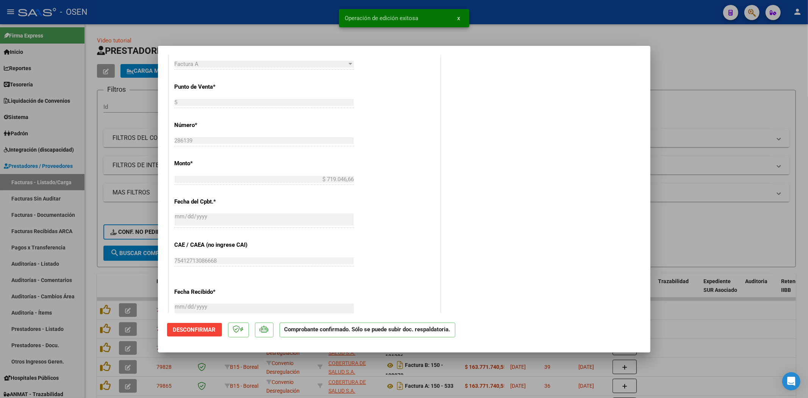
click at [122, 268] on div at bounding box center [404, 199] width 808 height 398
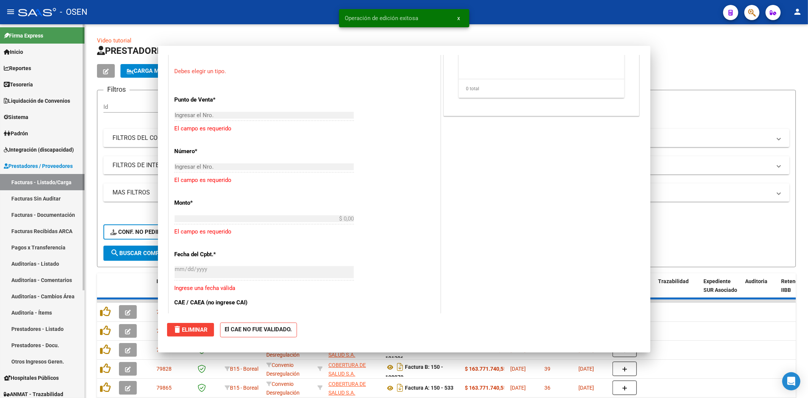
scroll to position [265, 0]
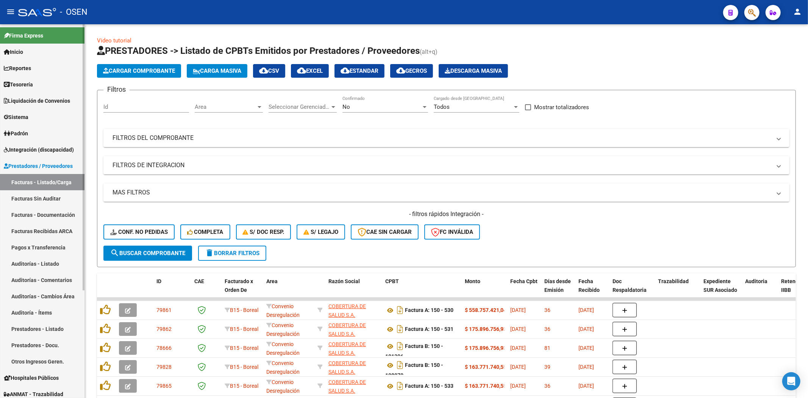
click at [52, 266] on link "Auditorías - Listado" at bounding box center [42, 263] width 84 height 16
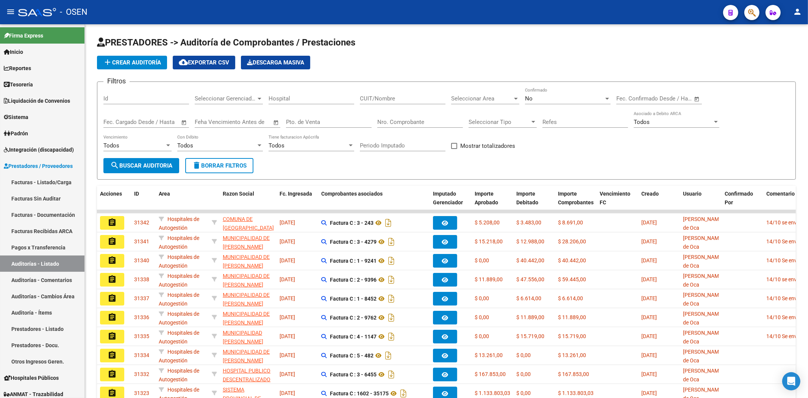
click at [145, 66] on button "add Crear Auditoría" at bounding box center [132, 63] width 70 height 14
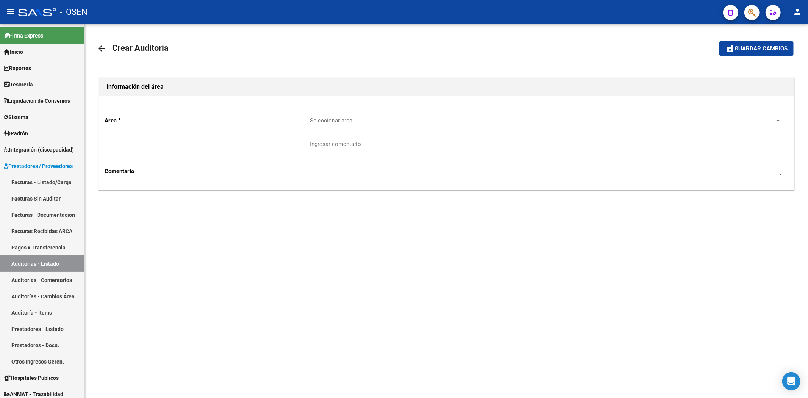
click at [364, 130] on div "Seleccionar area Seleccionar area" at bounding box center [545, 121] width 471 height 23
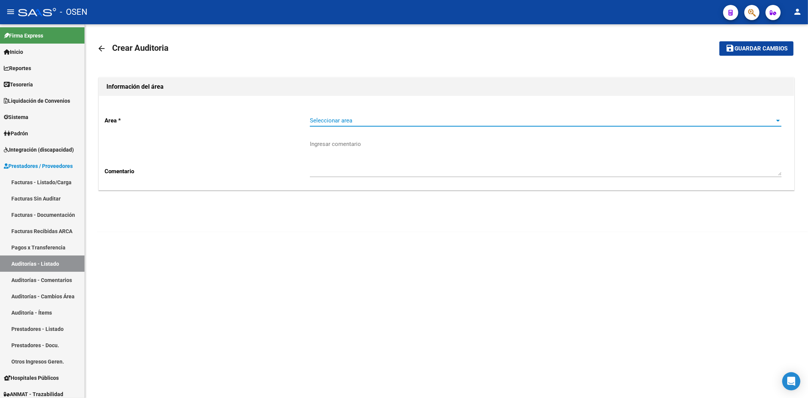
click at [374, 122] on span "Seleccionar area" at bounding box center [542, 120] width 465 height 7
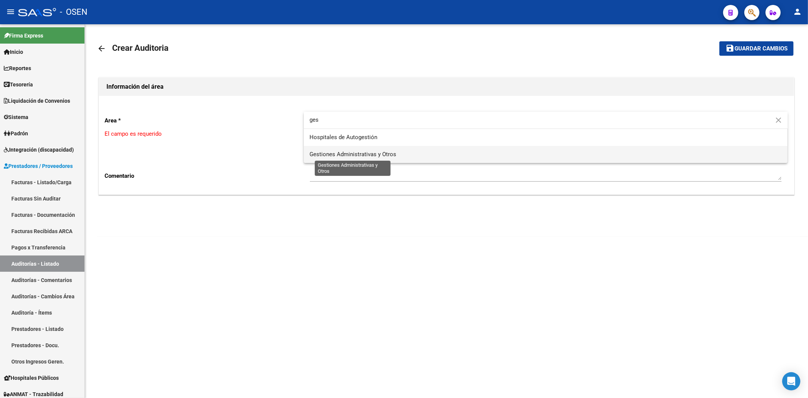
drag, startPoint x: 360, startPoint y: 151, endPoint x: 340, endPoint y: 160, distance: 21.9
click at [358, 153] on span "Gestiones Administrativas y Otros" at bounding box center [353, 154] width 87 height 7
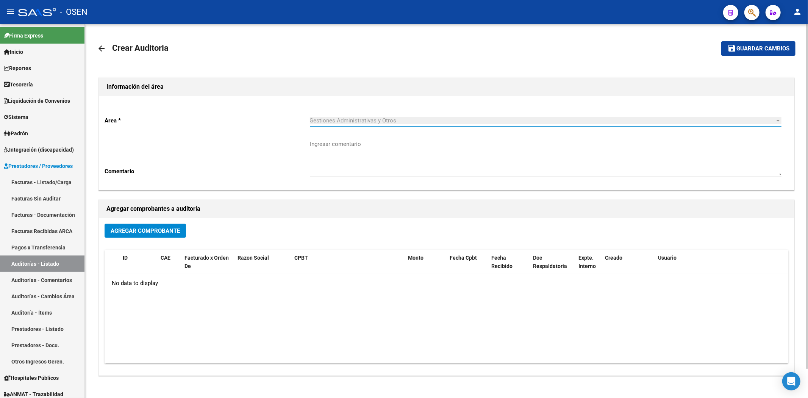
click at [165, 229] on span "Agregar Comprobante" at bounding box center [145, 230] width 69 height 7
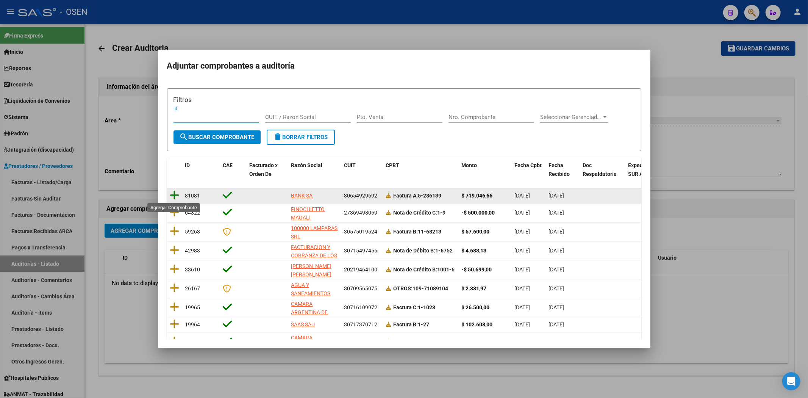
click at [173, 195] on icon at bounding box center [174, 195] width 9 height 11
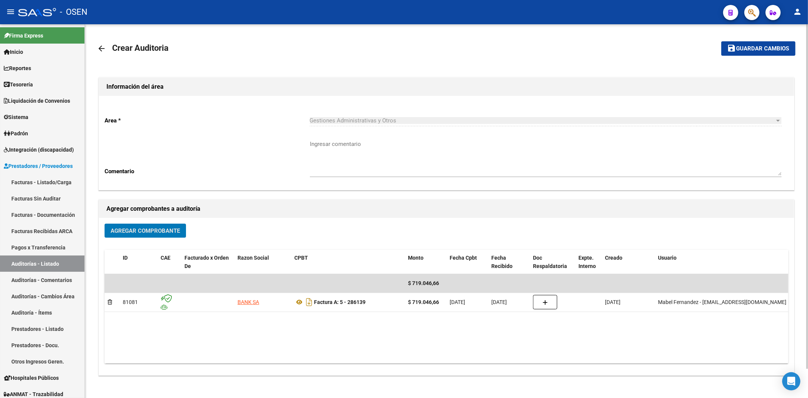
click at [646, 56] on mat-toolbar-row "save Guardar cambios" at bounding box center [722, 48] width 145 height 24
click at [646, 43] on button "save Guardar cambios" at bounding box center [758, 48] width 74 height 14
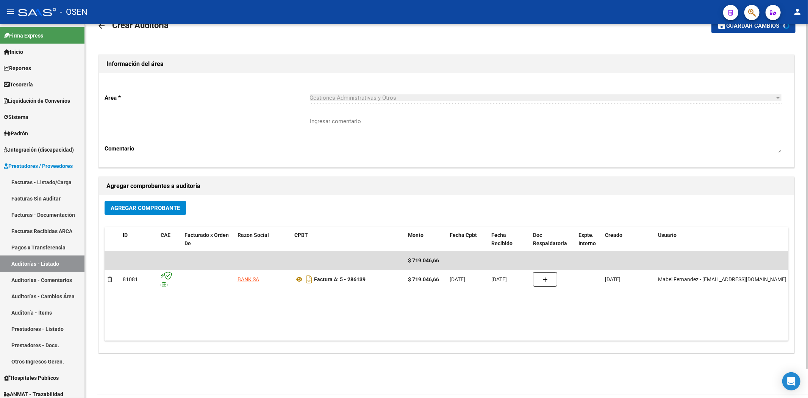
scroll to position [31, 0]
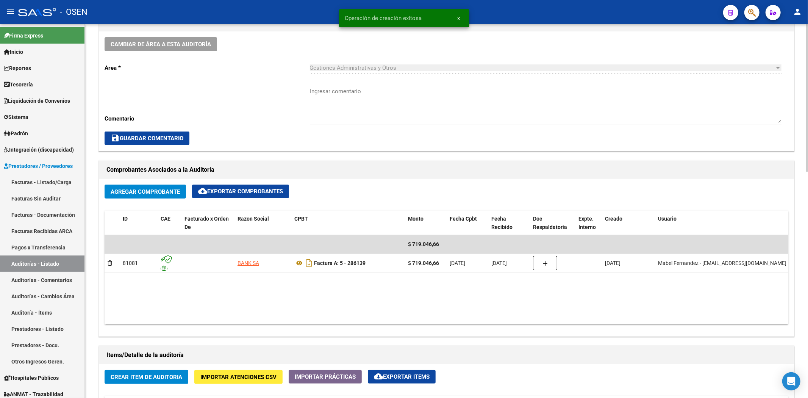
scroll to position [421, 0]
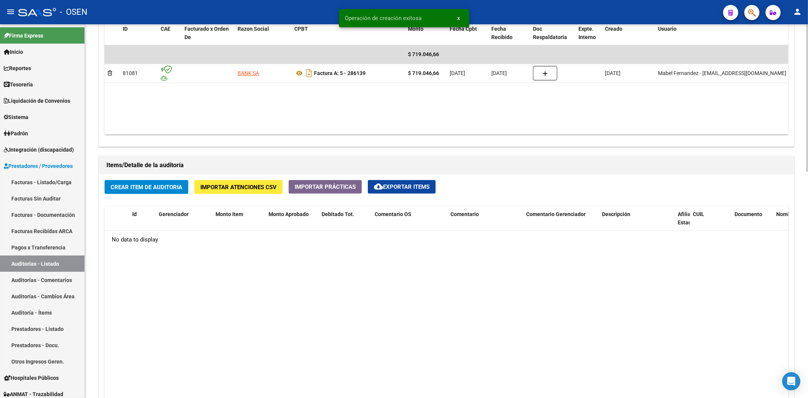
click at [139, 189] on span "Crear Item de Auditoria" at bounding box center [147, 187] width 72 height 7
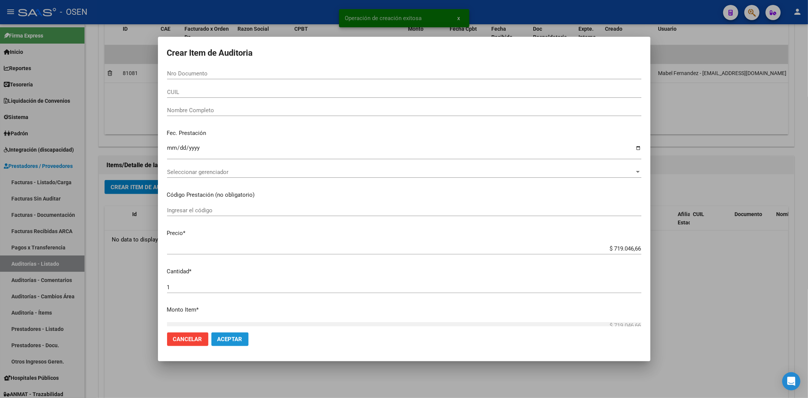
click at [237, 307] on button "Aceptar" at bounding box center [229, 339] width 37 height 14
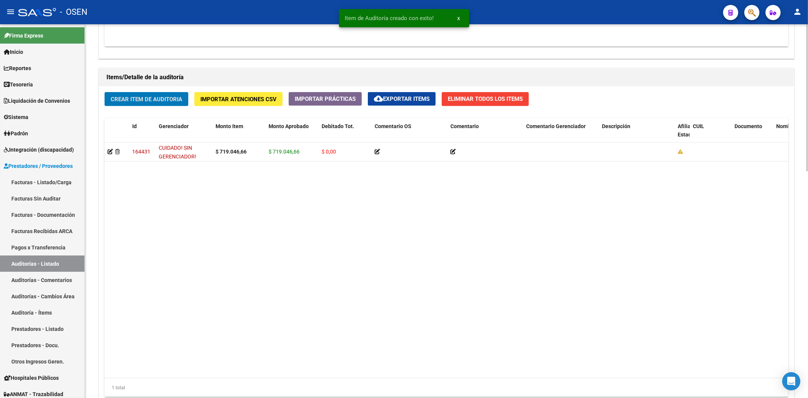
scroll to position [574, 0]
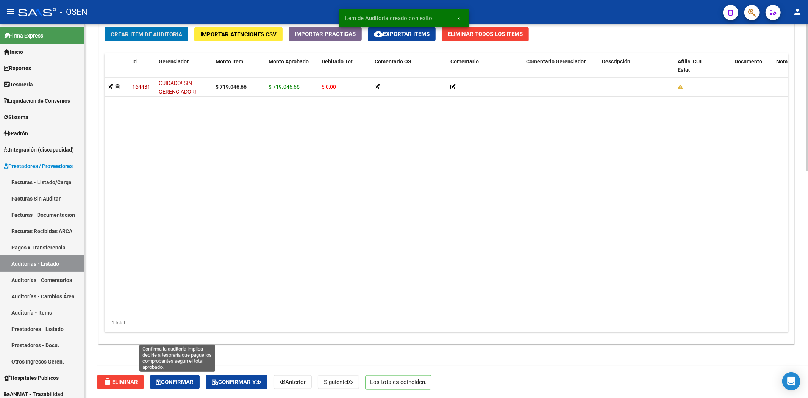
click at [189, 307] on span "Confirmar" at bounding box center [174, 381] width 37 height 7
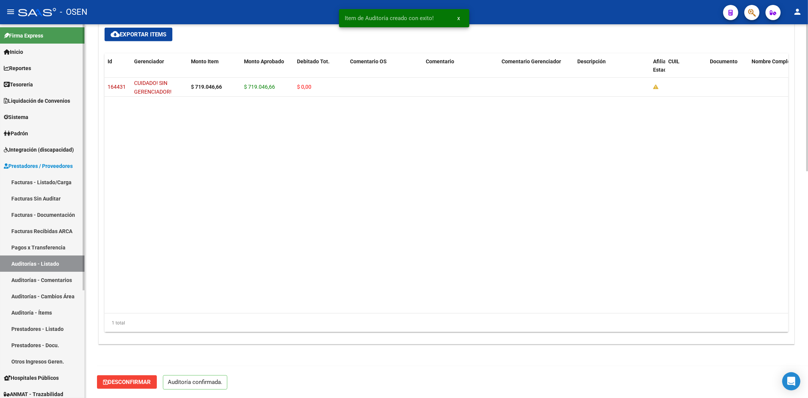
scroll to position [506, 0]
click at [43, 182] on link "Facturas - Listado/Carga" at bounding box center [42, 182] width 84 height 16
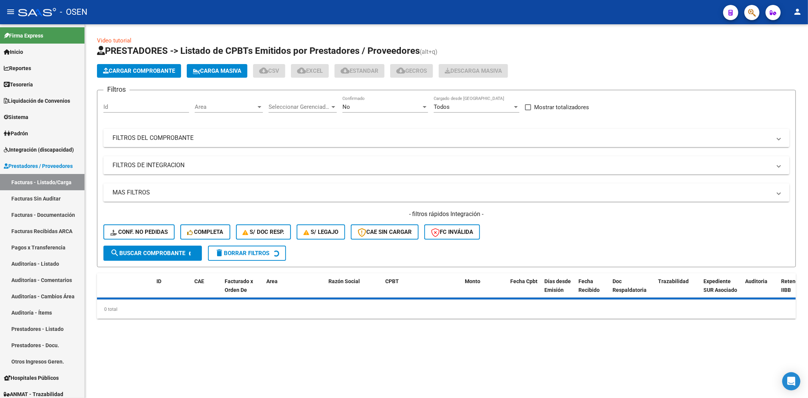
click at [218, 139] on mat-panel-title "FILTROS DEL COMPROBANTE" at bounding box center [441, 138] width 658 height 8
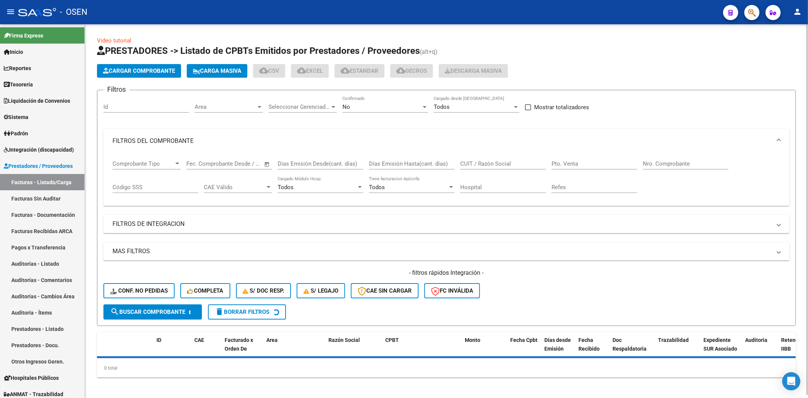
click at [646, 163] on input "Nro. Comprobante" at bounding box center [686, 163] width 86 height 7
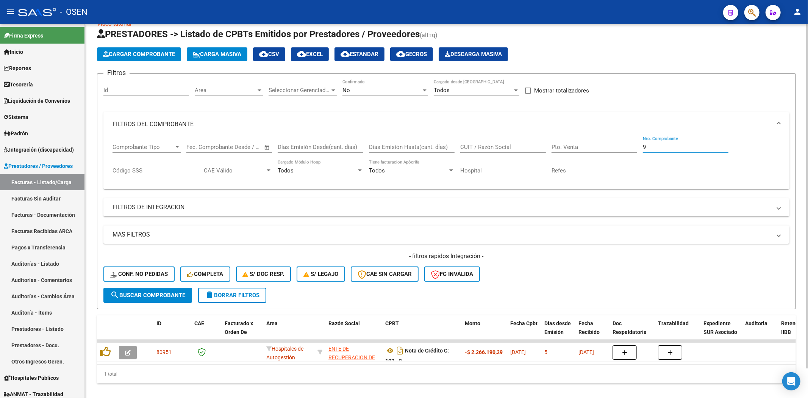
scroll to position [32, 0]
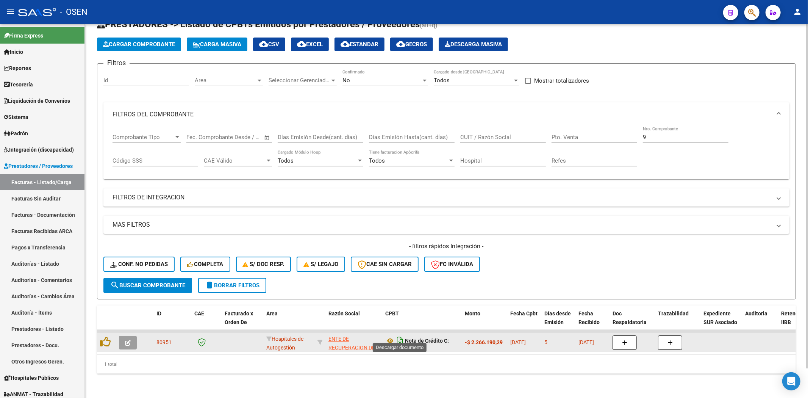
click at [401, 307] on icon "Descargar documento" at bounding box center [400, 340] width 10 height 12
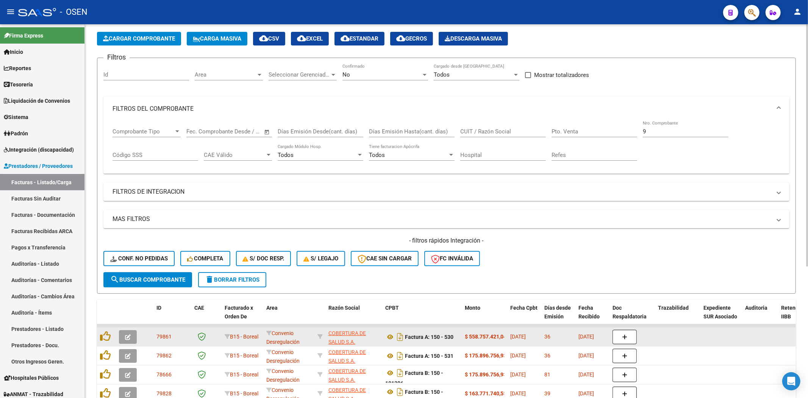
click at [95, 236] on div "Video tutorial PRESTADORES -> Listado de CPBTs Emitidos por Prestadores / Prove…" at bounding box center [446, 277] width 723 height 570
drag, startPoint x: 683, startPoint y: 129, endPoint x: 535, endPoint y: 147, distance: 148.4
click at [570, 130] on div "Comprobante Tipo Comprobante Tipo Fecha inicio – Fecha fin Fec. Comprobante Des…" at bounding box center [446, 144] width 668 height 47
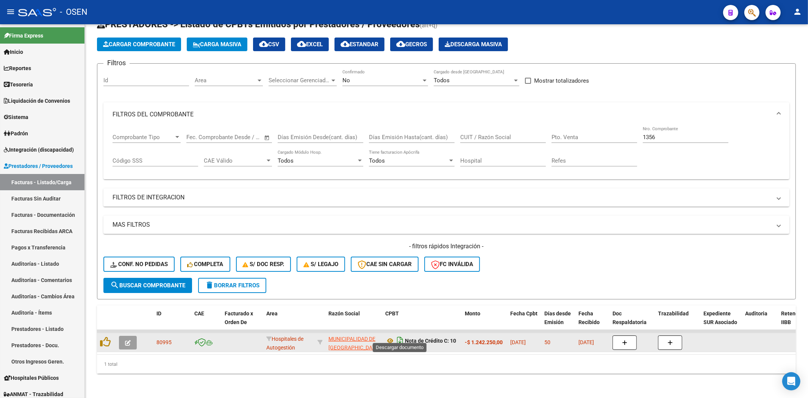
click at [403, 307] on icon "Descargar documento" at bounding box center [400, 340] width 10 height 12
click at [57, 88] on link "Tesorería" at bounding box center [42, 84] width 84 height 16
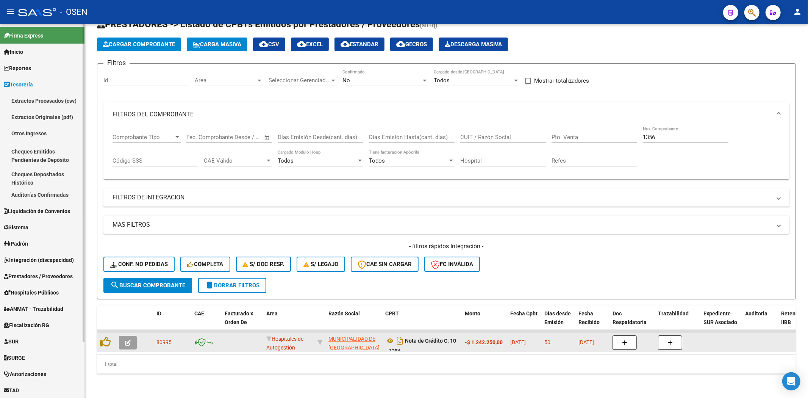
click at [59, 196] on link "Auditorías Confirmadas" at bounding box center [42, 194] width 84 height 16
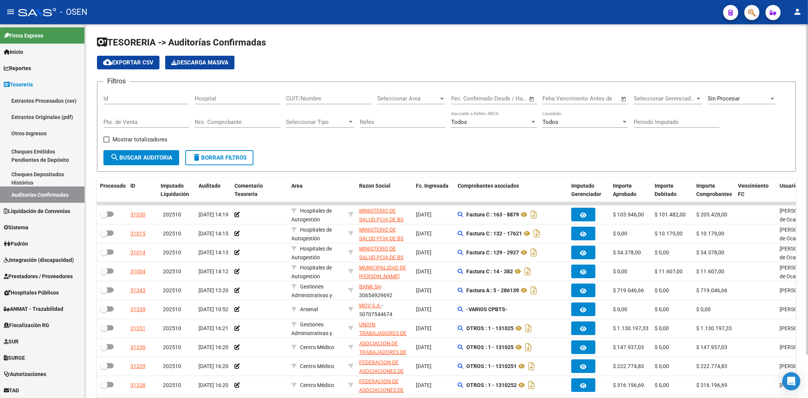
click at [310, 101] on input "CUIT/Nombre" at bounding box center [329, 98] width 86 height 7
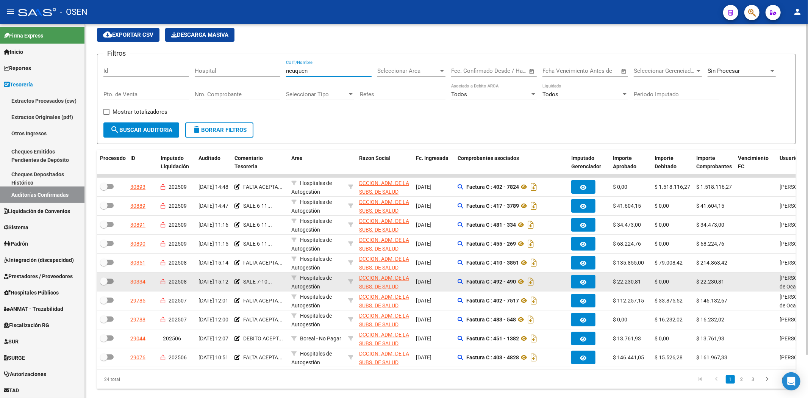
scroll to position [48, 0]
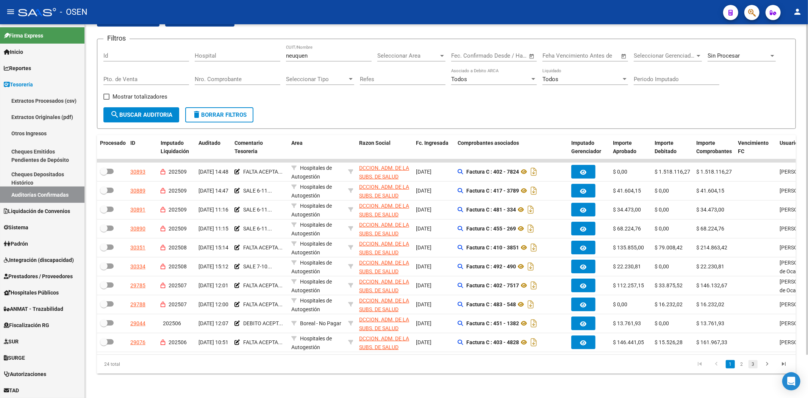
click at [646, 307] on link "3" at bounding box center [752, 364] width 9 height 8
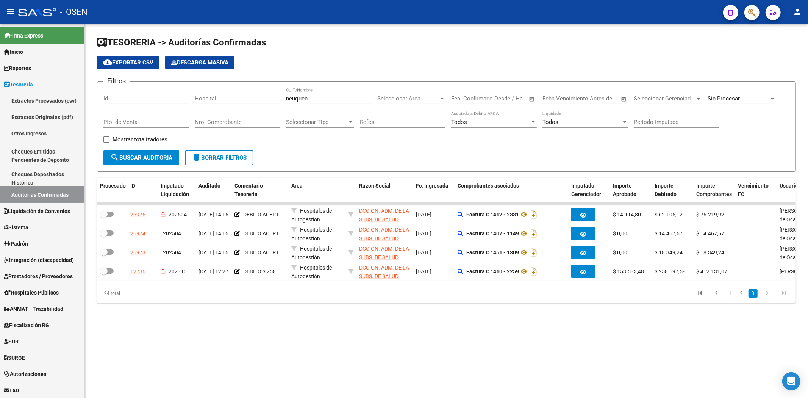
scroll to position [0, 0]
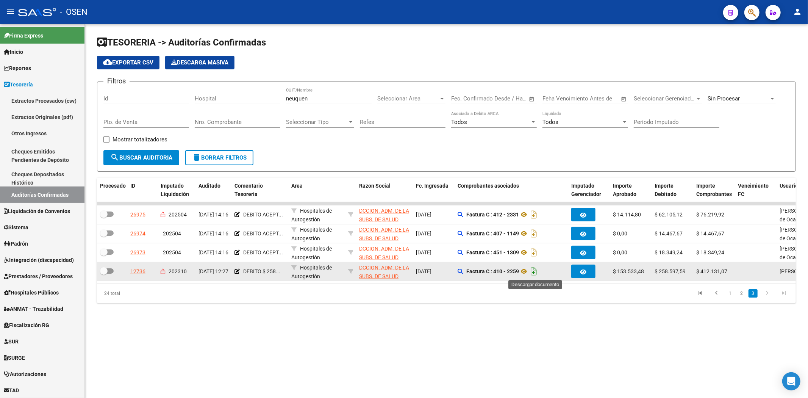
click at [537, 273] on icon "Descargar documento" at bounding box center [534, 271] width 10 height 12
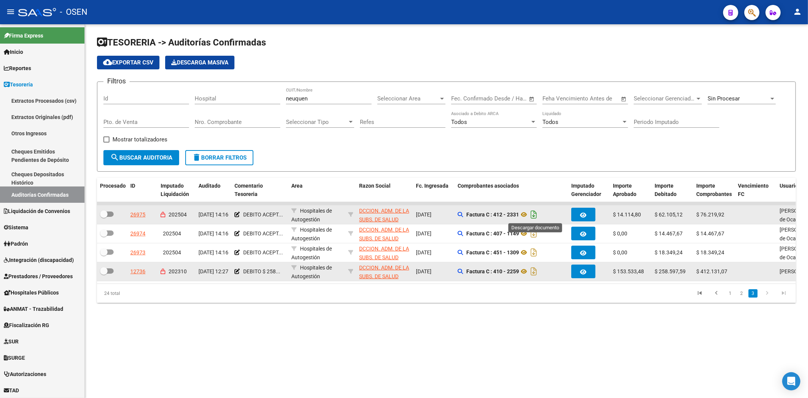
click at [538, 214] on icon "Descargar documento" at bounding box center [534, 214] width 10 height 12
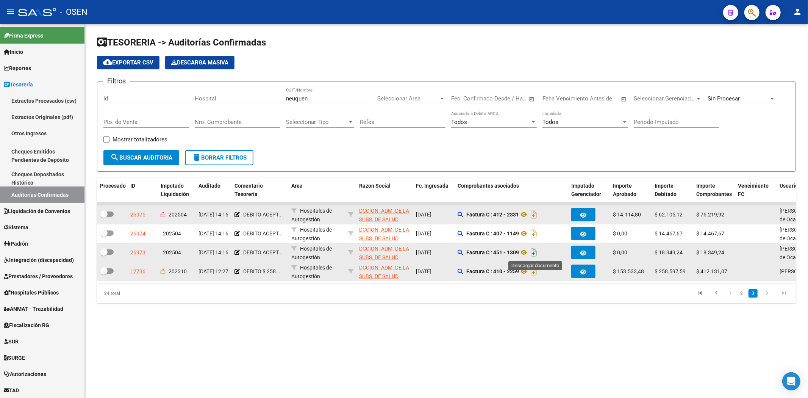
click at [538, 250] on icon "Descargar documento" at bounding box center [534, 252] width 10 height 12
click at [646, 297] on link "2" at bounding box center [741, 293] width 9 height 8
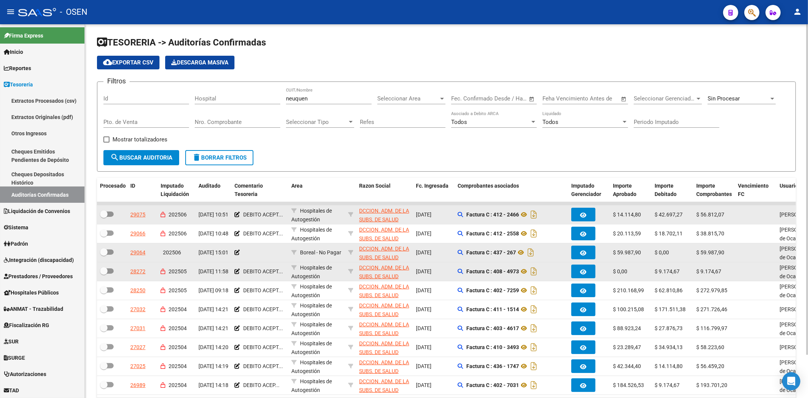
scroll to position [48, 0]
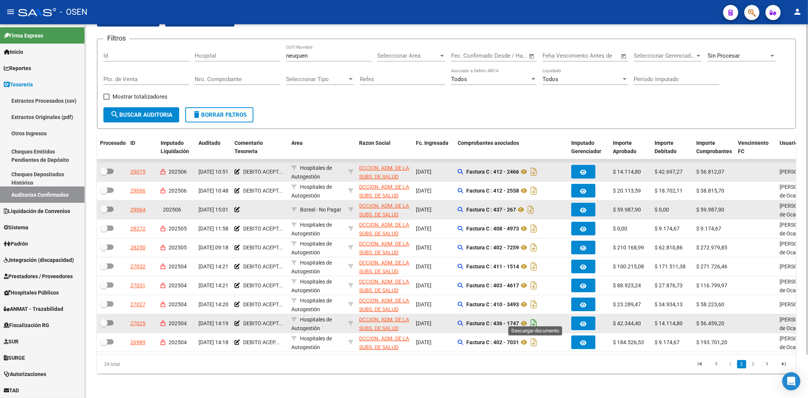
click at [537, 307] on icon "Descargar documento" at bounding box center [534, 323] width 10 height 12
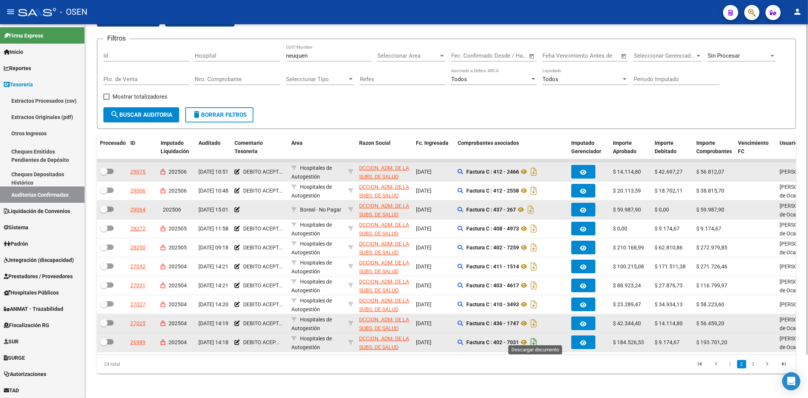
click at [535, 307] on icon "Descargar documento" at bounding box center [534, 342] width 10 height 12
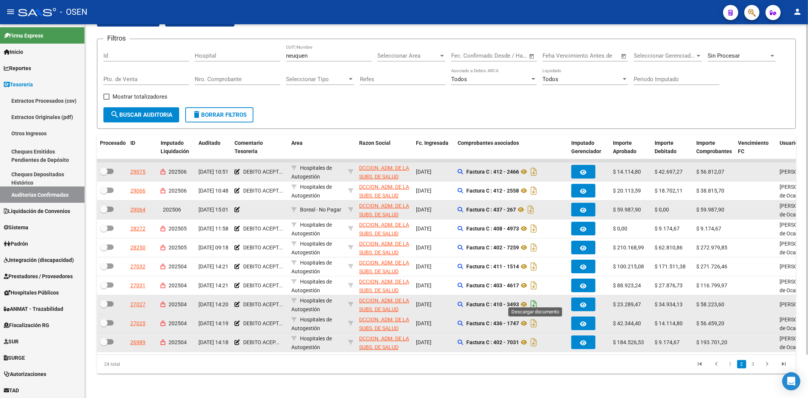
click at [535, 298] on icon "Descargar documento" at bounding box center [534, 304] width 10 height 12
click at [646, 307] on link "3" at bounding box center [752, 364] width 9 height 8
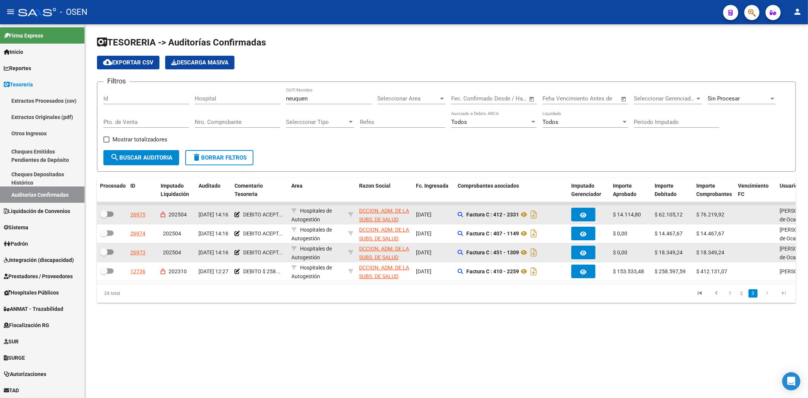
scroll to position [0, 0]
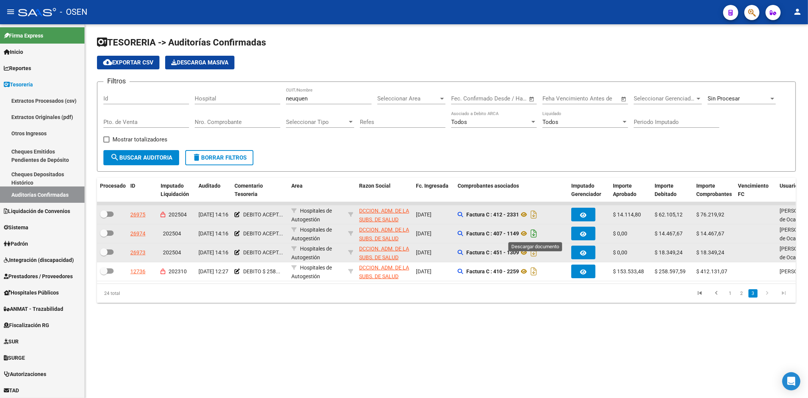
click at [536, 236] on icon "Descargar documento" at bounding box center [534, 233] width 10 height 12
click at [646, 297] on link "2" at bounding box center [741, 293] width 9 height 8
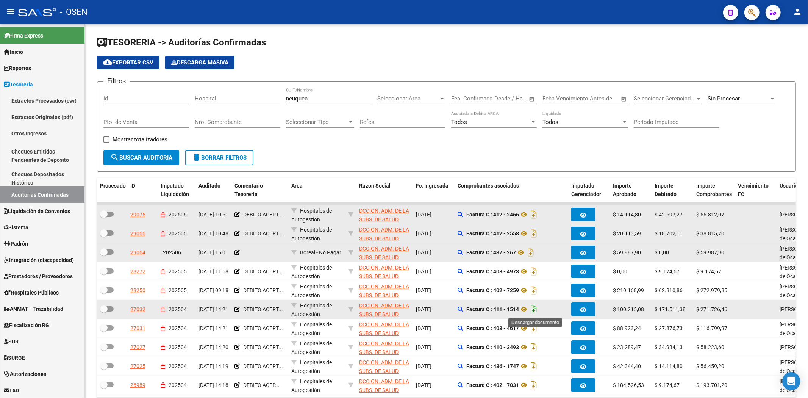
click at [538, 307] on icon "Descargar documento" at bounding box center [534, 309] width 10 height 12
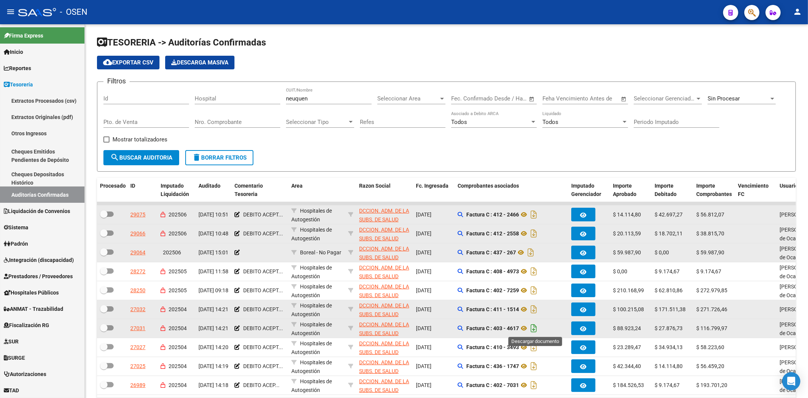
click at [538, 307] on icon "Descargar documento" at bounding box center [534, 328] width 10 height 12
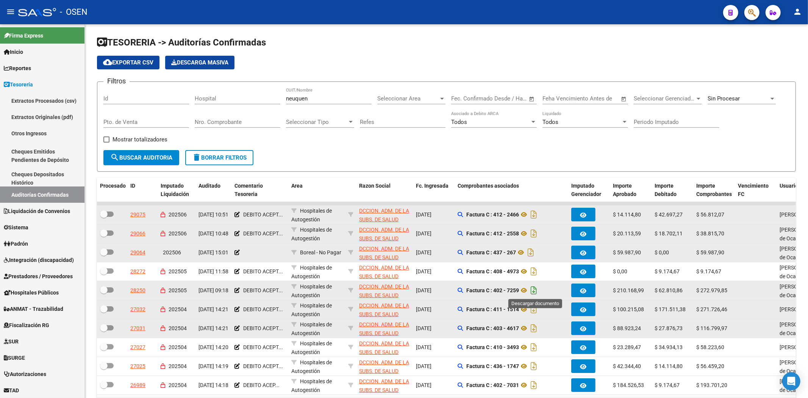
click at [536, 291] on icon "Descargar documento" at bounding box center [534, 290] width 10 height 12
click at [534, 269] on icon "Descargar documento" at bounding box center [534, 271] width 10 height 12
click at [534, 213] on icon "Descargar documento" at bounding box center [534, 214] width 10 height 12
click at [536, 235] on icon "Descargar documento" at bounding box center [534, 233] width 10 height 12
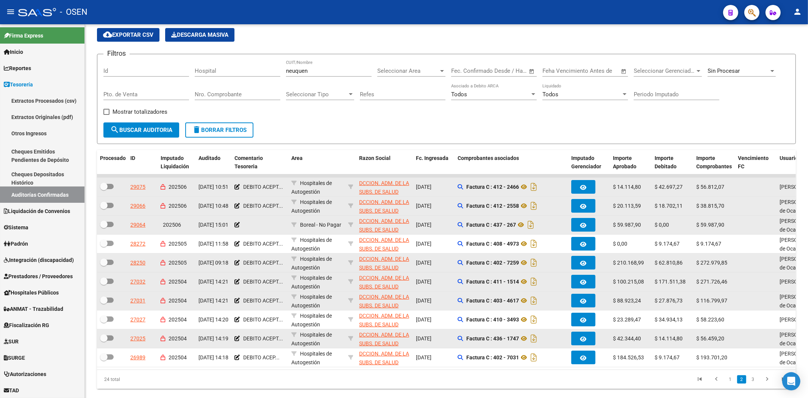
scroll to position [48, 0]
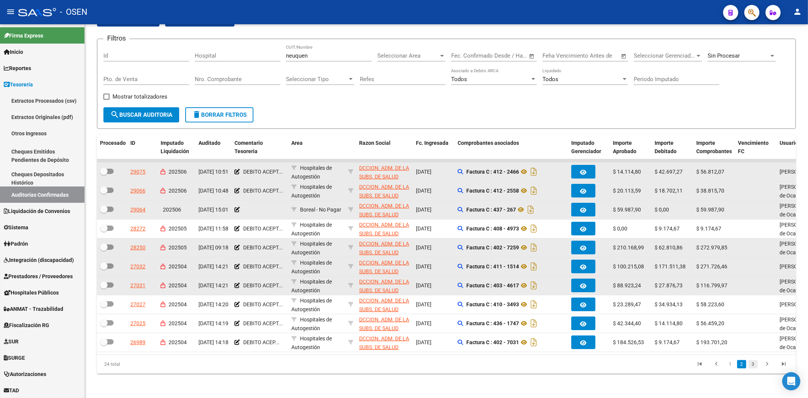
click at [646, 307] on link "3" at bounding box center [752, 364] width 9 height 8
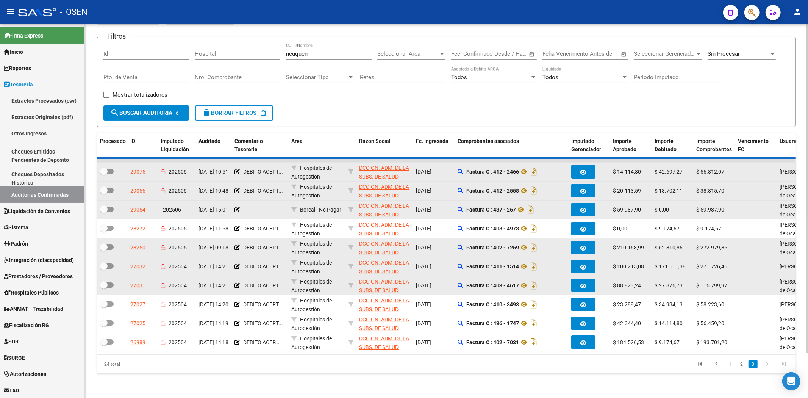
scroll to position [0, 0]
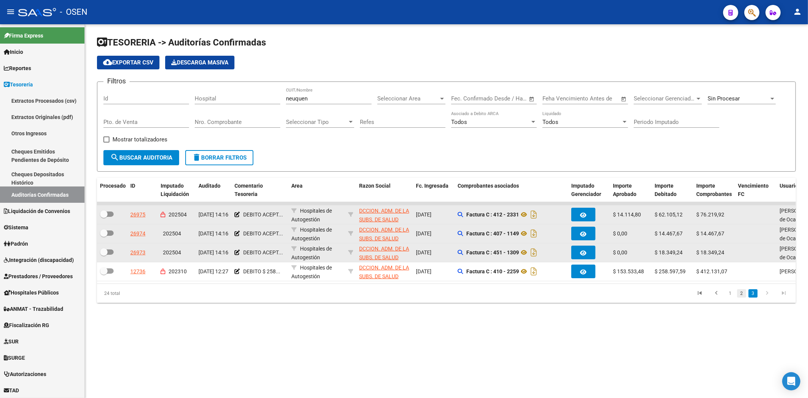
click at [646, 297] on link "2" at bounding box center [741, 293] width 9 height 8
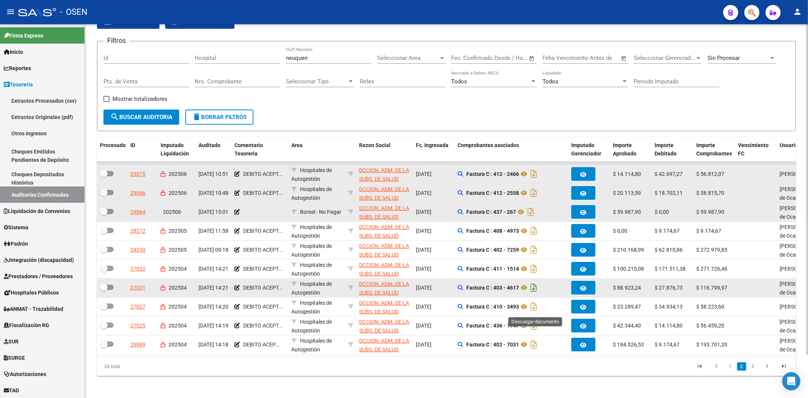
scroll to position [48, 0]
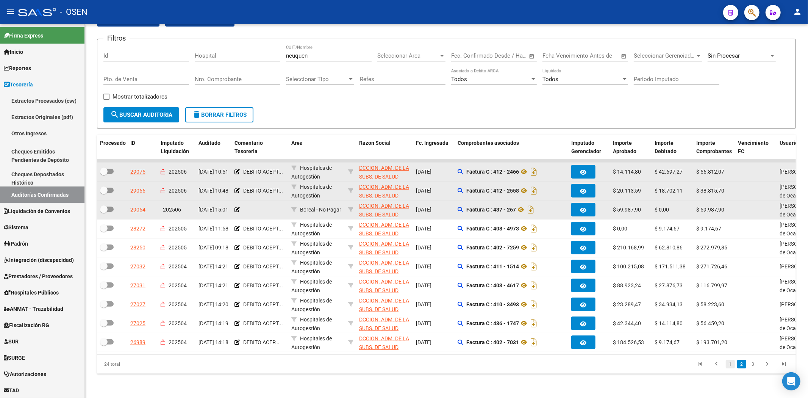
click at [646, 307] on link "1" at bounding box center [730, 364] width 9 height 8
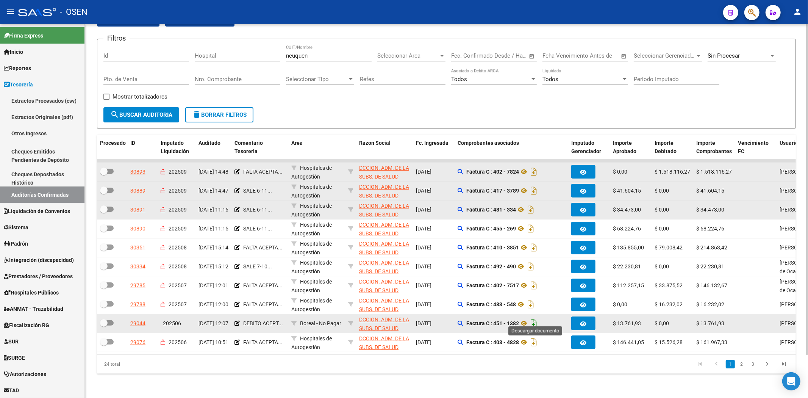
click at [533, 307] on icon "Descargar documento" at bounding box center [534, 323] width 10 height 12
click at [646, 307] on link "2" at bounding box center [741, 364] width 9 height 8
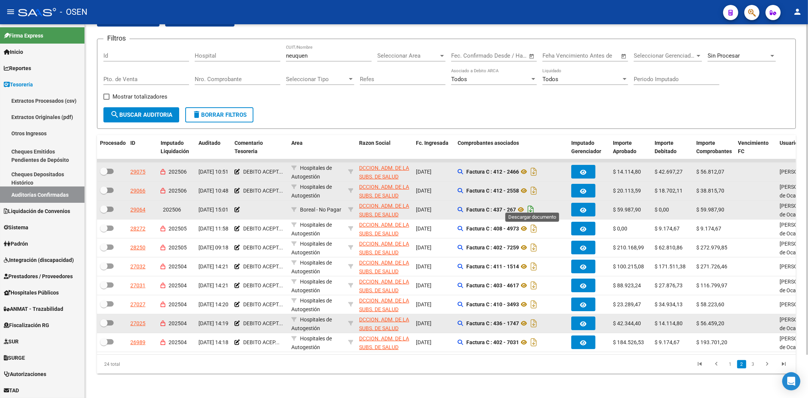
click at [533, 205] on icon "Descargar documento" at bounding box center [531, 209] width 10 height 12
click at [646, 307] on link "1" at bounding box center [730, 364] width 9 height 8
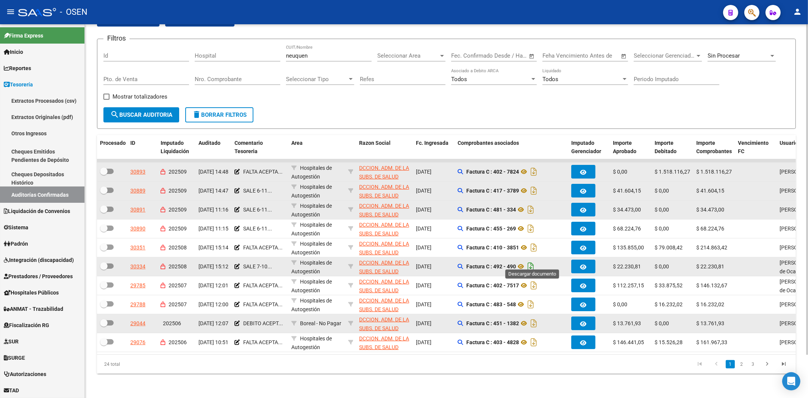
click at [535, 262] on icon "Descargar documento" at bounding box center [531, 266] width 10 height 12
click at [41, 273] on span "Prestadores / Proveedores" at bounding box center [38, 276] width 69 height 8
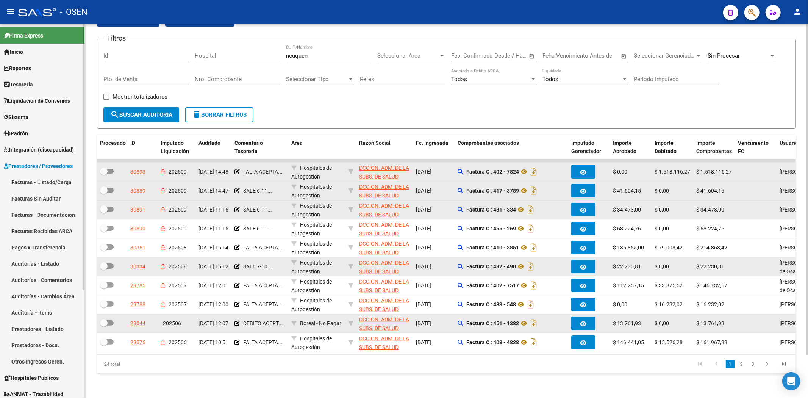
click at [52, 173] on link "Prestadores / Proveedores" at bounding box center [42, 166] width 84 height 16
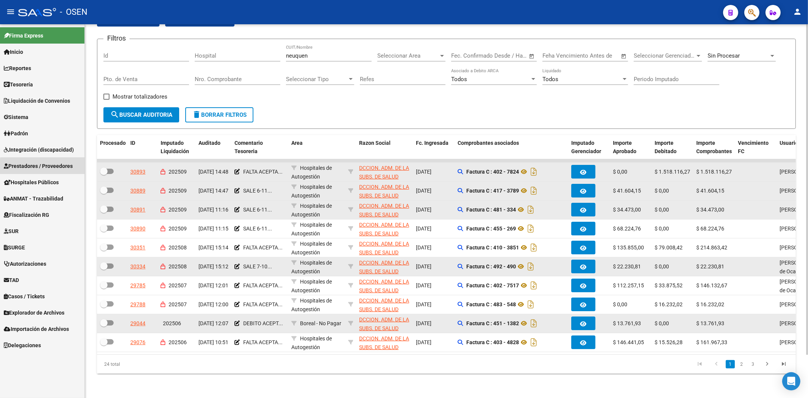
click at [54, 169] on span "Prestadores / Proveedores" at bounding box center [38, 166] width 69 height 8
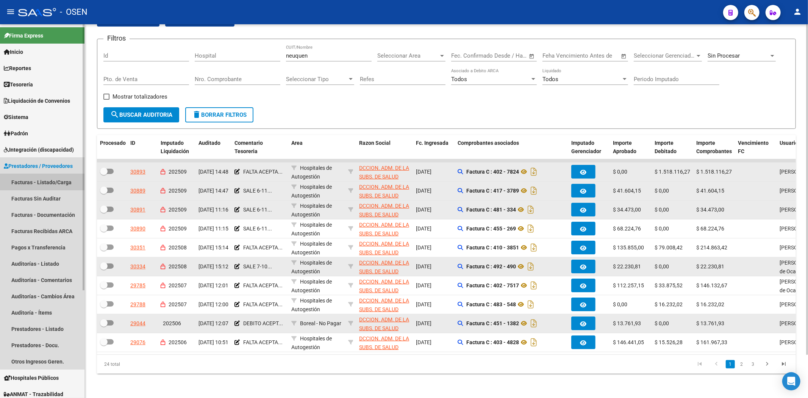
click at [45, 183] on link "Facturas - Listado/Carga" at bounding box center [42, 182] width 84 height 16
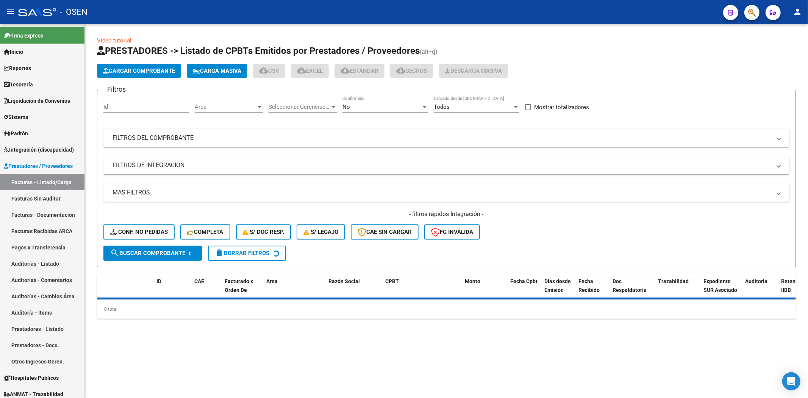
click at [358, 100] on div "No Confirmado" at bounding box center [385, 104] width 86 height 16
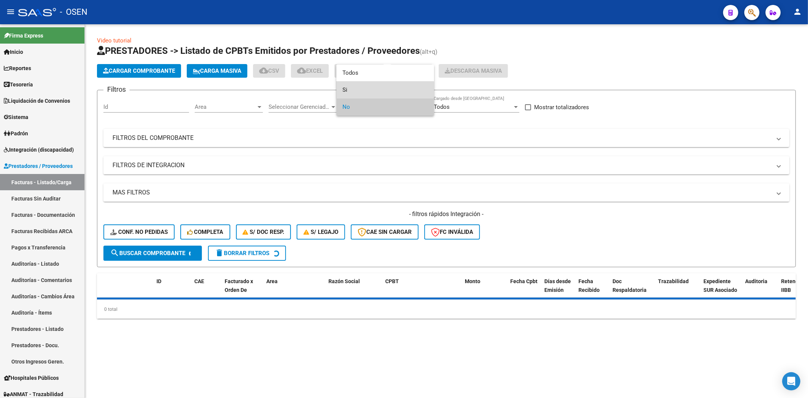
click at [360, 93] on span "Si" at bounding box center [385, 89] width 86 height 17
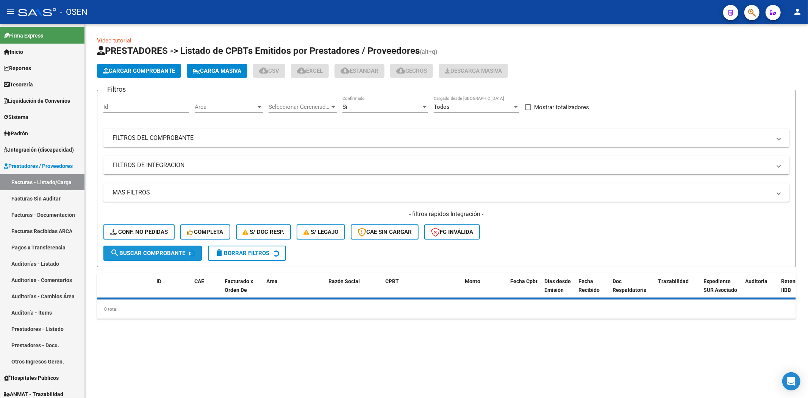
click at [157, 255] on span "search Buscar Comprobante" at bounding box center [147, 253] width 75 height 7
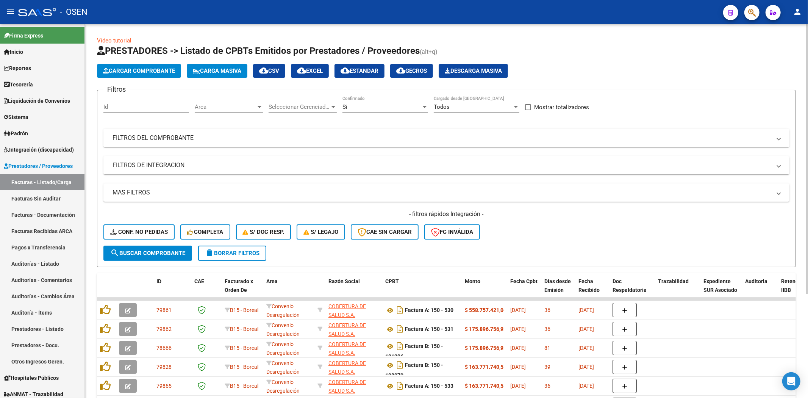
click at [212, 143] on mat-expansion-panel-header "FILTROS DEL COMPROBANTE" at bounding box center [446, 138] width 686 height 18
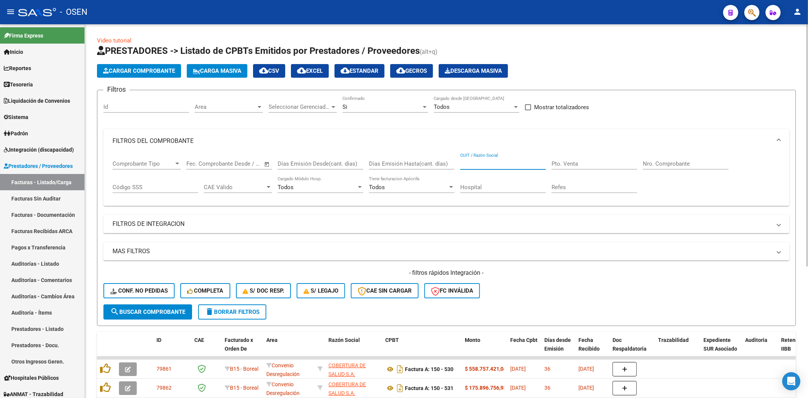
drag, startPoint x: 475, startPoint y: 163, endPoint x: 453, endPoint y: 164, distance: 22.0
click at [473, 164] on input "CUIT / Razón Social" at bounding box center [503, 163] width 86 height 7
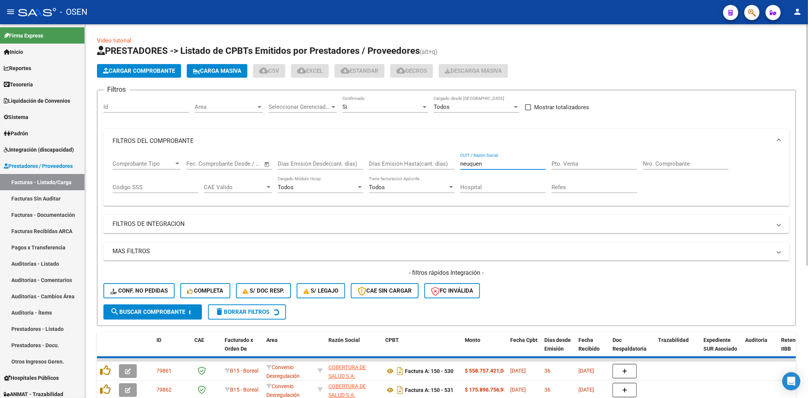
click at [385, 109] on div "Si" at bounding box center [381, 106] width 79 height 7
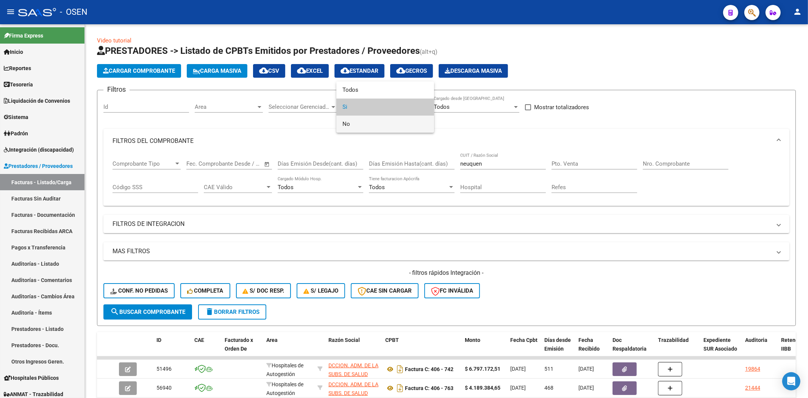
click at [378, 124] on span "No" at bounding box center [385, 123] width 86 height 17
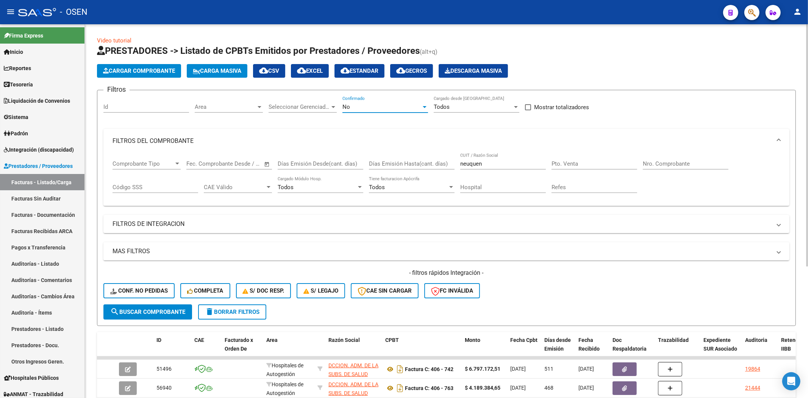
click at [164, 307] on span "search Buscar Comprobante" at bounding box center [147, 311] width 75 height 7
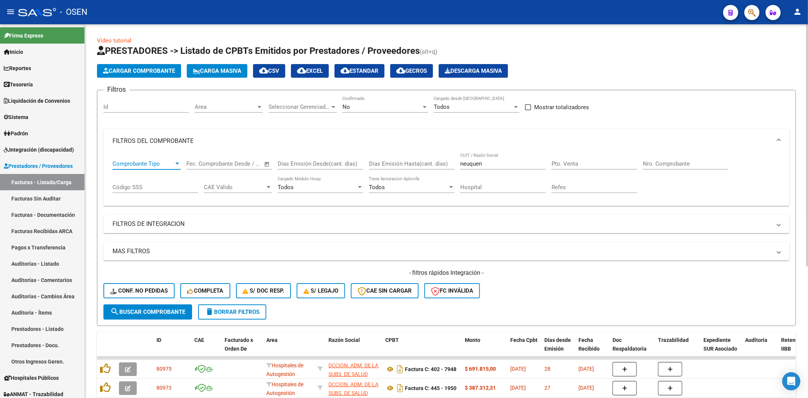
click at [176, 164] on div at bounding box center [177, 163] width 4 height 2
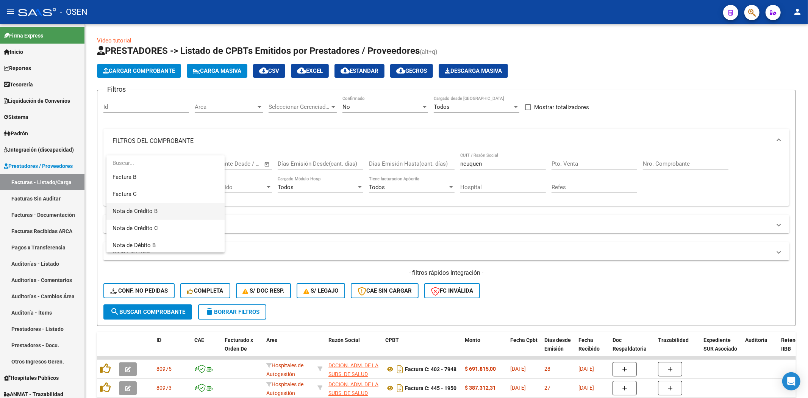
scroll to position [50, 0]
click at [183, 210] on span "Nota de Crédito C" at bounding box center [165, 216] width 106 height 17
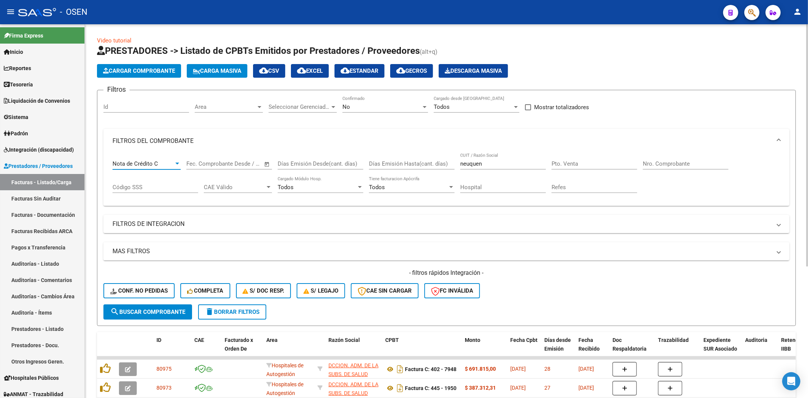
click at [179, 307] on span "search Buscar Comprobante" at bounding box center [147, 311] width 75 height 7
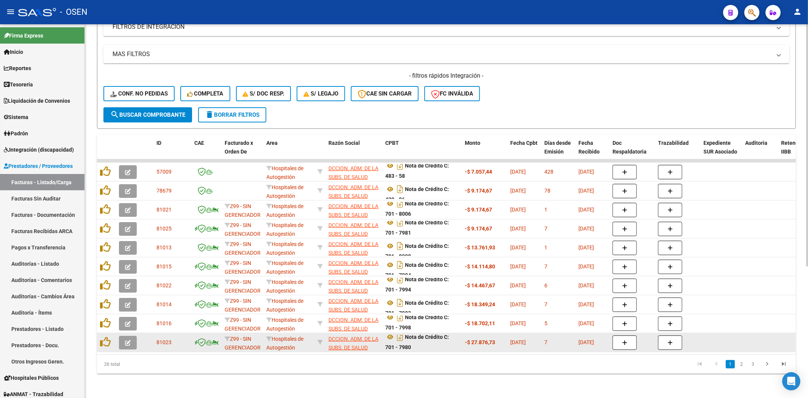
scroll to position [5, 0]
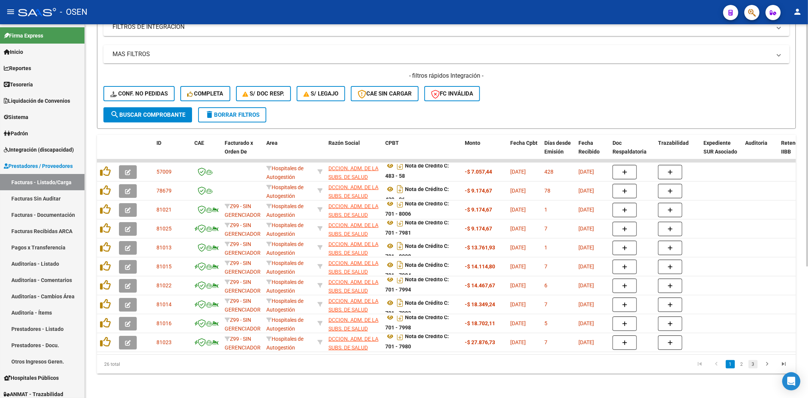
click at [646, 307] on link "3" at bounding box center [752, 364] width 9 height 8
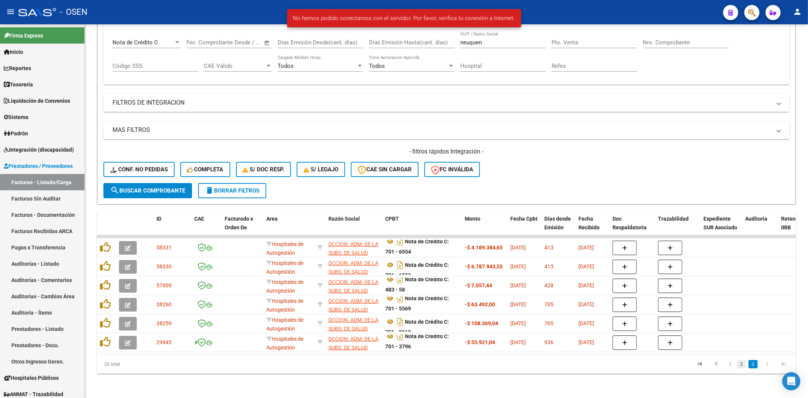
click at [646, 307] on link "2" at bounding box center [741, 364] width 9 height 8
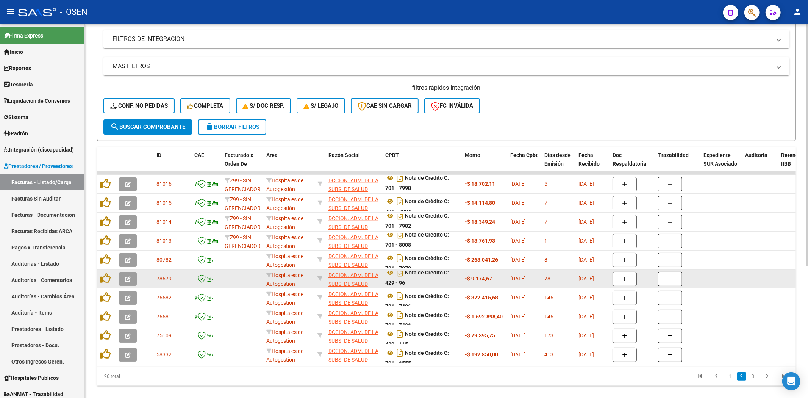
scroll to position [203, 0]
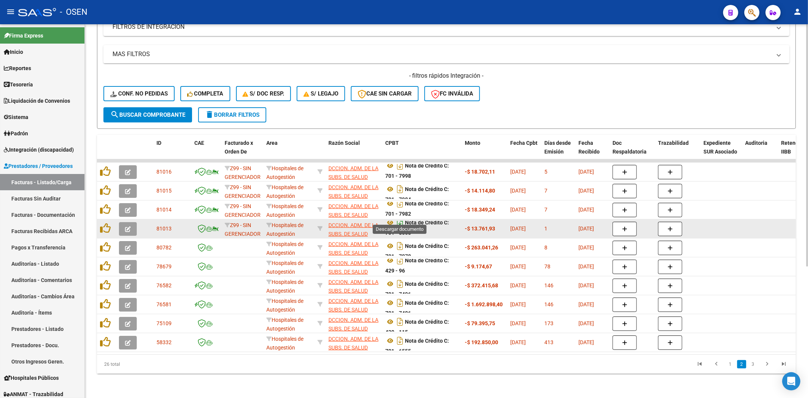
click at [398, 219] on icon "Descargar documento" at bounding box center [400, 222] width 10 height 12
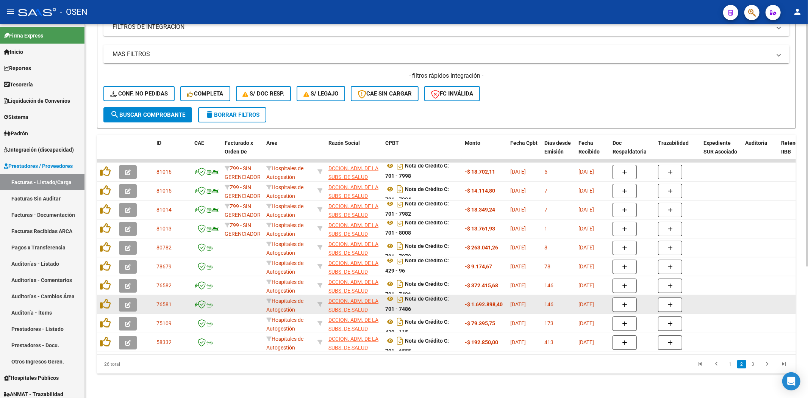
scroll to position [5, 0]
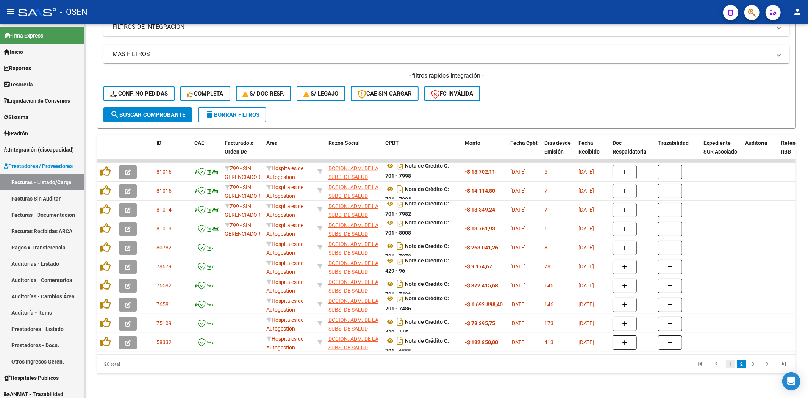
click at [646, 307] on link "1" at bounding box center [730, 364] width 9 height 8
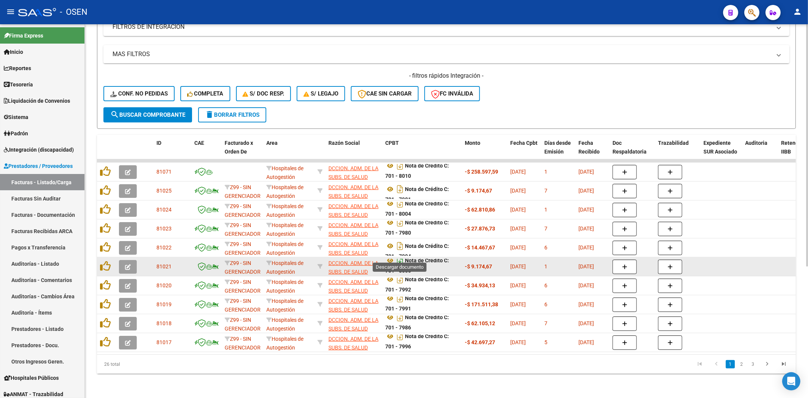
click at [401, 256] on icon "Descargar documento" at bounding box center [400, 260] width 10 height 12
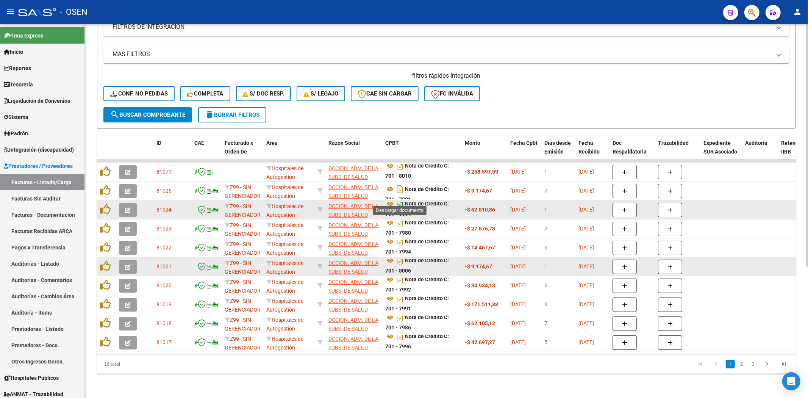
click at [400, 199] on icon "Descargar documento" at bounding box center [400, 203] width 10 height 12
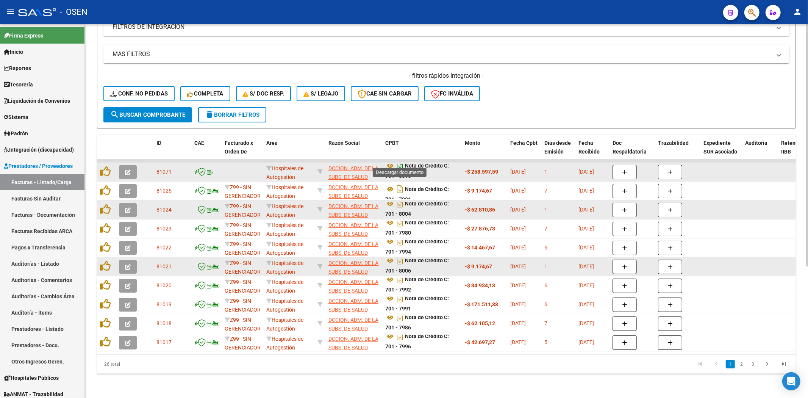
click at [401, 161] on icon "Descargar documento" at bounding box center [400, 165] width 10 height 12
click at [646, 307] on link "2" at bounding box center [741, 364] width 9 height 8
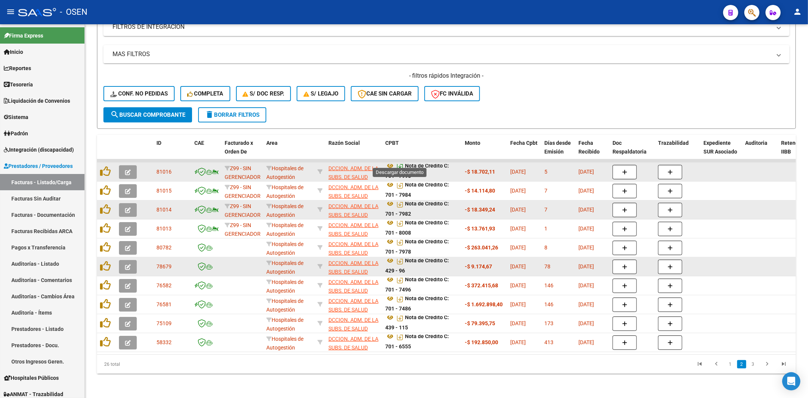
click at [398, 161] on icon "Descargar documento" at bounding box center [400, 165] width 10 height 12
click at [646, 307] on link "1" at bounding box center [730, 364] width 9 height 8
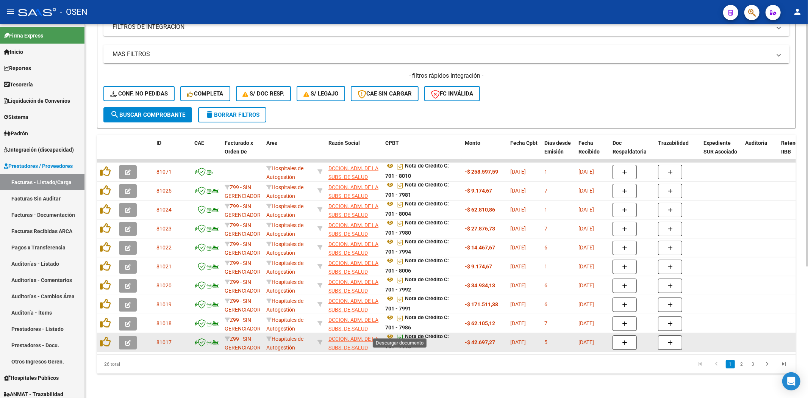
click at [402, 331] on icon "Descargar documento" at bounding box center [400, 336] width 10 height 12
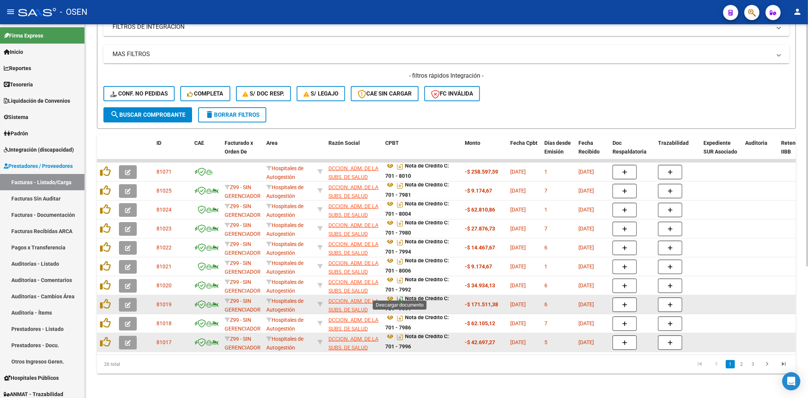
click at [400, 293] on icon "Descargar documento" at bounding box center [400, 298] width 10 height 12
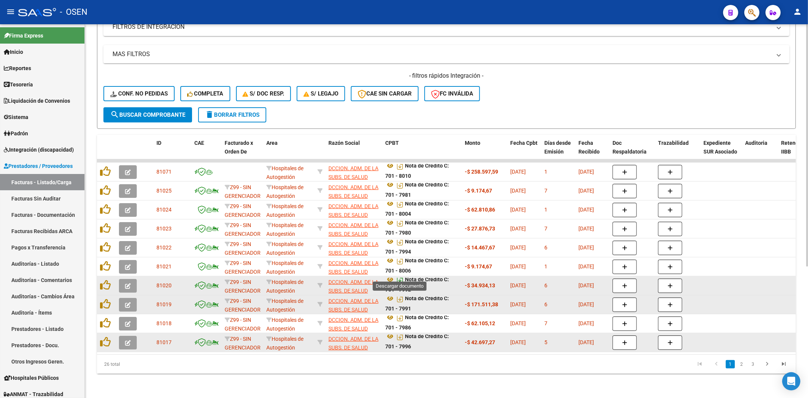
click at [401, 276] on icon "Descargar documento" at bounding box center [400, 279] width 10 height 12
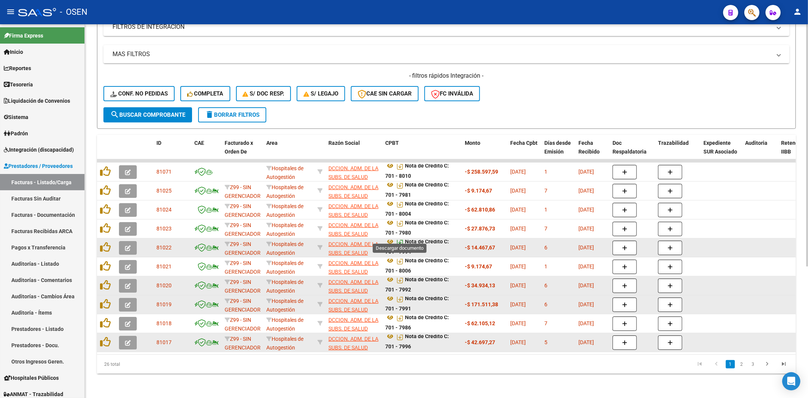
click at [400, 238] on icon "Descargar documento" at bounding box center [400, 241] width 10 height 12
click at [741, 364] on link "2" at bounding box center [741, 364] width 9 height 8
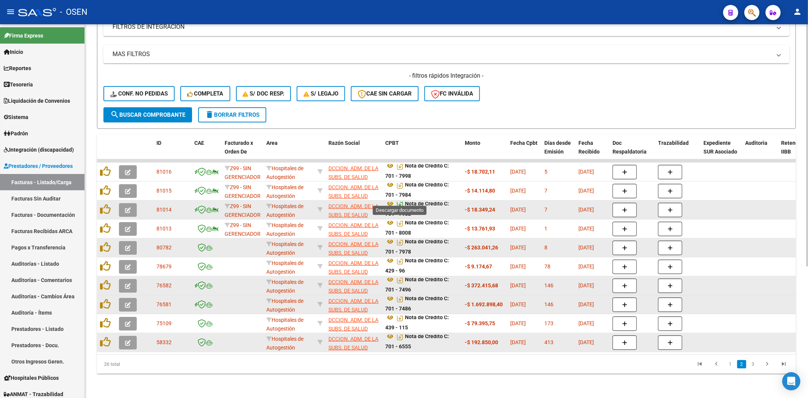
click at [400, 198] on icon "Descargar documento" at bounding box center [400, 203] width 10 height 12
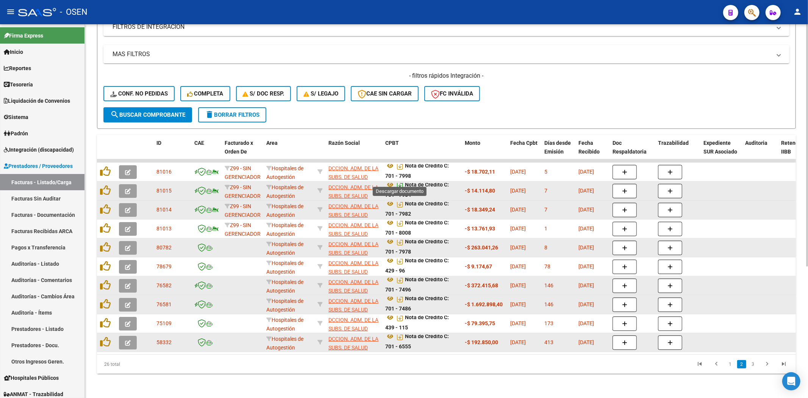
click at [402, 179] on icon "Descargar documento" at bounding box center [400, 184] width 10 height 12
click at [750, 366] on link "3" at bounding box center [752, 364] width 9 height 8
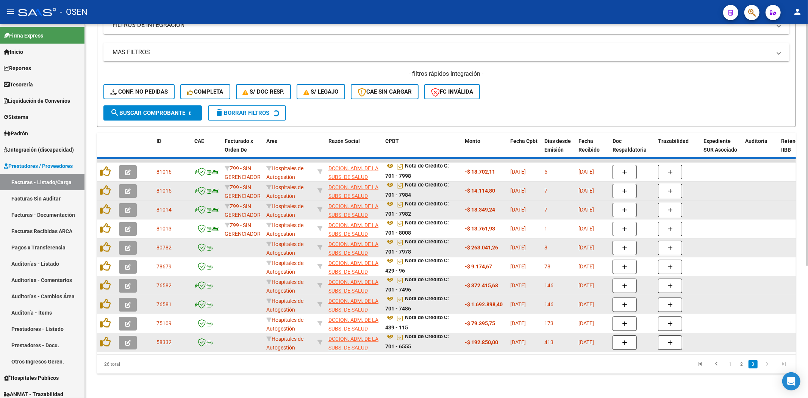
scroll to position [127, 0]
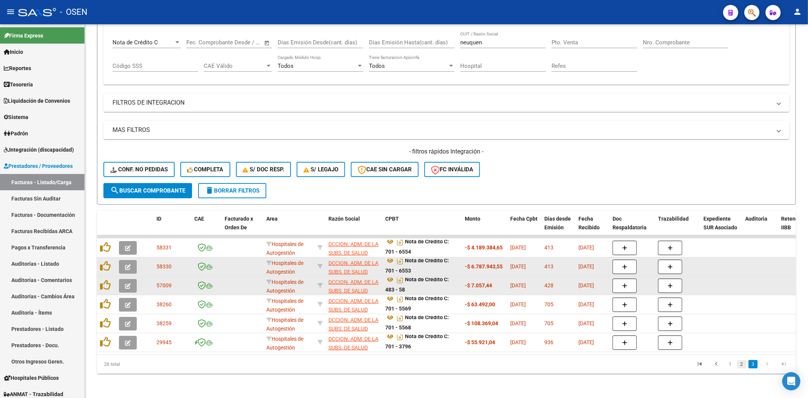
click at [741, 362] on link "2" at bounding box center [741, 364] width 9 height 8
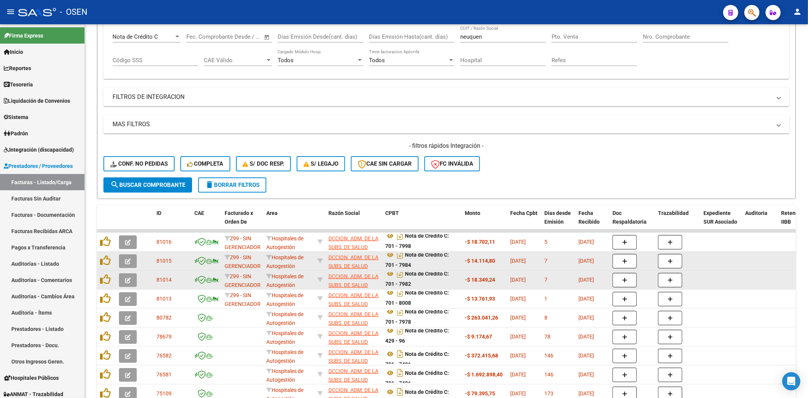
scroll to position [203, 0]
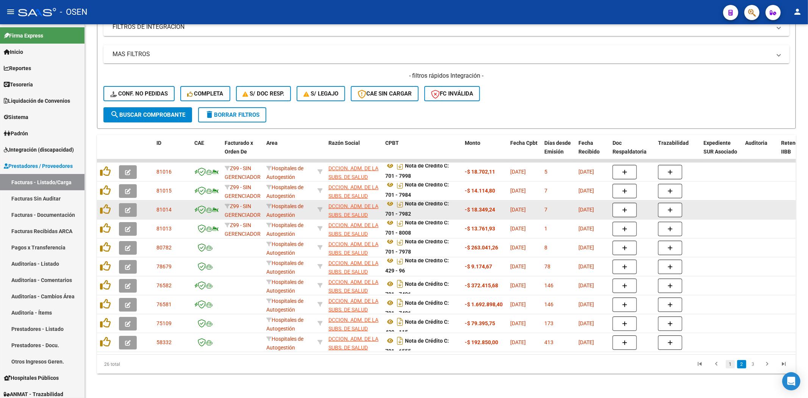
click at [732, 364] on link "1" at bounding box center [730, 364] width 9 height 8
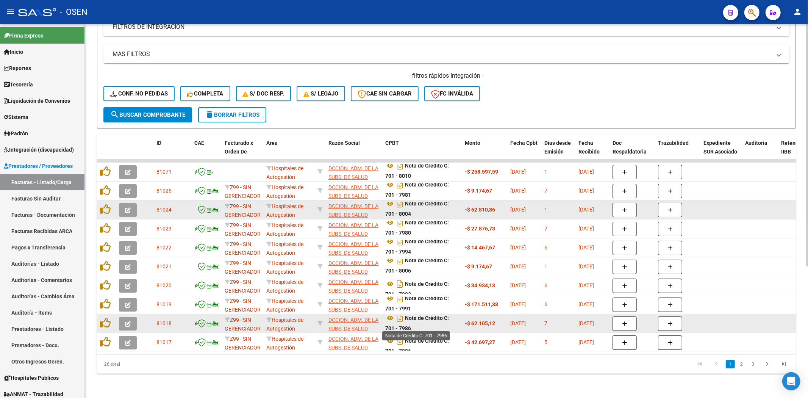
scroll to position [5, 0]
click at [403, 312] on icon "Descargar documento" at bounding box center [400, 317] width 10 height 12
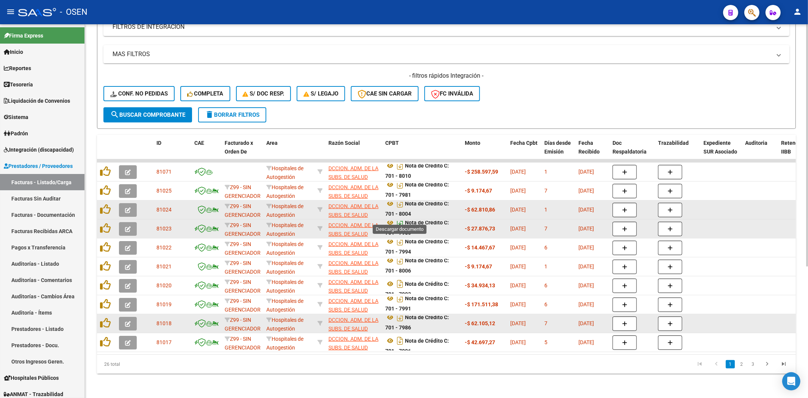
click at [398, 216] on icon "Descargar documento" at bounding box center [400, 222] width 10 height 12
click at [400, 179] on icon "Descargar documento" at bounding box center [400, 184] width 10 height 12
click at [149, 73] on h4 "- filtros rápidos Integración -" at bounding box center [446, 76] width 686 height 8
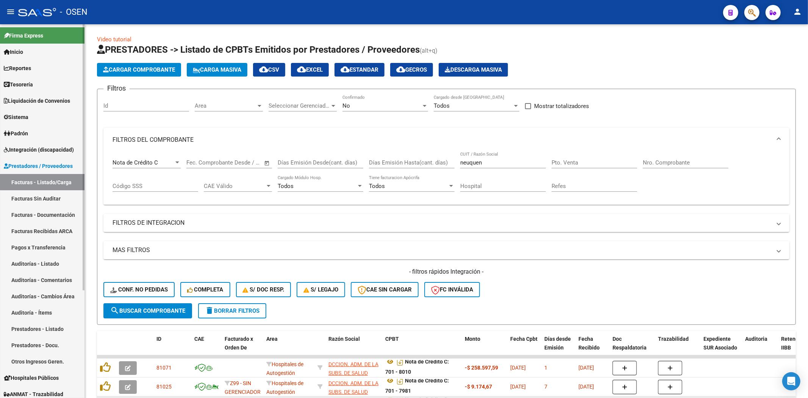
scroll to position [0, 0]
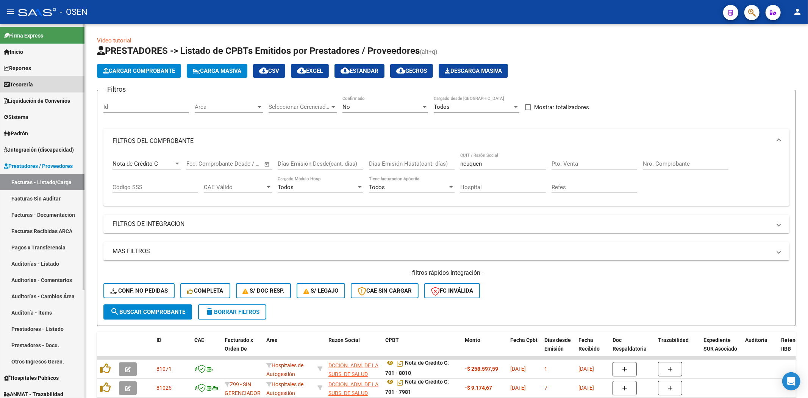
click at [55, 76] on link "Tesorería" at bounding box center [42, 84] width 84 height 16
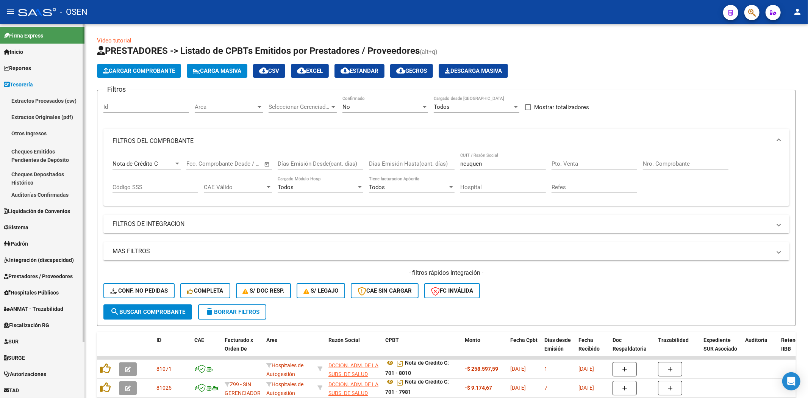
click at [51, 201] on link "Auditorías Confirmadas" at bounding box center [42, 194] width 84 height 16
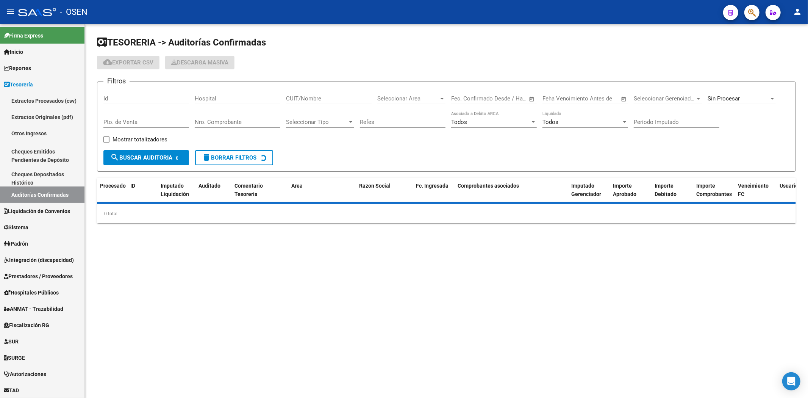
click at [324, 100] on input "CUIT/Nombre" at bounding box center [329, 98] width 86 height 7
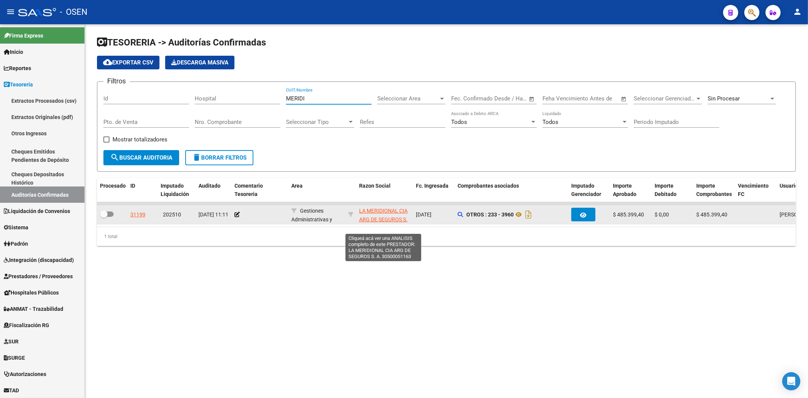
type input "MERIDI"
click at [392, 211] on span "LA MERIDIONAL CIA ARG DE SEGUROS S. A." at bounding box center [383, 219] width 48 height 23
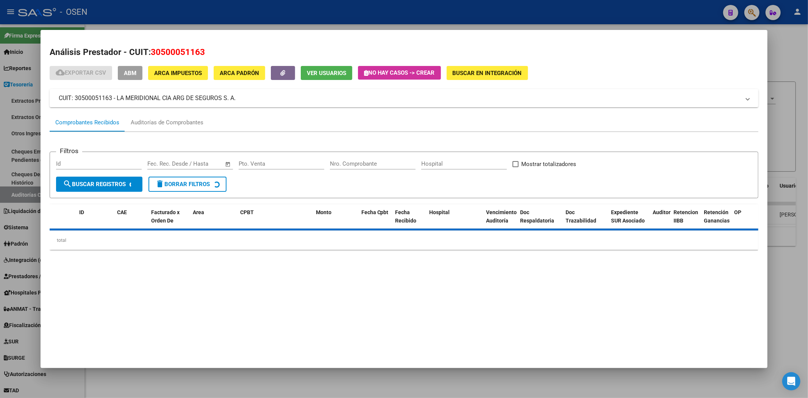
click at [120, 68] on button "ABM" at bounding box center [130, 73] width 25 height 14
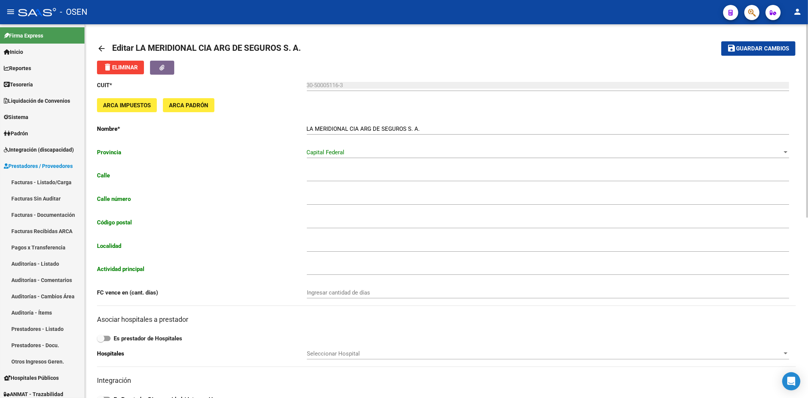
type input "PERON JUAN TTE.GRAL."
type input "646"
type input "1038"
type input "CABA"
type input "651220"
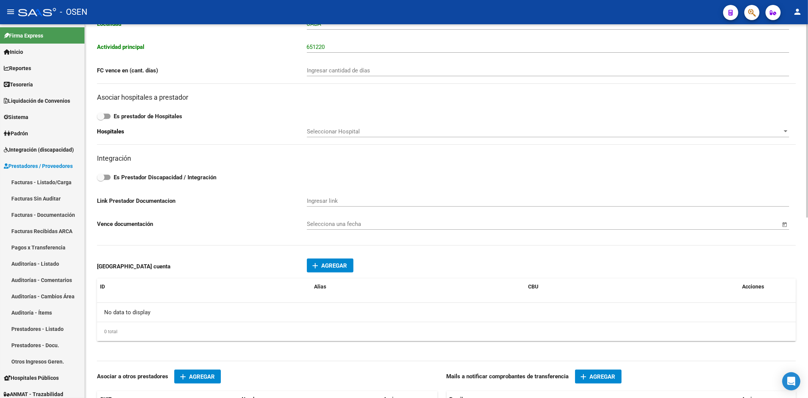
scroll to position [281, 0]
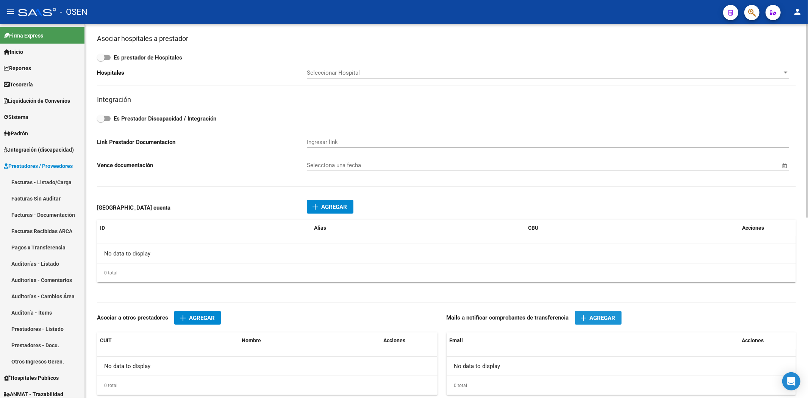
click at [607, 321] on span "Agregar" at bounding box center [603, 317] width 26 height 7
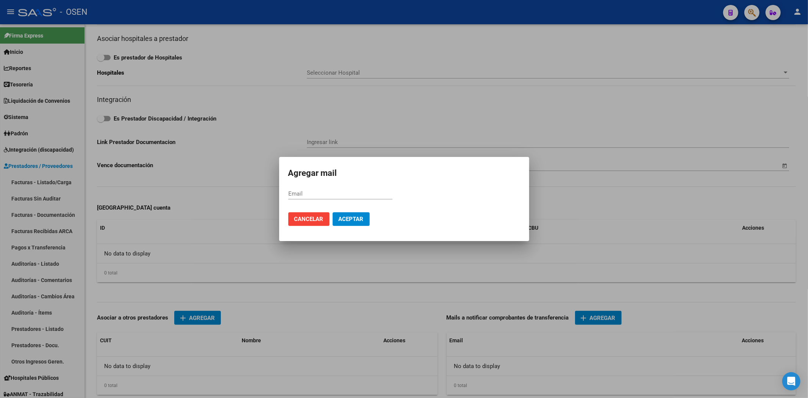
click at [345, 182] on form "Agregar mail Email Cancelar Aceptar" at bounding box center [404, 199] width 232 height 66
click at [343, 192] on input "Email" at bounding box center [340, 193] width 104 height 7
paste input "nfo@eliteseguros.com.ar"
click at [289, 194] on mat-dialog-content "nfo@eliteseguros.com.ar Email" at bounding box center [404, 197] width 250 height 19
click at [290, 193] on input "nfo@eliteseguros.com.ar" at bounding box center [340, 193] width 104 height 7
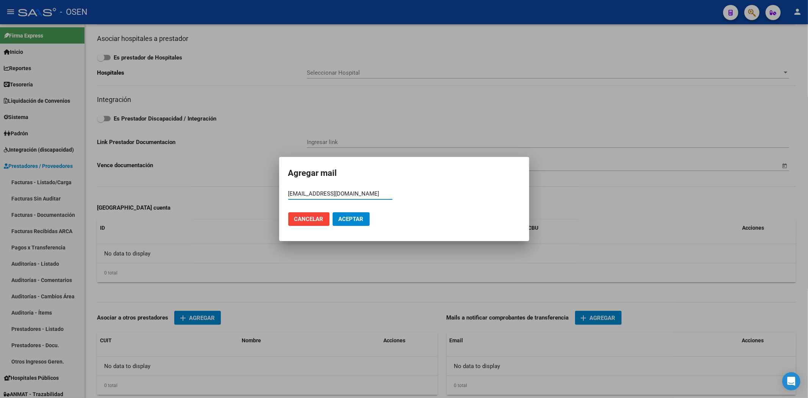
click at [290, 195] on input "ifo@eliteseguros.com.ar" at bounding box center [340, 193] width 104 height 7
type input "info@eliteseguros.com.ar"
click at [345, 220] on span "Aceptar" at bounding box center [351, 218] width 25 height 7
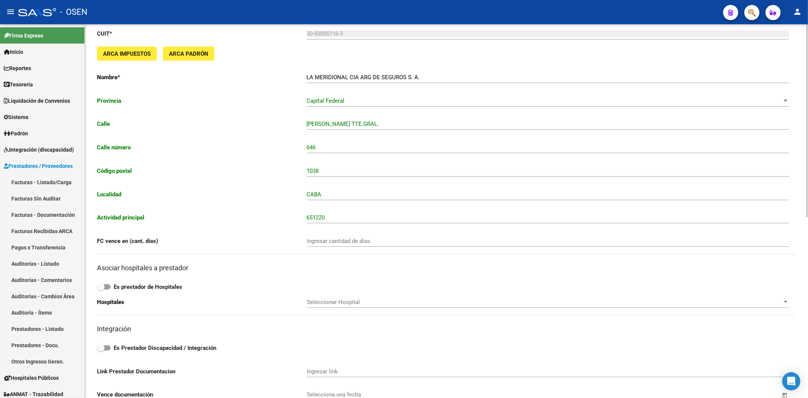
scroll to position [0, 0]
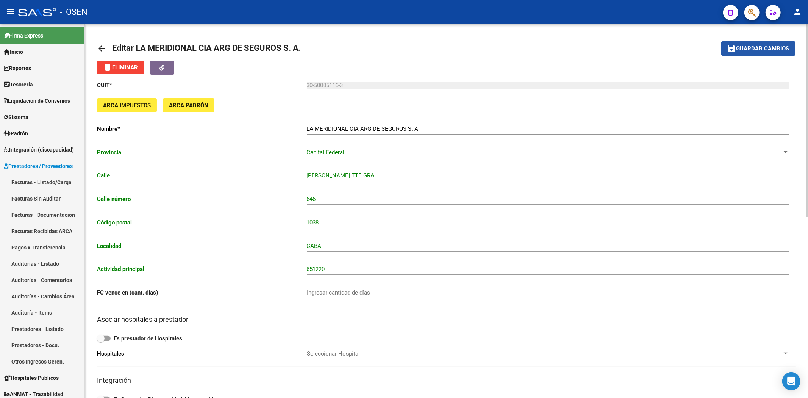
click at [753, 45] on span "Guardar cambios" at bounding box center [762, 48] width 53 height 7
click at [740, 42] on button "save Guardar cambios" at bounding box center [758, 48] width 74 height 14
click at [784, 49] on span "Guardar cambios" at bounding box center [762, 48] width 53 height 7
click at [745, 43] on button "save Guardar cambios" at bounding box center [758, 48] width 74 height 14
click at [105, 51] on div "arrow_back Editar LA MERIDIONAL CIA ARG DE SEGUROS S. A. save Guardar cambios d…" at bounding box center [446, 384] width 723 height 720
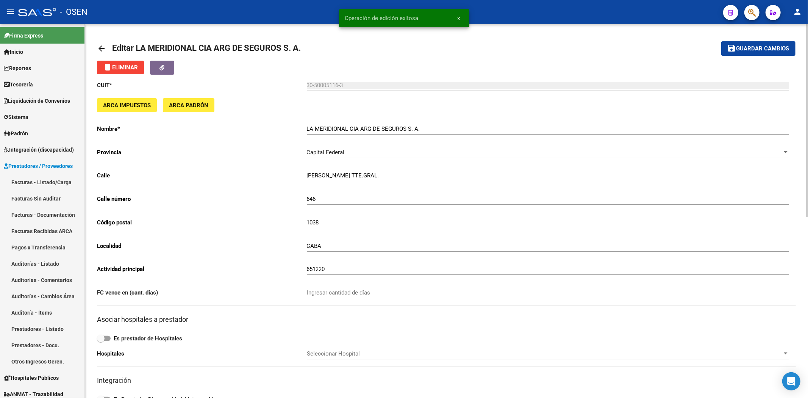
click at [98, 46] on mat-icon "arrow_back" at bounding box center [101, 48] width 9 height 9
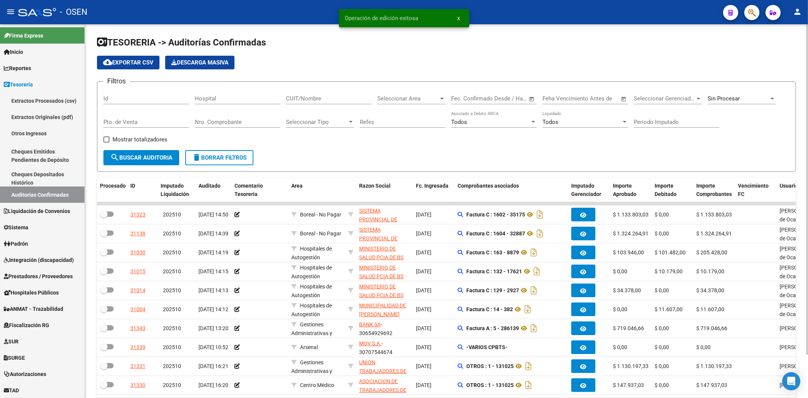
click at [404, 91] on div "Seleccionar Area Seleccionar Area" at bounding box center [411, 96] width 68 height 16
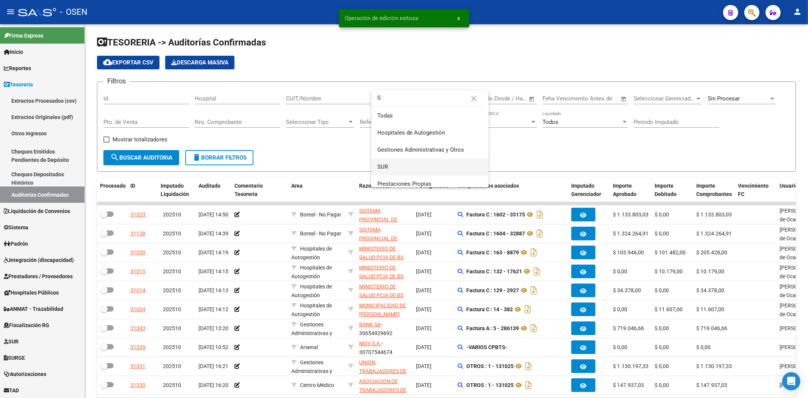
type input "S"
click at [410, 167] on span "SUR" at bounding box center [429, 166] width 105 height 17
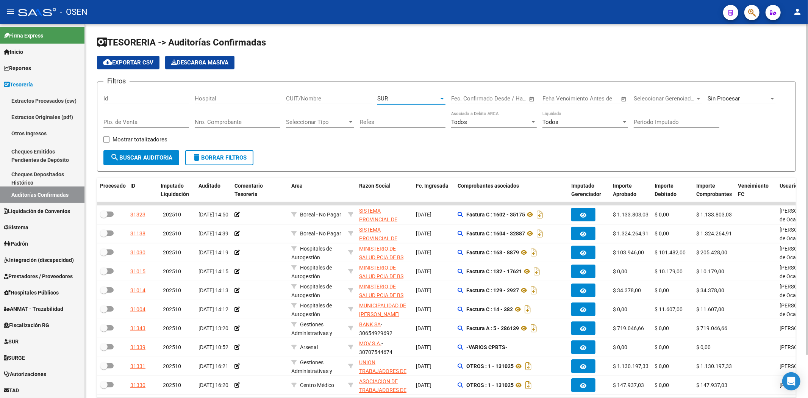
click at [153, 156] on span "search Buscar Auditoria" at bounding box center [141, 157] width 62 height 7
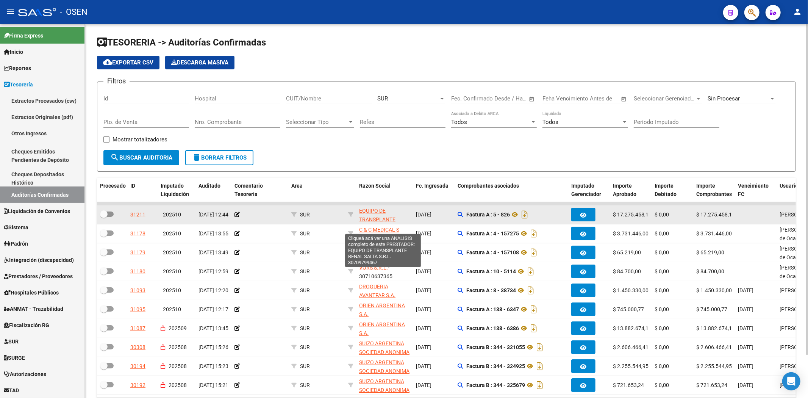
click at [370, 212] on span "EQUIPO DE TRANSPLANTE RENAL SALTA S.R.L." at bounding box center [383, 219] width 48 height 23
type textarea "30709799467"
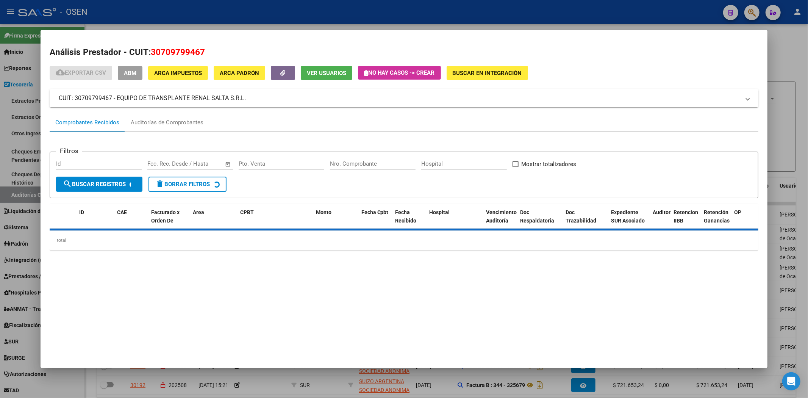
click at [135, 76] on button "ABM" at bounding box center [130, 73] width 25 height 14
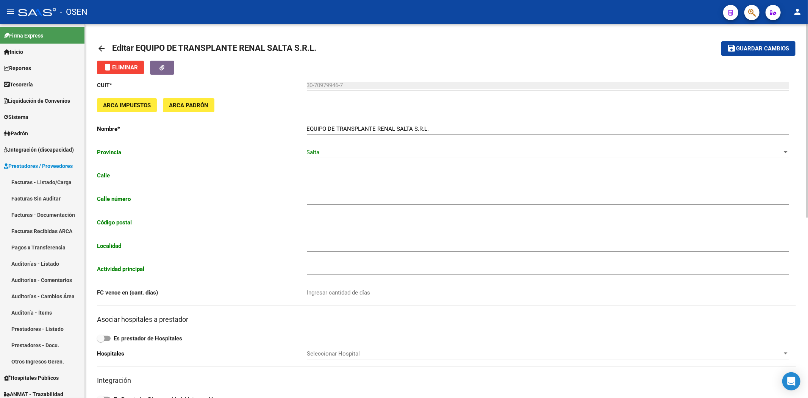
type input "CASEROS"
type input "187"
type input "4400"
type input "SALTA"
type input "863190"
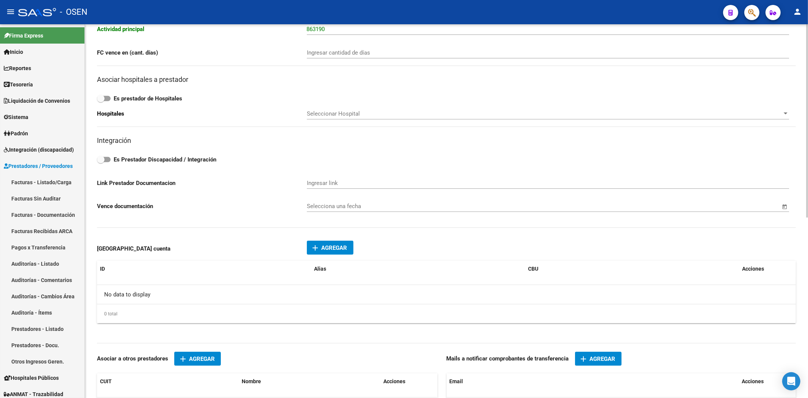
scroll to position [281, 0]
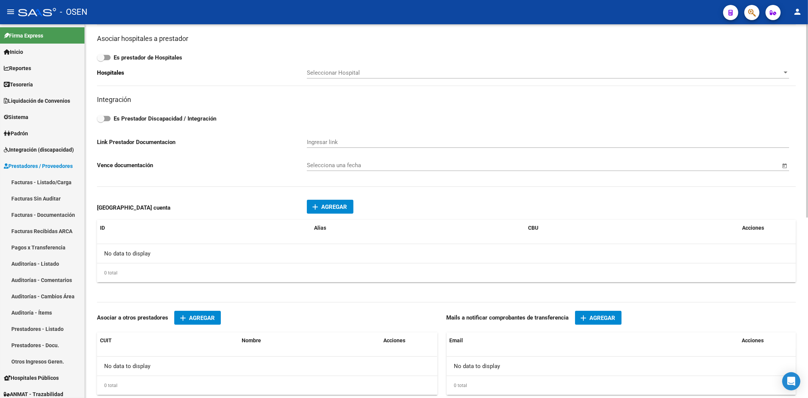
click at [605, 313] on button "add Agregar" at bounding box center [598, 318] width 47 height 14
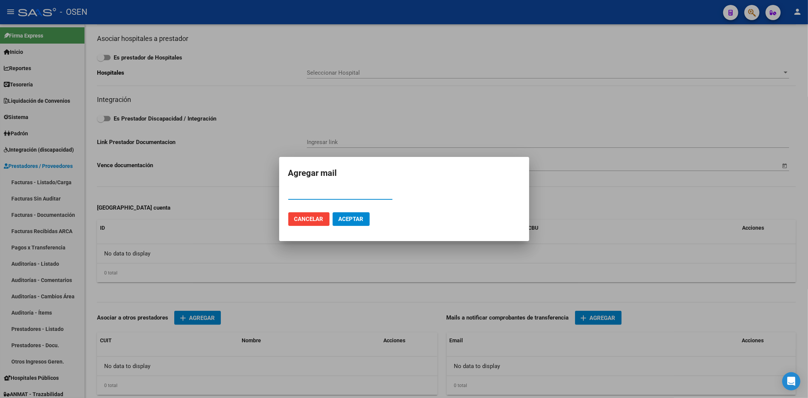
paste input "30709799467"
type input "30709799467"
drag, startPoint x: 248, startPoint y: 198, endPoint x: 206, endPoint y: 162, distance: 56.4
click at [240, 190] on div "Agregar mail 30709799467 Email Cancelar Aceptar" at bounding box center [404, 199] width 808 height 398
click at [360, 192] on input "Email" at bounding box center [340, 193] width 104 height 7
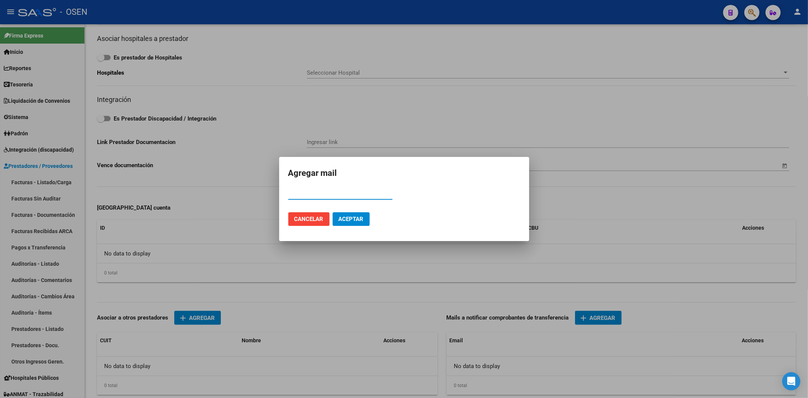
paste input "maguilar@e-boreal.com.ar"
type input "maguilar@e-boreal.com.ar"
click at [353, 215] on span "Aceptar" at bounding box center [351, 218] width 25 height 7
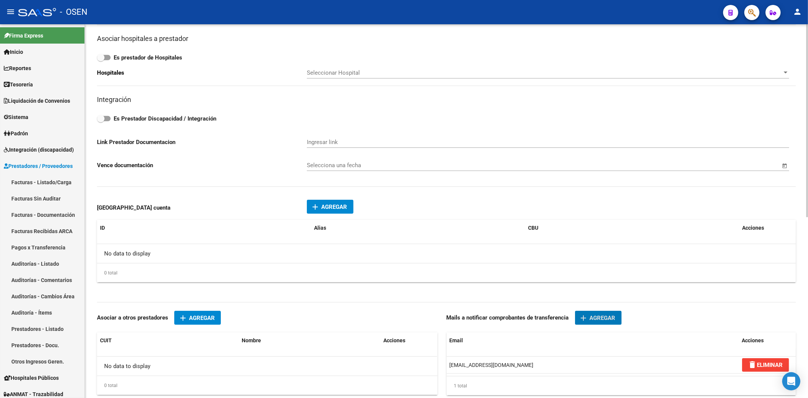
scroll to position [0, 0]
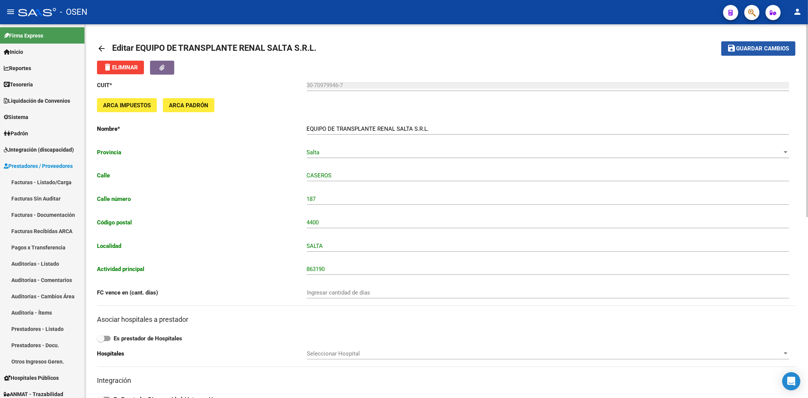
click at [752, 55] on button "save Guardar cambios" at bounding box center [758, 48] width 74 height 14
